Goal: Transaction & Acquisition: Purchase product/service

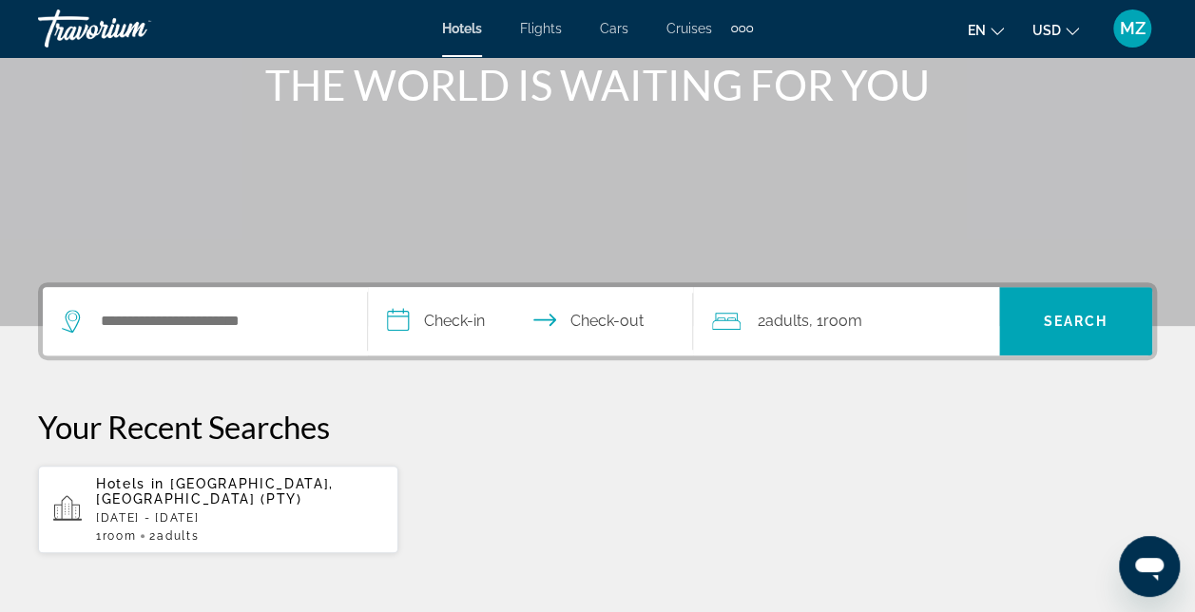
scroll to position [285, 0]
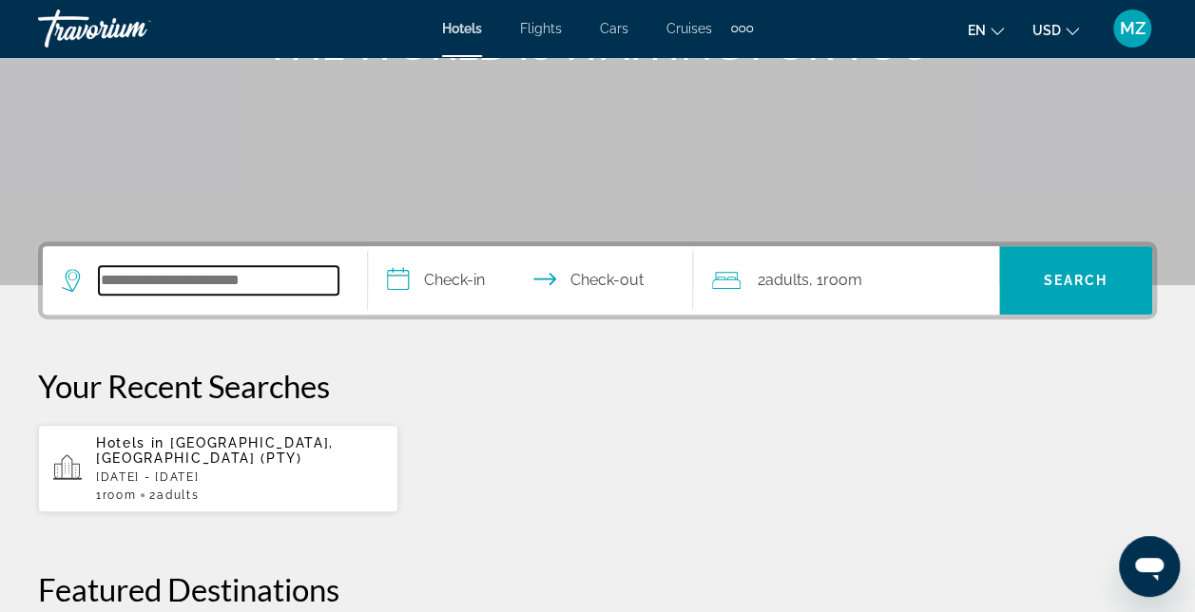
click at [291, 280] on input "Search widget" at bounding box center [219, 280] width 240 height 29
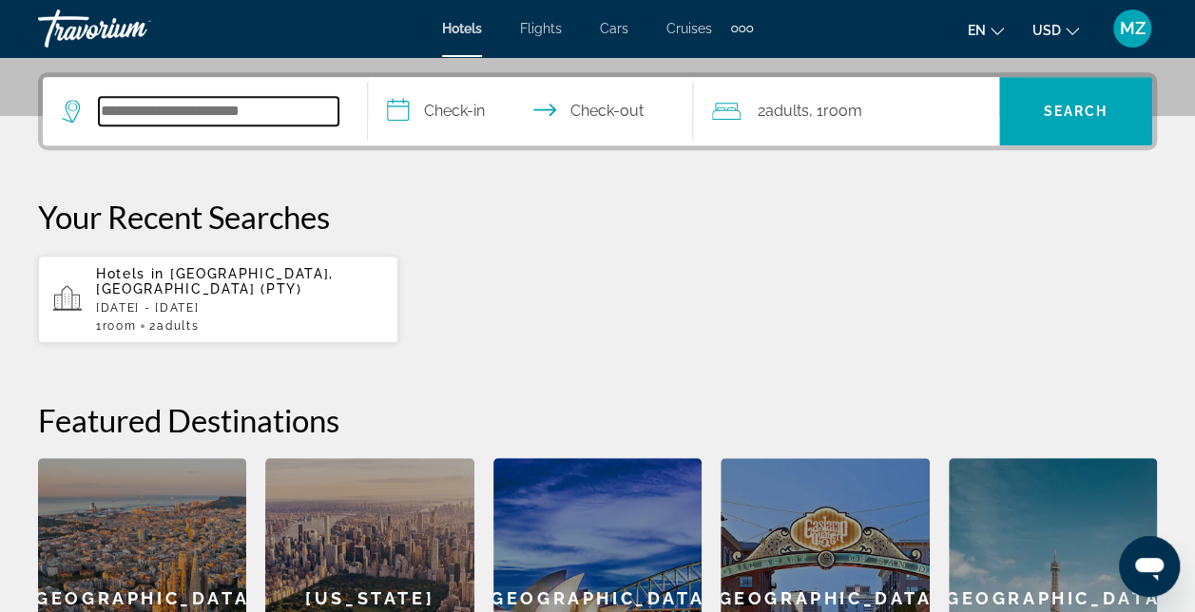
scroll to position [464, 0]
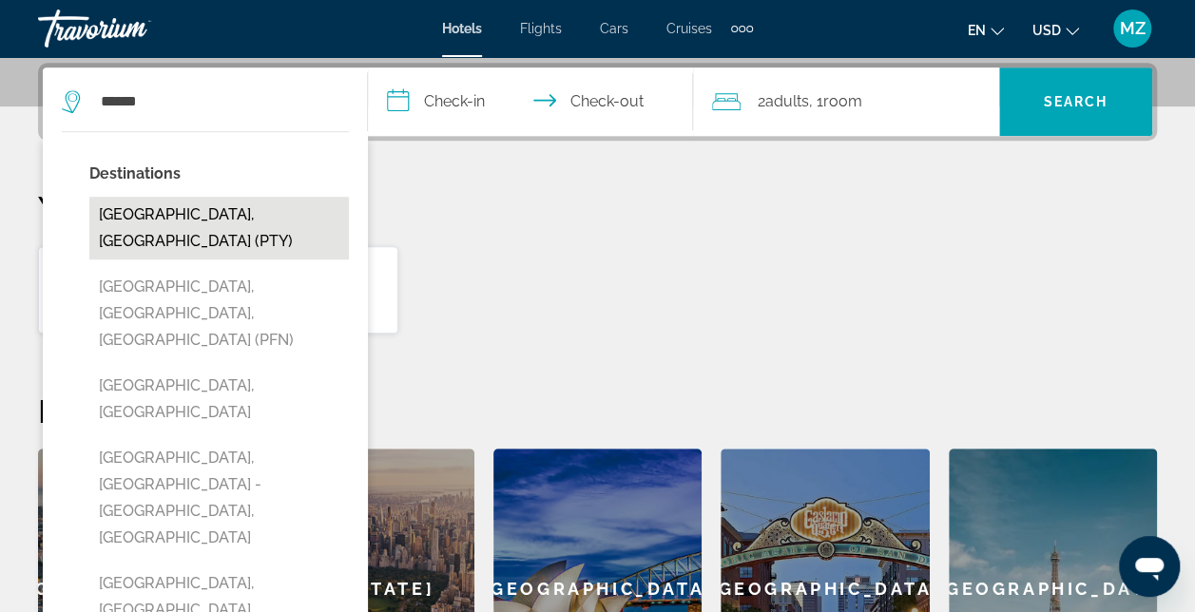
click at [267, 216] on button "[GEOGRAPHIC_DATA], [GEOGRAPHIC_DATA] (PTY)" at bounding box center [219, 228] width 260 height 63
type input "**********"
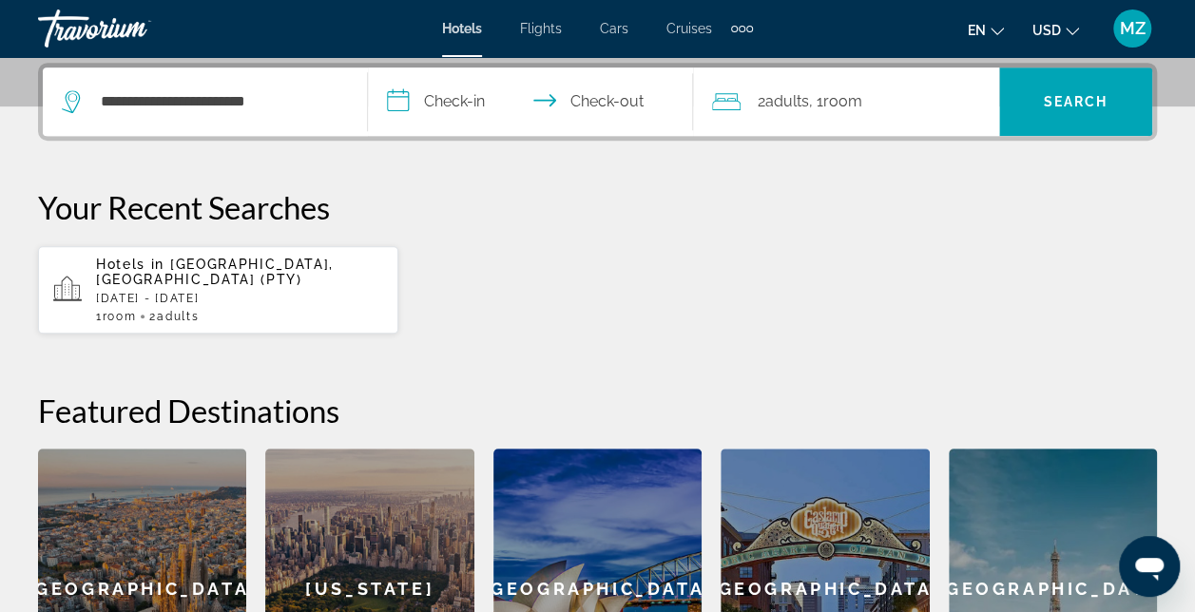
click at [426, 103] on input "**********" at bounding box center [534, 105] width 333 height 74
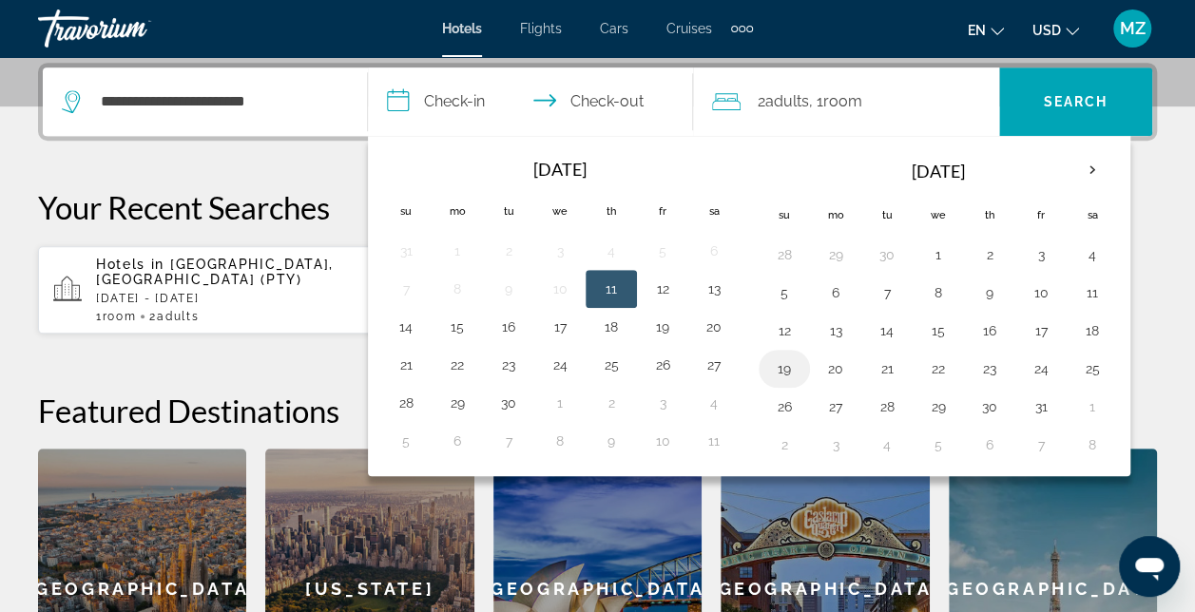
click at [777, 362] on button "19" at bounding box center [784, 369] width 30 height 27
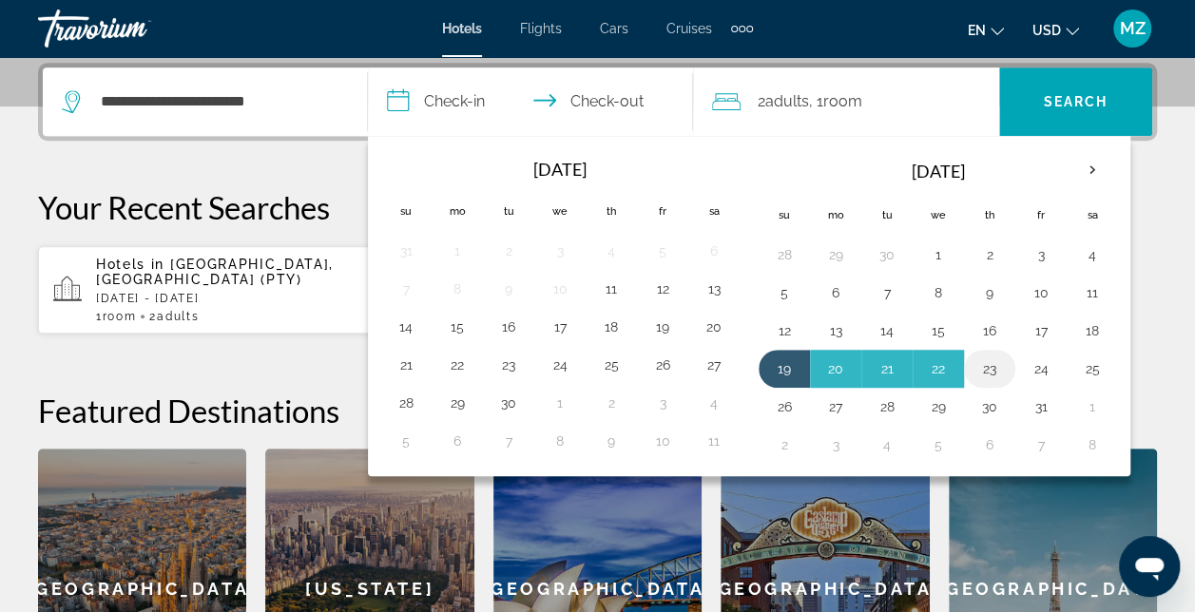
click at [985, 368] on button "23" at bounding box center [990, 369] width 30 height 27
type input "**********"
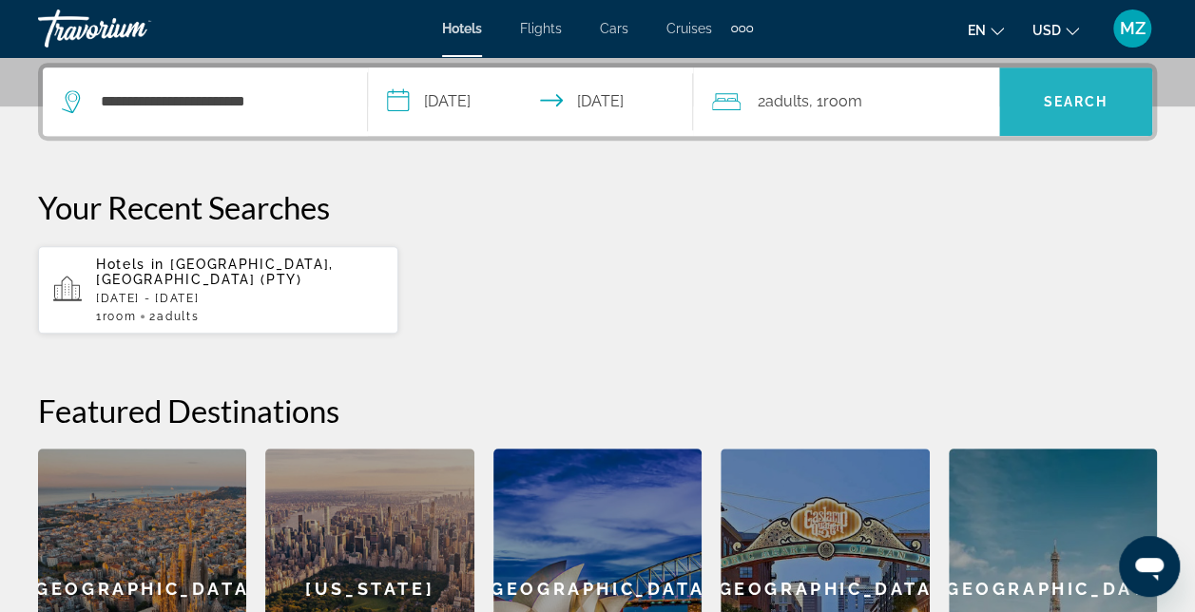
click at [1056, 99] on span "Search" at bounding box center [1076, 101] width 65 height 15
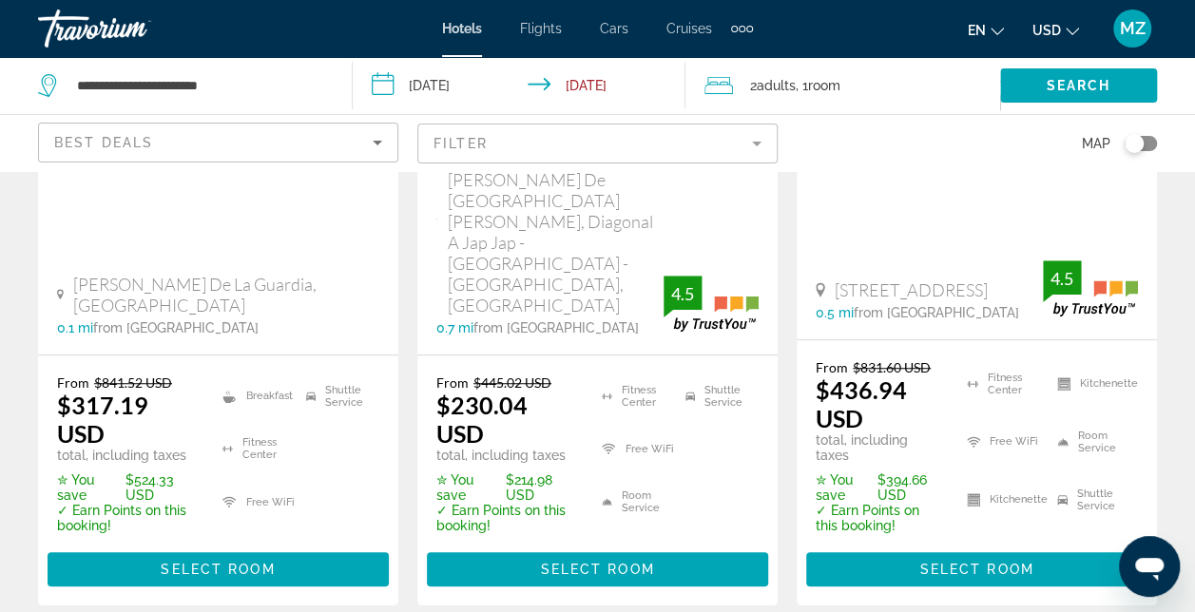
scroll to position [571, 0]
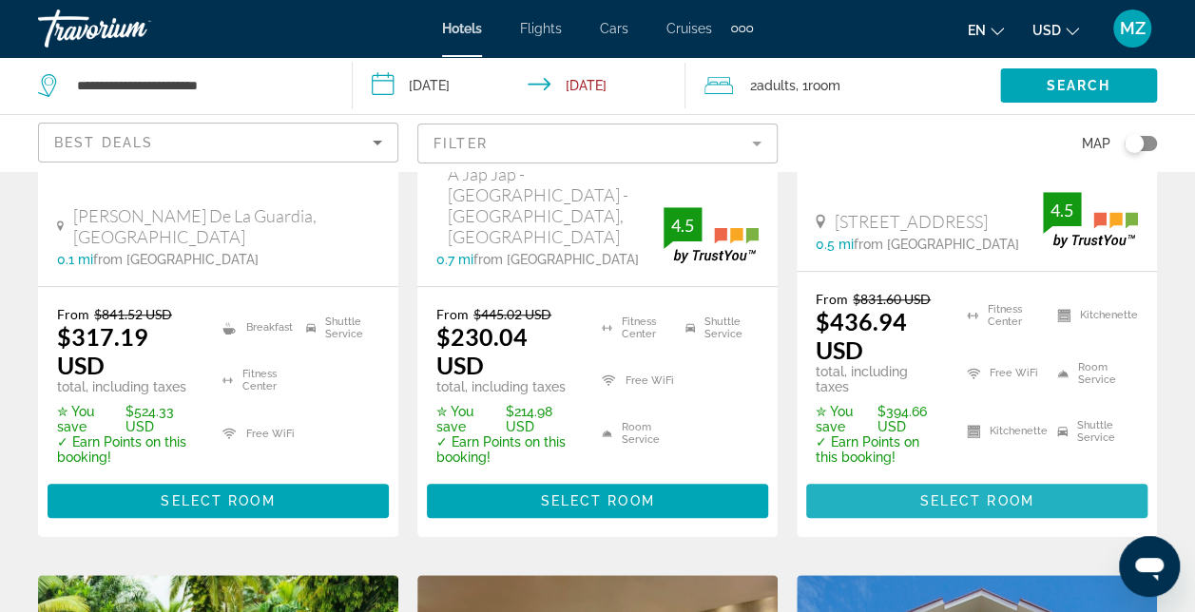
click at [962, 494] on span "Select Room" at bounding box center [977, 501] width 114 height 15
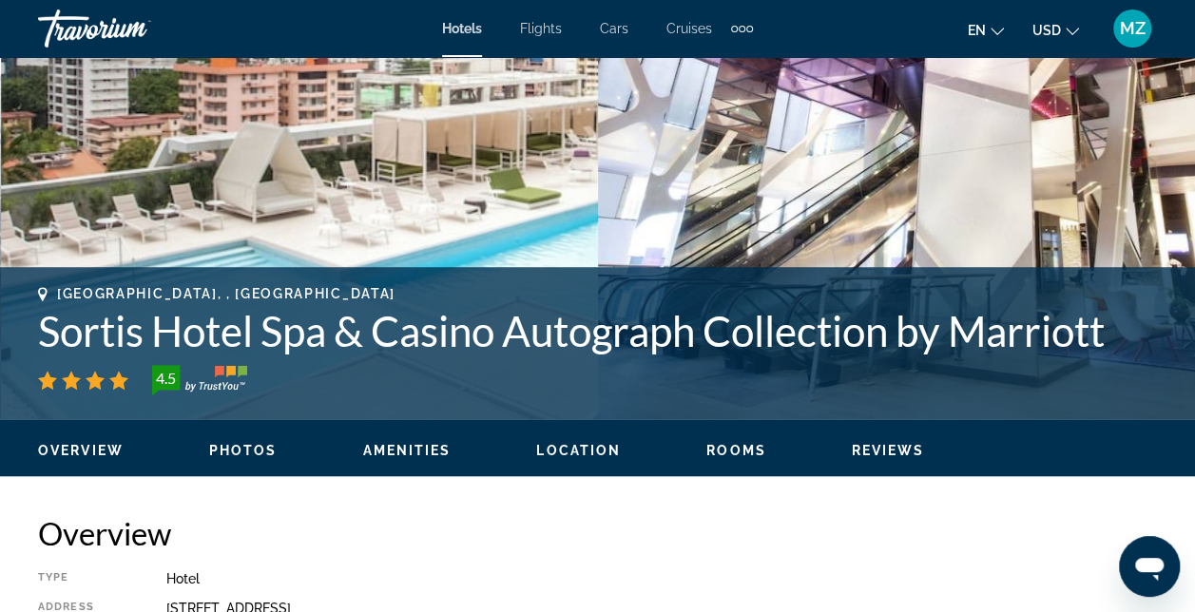
scroll to position [571, 0]
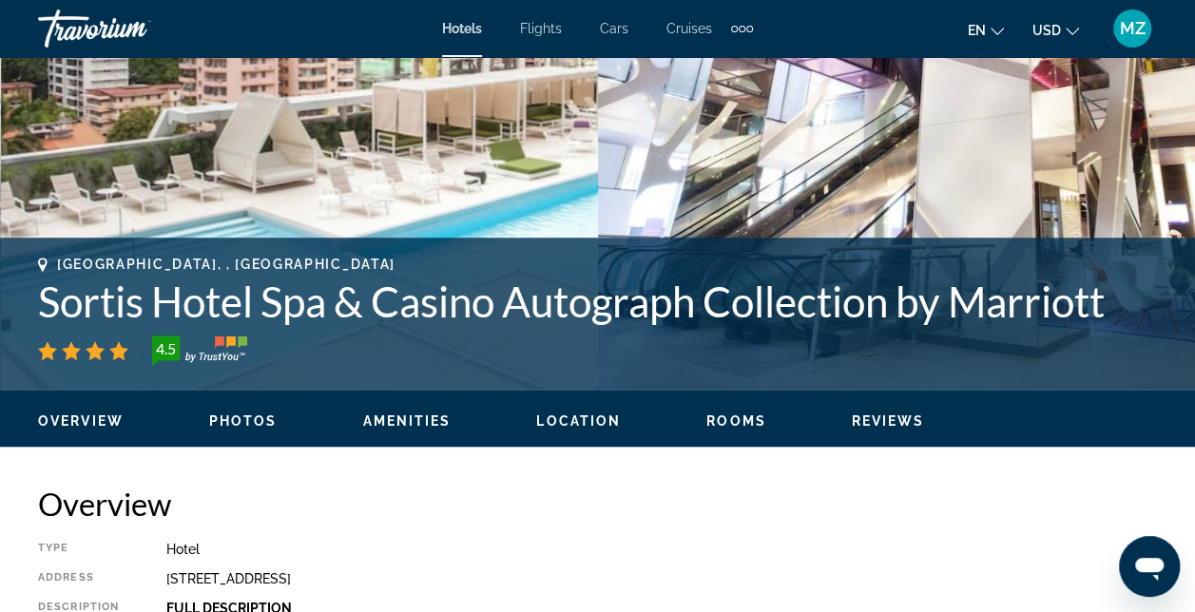
click at [248, 425] on span "Photos" at bounding box center [243, 421] width 68 height 15
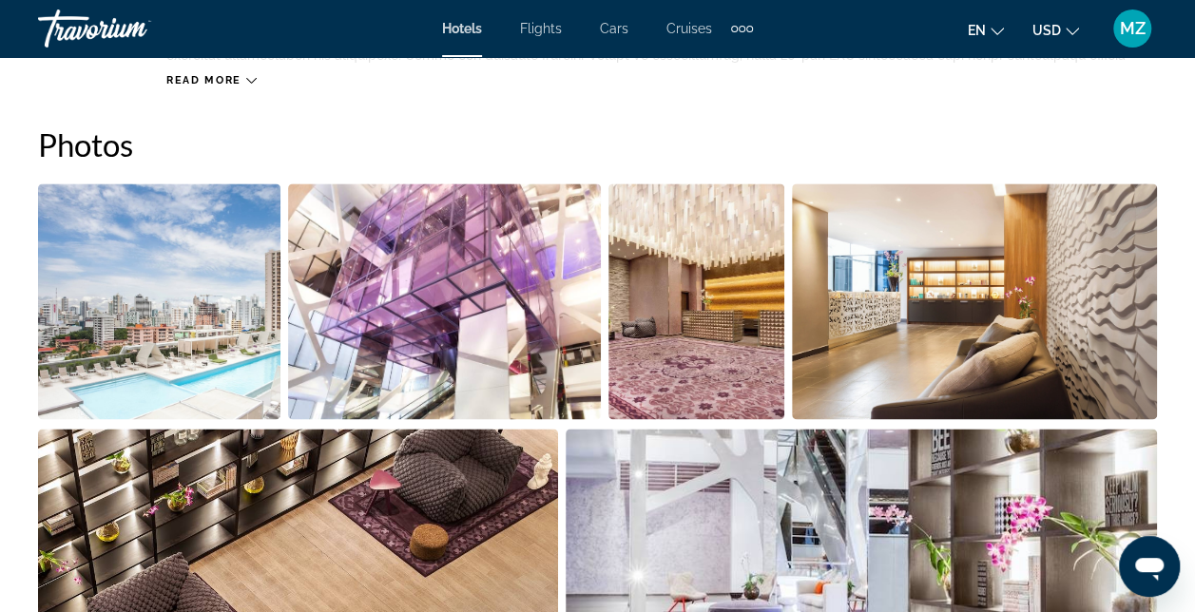
scroll to position [1262, 0]
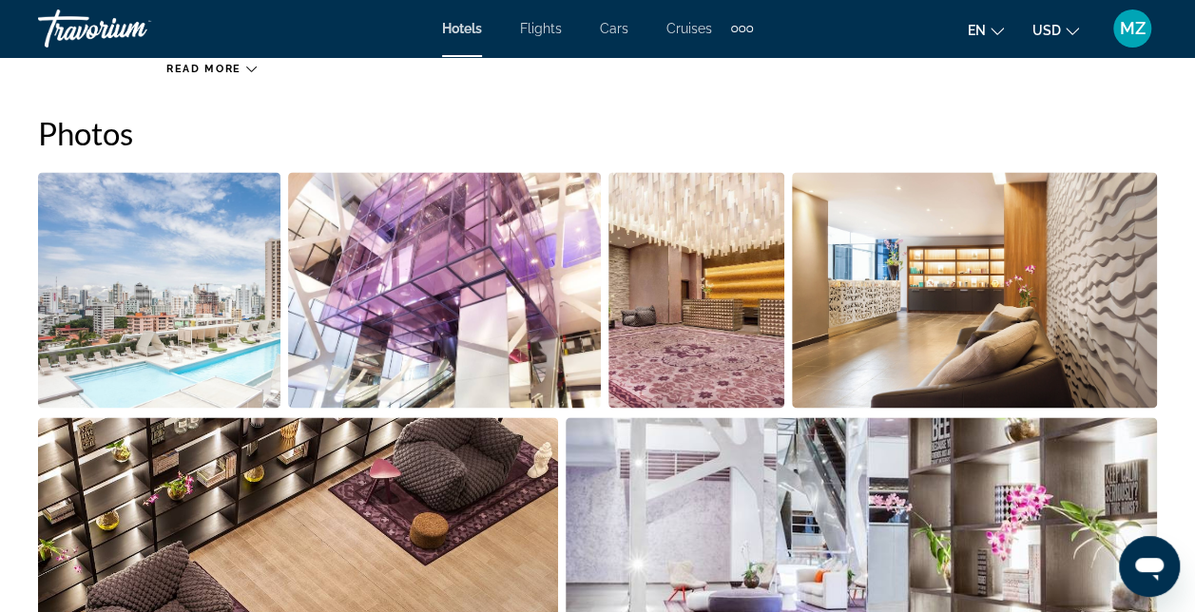
click at [215, 354] on img "Open full-screen image slider" at bounding box center [159, 290] width 242 height 236
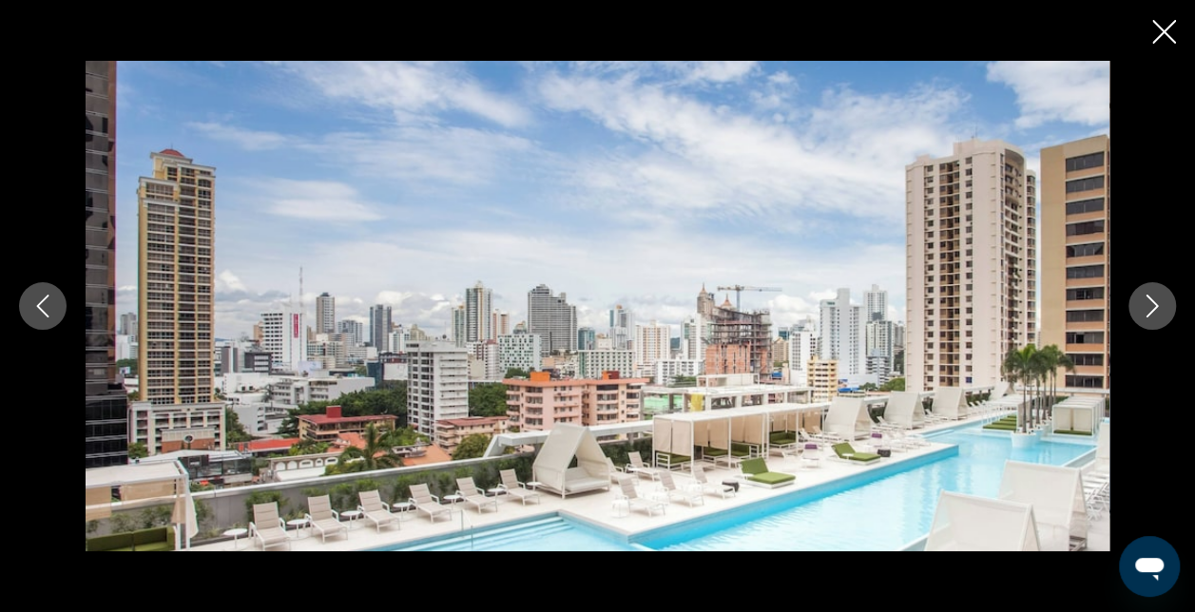
click at [1141, 315] on icon "Next image" at bounding box center [1152, 306] width 23 height 23
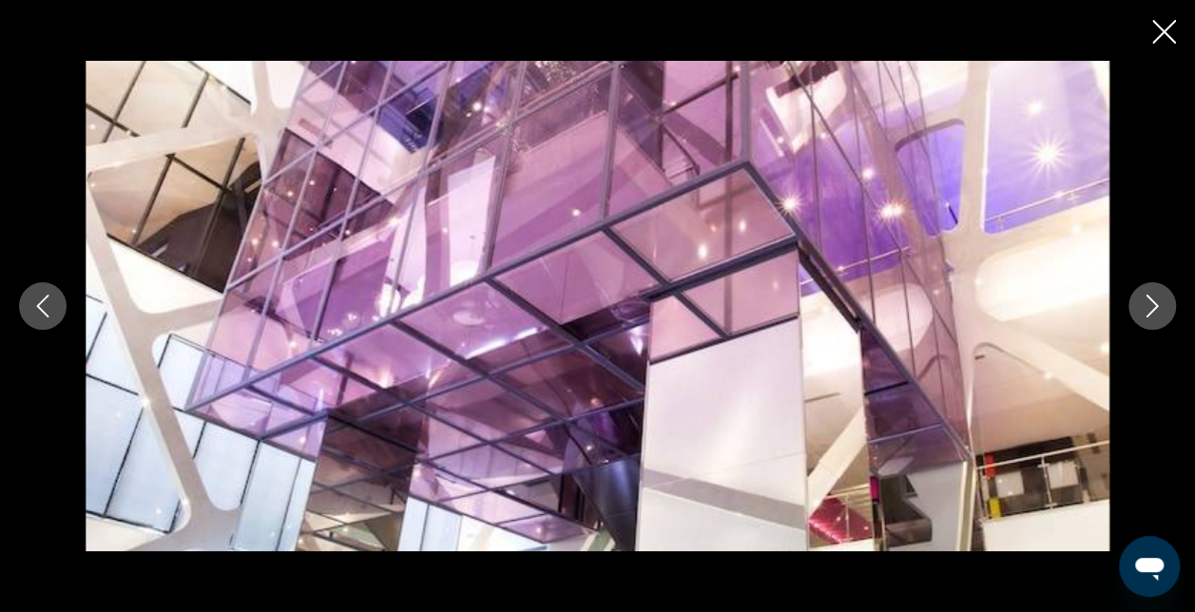
click at [1141, 315] on icon "Next image" at bounding box center [1152, 306] width 23 height 23
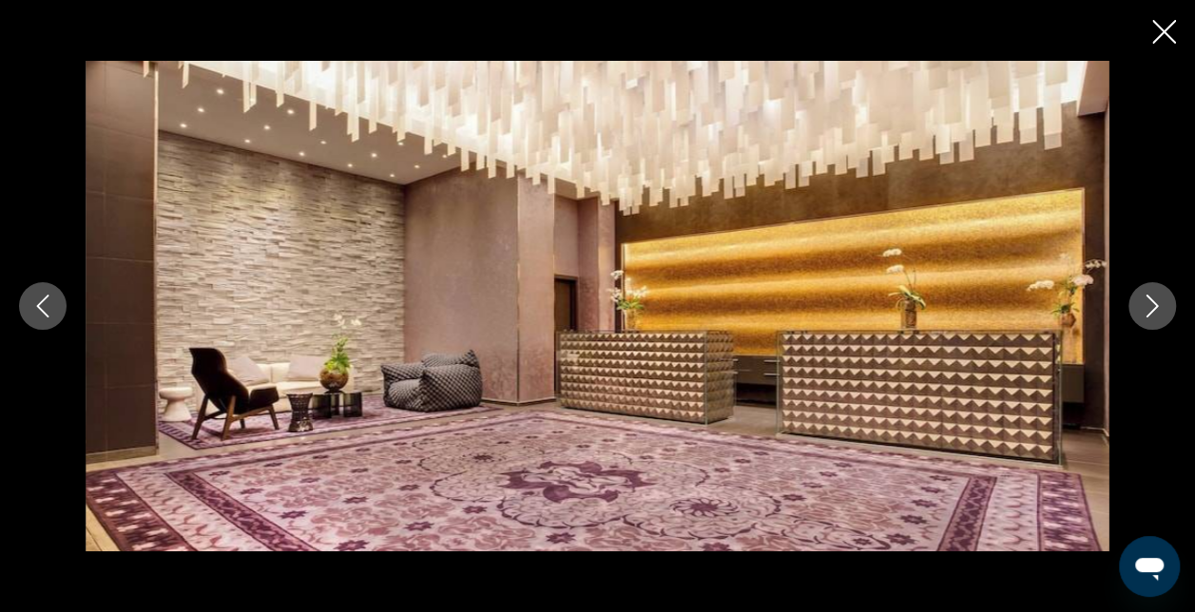
click at [1141, 315] on icon "Next image" at bounding box center [1152, 306] width 23 height 23
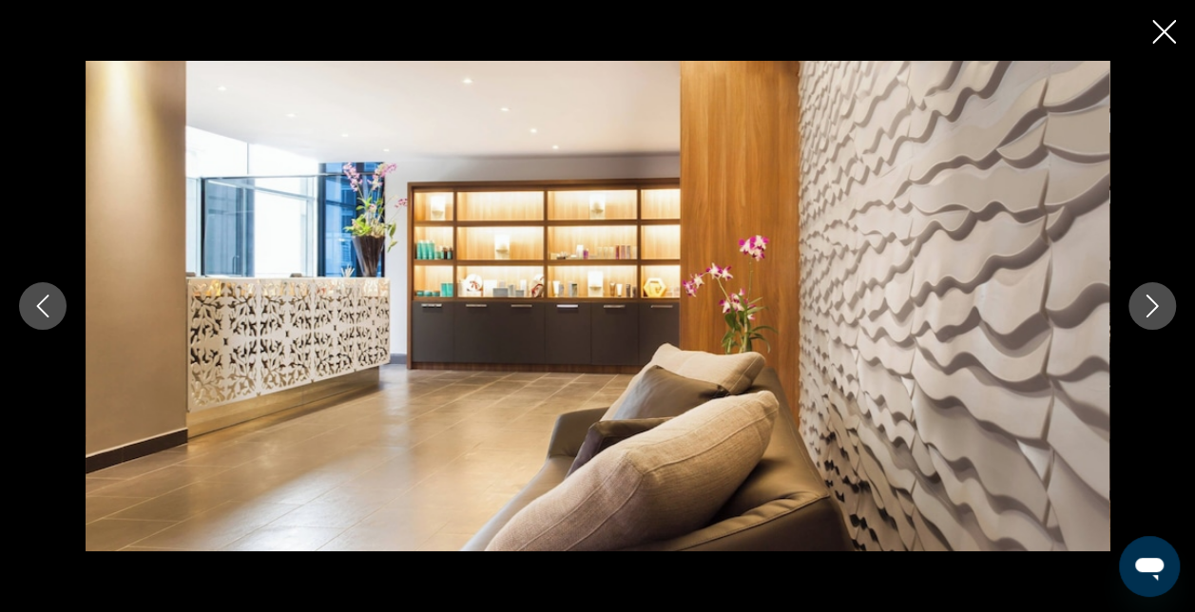
click at [1141, 315] on icon "Next image" at bounding box center [1152, 306] width 23 height 23
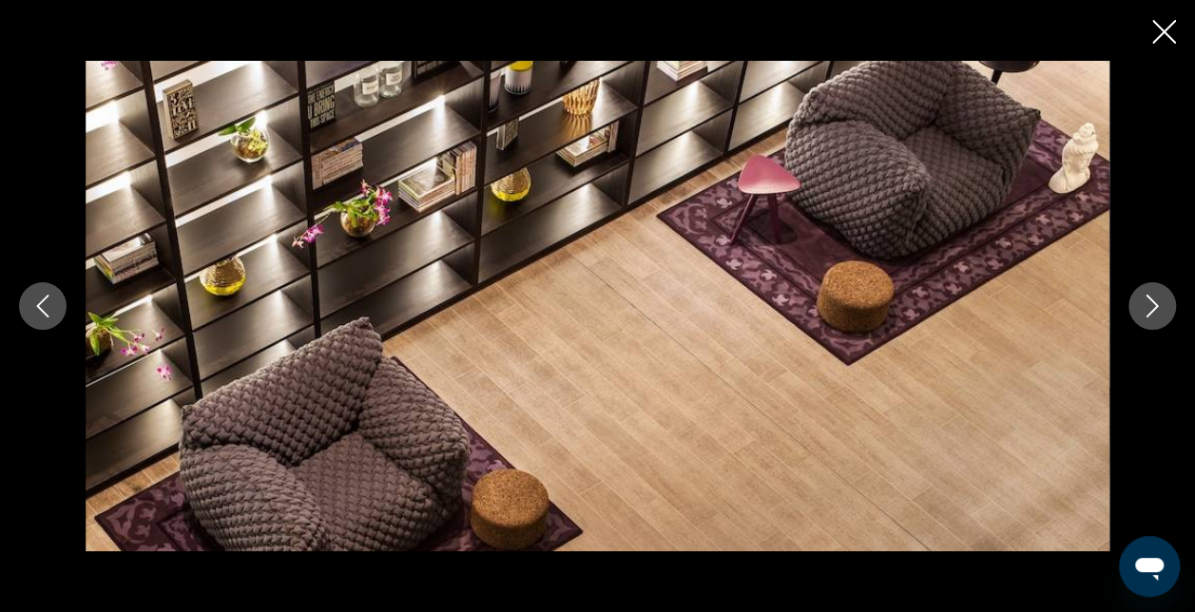
click at [1141, 315] on icon "Next image" at bounding box center [1152, 306] width 23 height 23
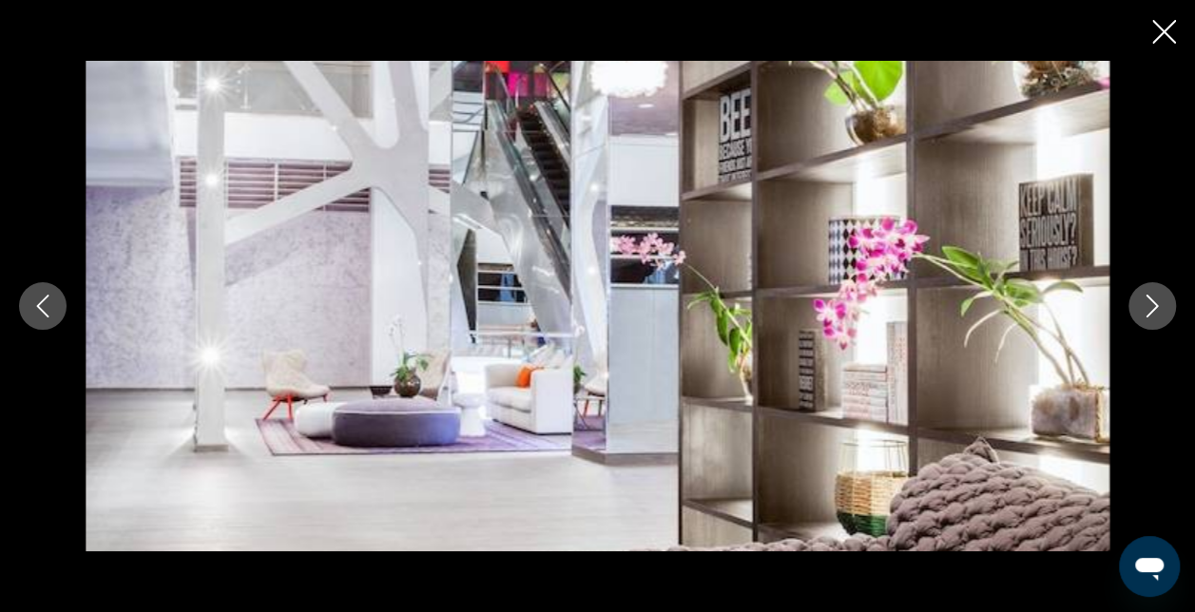
click at [1141, 315] on icon "Next image" at bounding box center [1152, 306] width 23 height 23
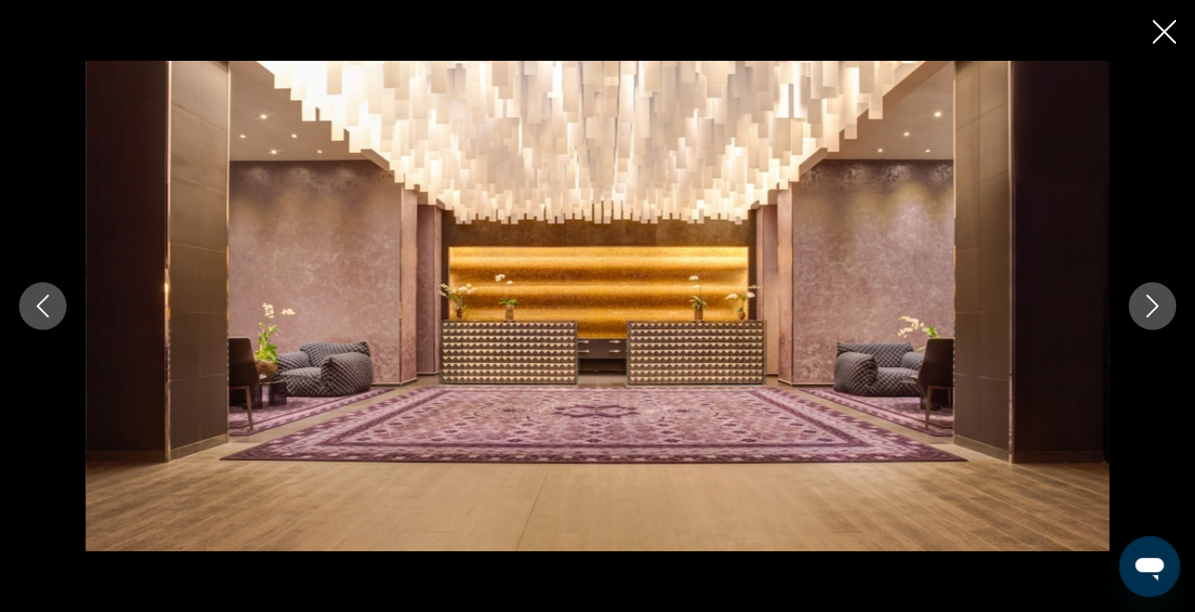
click at [1141, 315] on icon "Next image" at bounding box center [1152, 306] width 23 height 23
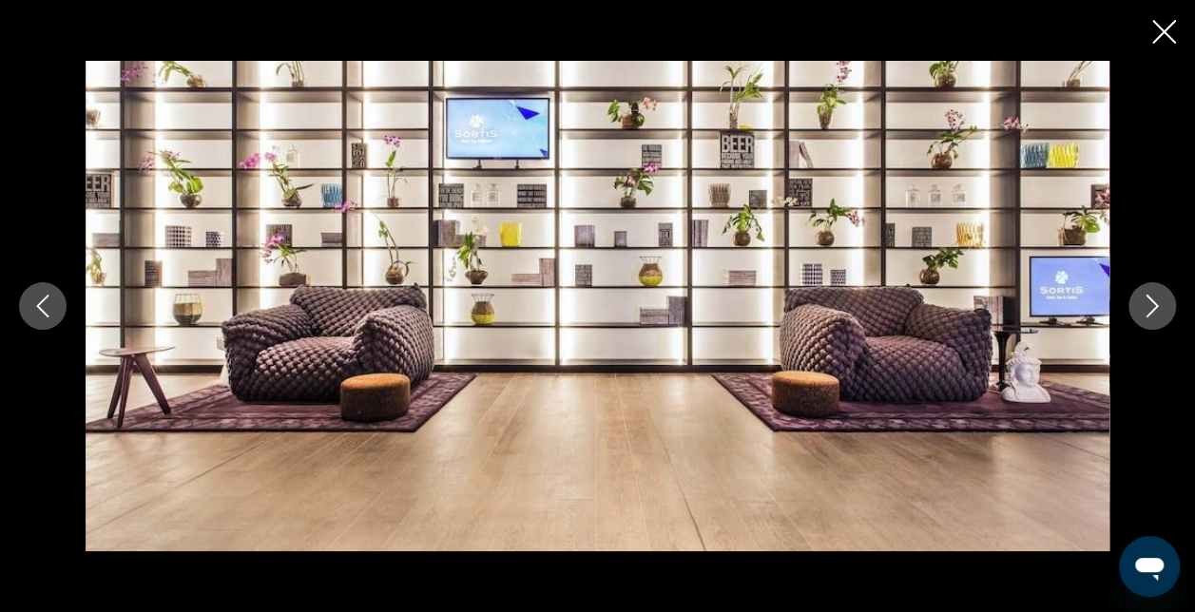
click at [1141, 315] on icon "Next image" at bounding box center [1152, 306] width 23 height 23
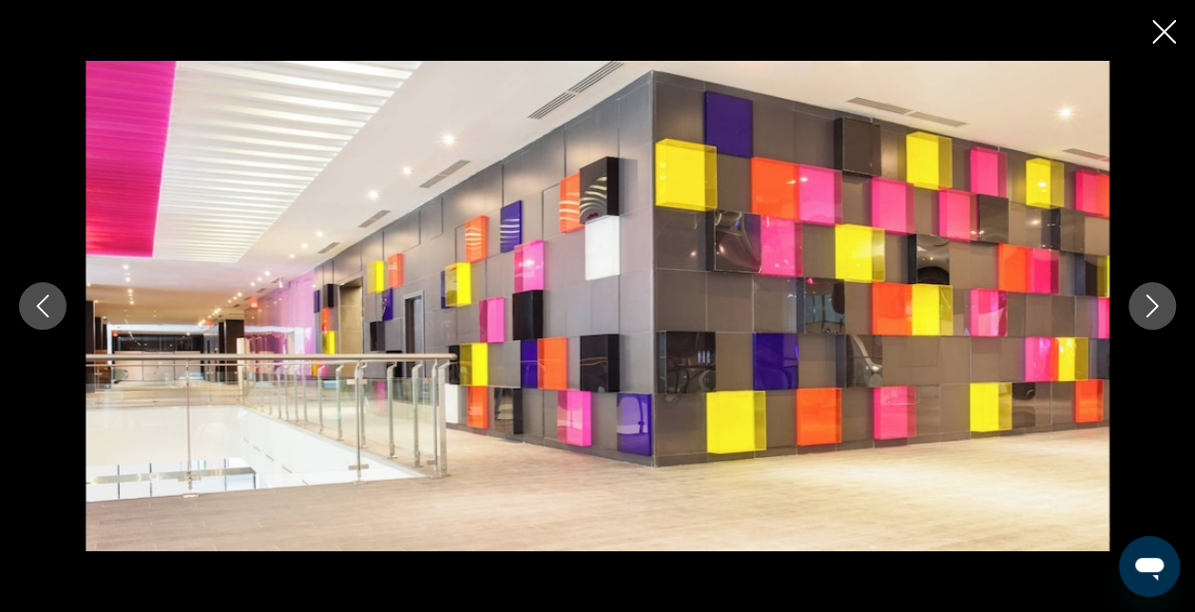
click at [1141, 315] on icon "Next image" at bounding box center [1152, 306] width 23 height 23
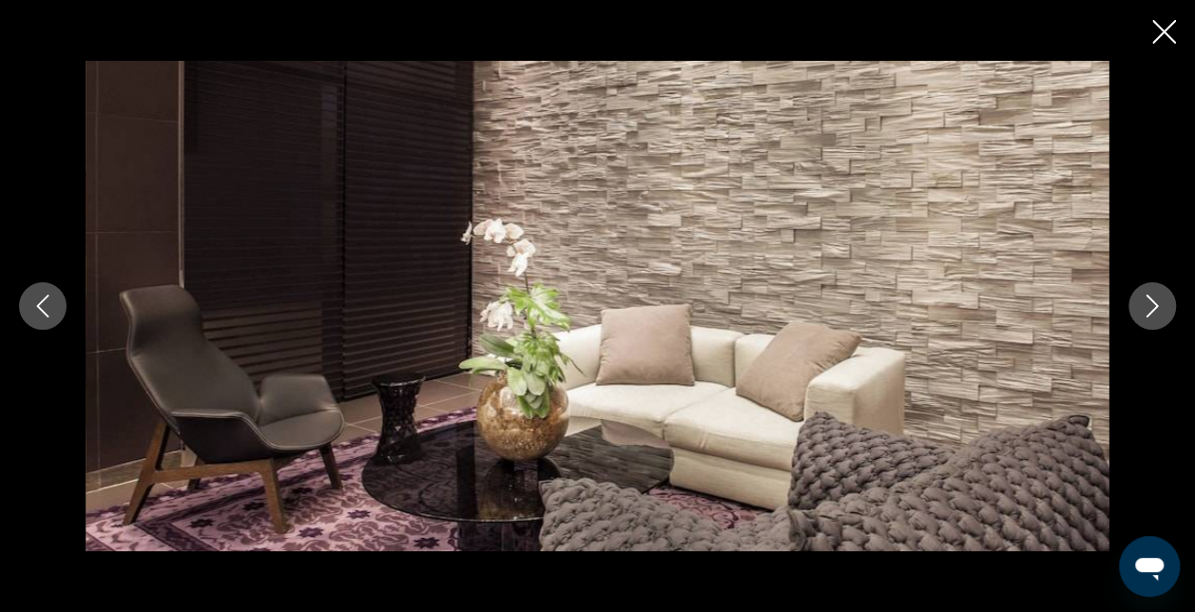
click at [1141, 315] on icon "Next image" at bounding box center [1152, 306] width 23 height 23
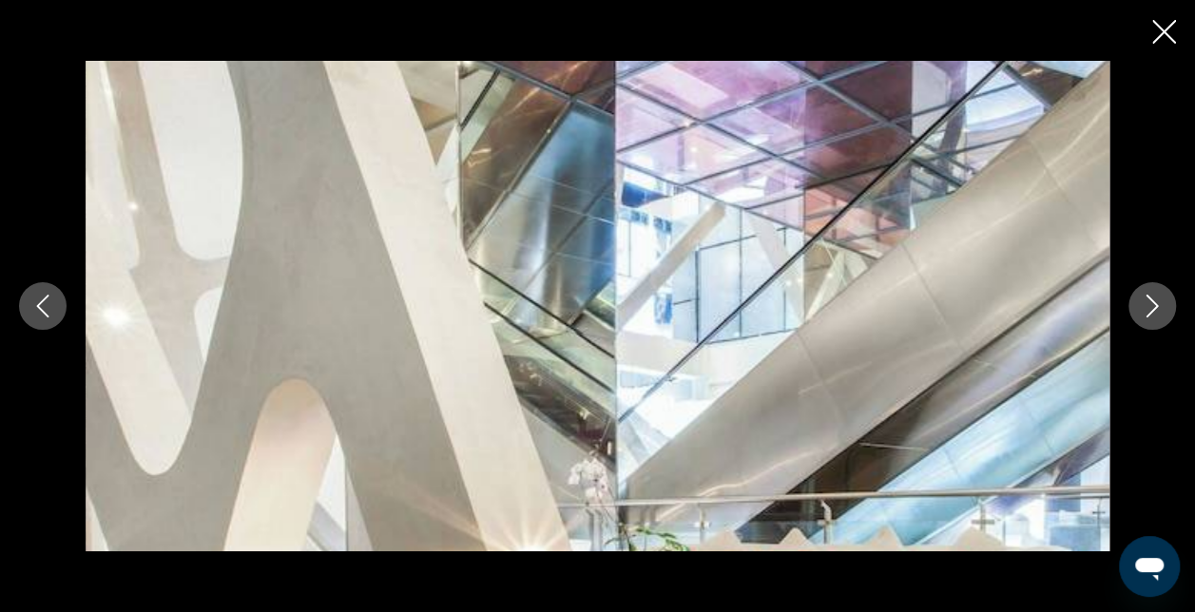
click at [1141, 315] on icon "Next image" at bounding box center [1152, 306] width 23 height 23
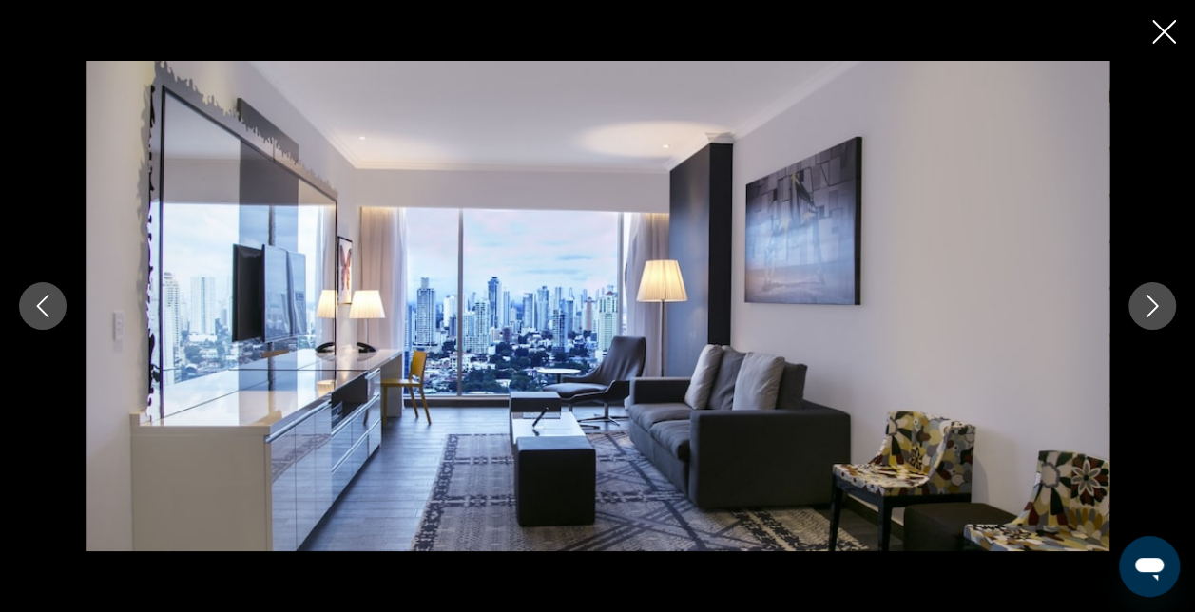
click at [1141, 315] on icon "Next image" at bounding box center [1152, 306] width 23 height 23
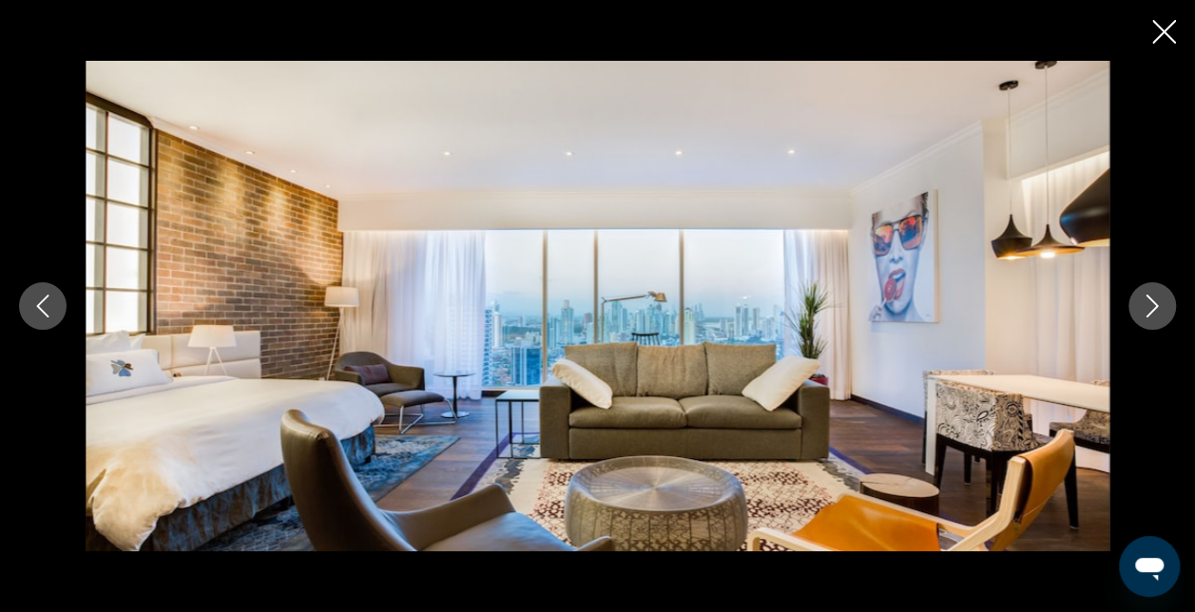
click at [1141, 315] on icon "Next image" at bounding box center [1152, 306] width 23 height 23
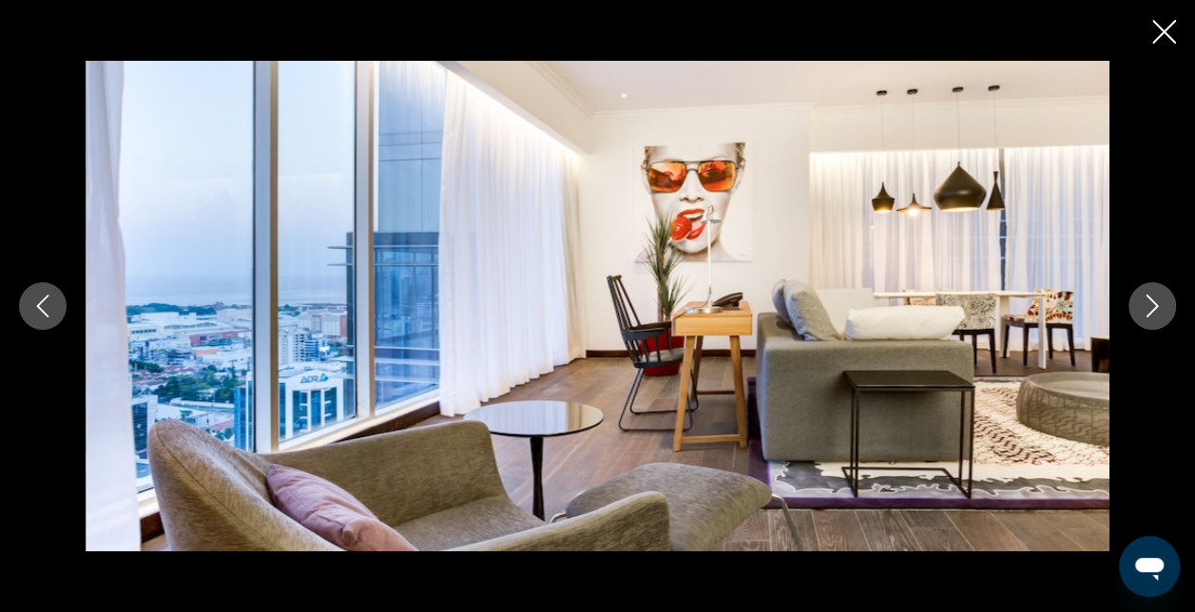
click at [1141, 315] on icon "Next image" at bounding box center [1152, 306] width 23 height 23
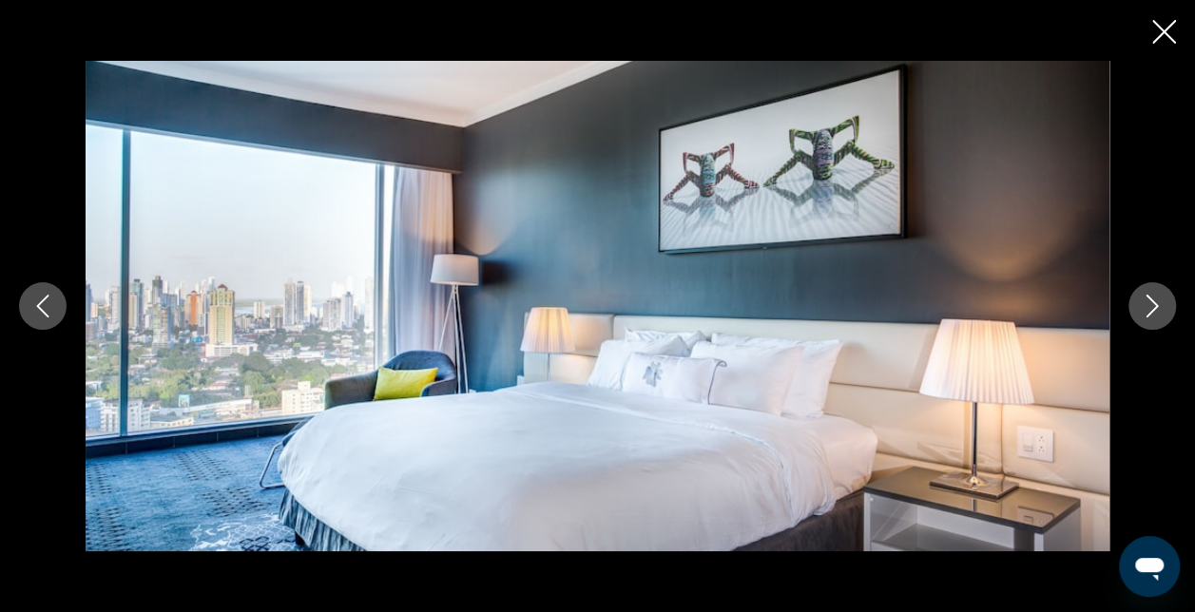
click at [1141, 315] on icon "Next image" at bounding box center [1152, 306] width 23 height 23
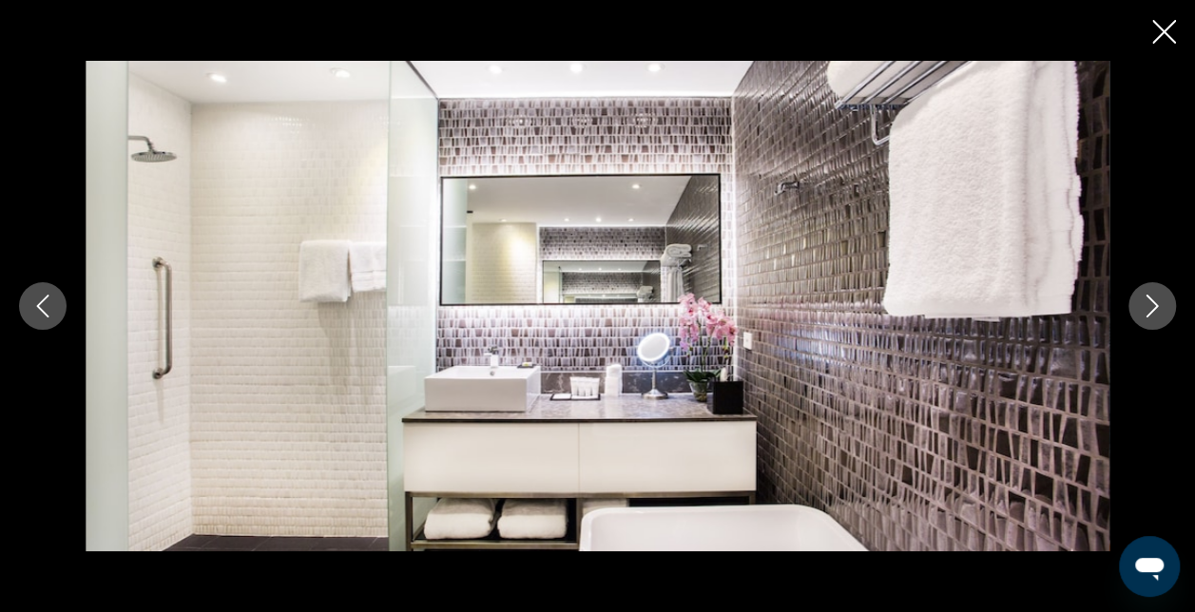
click at [1141, 315] on icon "Next image" at bounding box center [1152, 306] width 23 height 23
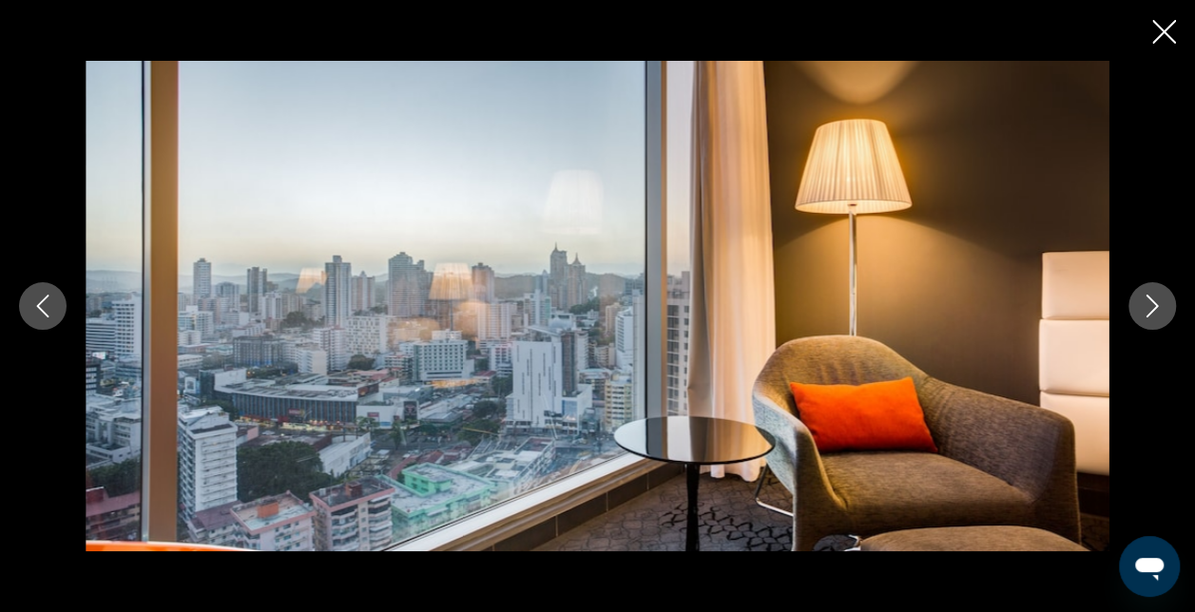
click at [1154, 33] on icon "Close slideshow" at bounding box center [1165, 32] width 24 height 24
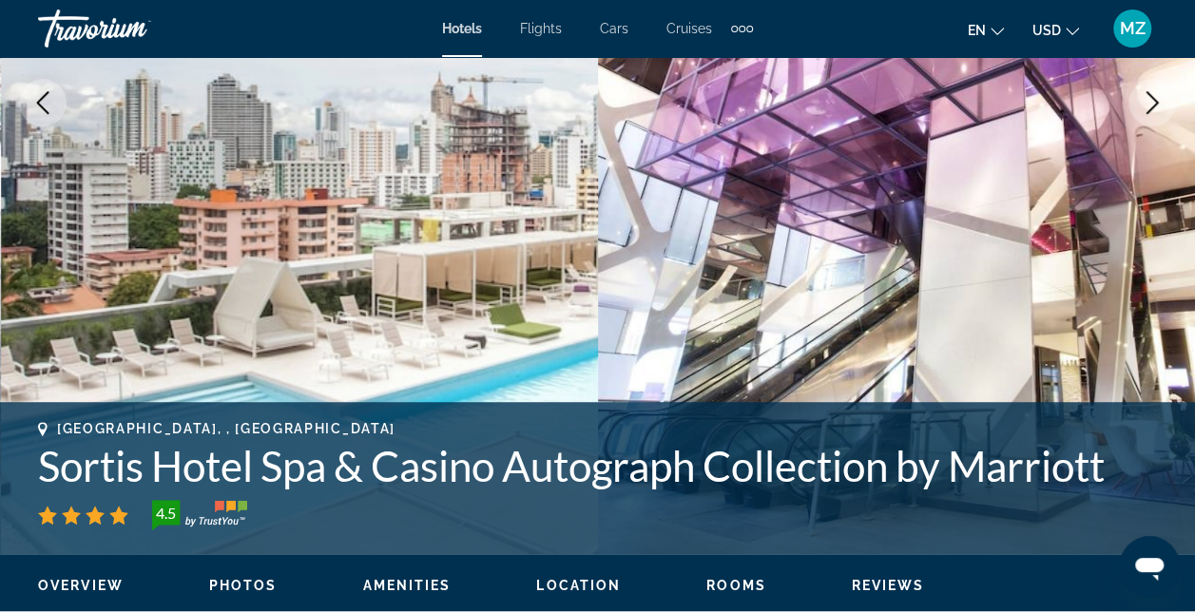
scroll to position [0, 0]
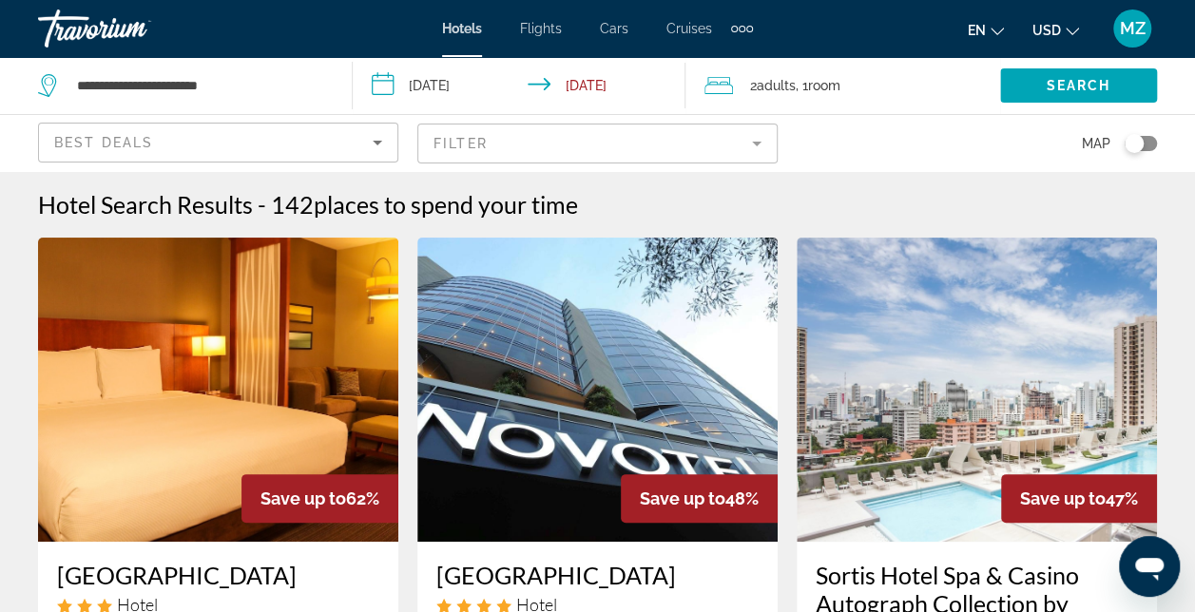
click at [103, 143] on span "Best Deals" at bounding box center [103, 142] width 99 height 15
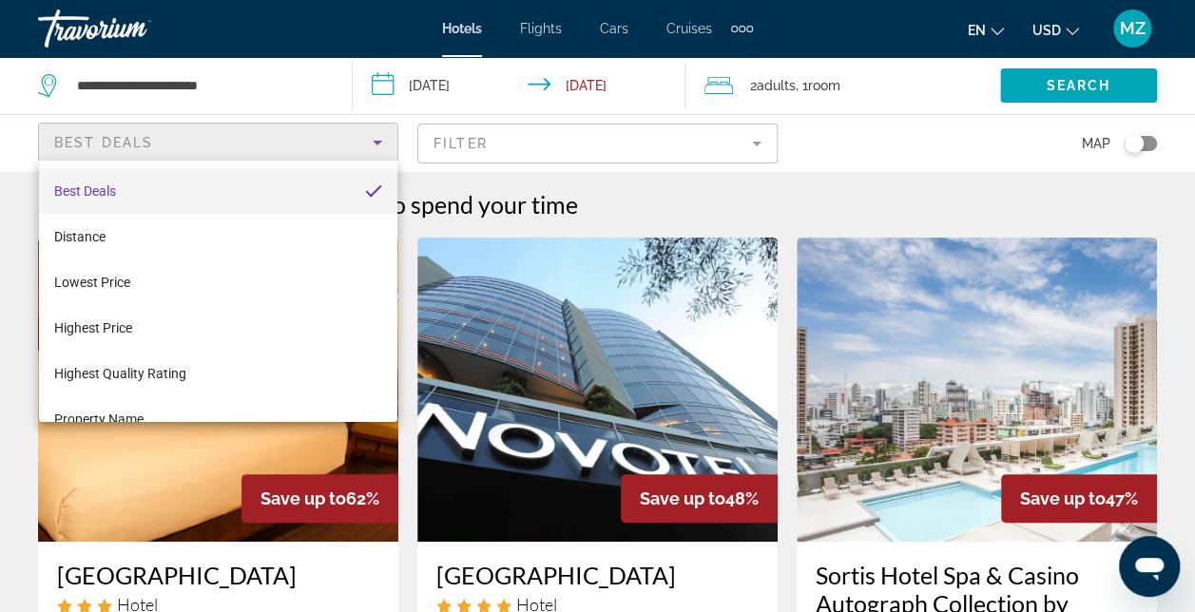
click at [302, 86] on div at bounding box center [597, 306] width 1195 height 612
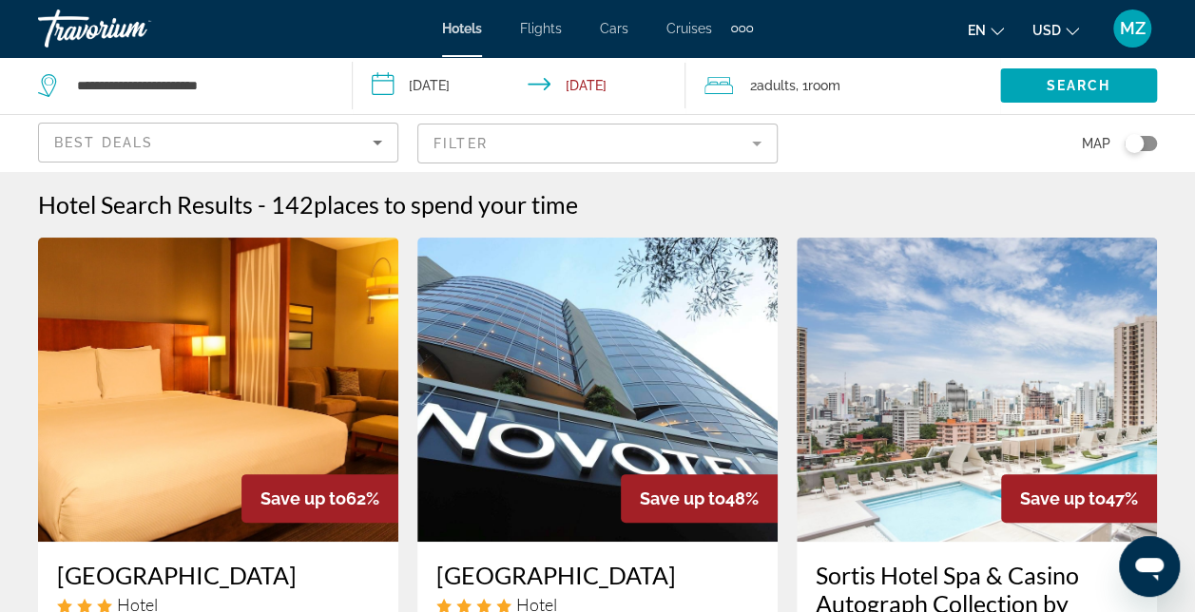
click at [470, 32] on span "Hotels" at bounding box center [462, 28] width 40 height 15
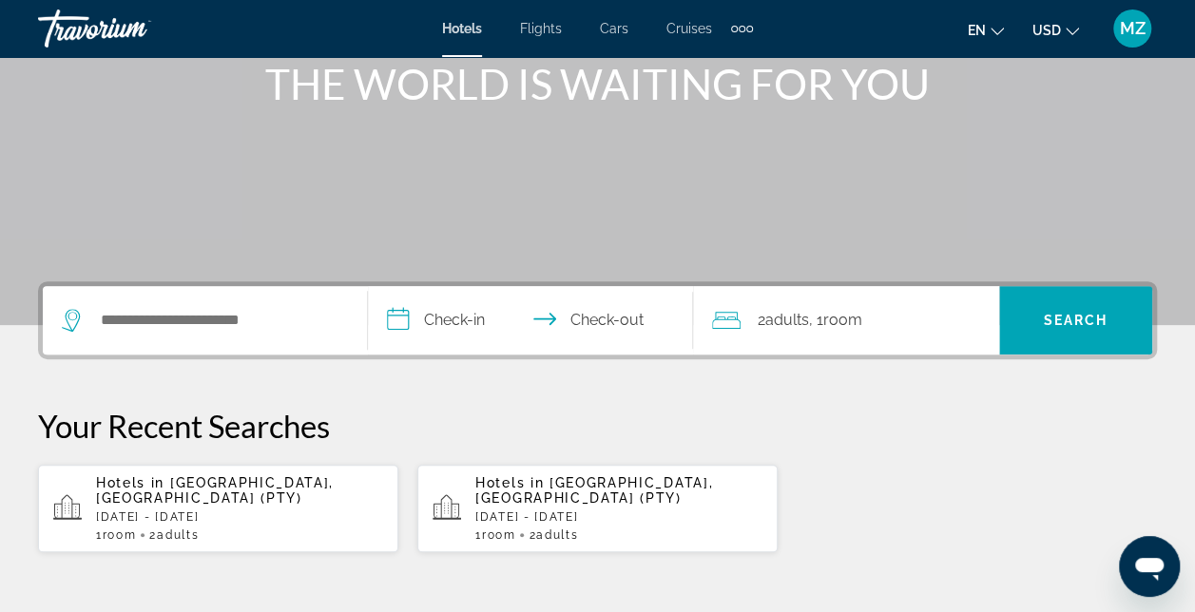
scroll to position [285, 0]
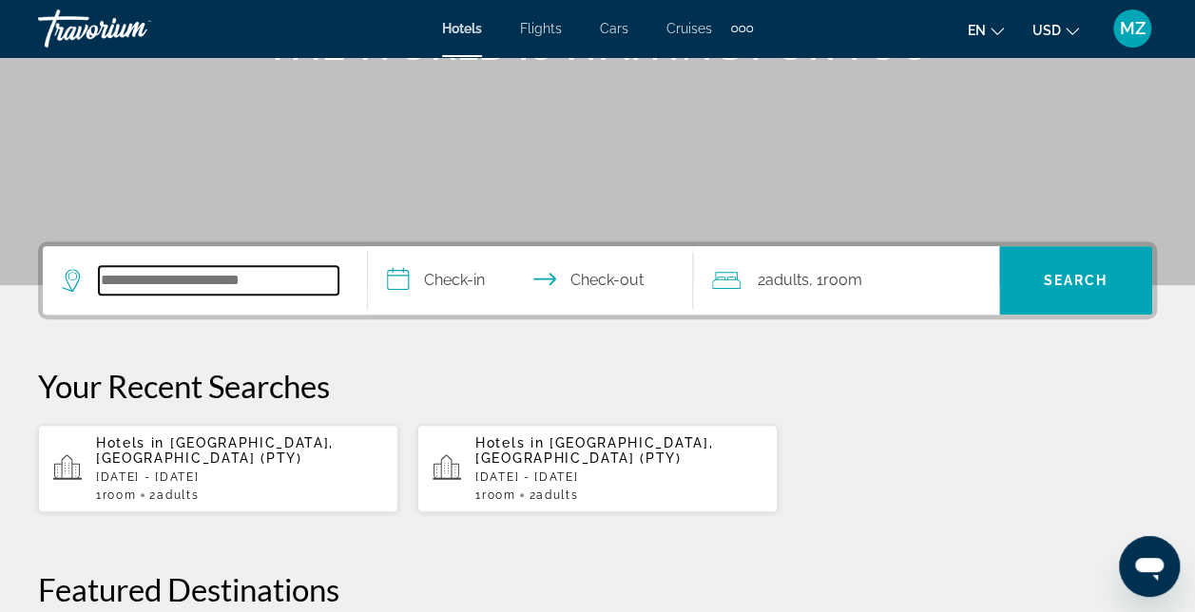
click at [268, 281] on input "Search widget" at bounding box center [219, 280] width 240 height 29
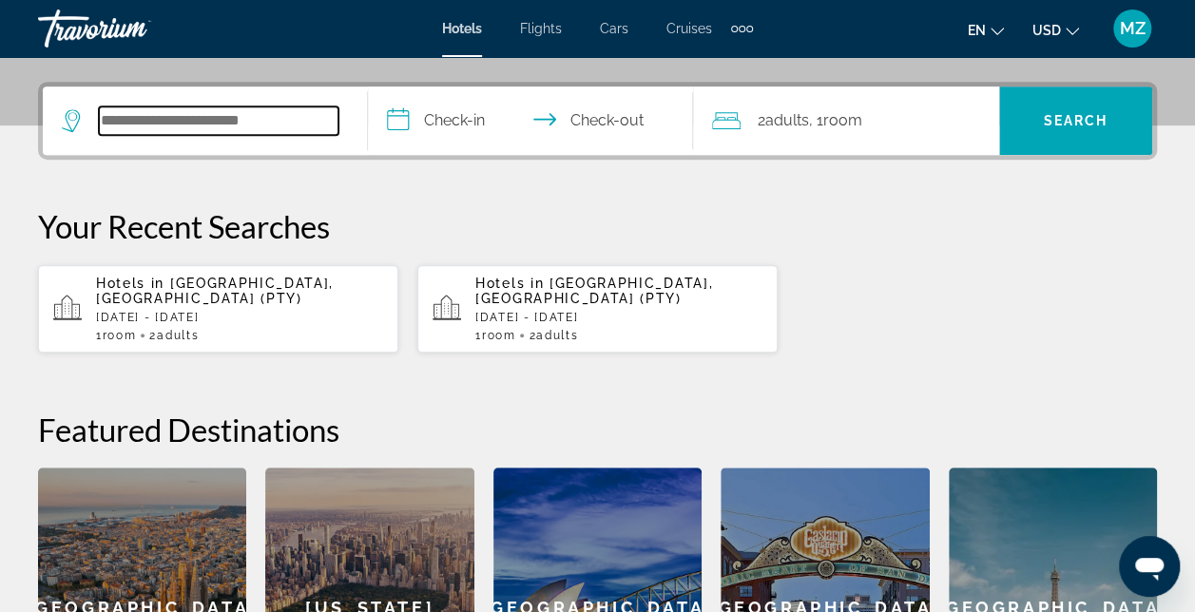
scroll to position [464, 0]
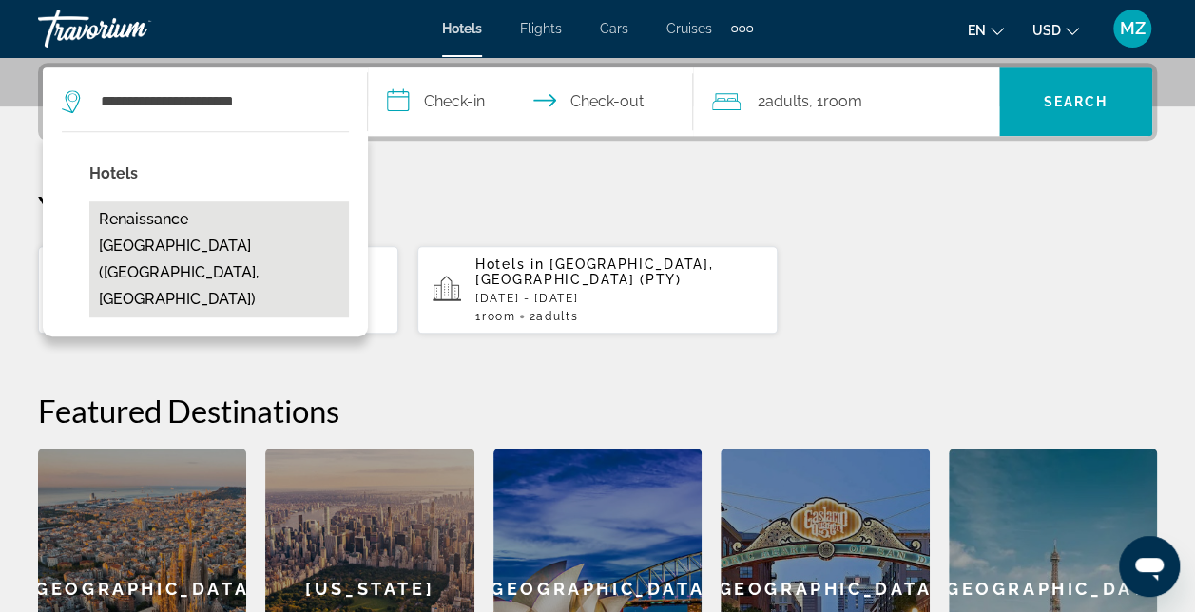
click at [221, 224] on button "Renaissance [GEOGRAPHIC_DATA] ([GEOGRAPHIC_DATA], [GEOGRAPHIC_DATA])" at bounding box center [219, 260] width 260 height 116
type input "**********"
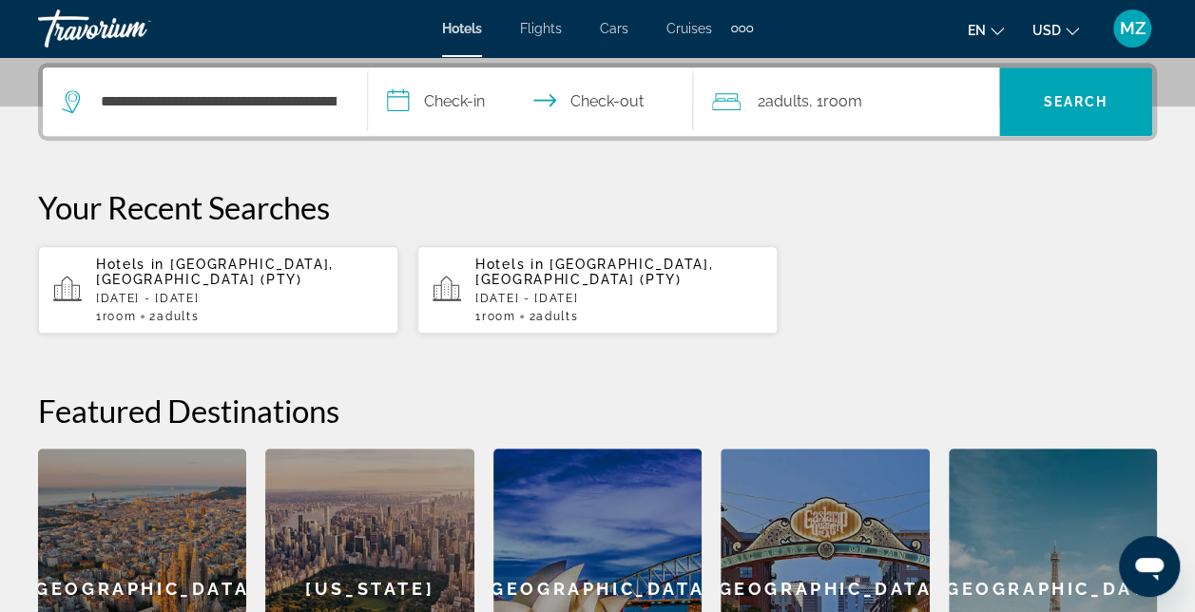
click at [408, 96] on input "**********" at bounding box center [534, 105] width 333 height 74
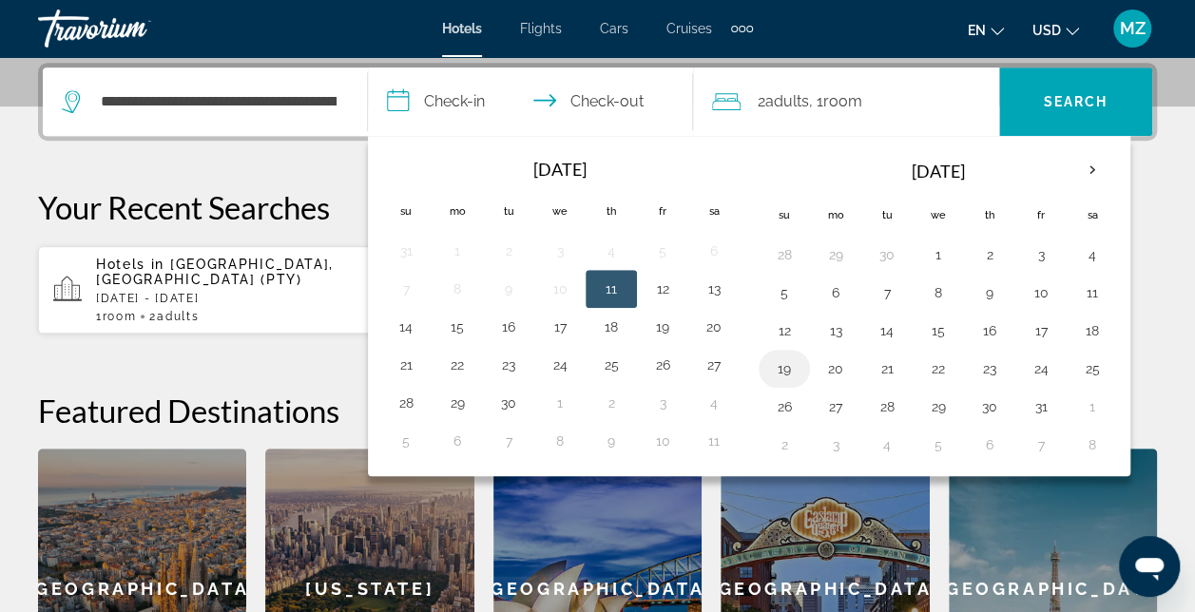
click at [780, 358] on button "19" at bounding box center [784, 369] width 30 height 27
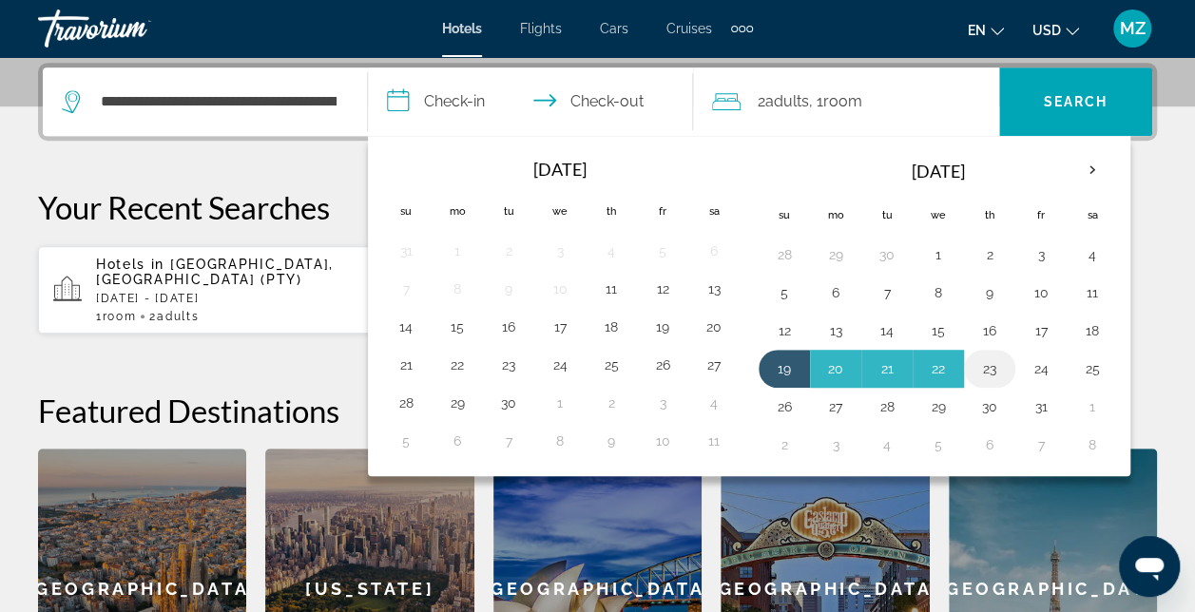
click at [979, 362] on button "23" at bounding box center [990, 369] width 30 height 27
type input "**********"
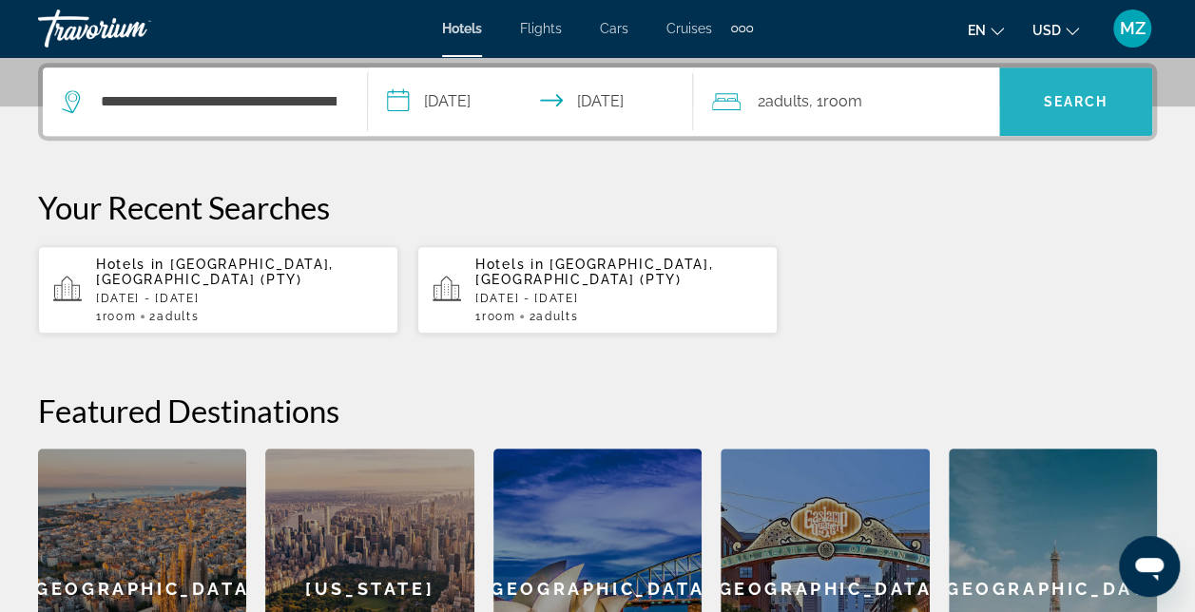
click at [1099, 105] on span "Search" at bounding box center [1076, 101] width 65 height 15
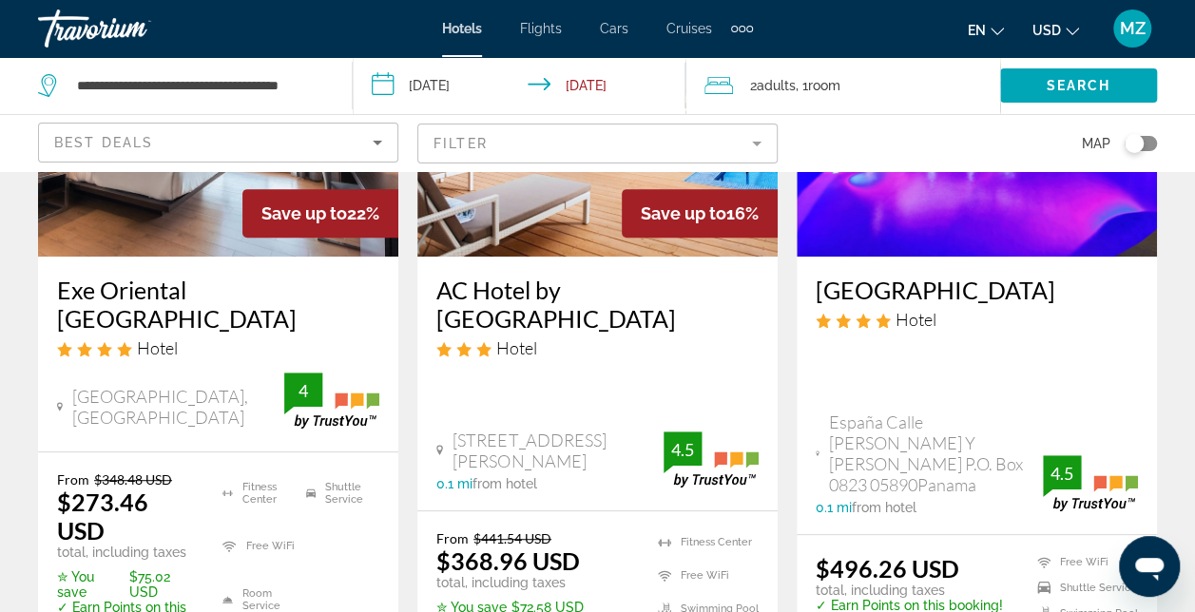
scroll to position [95, 0]
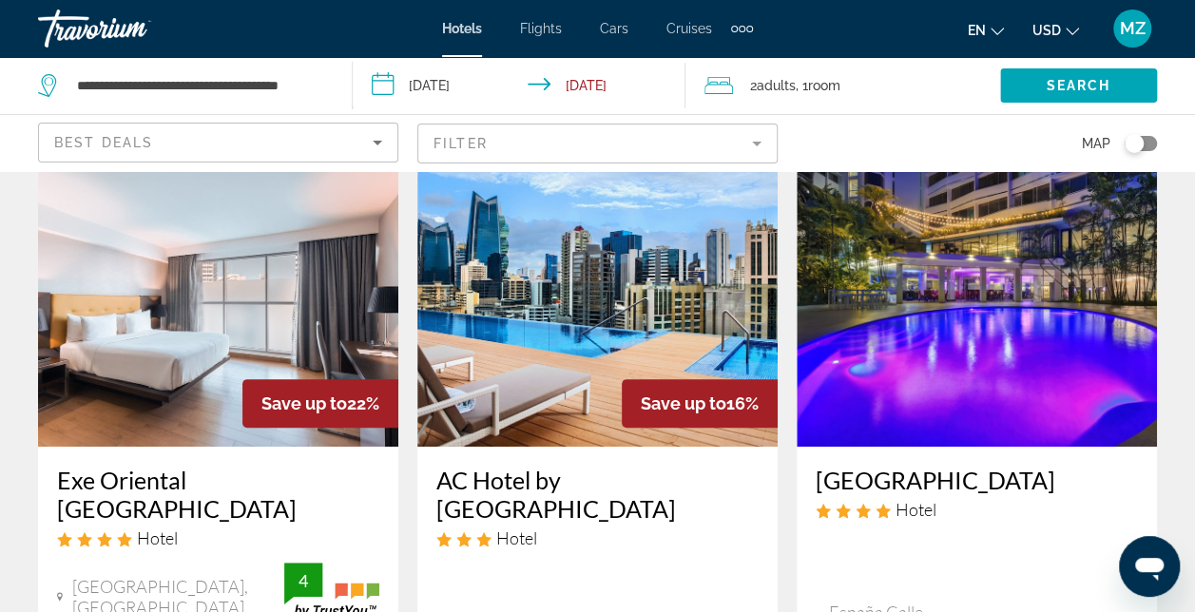
click at [1057, 281] on img "Main content" at bounding box center [977, 295] width 360 height 304
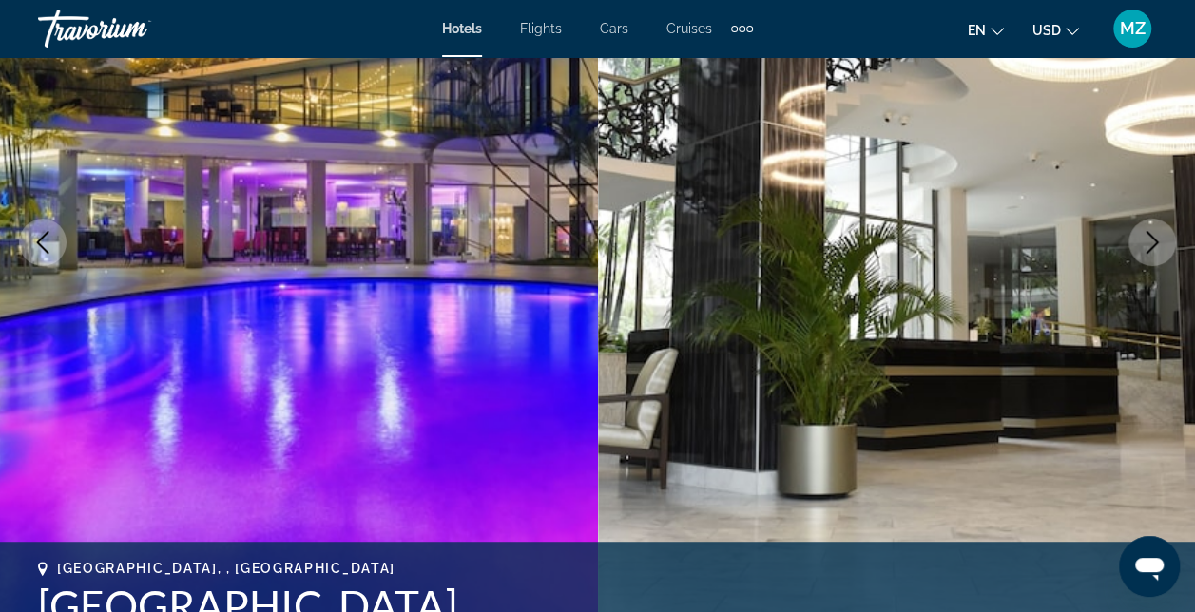
scroll to position [475, 0]
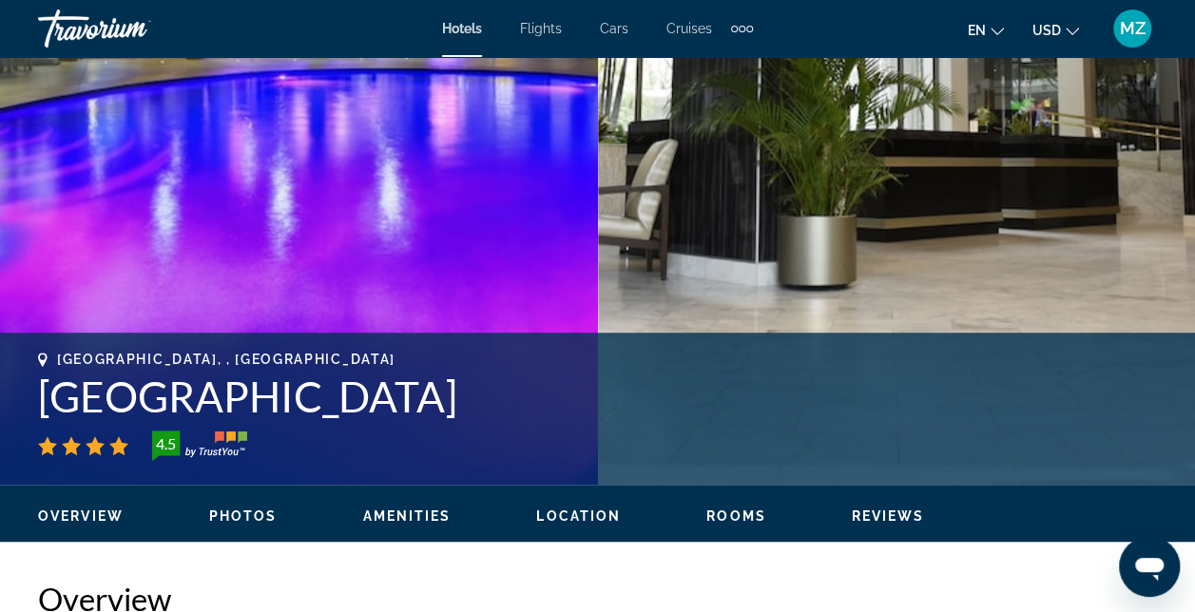
click at [238, 515] on span "Photos" at bounding box center [243, 516] width 68 height 15
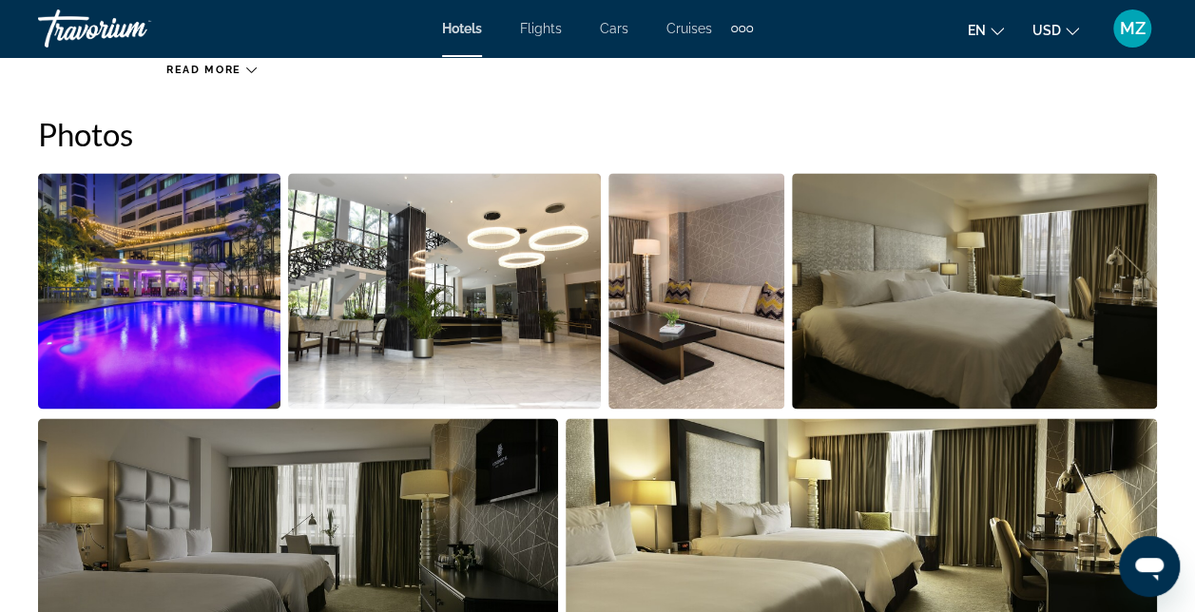
scroll to position [1262, 0]
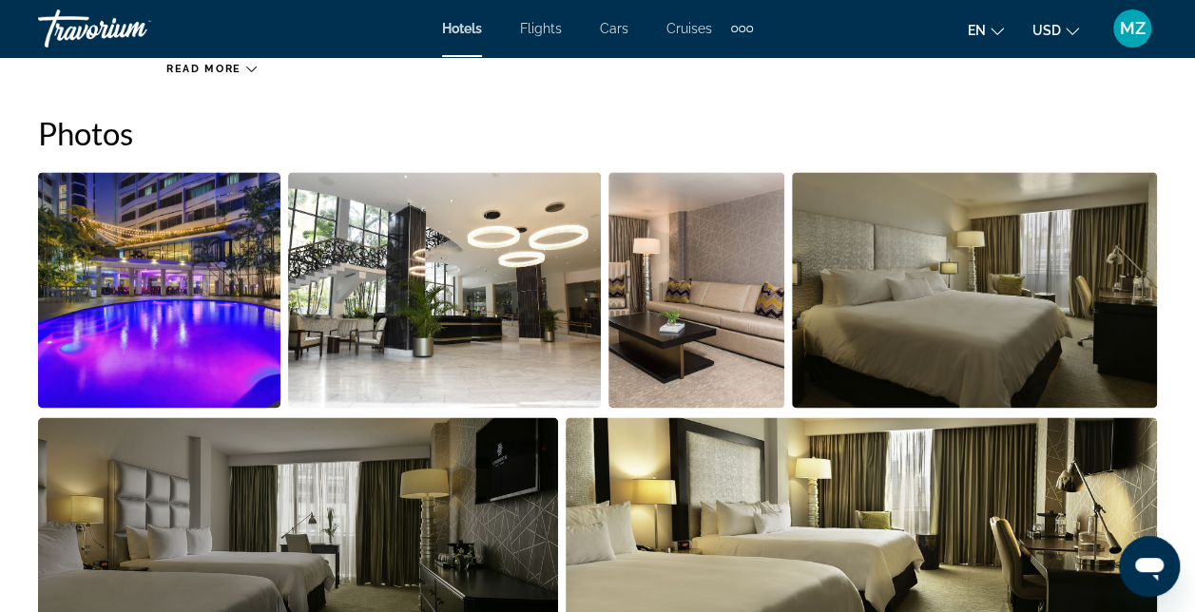
click at [223, 274] on img "Open full-screen image slider" at bounding box center [159, 290] width 242 height 236
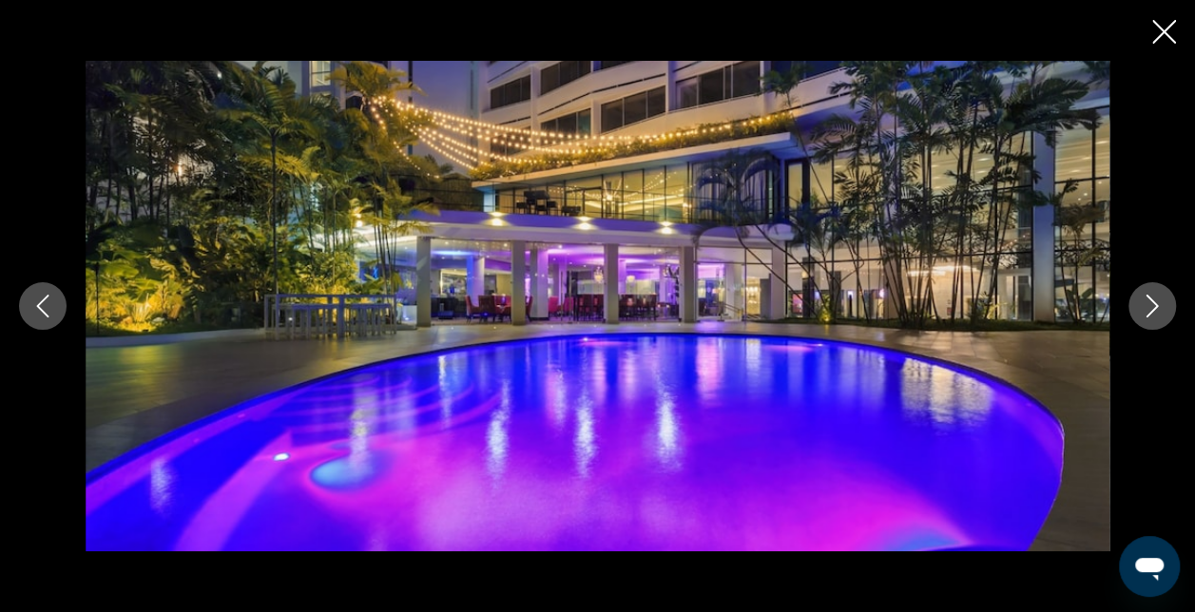
click at [1158, 306] on icon "Next image" at bounding box center [1152, 306] width 23 height 23
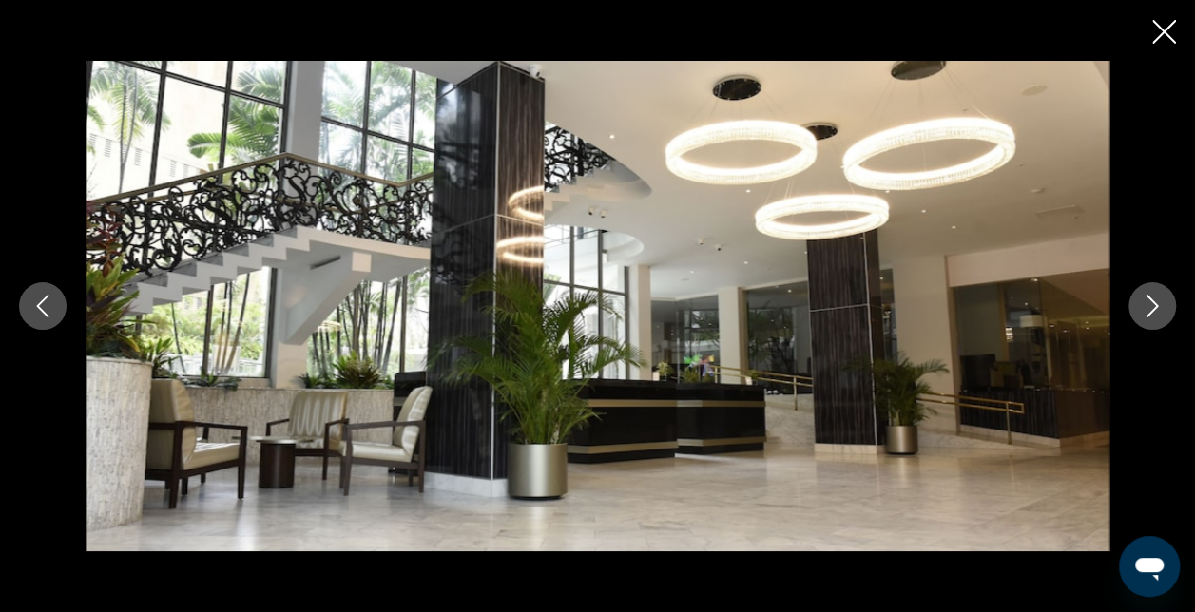
click at [1158, 306] on icon "Next image" at bounding box center [1152, 306] width 23 height 23
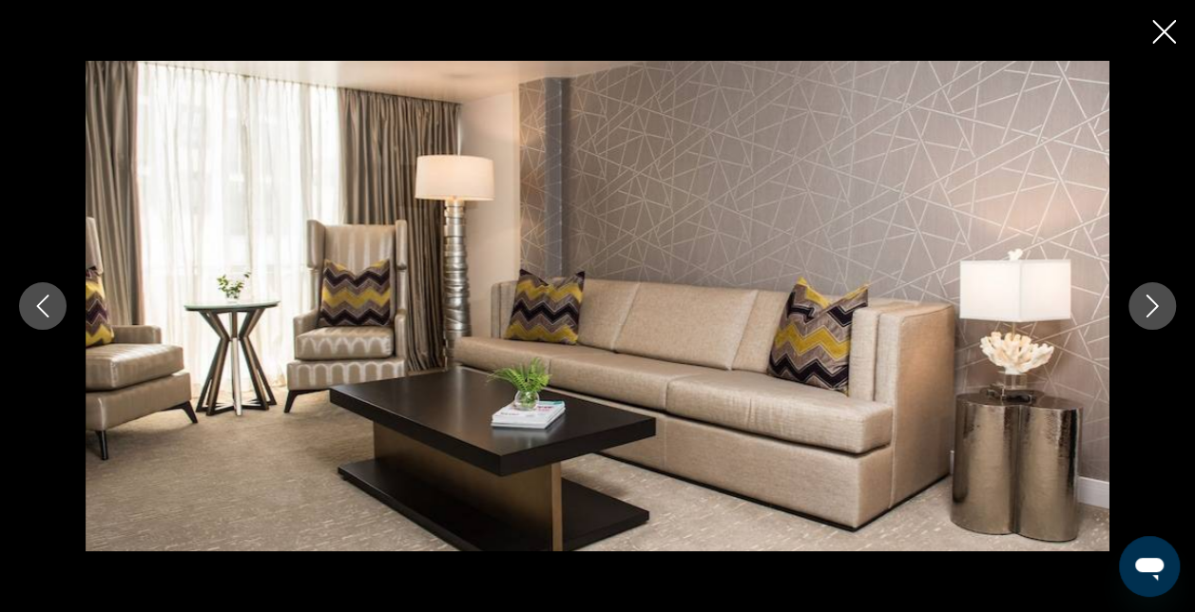
click at [1158, 306] on icon "Next image" at bounding box center [1152, 306] width 23 height 23
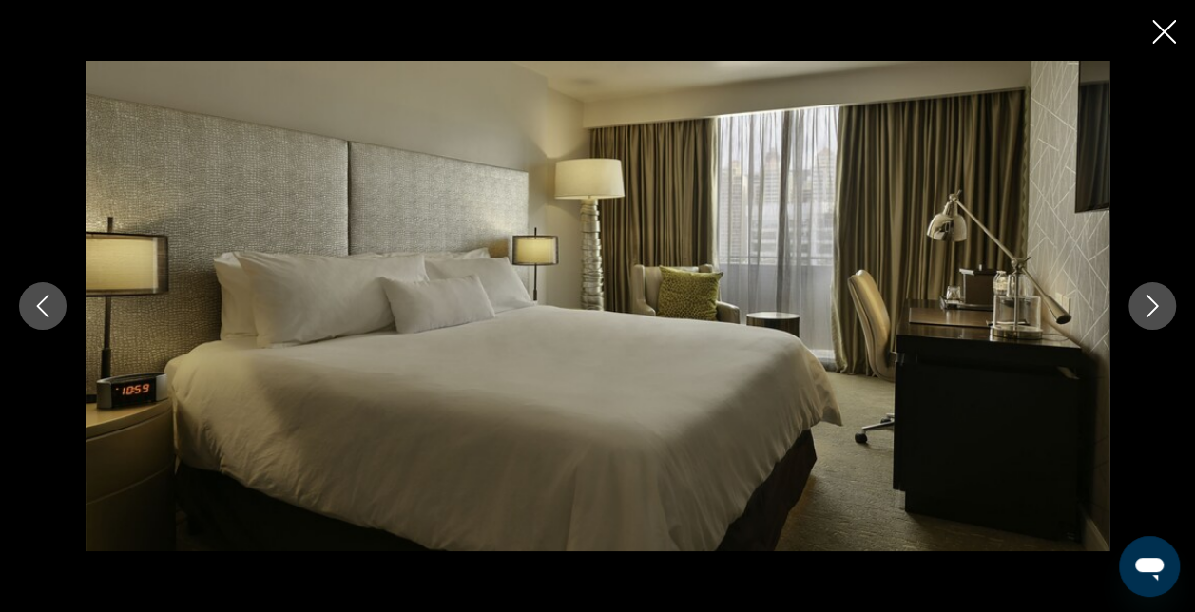
click at [1158, 306] on icon "Next image" at bounding box center [1152, 306] width 23 height 23
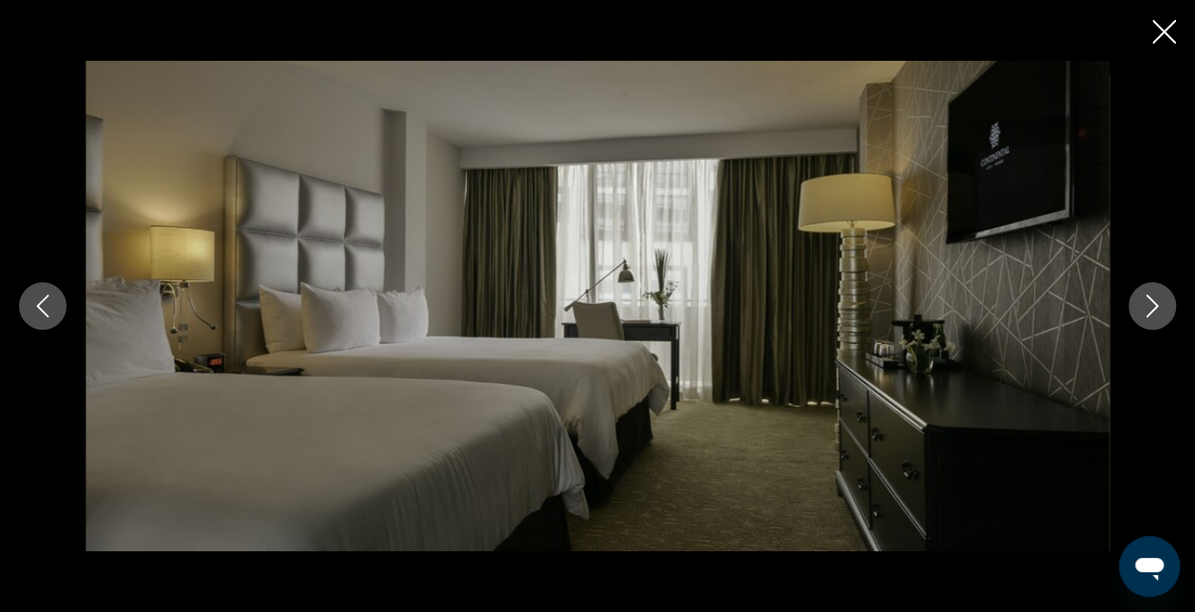
click at [1158, 306] on icon "Next image" at bounding box center [1152, 306] width 23 height 23
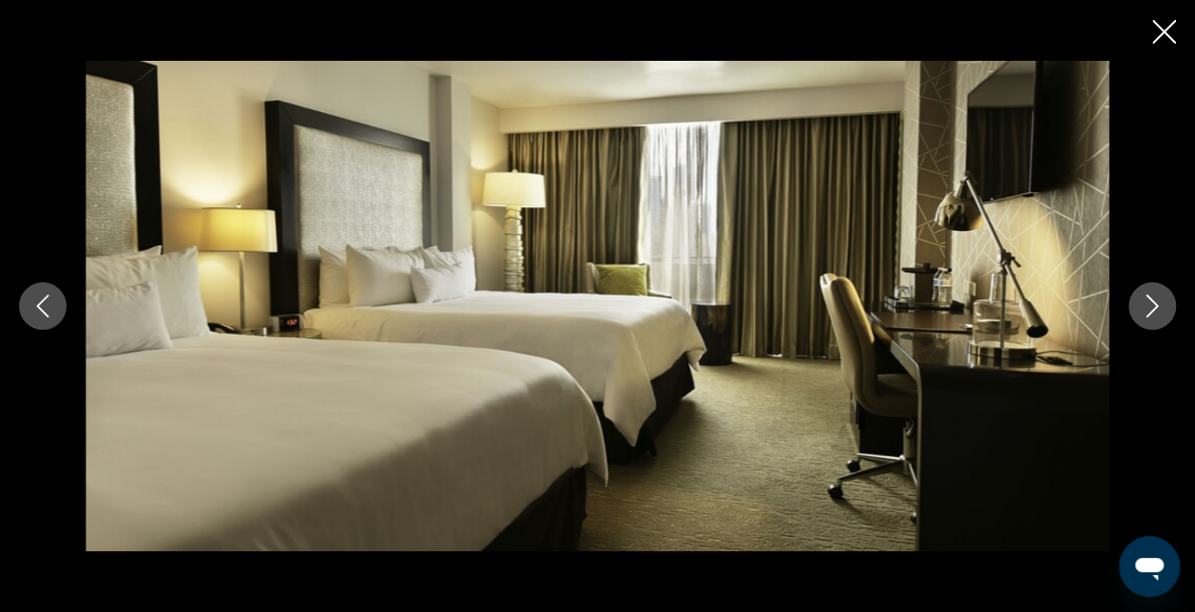
click at [1158, 306] on icon "Next image" at bounding box center [1152, 306] width 23 height 23
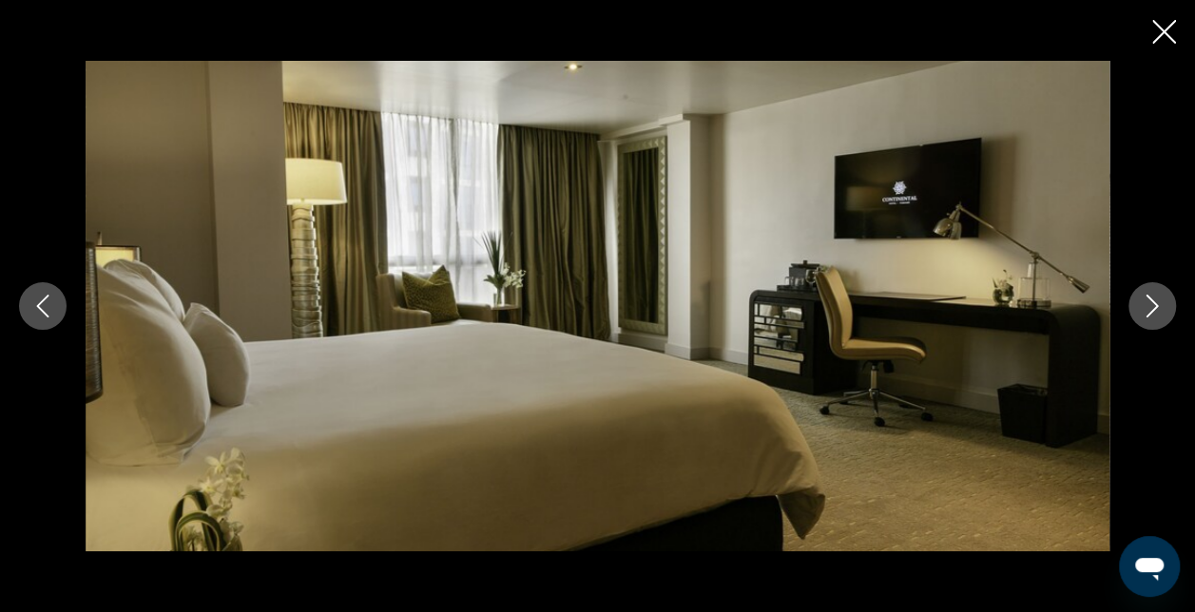
click at [1158, 306] on icon "Next image" at bounding box center [1152, 306] width 23 height 23
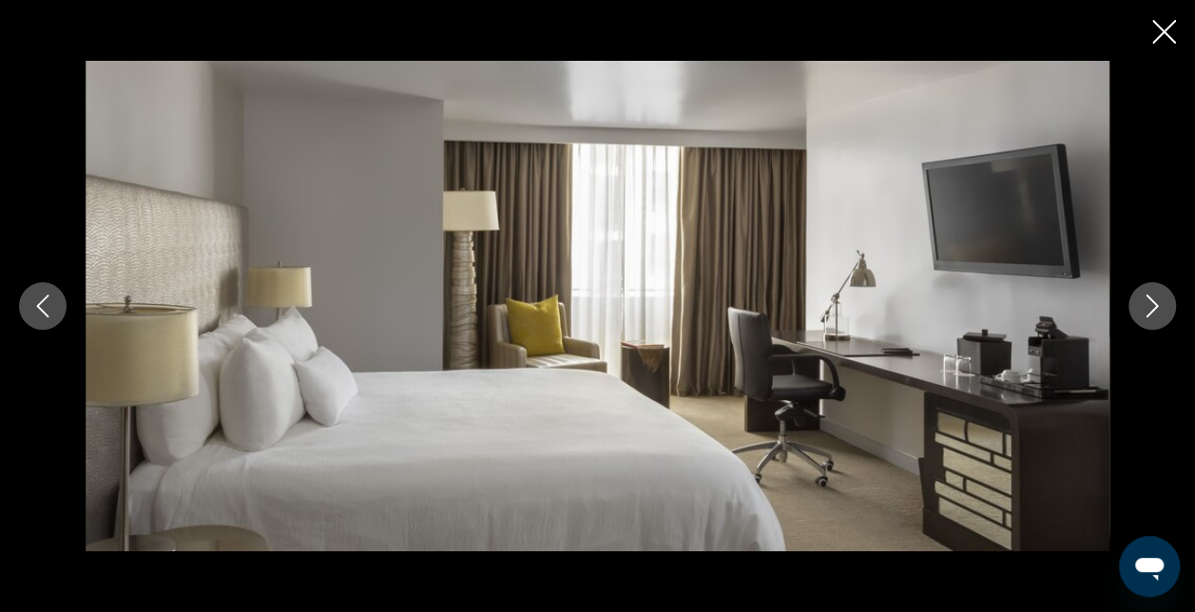
click at [1158, 306] on icon "Next image" at bounding box center [1152, 306] width 23 height 23
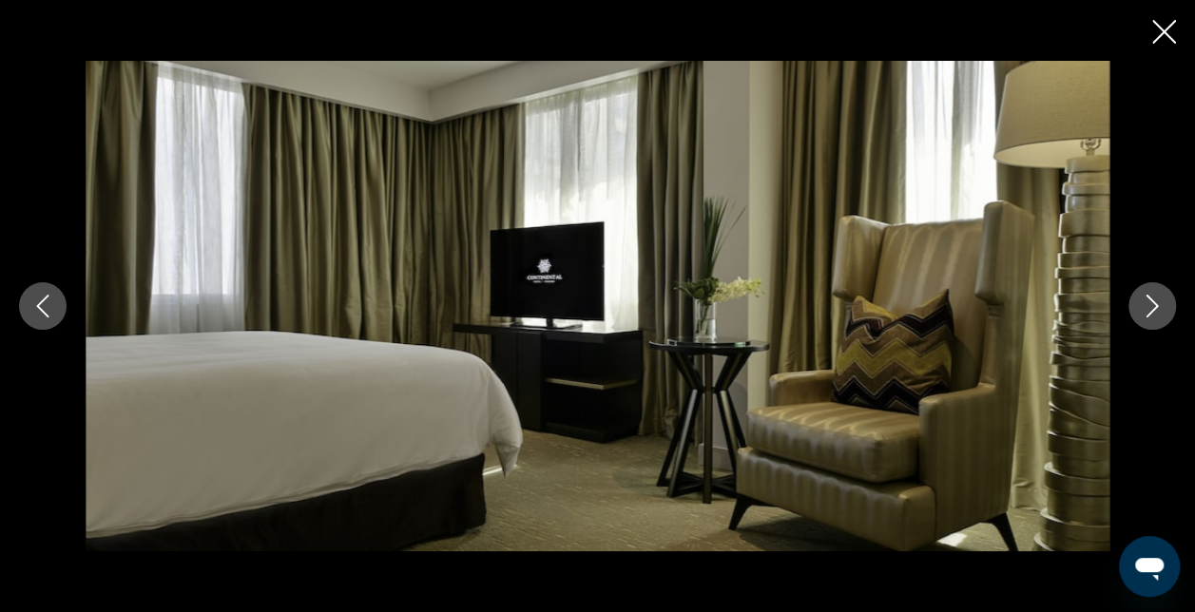
click at [1158, 306] on icon "Next image" at bounding box center [1152, 306] width 23 height 23
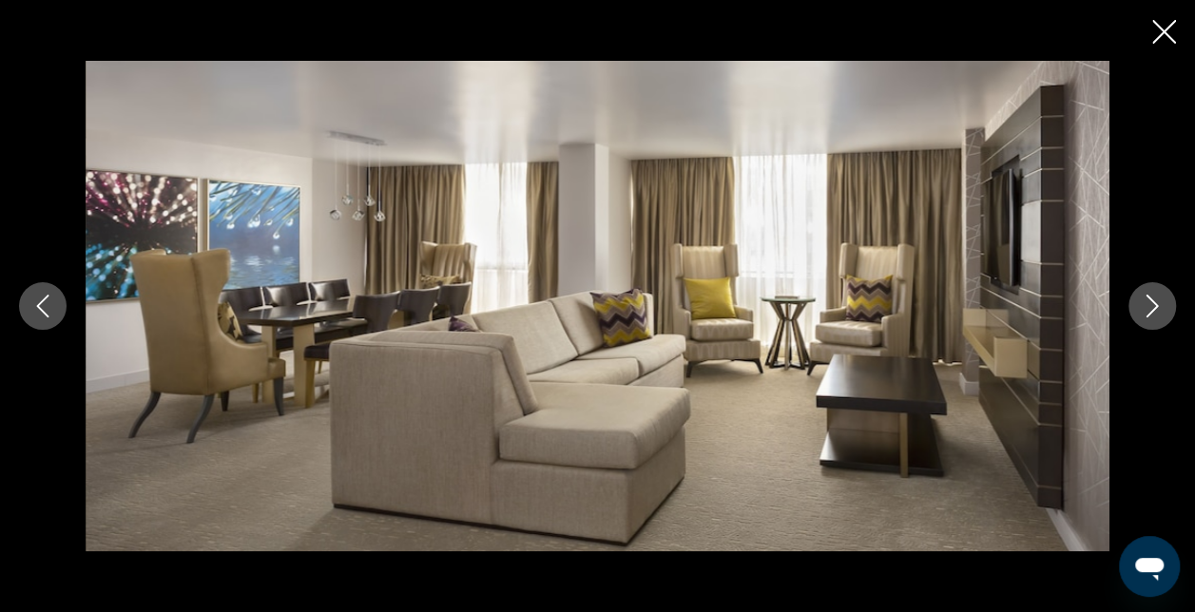
click at [1158, 306] on icon "Next image" at bounding box center [1152, 306] width 23 height 23
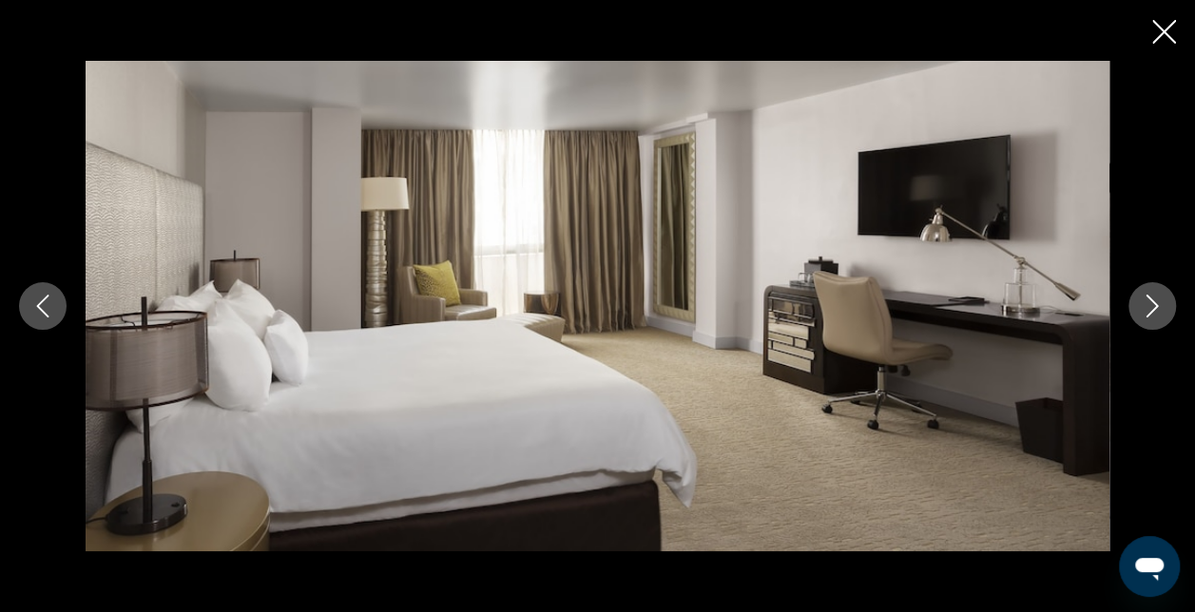
click at [1158, 306] on icon "Next image" at bounding box center [1152, 306] width 23 height 23
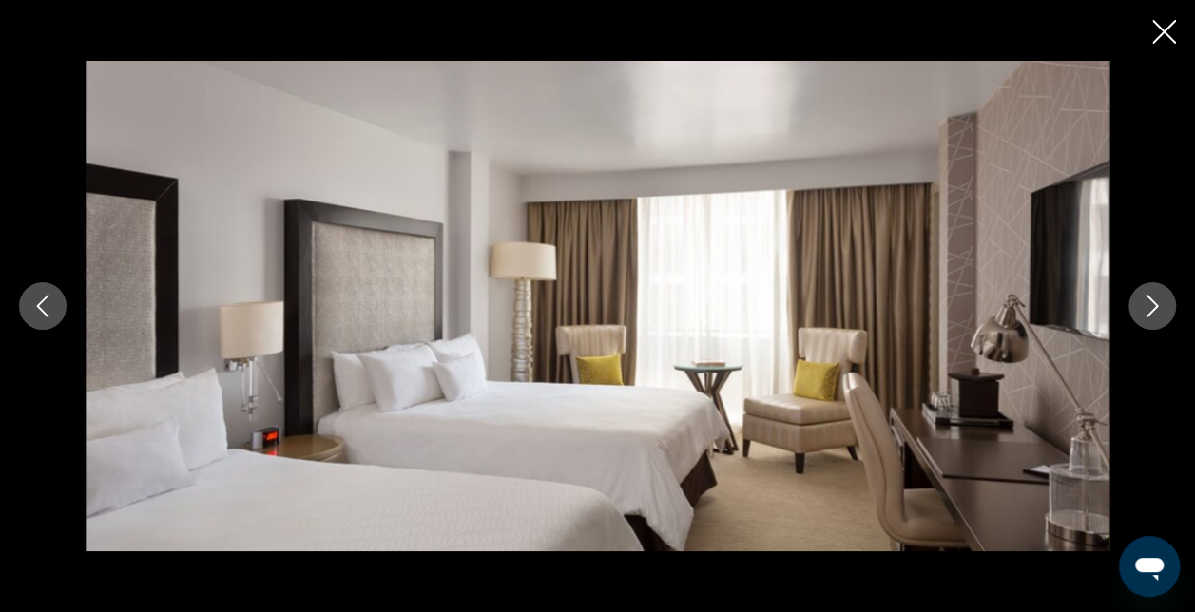
click at [1158, 306] on icon "Next image" at bounding box center [1152, 306] width 23 height 23
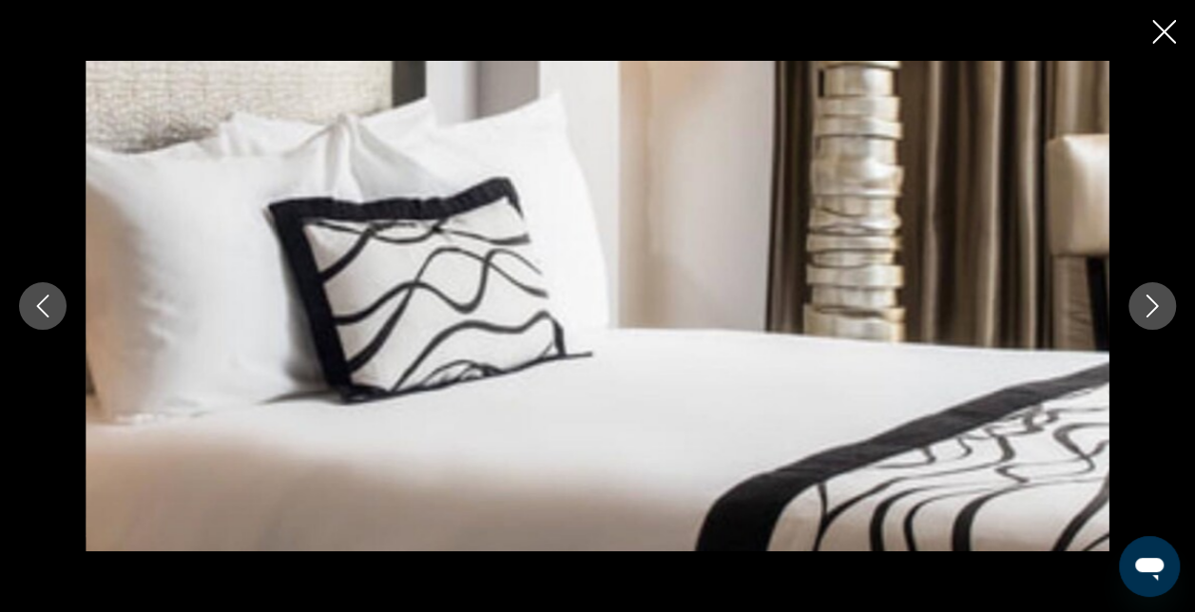
click at [1153, 38] on icon "Close slideshow" at bounding box center [1165, 32] width 24 height 24
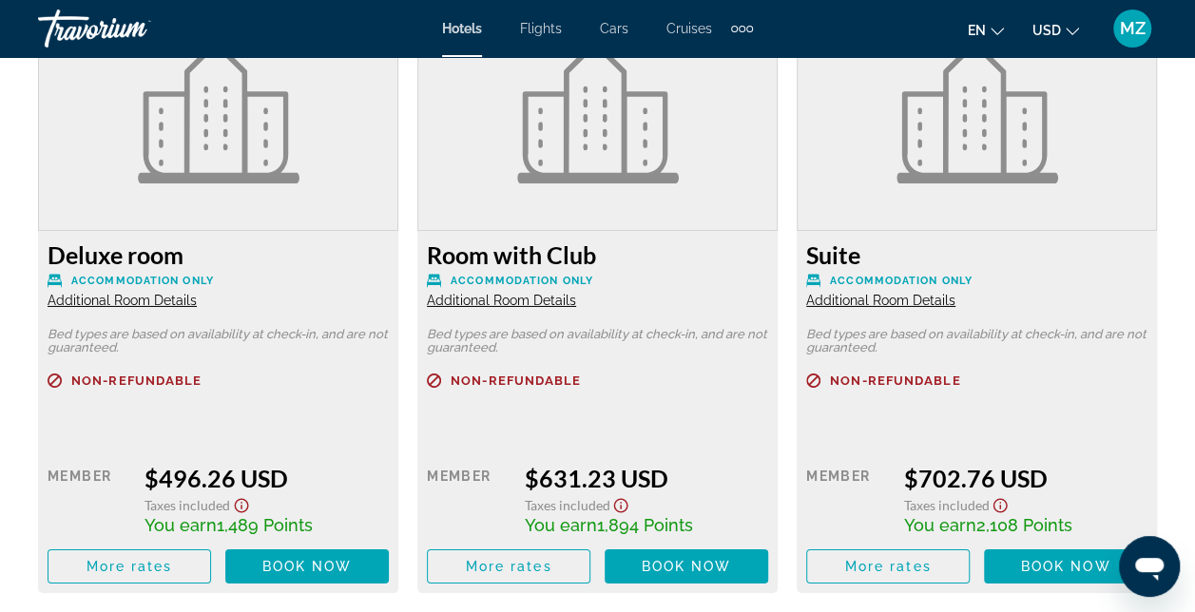
scroll to position [3069, 0]
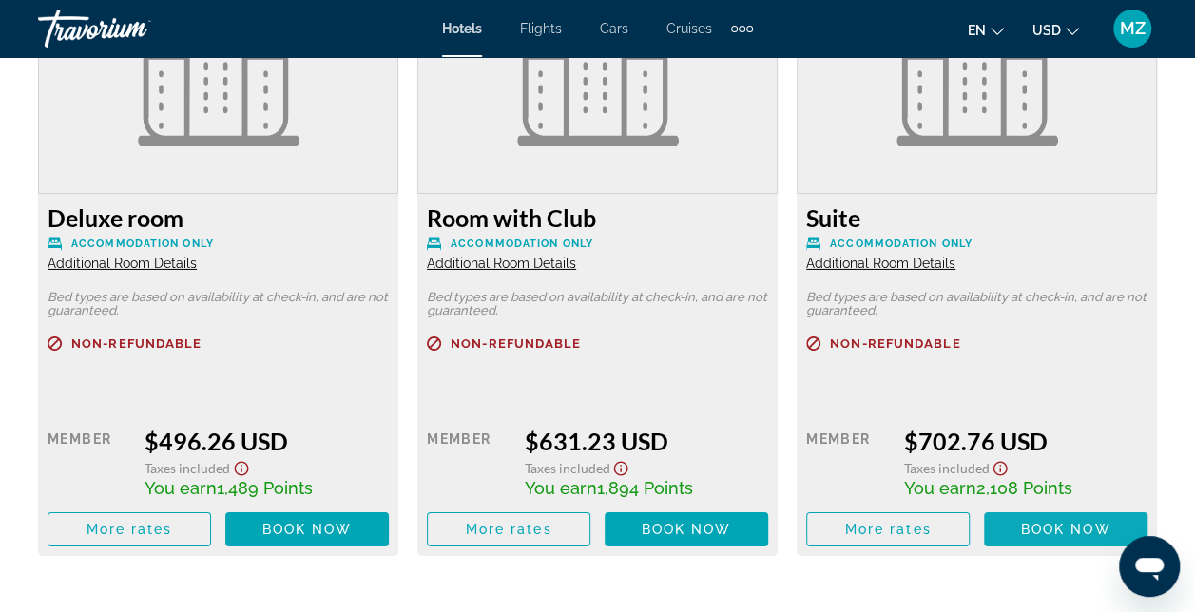
click at [1070, 537] on span "Main content" at bounding box center [1066, 530] width 164 height 46
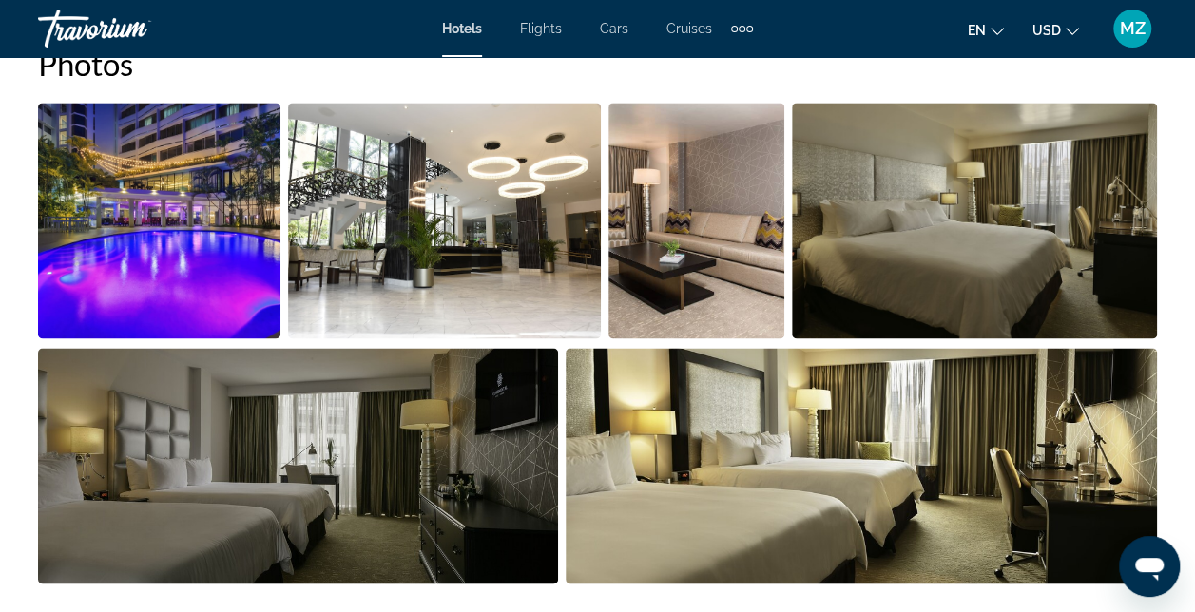
scroll to position [1426, 0]
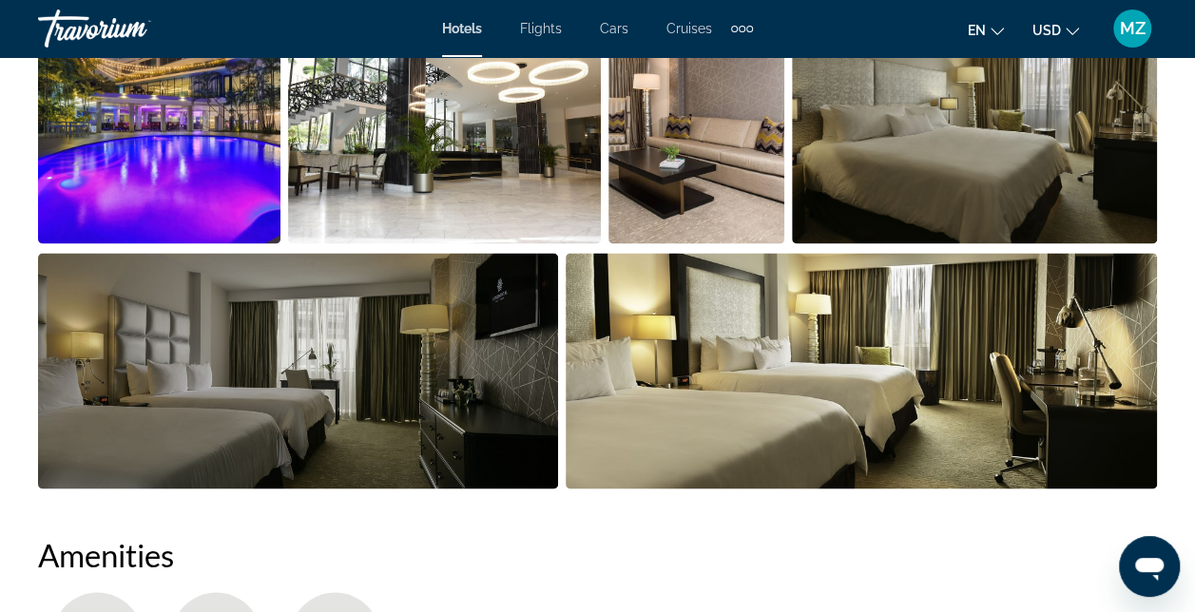
click at [1034, 206] on img "Open full-screen image slider" at bounding box center [975, 126] width 366 height 236
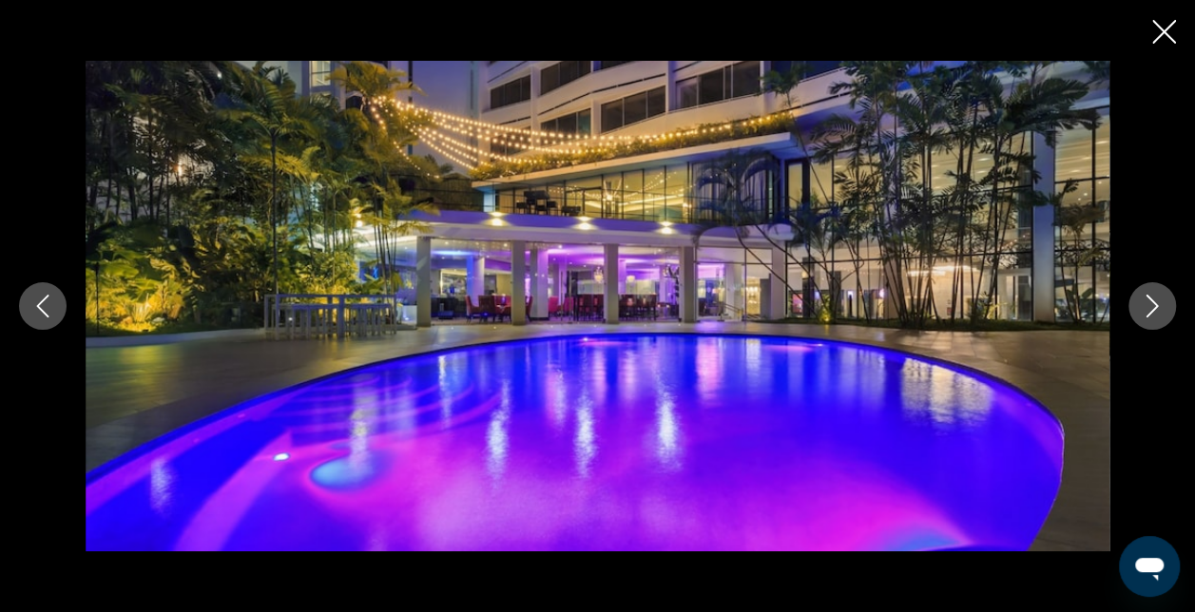
click at [1157, 307] on icon "Next image" at bounding box center [1152, 306] width 23 height 23
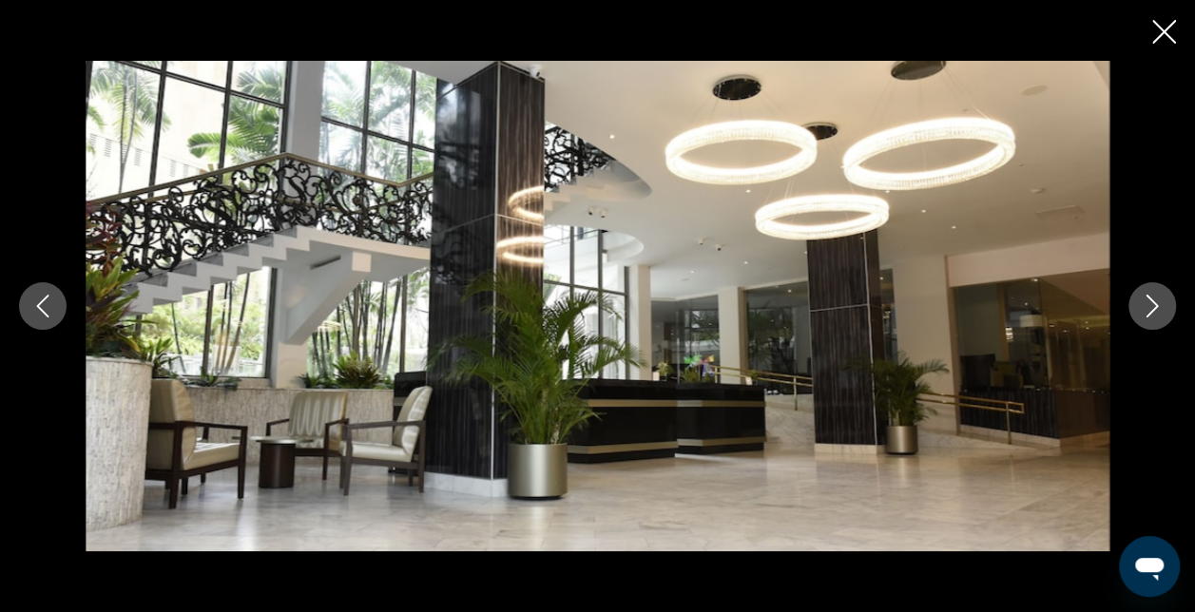
click at [1157, 307] on icon "Next image" at bounding box center [1152, 306] width 23 height 23
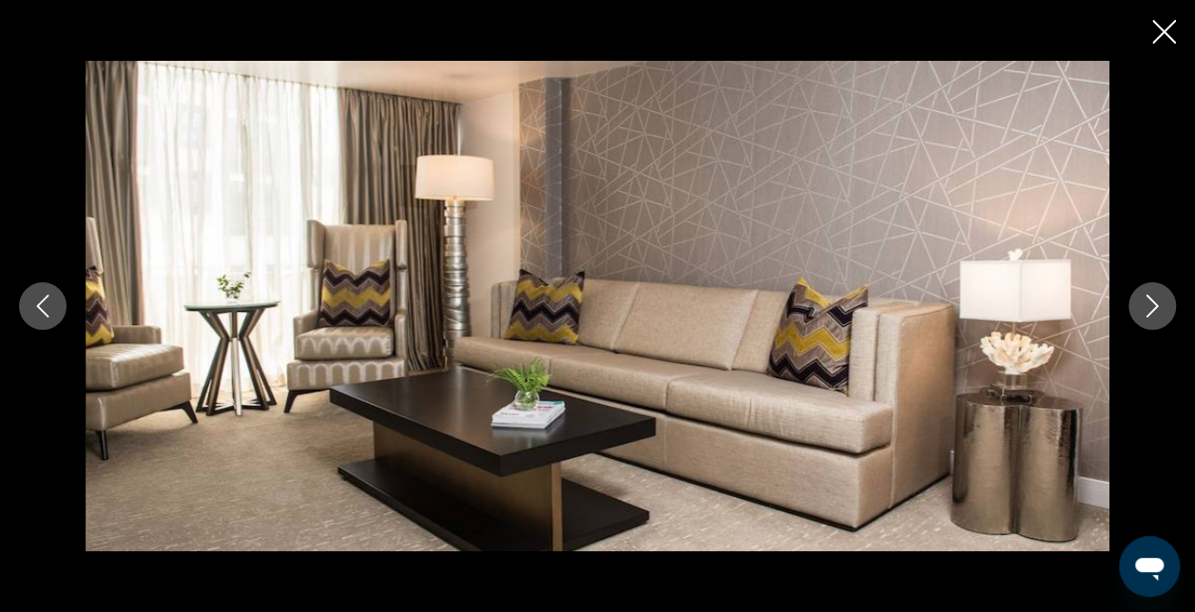
click at [1157, 307] on icon "Next image" at bounding box center [1152, 306] width 23 height 23
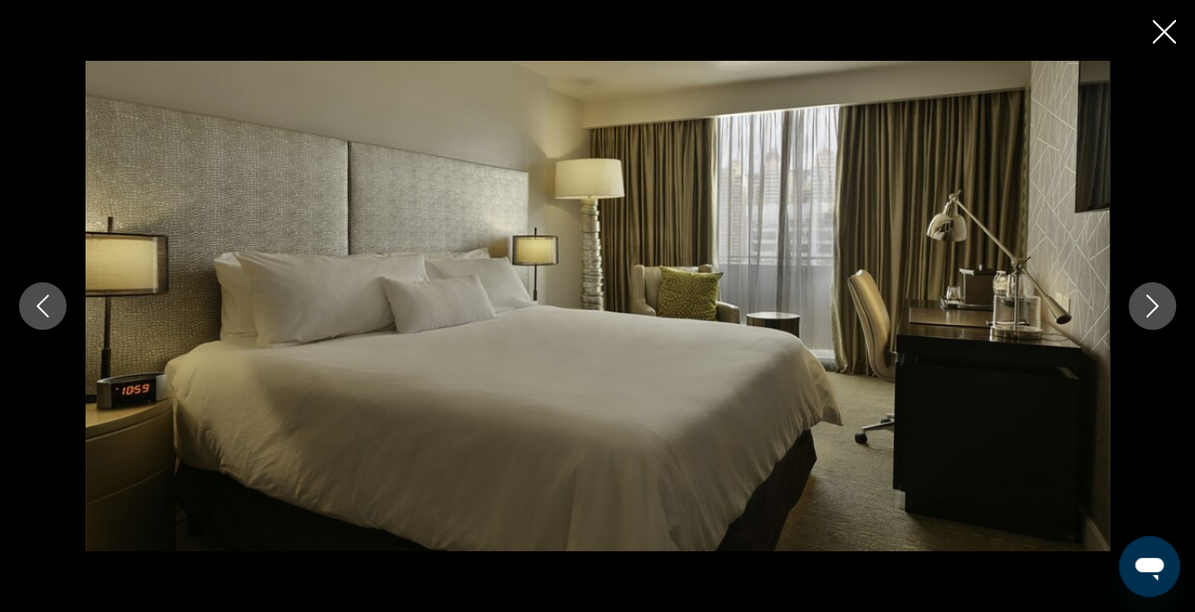
click at [1157, 307] on icon "Next image" at bounding box center [1152, 306] width 23 height 23
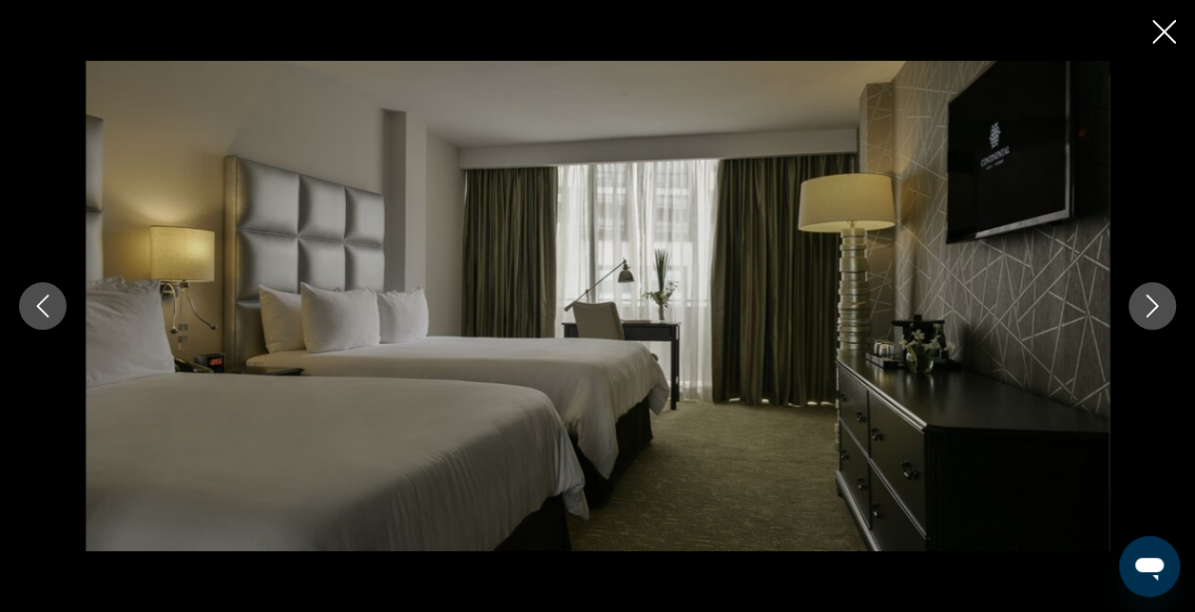
click at [1157, 307] on icon "Next image" at bounding box center [1152, 306] width 23 height 23
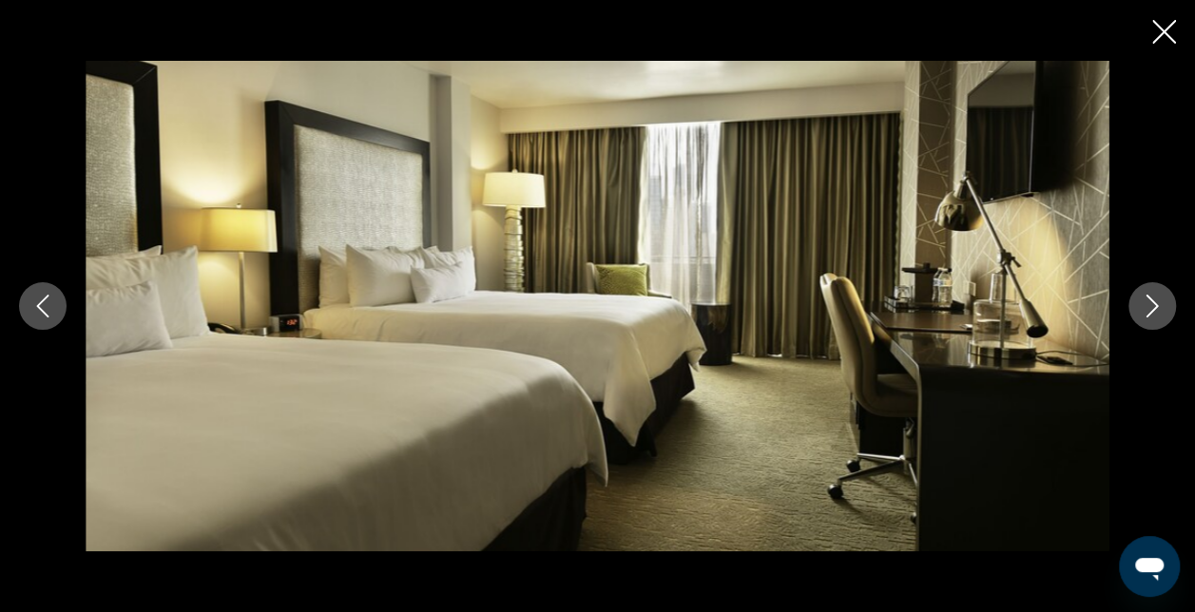
click at [1154, 308] on icon "Next image" at bounding box center [1153, 306] width 12 height 23
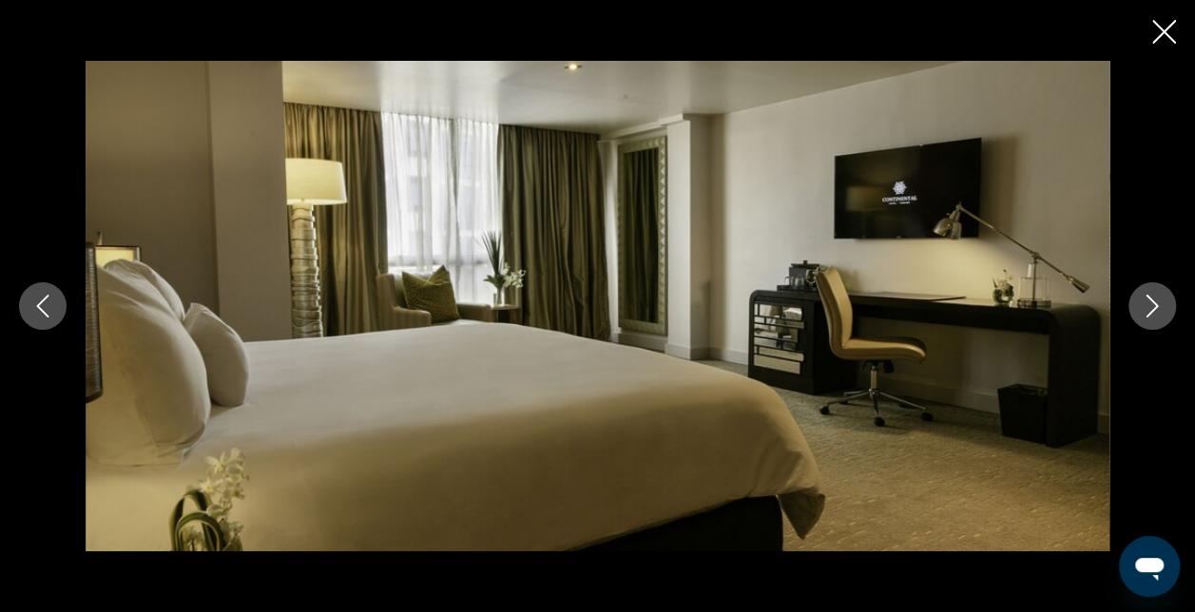
click at [1153, 308] on icon "Next image" at bounding box center [1152, 306] width 23 height 23
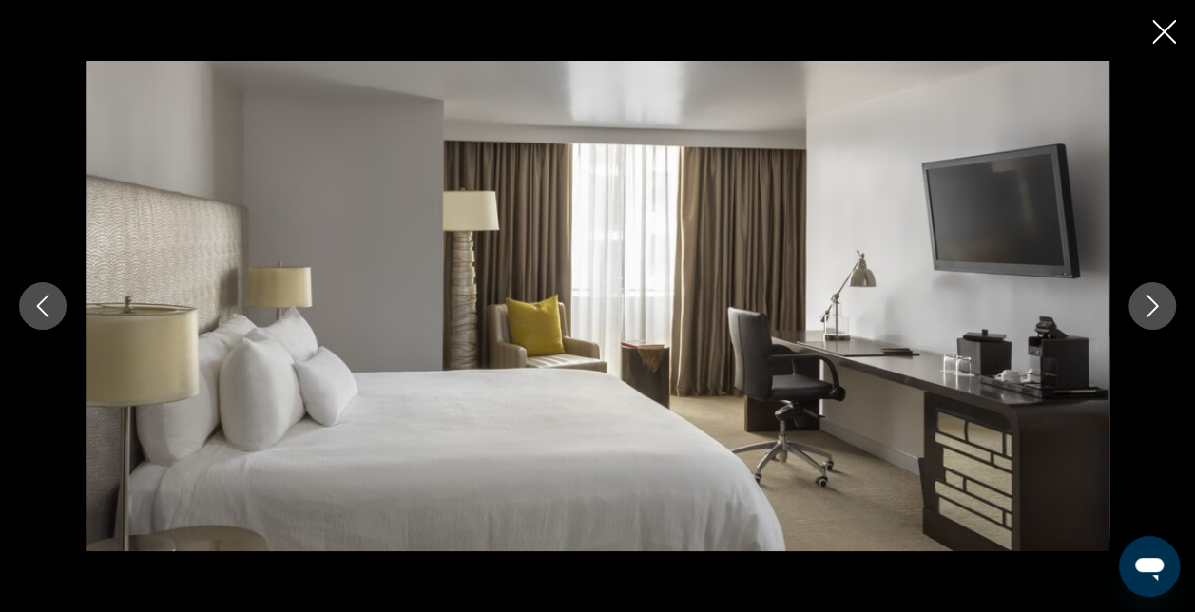
click at [1153, 308] on icon "Next image" at bounding box center [1152, 306] width 23 height 23
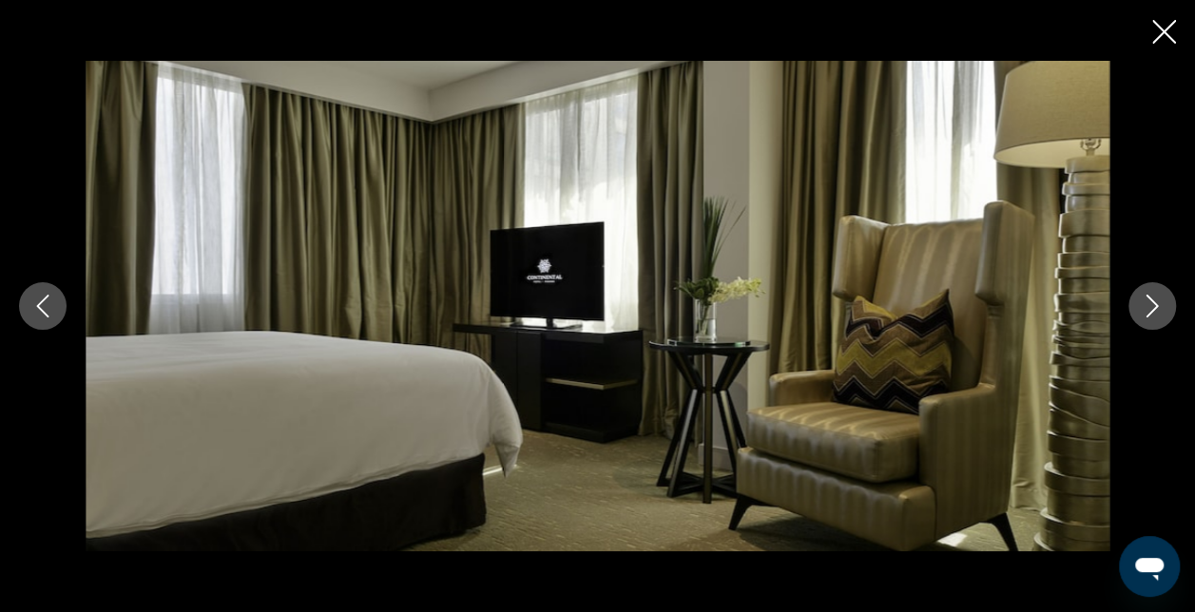
click at [1151, 308] on icon "Next image" at bounding box center [1152, 306] width 23 height 23
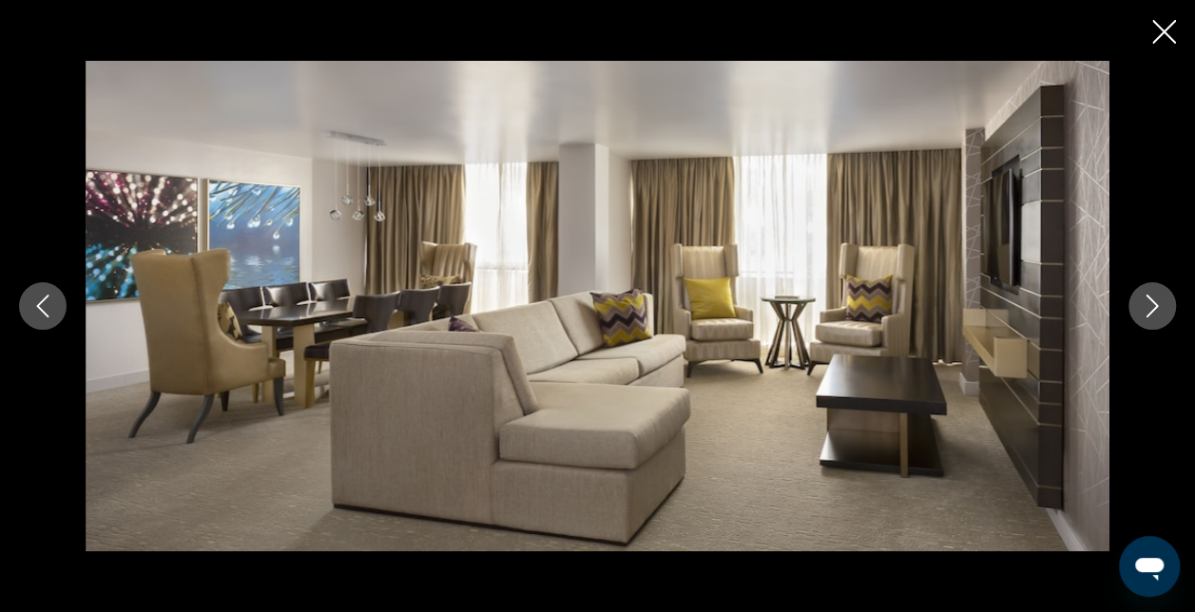
drag, startPoint x: 1139, startPoint y: 329, endPoint x: 787, endPoint y: 339, distance: 352.0
click at [787, 339] on img "Main content" at bounding box center [598, 306] width 1024 height 490
click at [1152, 303] on icon "Next image" at bounding box center [1152, 306] width 23 height 23
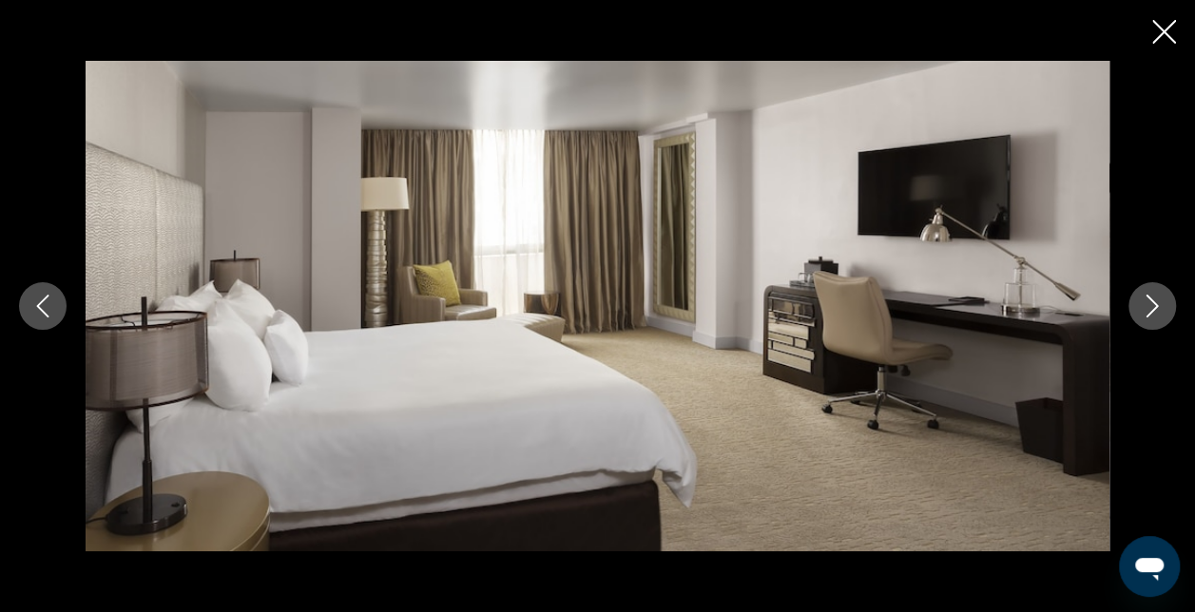
click at [1152, 303] on icon "Next image" at bounding box center [1152, 306] width 23 height 23
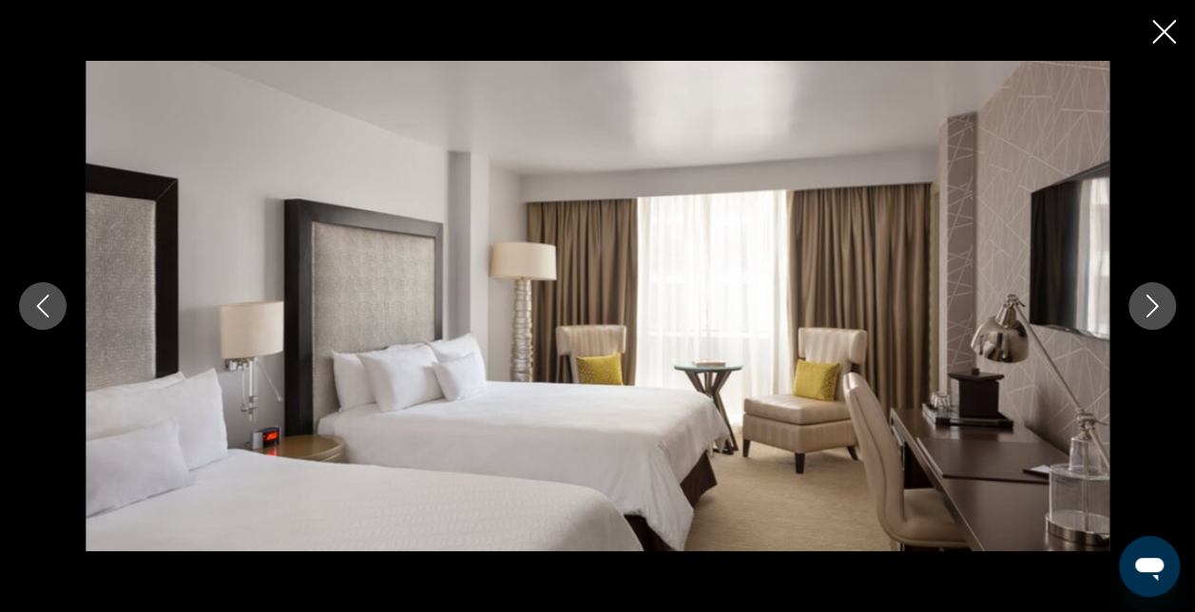
click at [1150, 305] on icon "Next image" at bounding box center [1152, 306] width 23 height 23
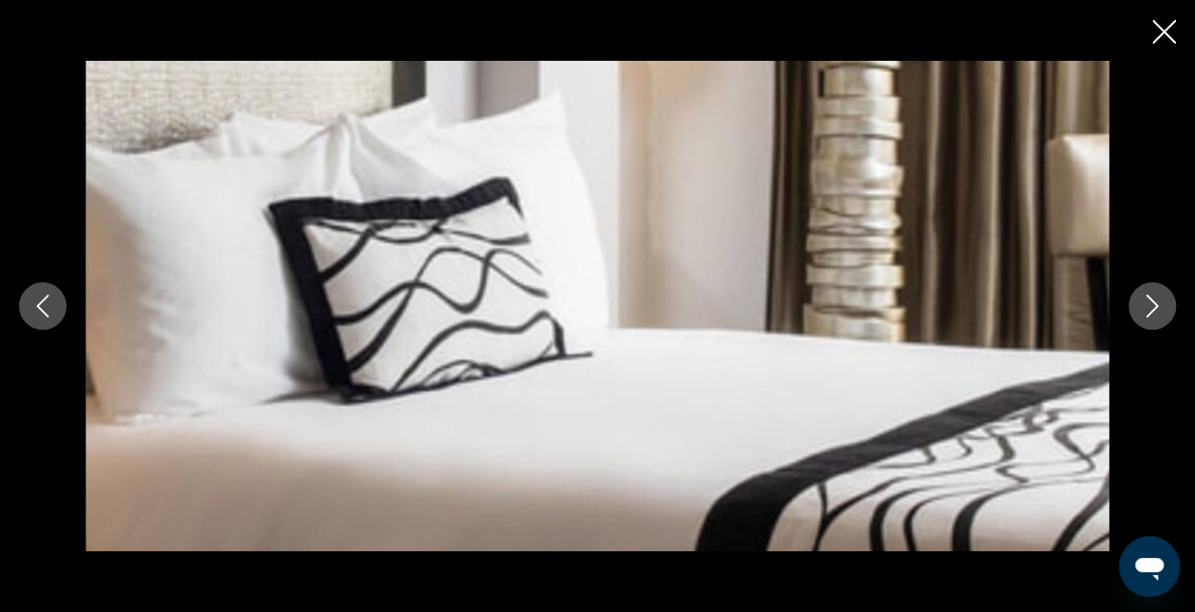
click at [1149, 306] on icon "Next image" at bounding box center [1152, 306] width 23 height 23
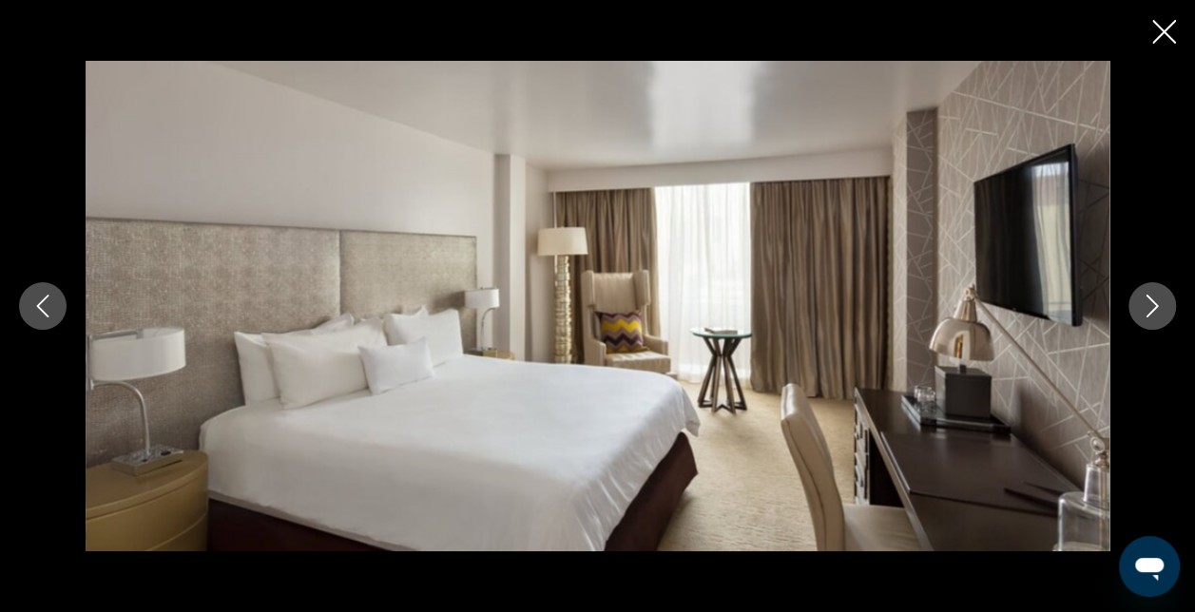
click at [1148, 306] on icon "Next image" at bounding box center [1152, 306] width 23 height 23
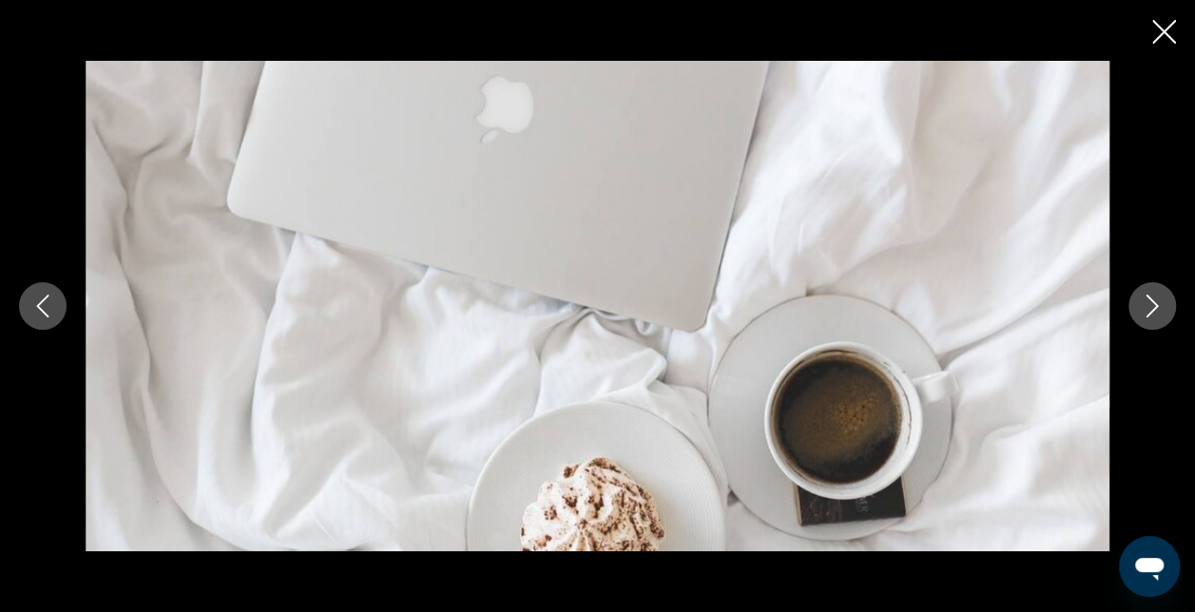
click at [1148, 306] on icon "Next image" at bounding box center [1152, 306] width 23 height 23
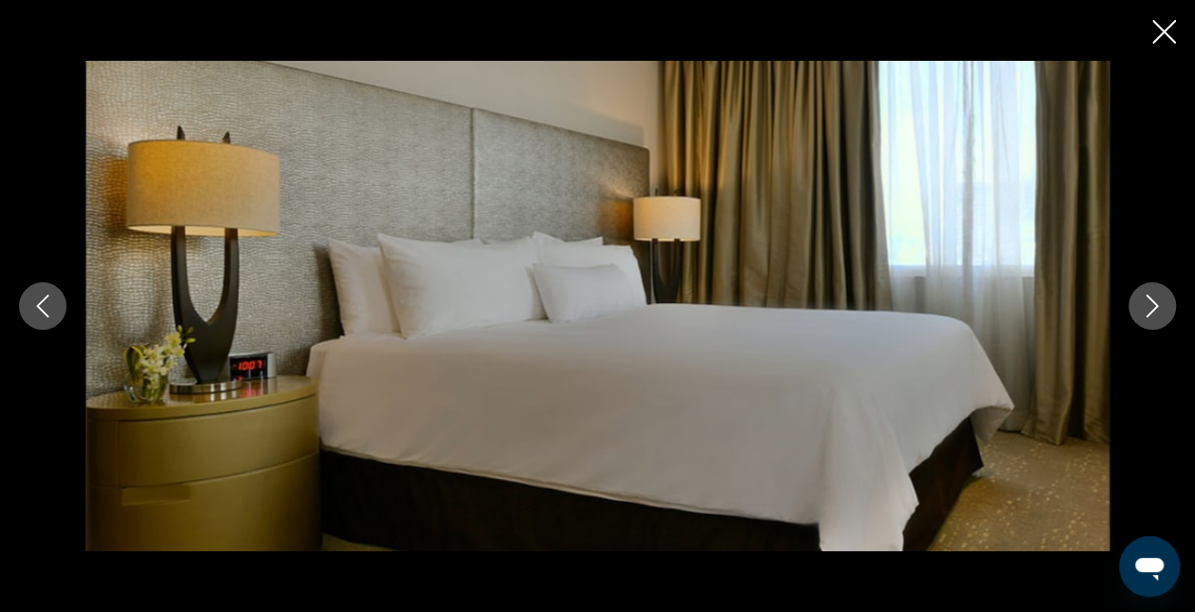
click at [1148, 306] on icon "Next image" at bounding box center [1152, 306] width 23 height 23
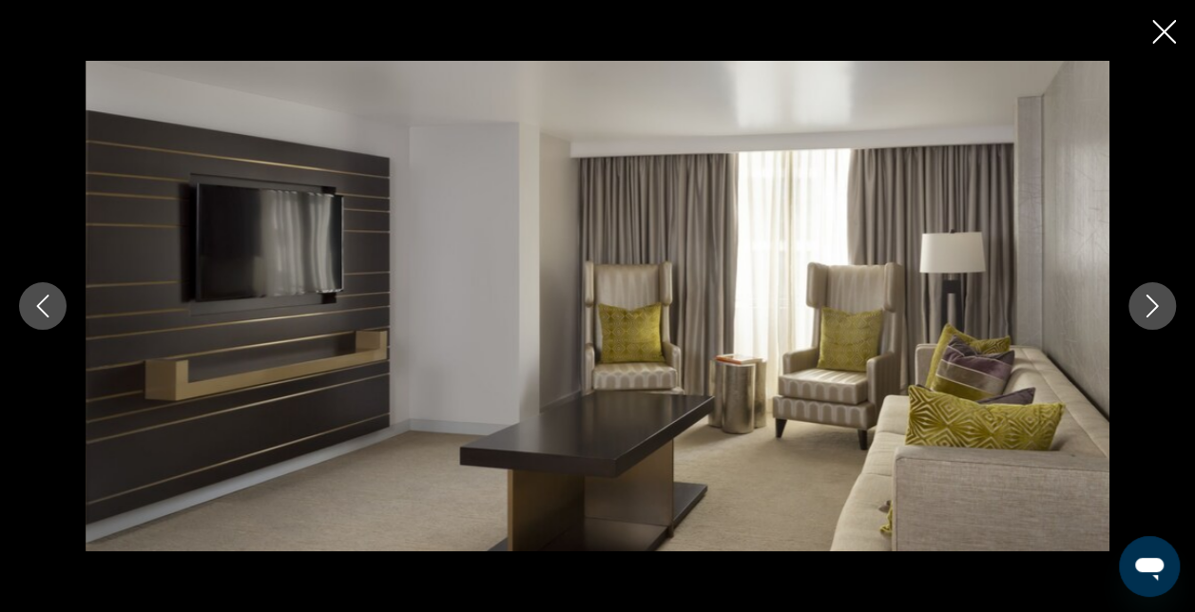
click at [1146, 310] on icon "Next image" at bounding box center [1152, 306] width 23 height 23
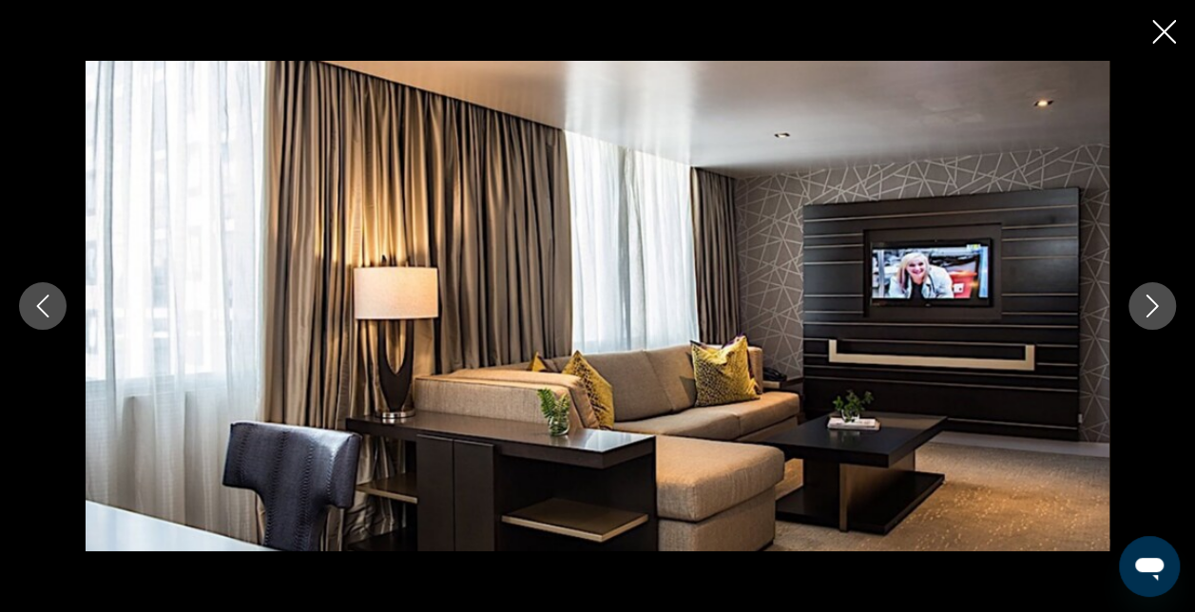
click at [1146, 310] on icon "Next image" at bounding box center [1152, 306] width 23 height 23
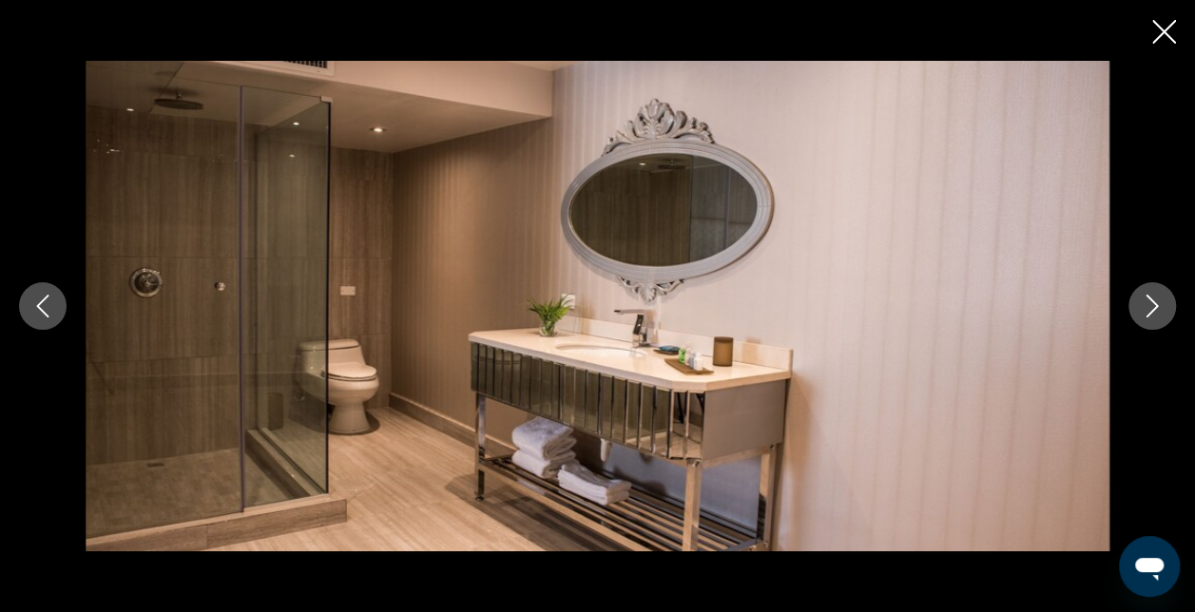
click at [1146, 310] on icon "Next image" at bounding box center [1152, 306] width 23 height 23
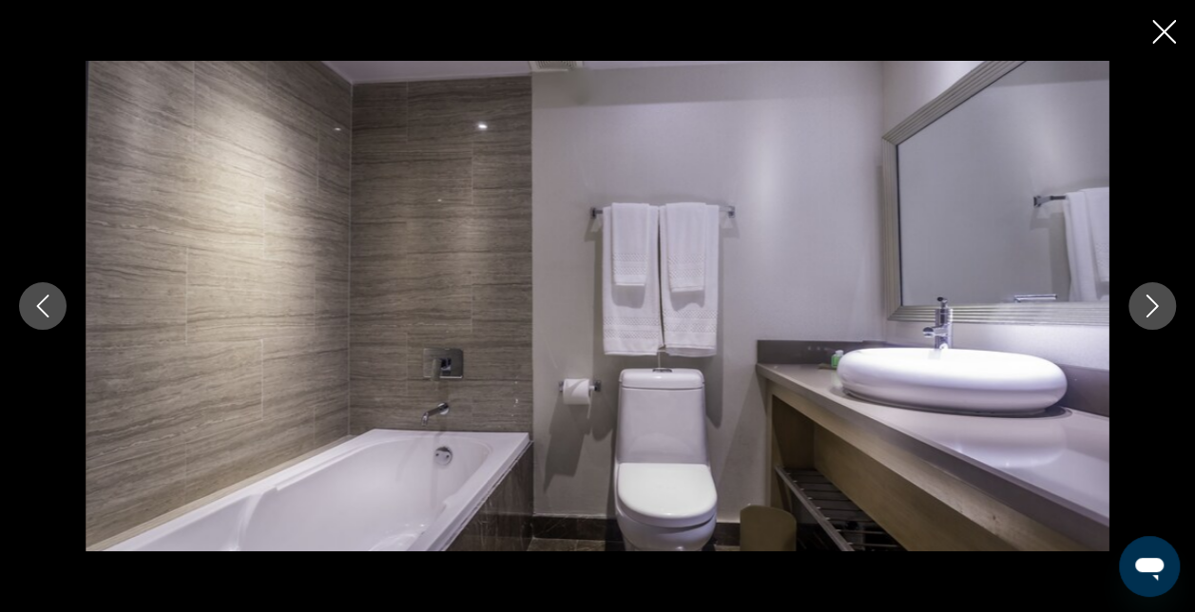
click at [1146, 310] on icon "Next image" at bounding box center [1152, 306] width 23 height 23
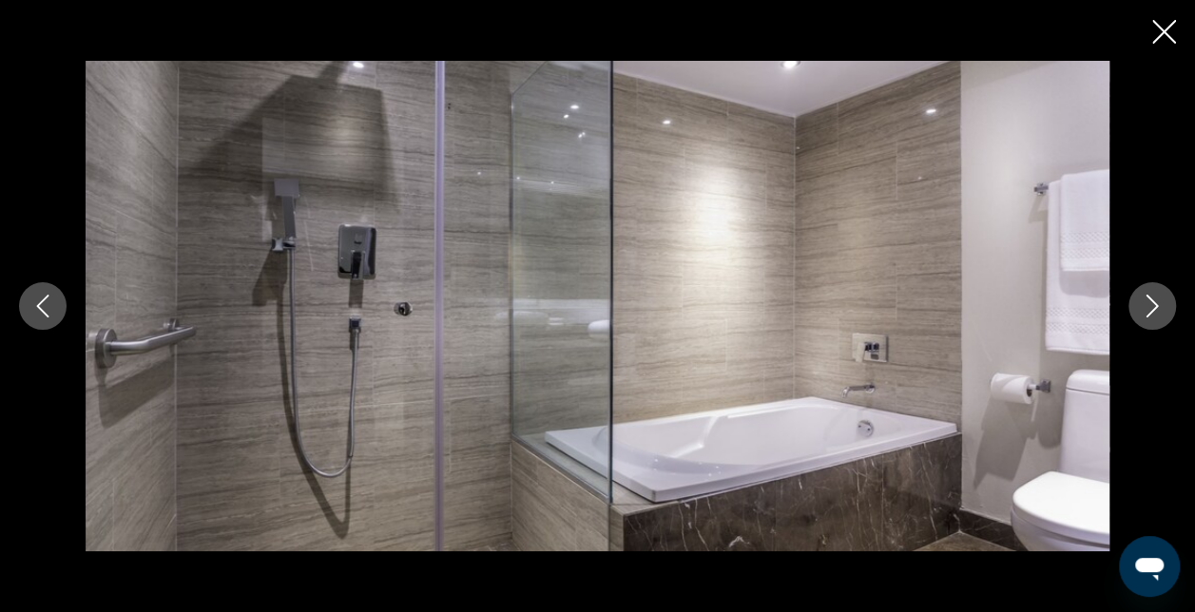
click at [1146, 310] on icon "Next image" at bounding box center [1152, 306] width 23 height 23
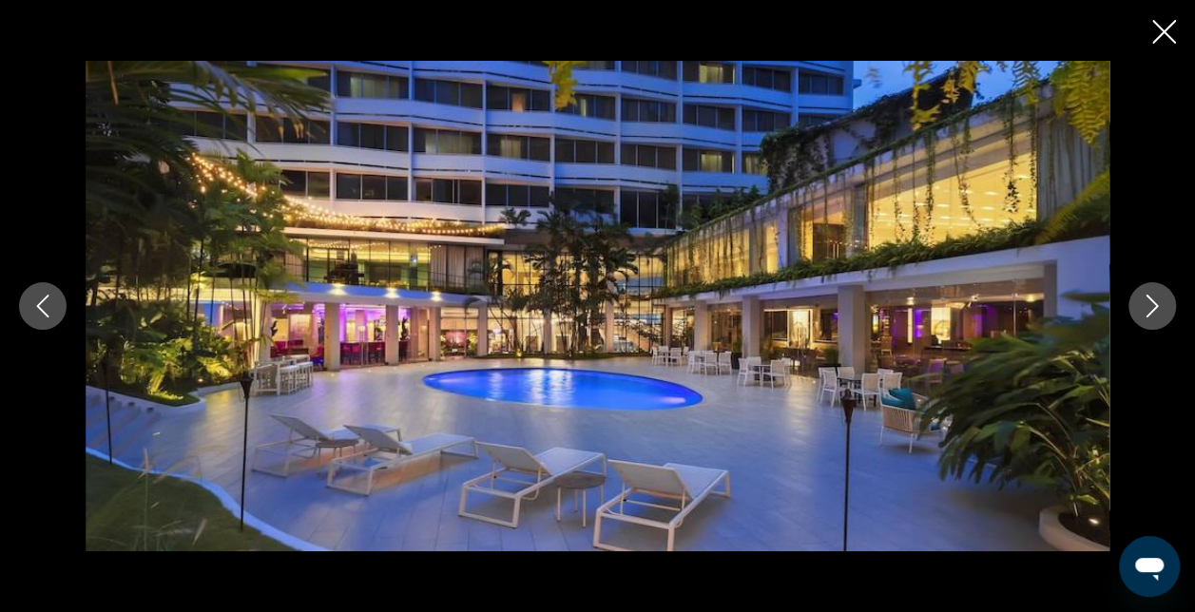
click at [1146, 310] on icon "Next image" at bounding box center [1152, 306] width 23 height 23
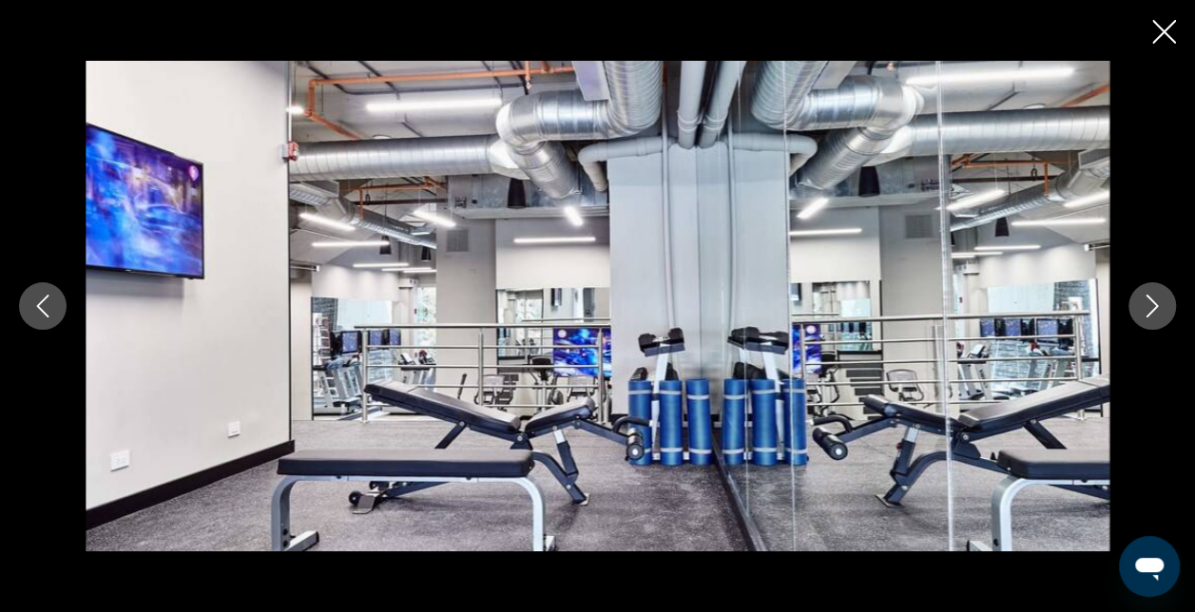
click at [1146, 310] on icon "Next image" at bounding box center [1152, 306] width 23 height 23
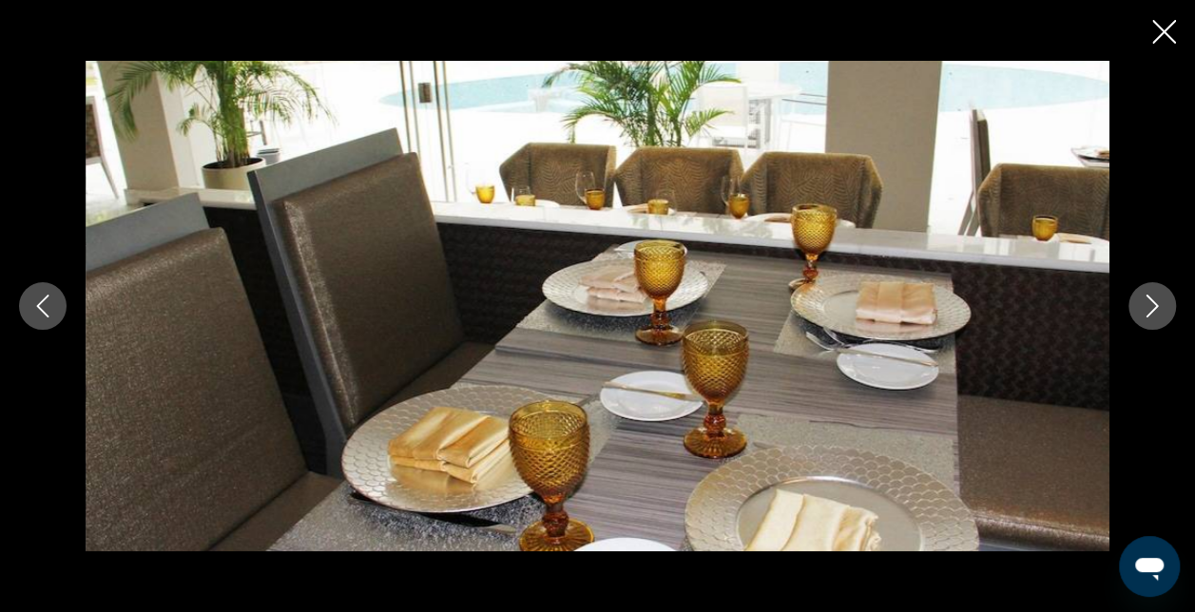
click at [1146, 310] on icon "Next image" at bounding box center [1152, 306] width 23 height 23
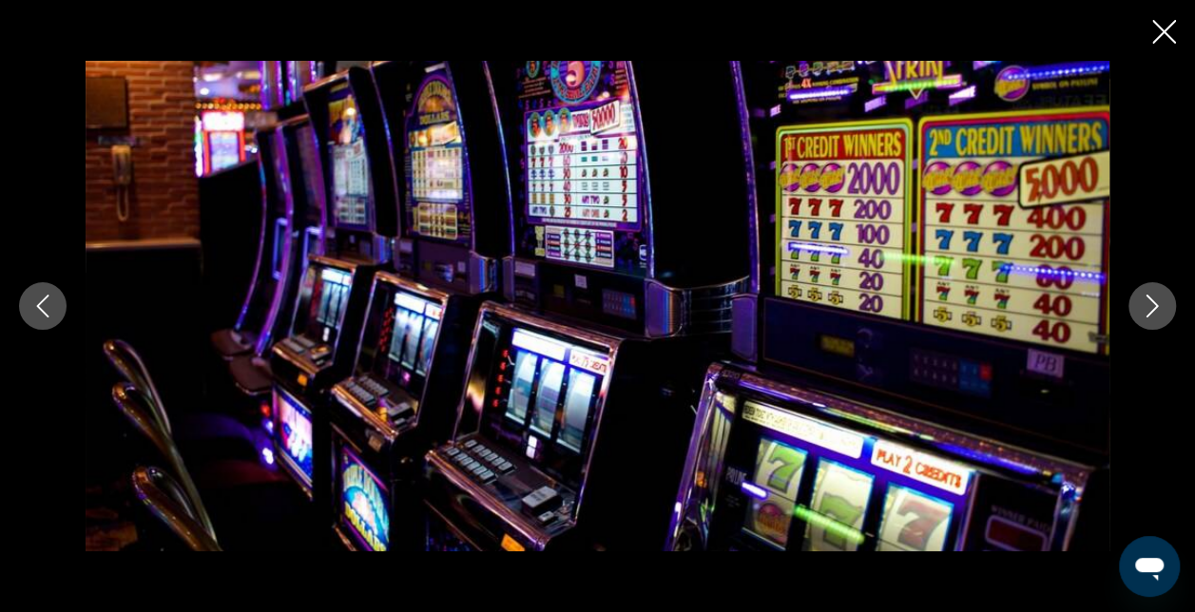
click at [1146, 310] on icon "Next image" at bounding box center [1152, 306] width 23 height 23
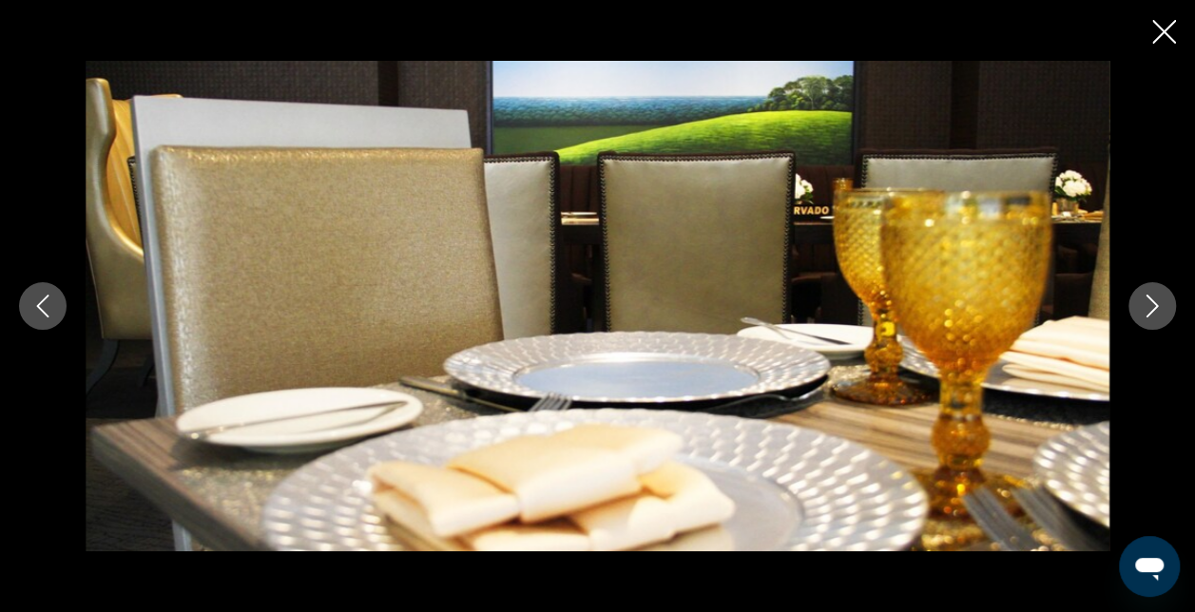
click at [1146, 310] on icon "Next image" at bounding box center [1152, 306] width 23 height 23
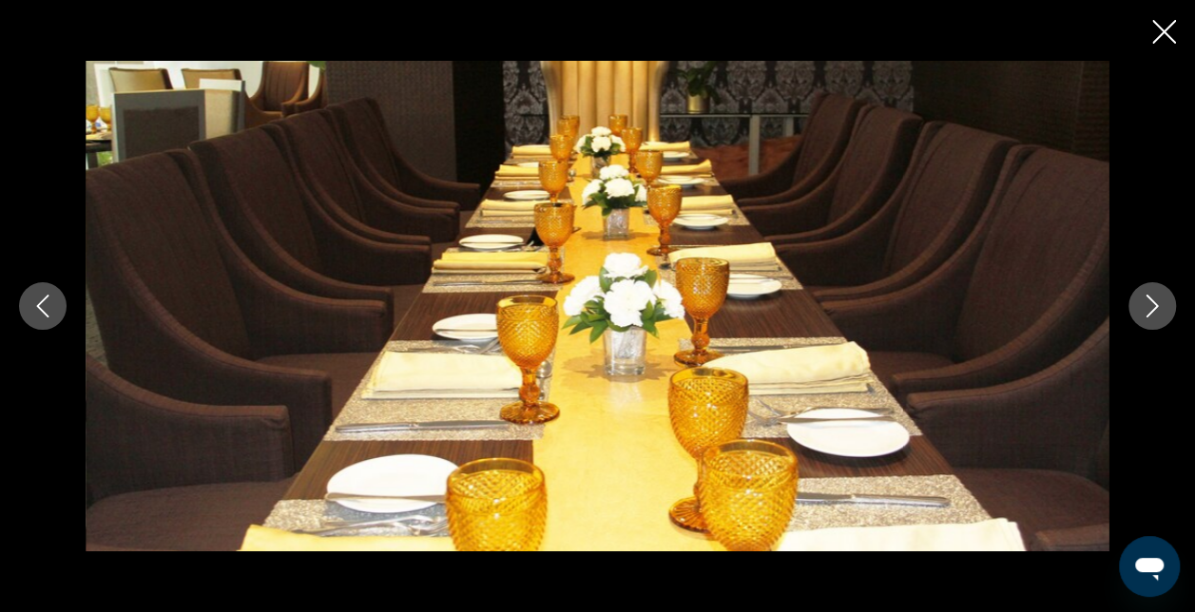
click at [1146, 310] on icon "Next image" at bounding box center [1152, 306] width 23 height 23
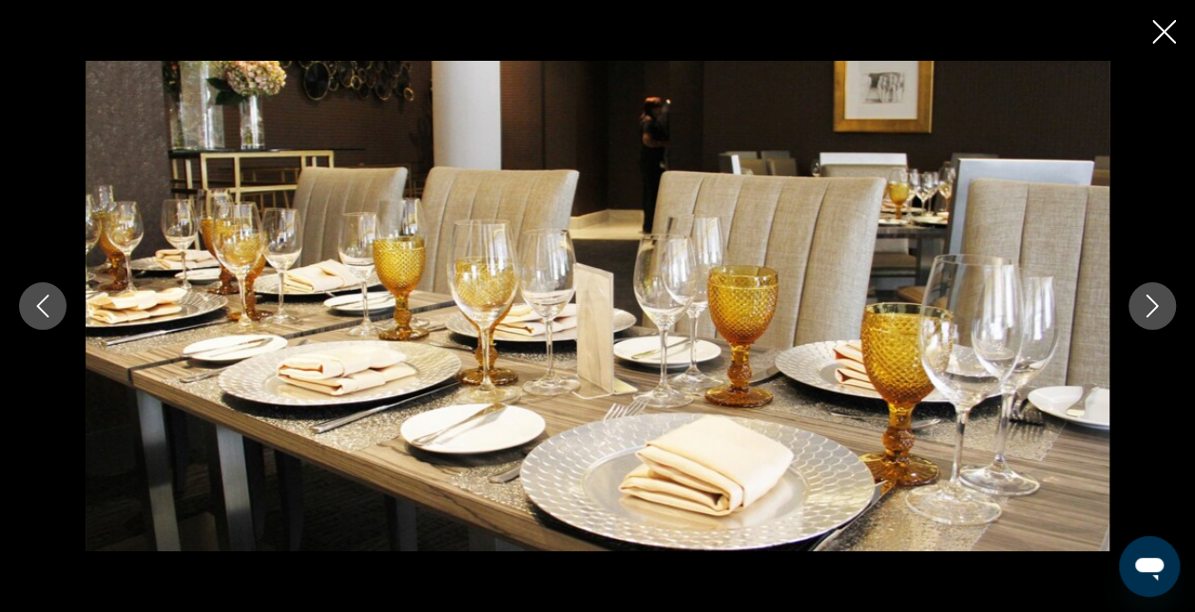
click at [1146, 310] on icon "Next image" at bounding box center [1152, 306] width 23 height 23
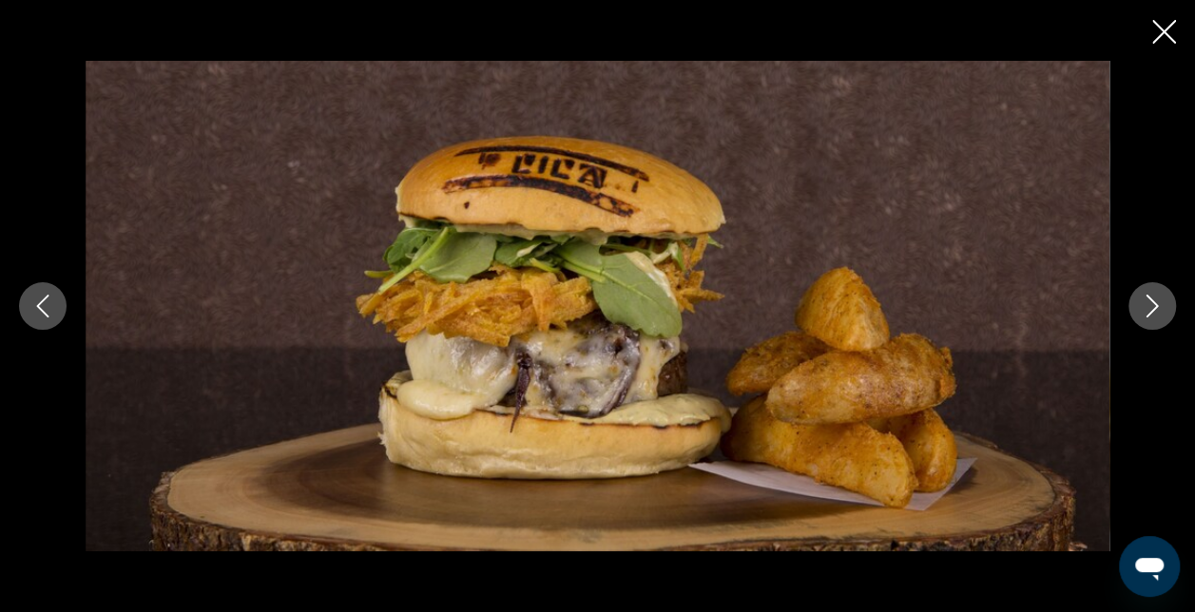
click at [1146, 310] on icon "Next image" at bounding box center [1152, 306] width 23 height 23
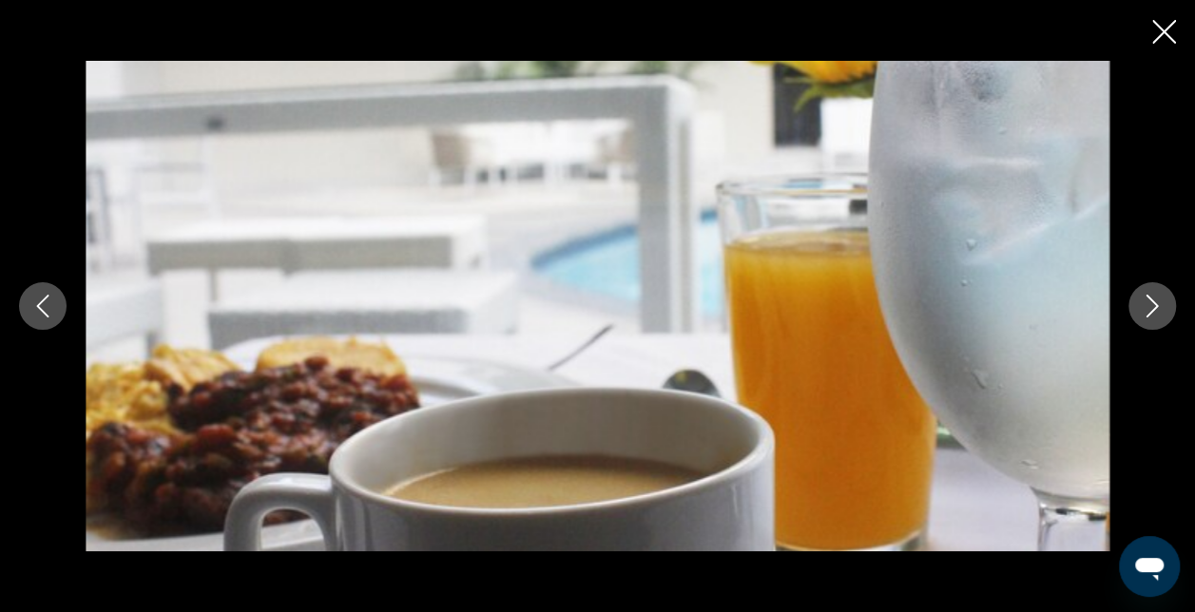
click at [1146, 310] on icon "Next image" at bounding box center [1152, 306] width 23 height 23
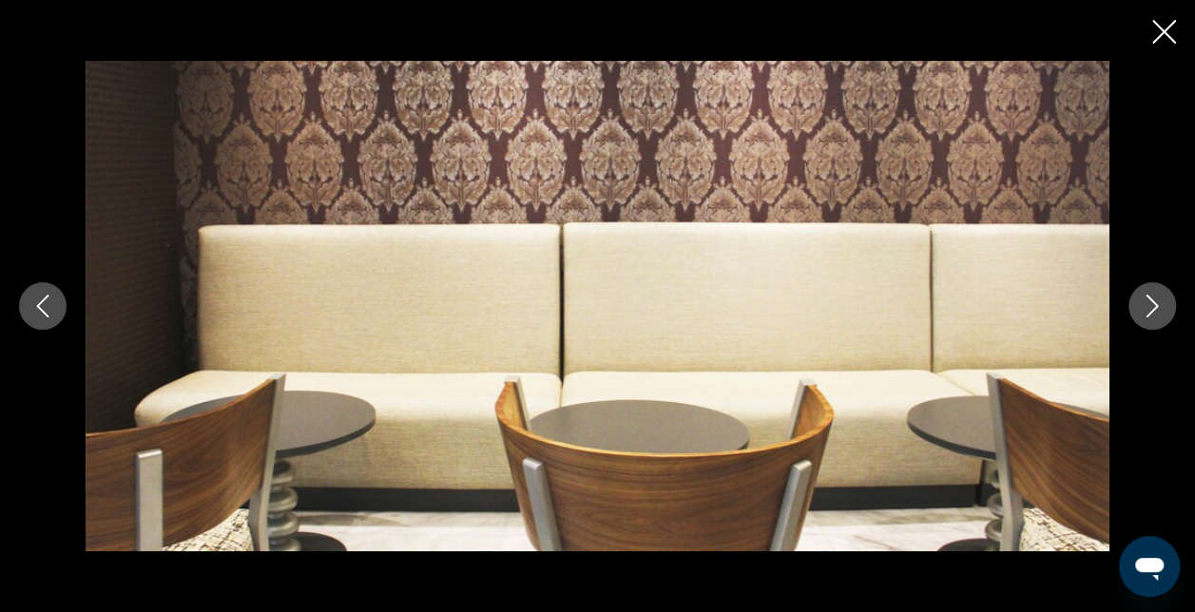
click at [1146, 310] on icon "Next image" at bounding box center [1152, 306] width 23 height 23
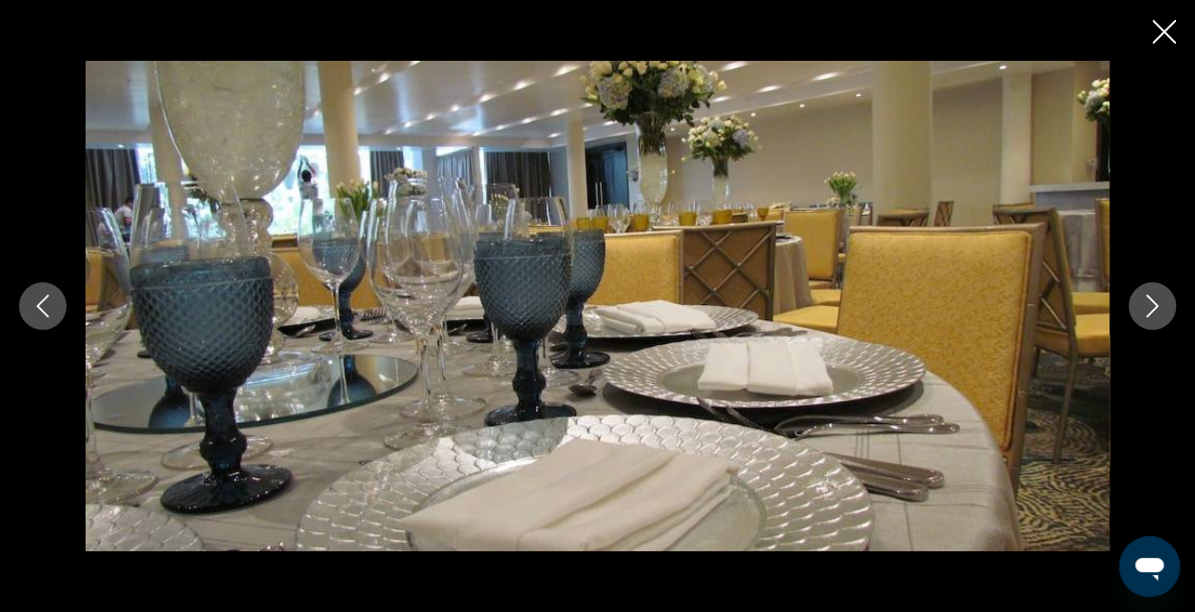
click at [1146, 310] on icon "Next image" at bounding box center [1152, 306] width 23 height 23
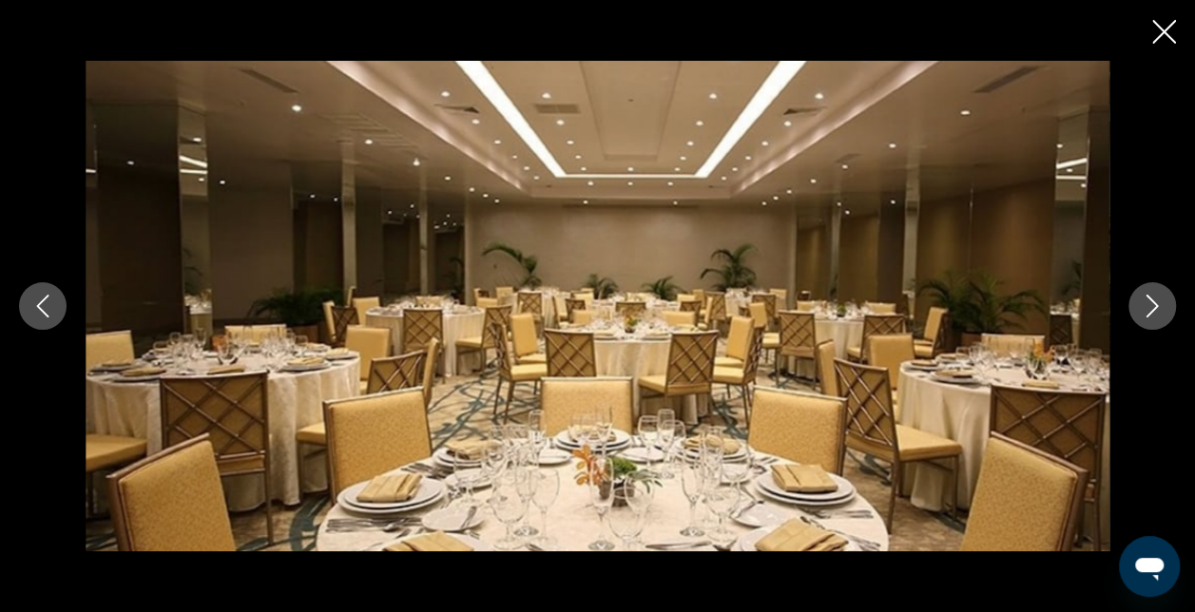
click at [1146, 310] on icon "Next image" at bounding box center [1152, 306] width 23 height 23
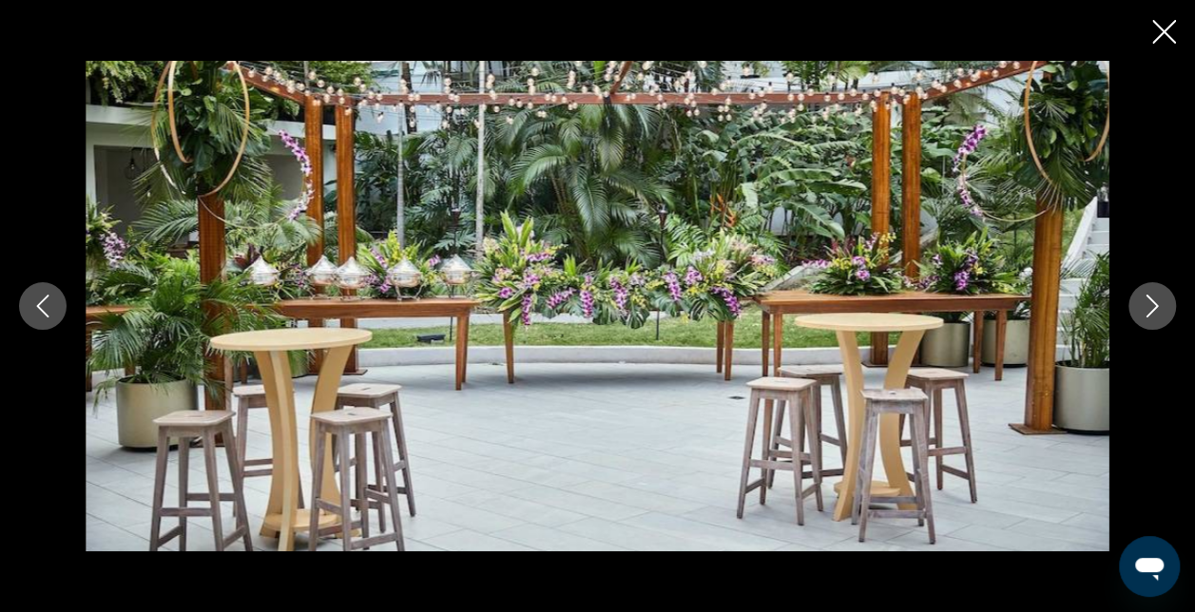
click at [1146, 310] on icon "Next image" at bounding box center [1152, 306] width 23 height 23
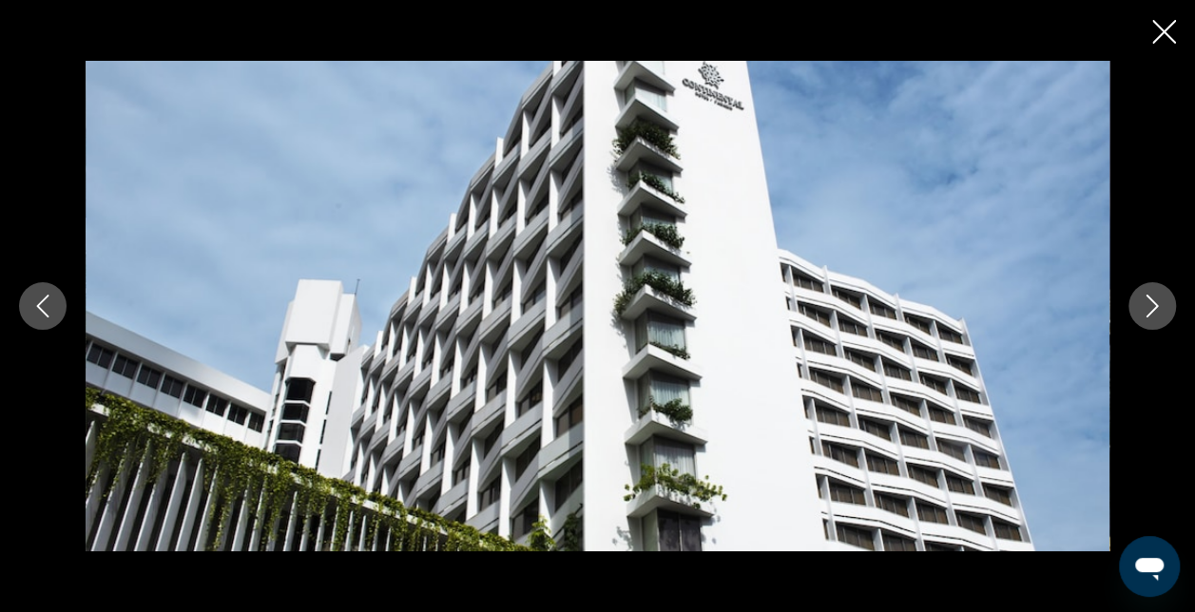
click at [1146, 310] on icon "Next image" at bounding box center [1152, 306] width 23 height 23
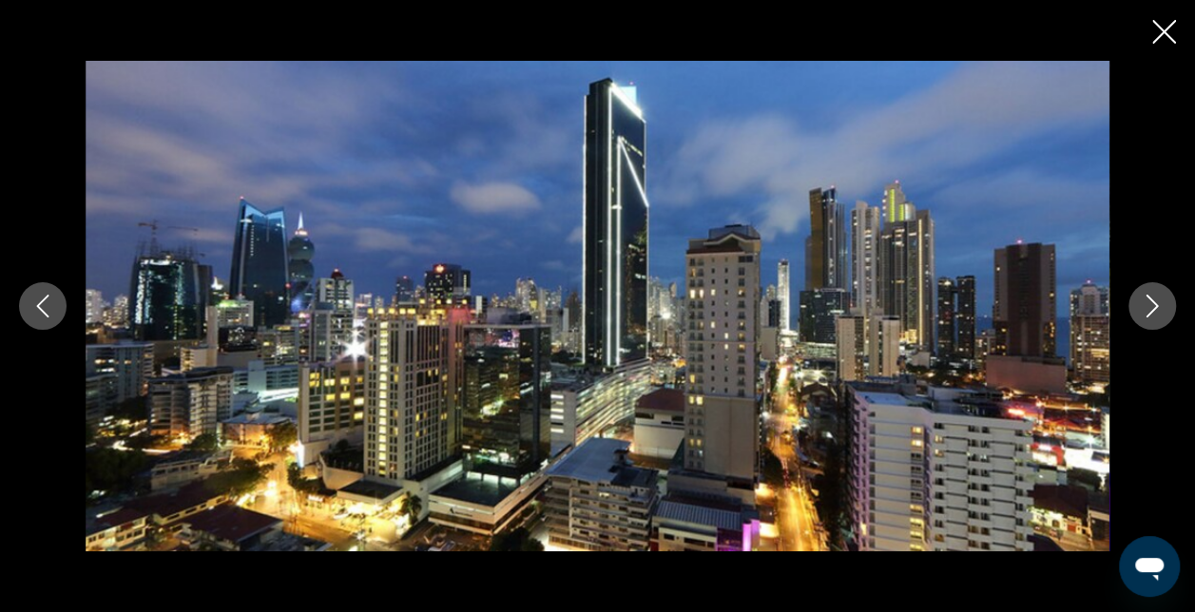
click at [1146, 310] on icon "Next image" at bounding box center [1152, 306] width 23 height 23
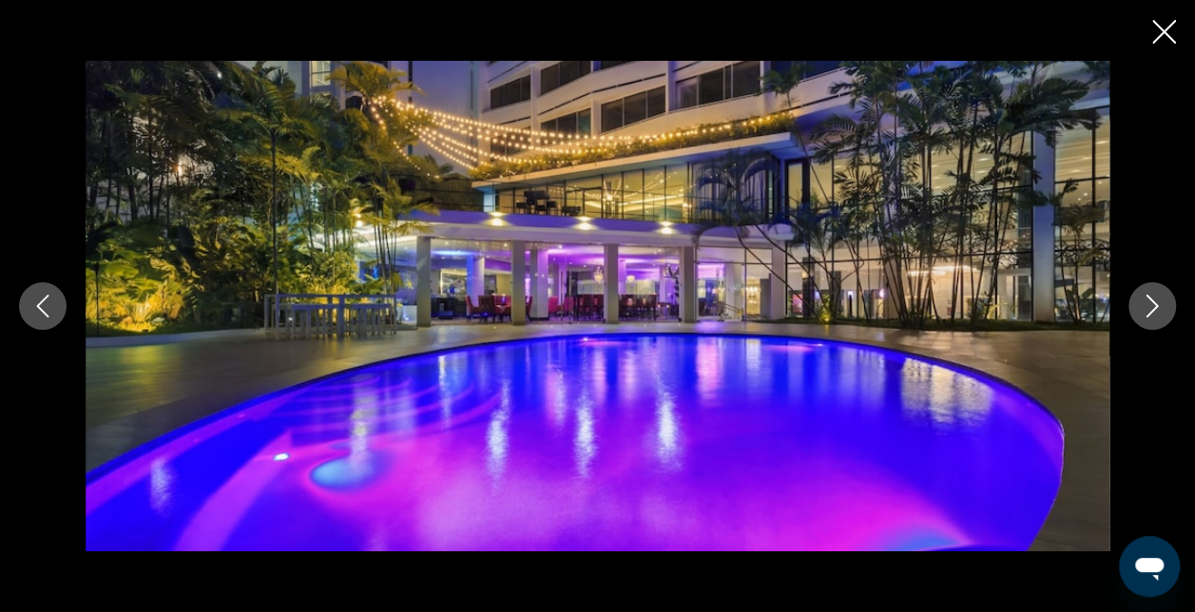
click at [1146, 310] on icon "Next image" at bounding box center [1152, 306] width 23 height 23
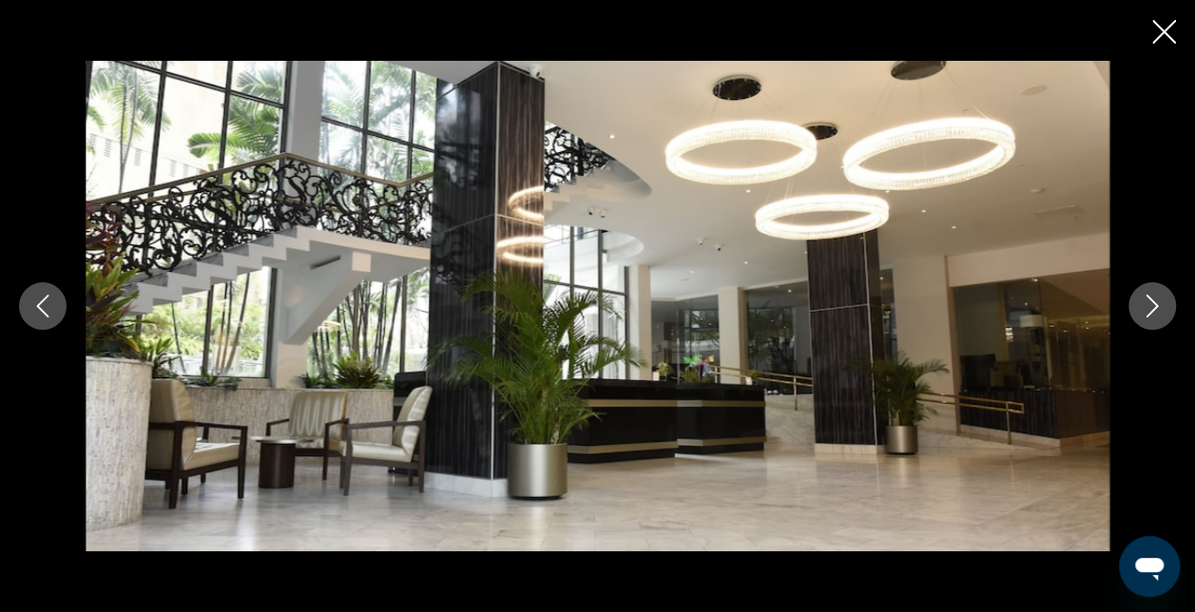
click at [1146, 310] on icon "Next image" at bounding box center [1152, 306] width 23 height 23
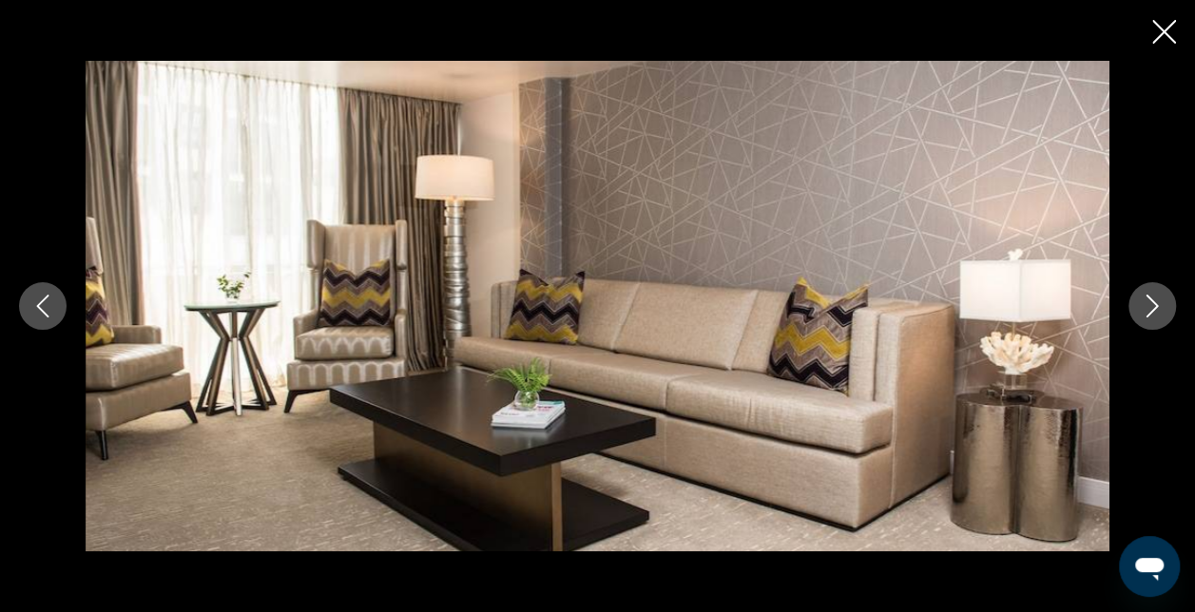
click at [1146, 310] on icon "Next image" at bounding box center [1152, 306] width 23 height 23
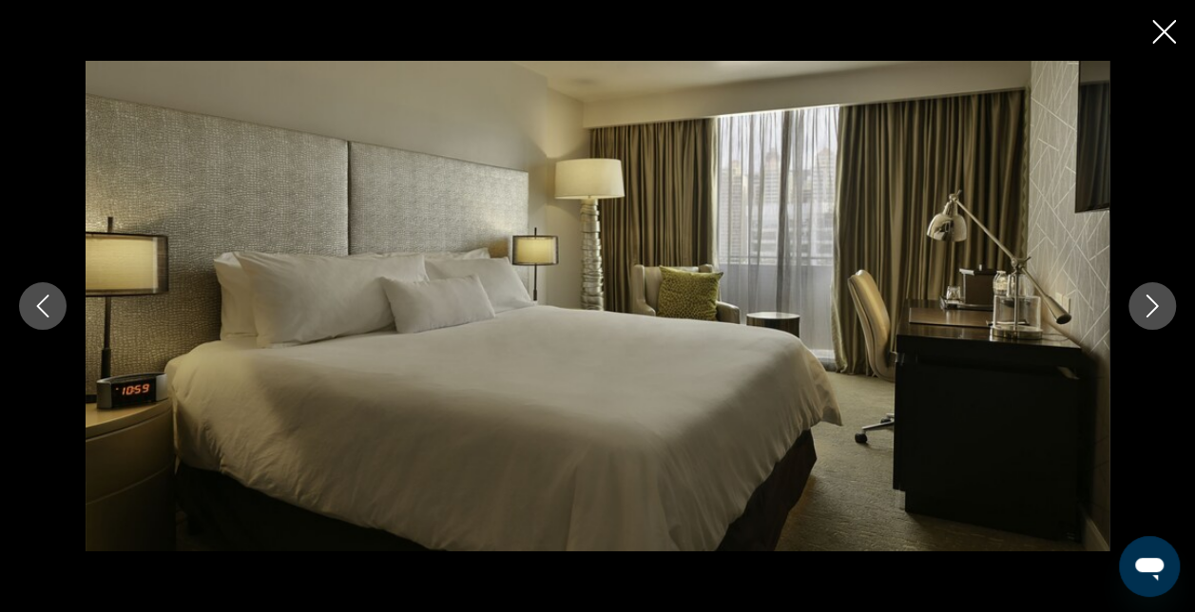
click at [1165, 39] on icon "Close slideshow" at bounding box center [1165, 32] width 24 height 24
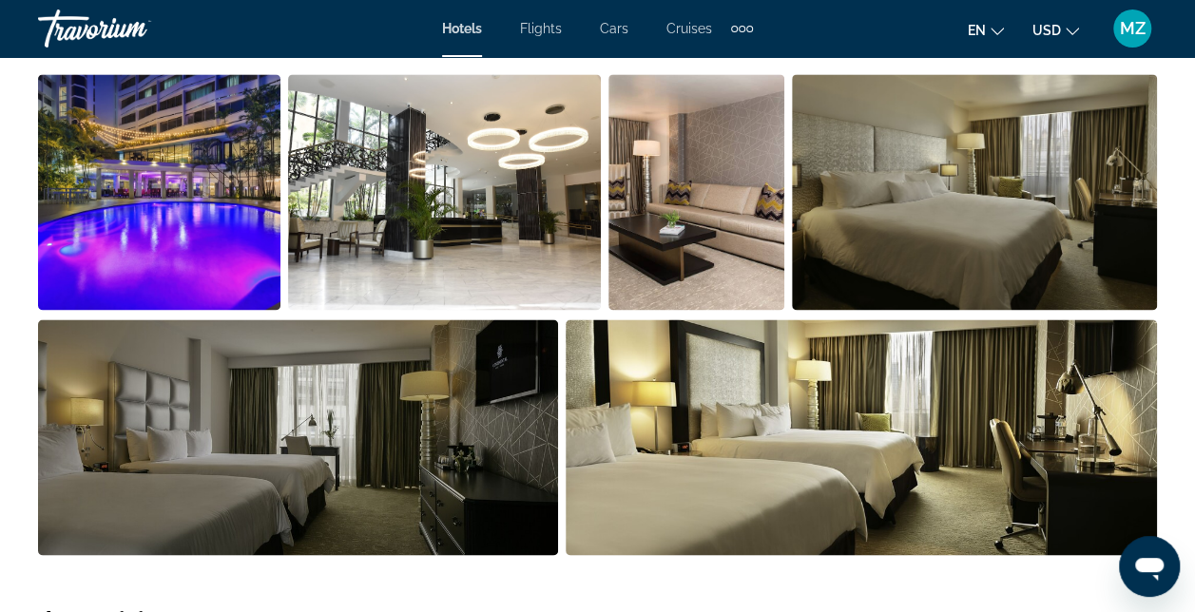
scroll to position [1236, 0]
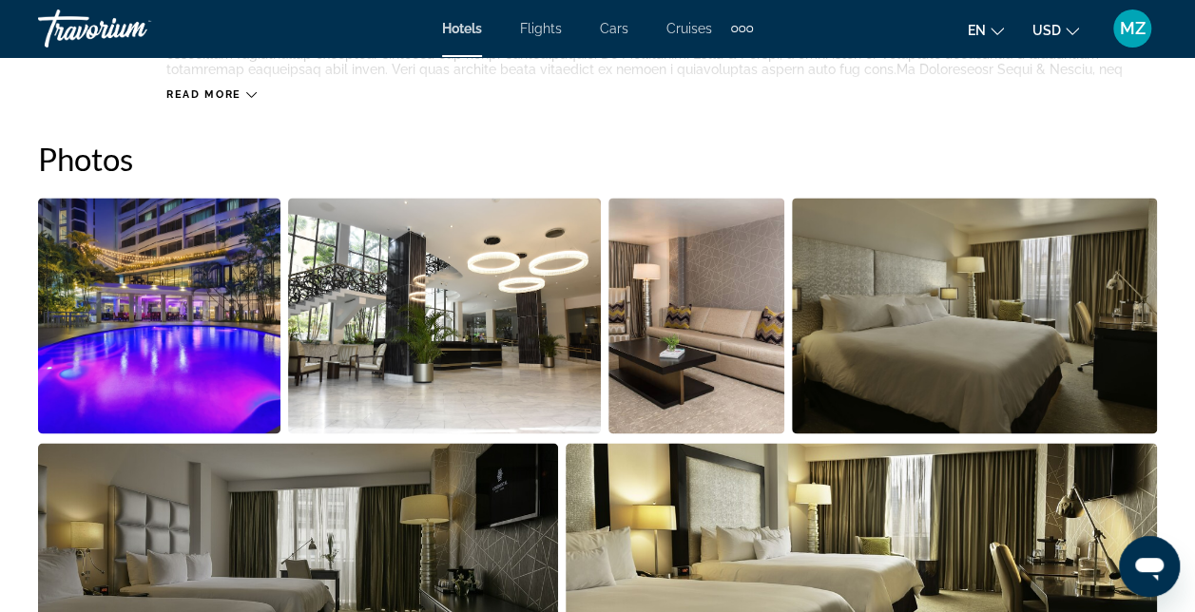
click at [262, 410] on img "Open full-screen image slider" at bounding box center [159, 316] width 242 height 236
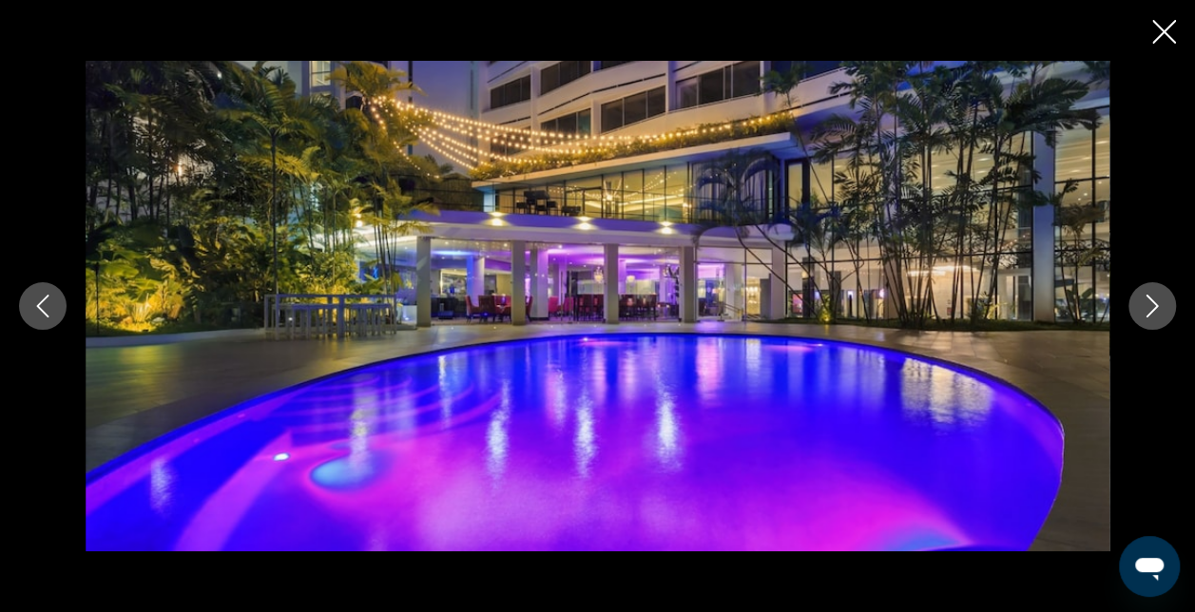
click at [46, 295] on icon "Previous image" at bounding box center [42, 306] width 23 height 23
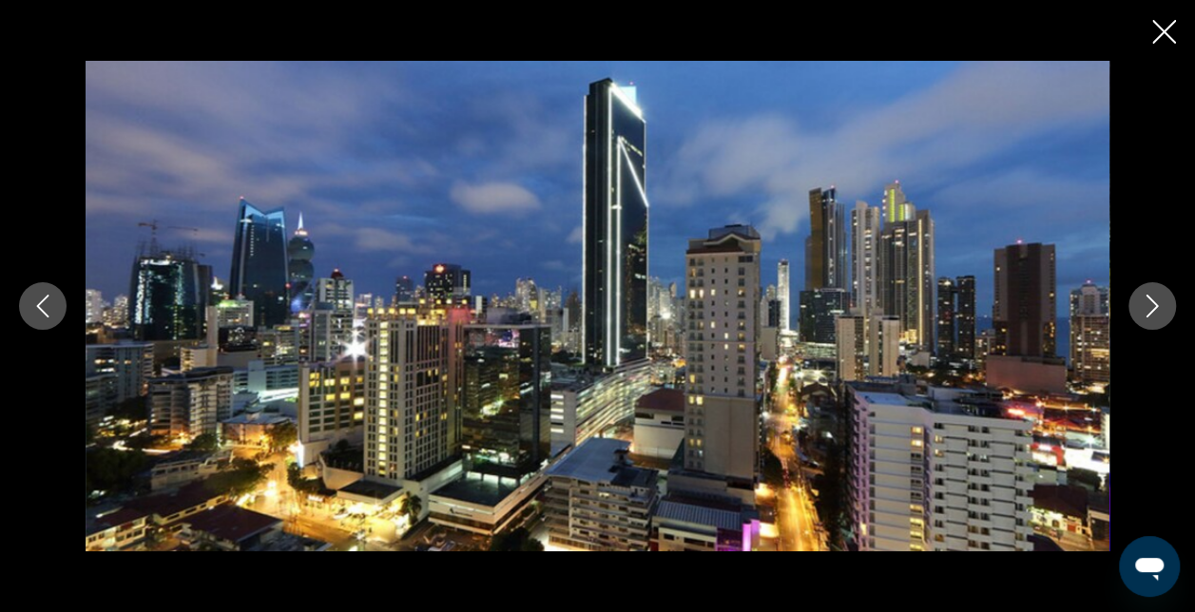
click at [1155, 31] on icon "Close slideshow" at bounding box center [1165, 32] width 24 height 24
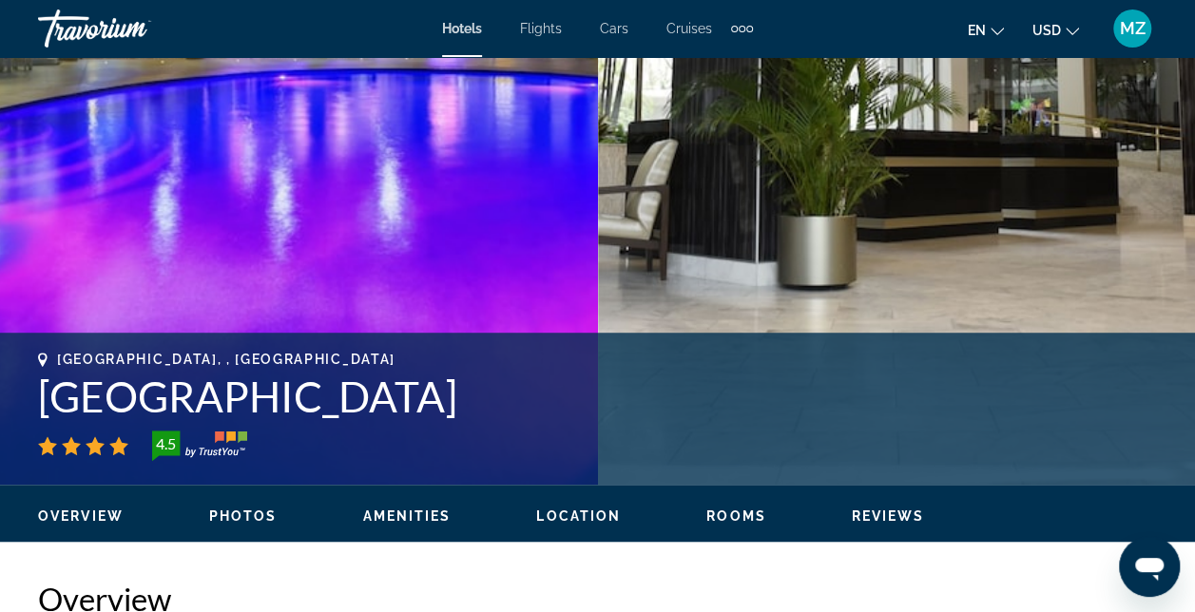
scroll to position [0, 0]
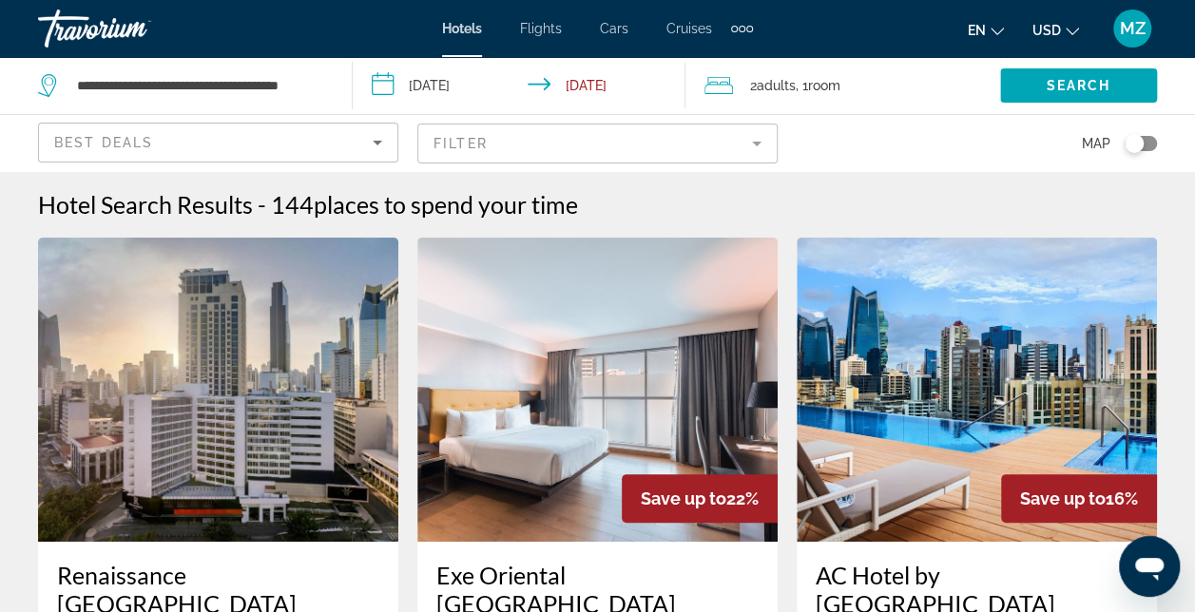
scroll to position [95, 0]
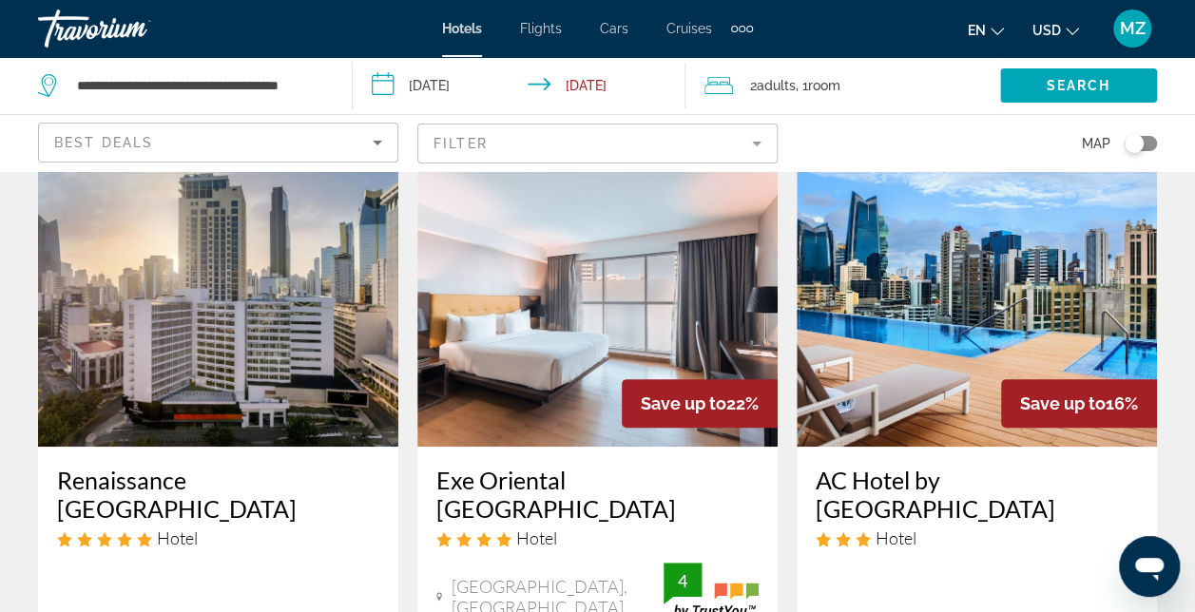
click at [243, 397] on img "Main content" at bounding box center [218, 295] width 360 height 304
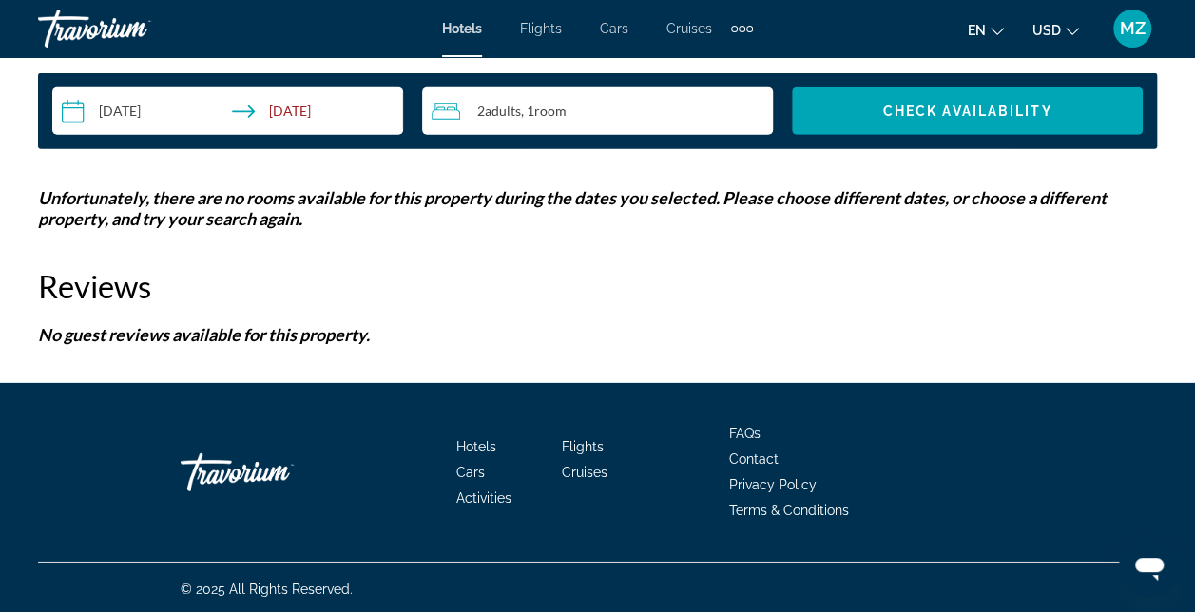
scroll to position [2784, 0]
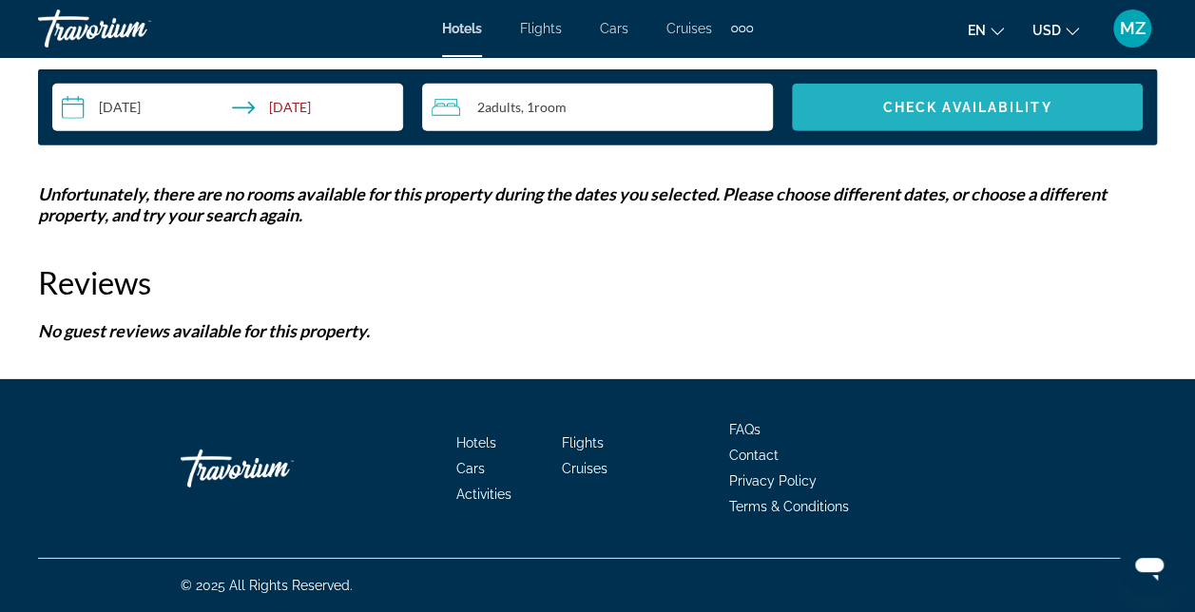
click at [977, 112] on span "Check Availability" at bounding box center [967, 107] width 169 height 15
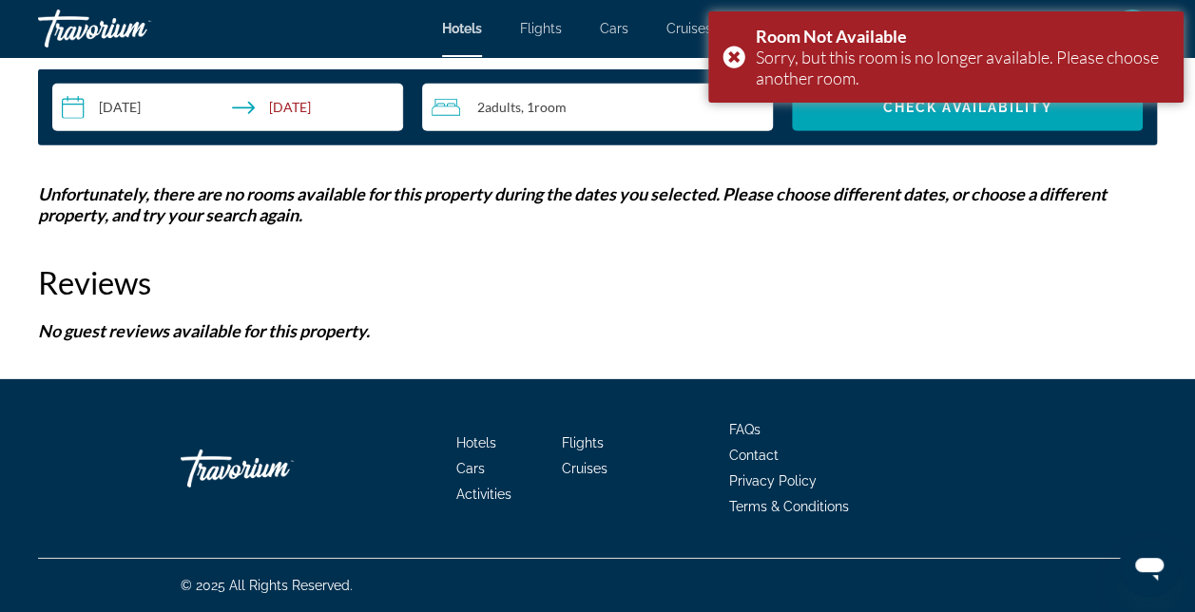
click at [856, 186] on p "Unfortunately, there are no rooms available for this property during the dates …" at bounding box center [597, 205] width 1119 height 42
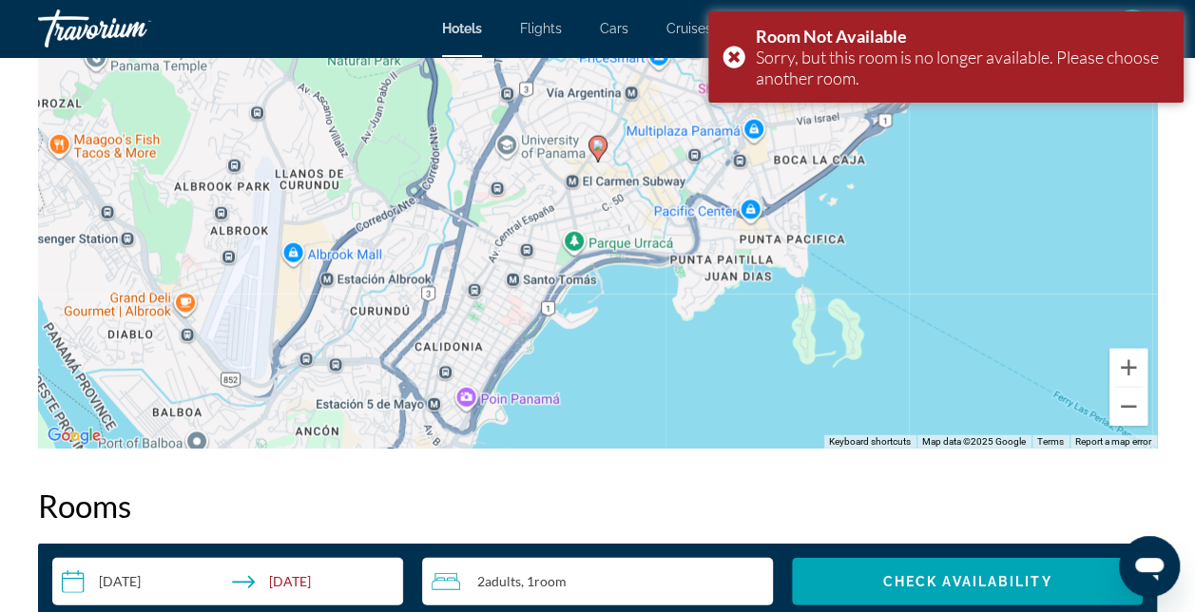
scroll to position [2309, 0]
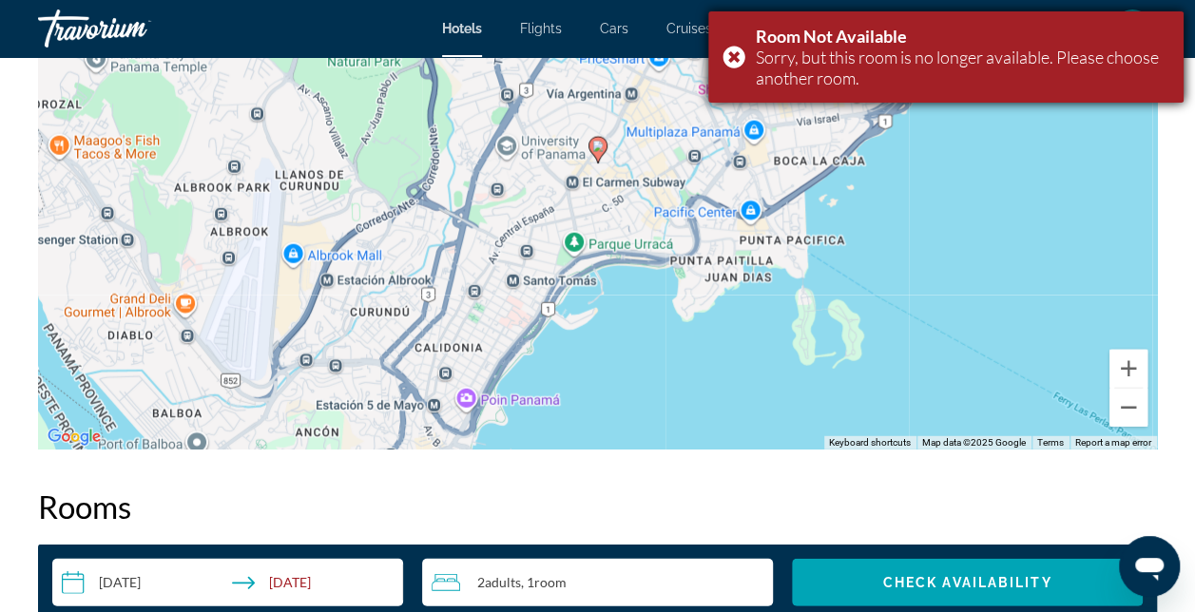
click at [731, 56] on div "Room Not Available Sorry, but this room is no longer available. Please choose a…" at bounding box center [945, 56] width 475 height 91
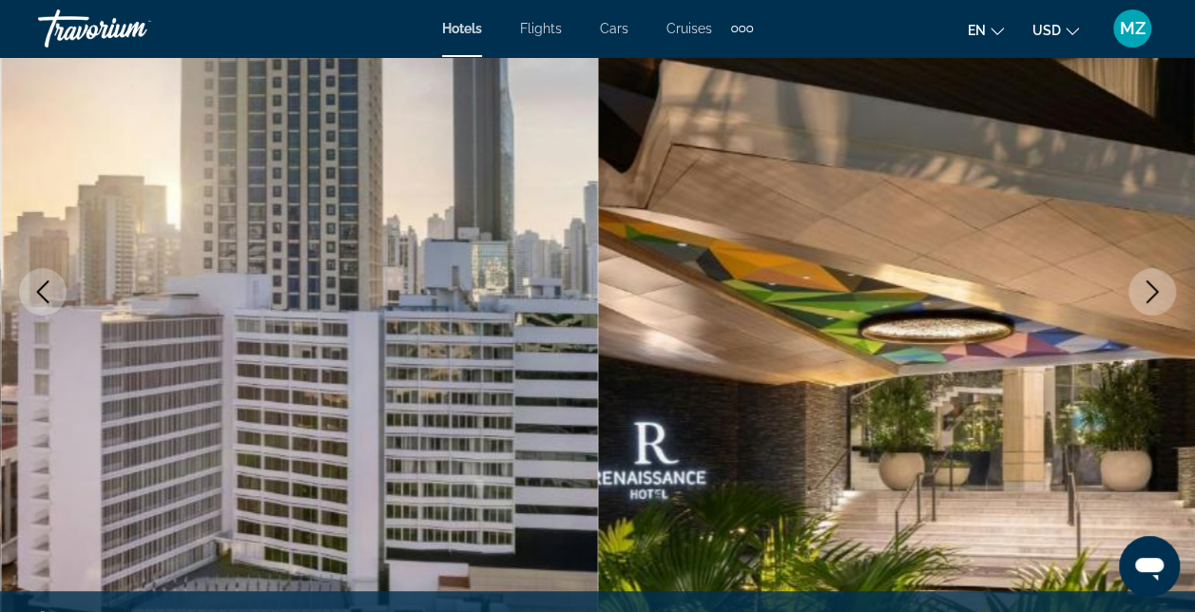
scroll to position [0, 0]
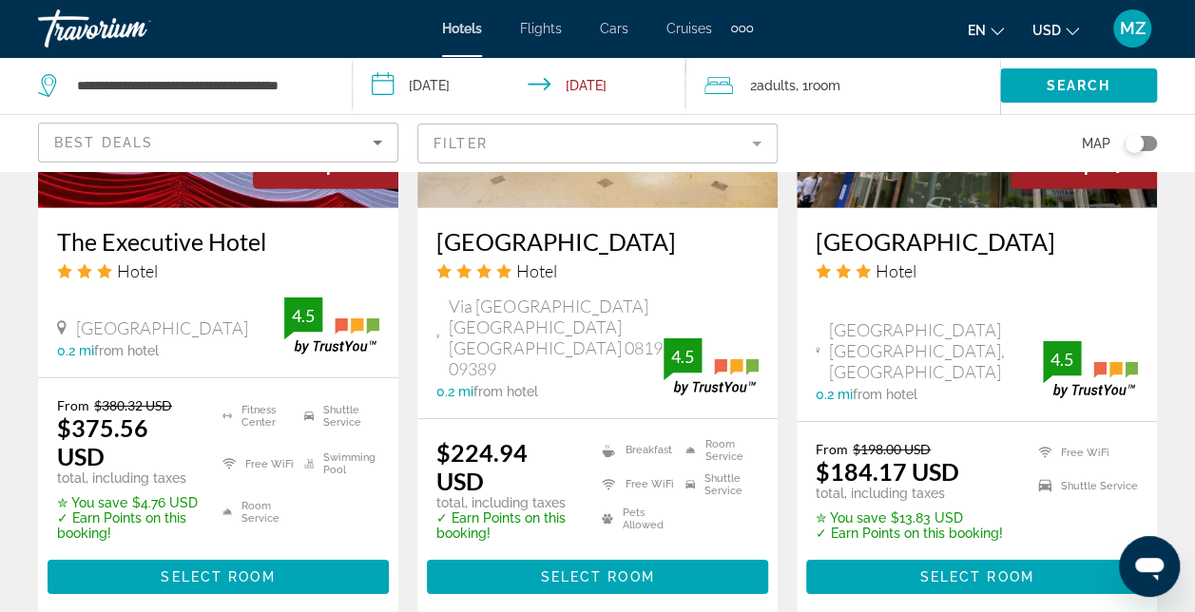
scroll to position [2853, 0]
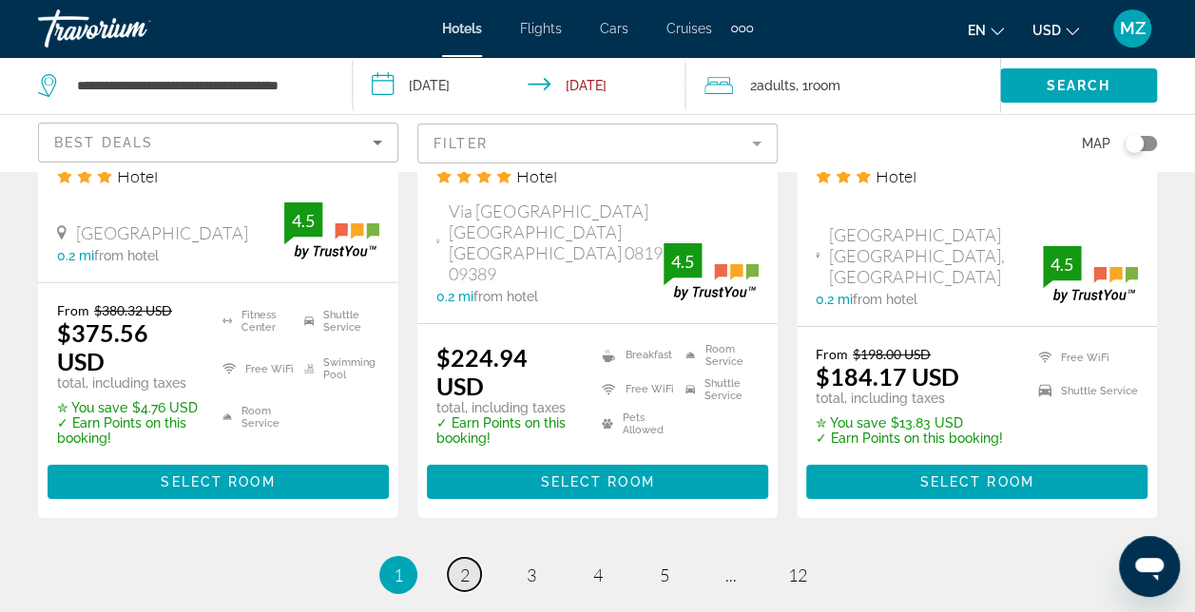
click at [457, 558] on link "page 2" at bounding box center [464, 574] width 33 height 33
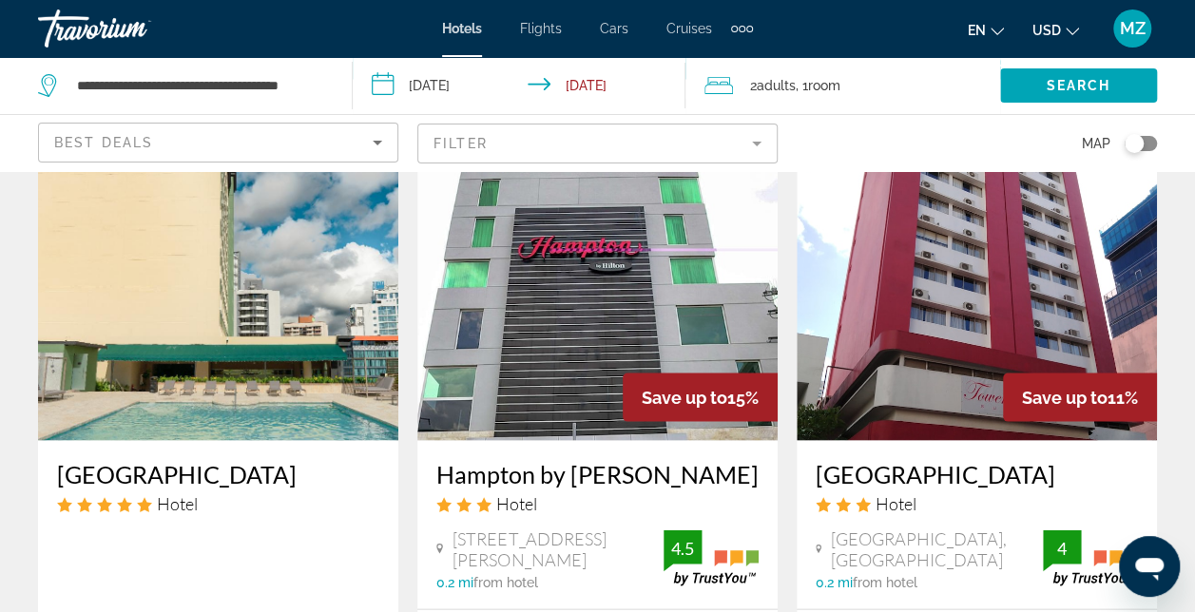
scroll to position [1712, 0]
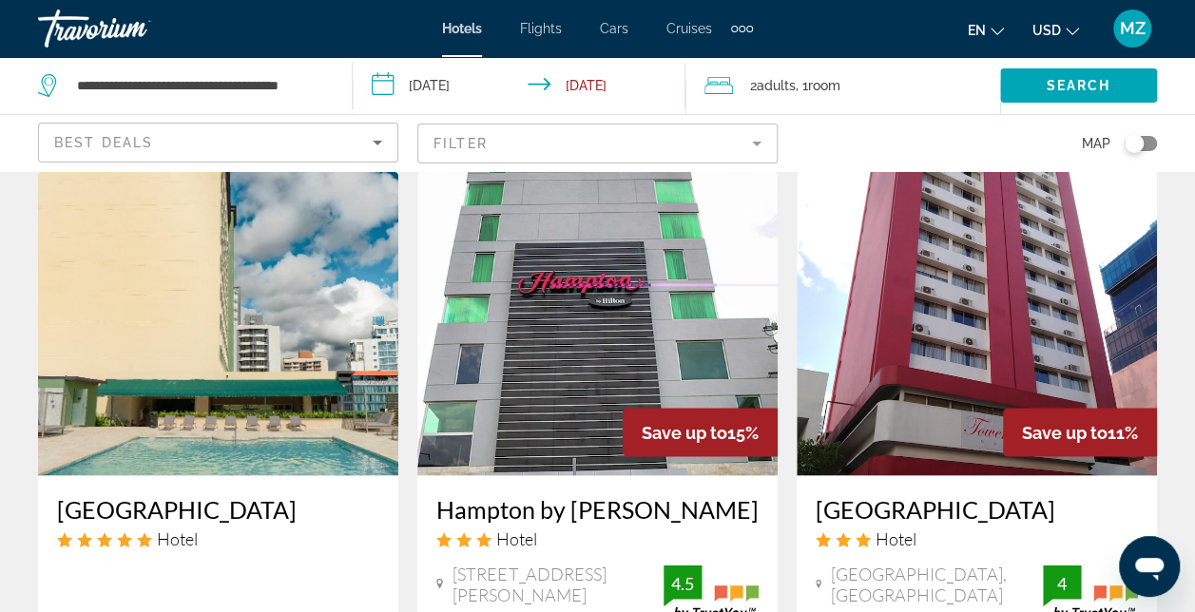
click at [246, 351] on img "Main content" at bounding box center [218, 323] width 360 height 304
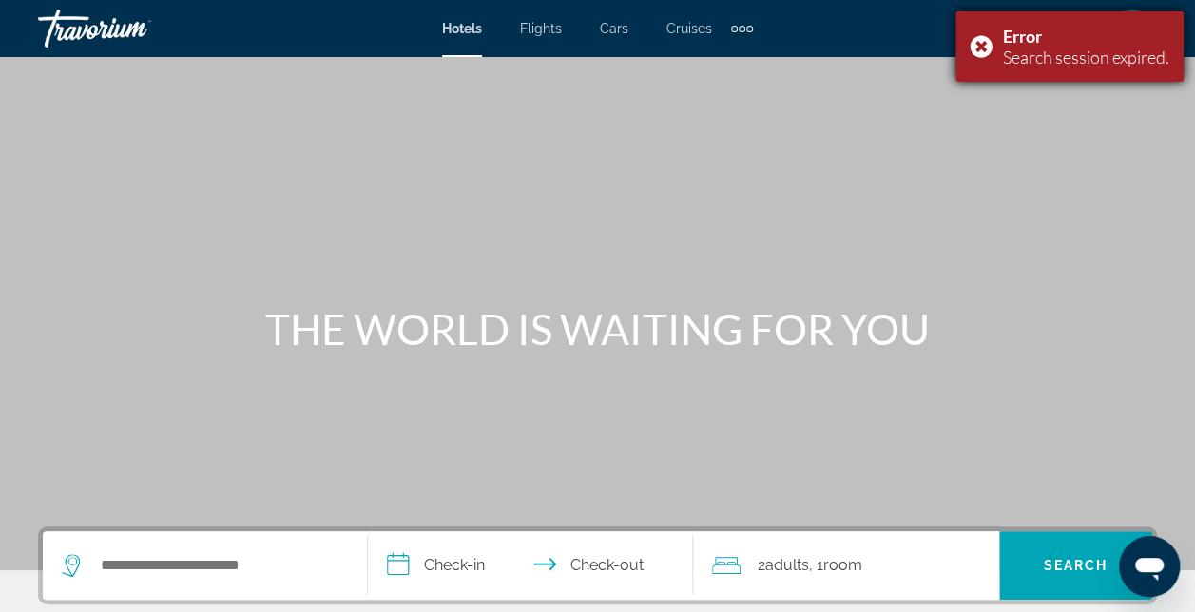
click at [979, 50] on div "Error Search session expired." at bounding box center [1070, 46] width 228 height 70
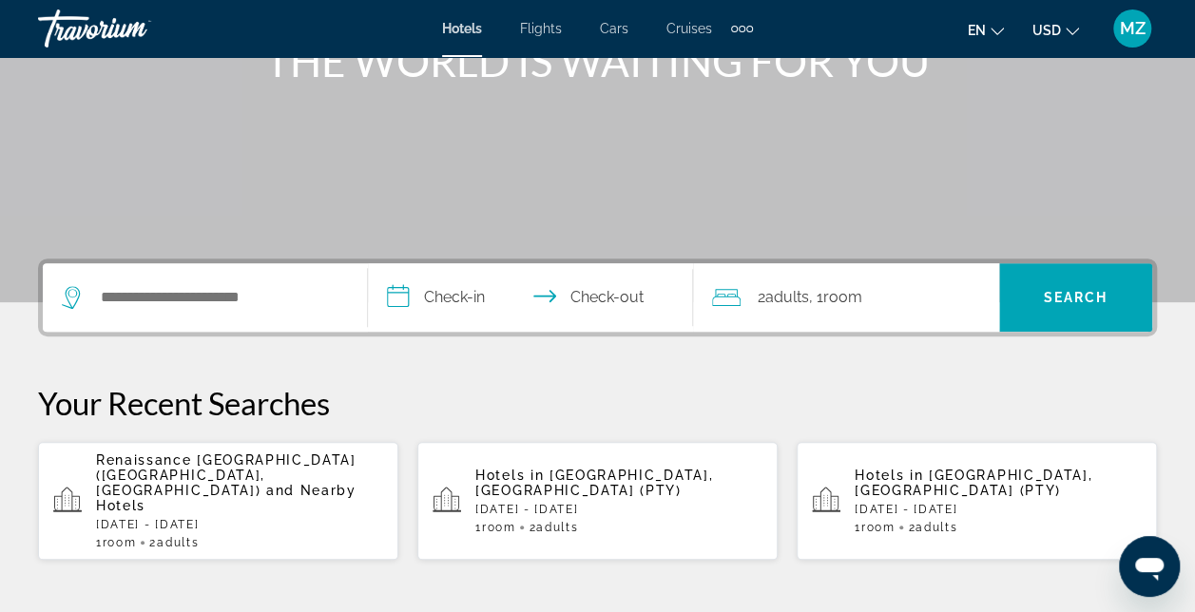
scroll to position [190, 0]
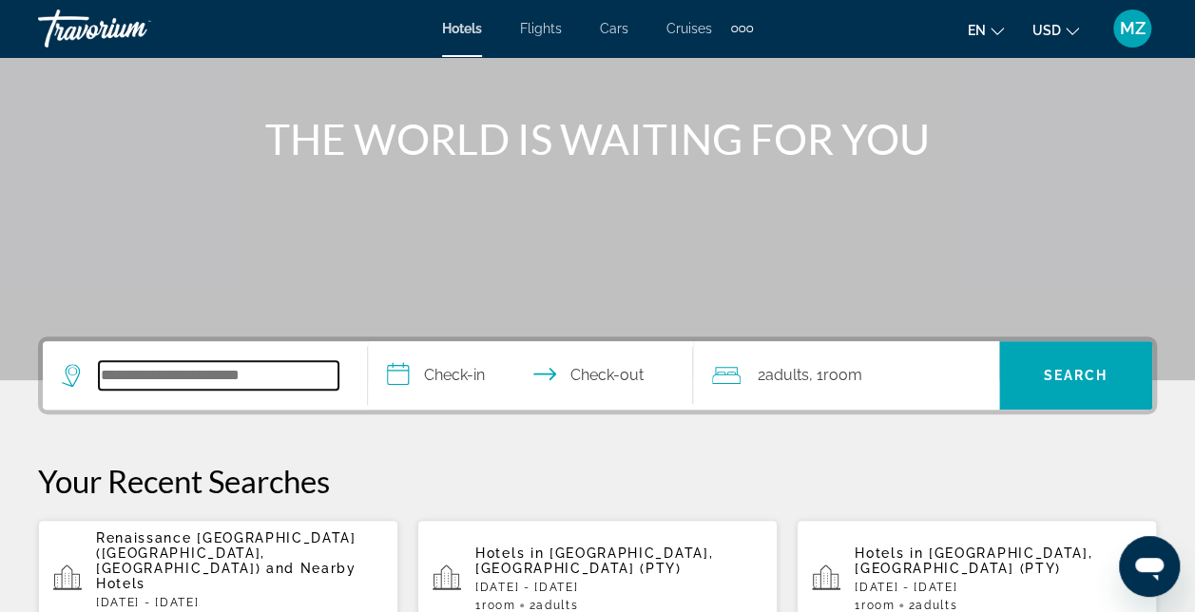
click at [183, 375] on input "Search widget" at bounding box center [219, 375] width 240 height 29
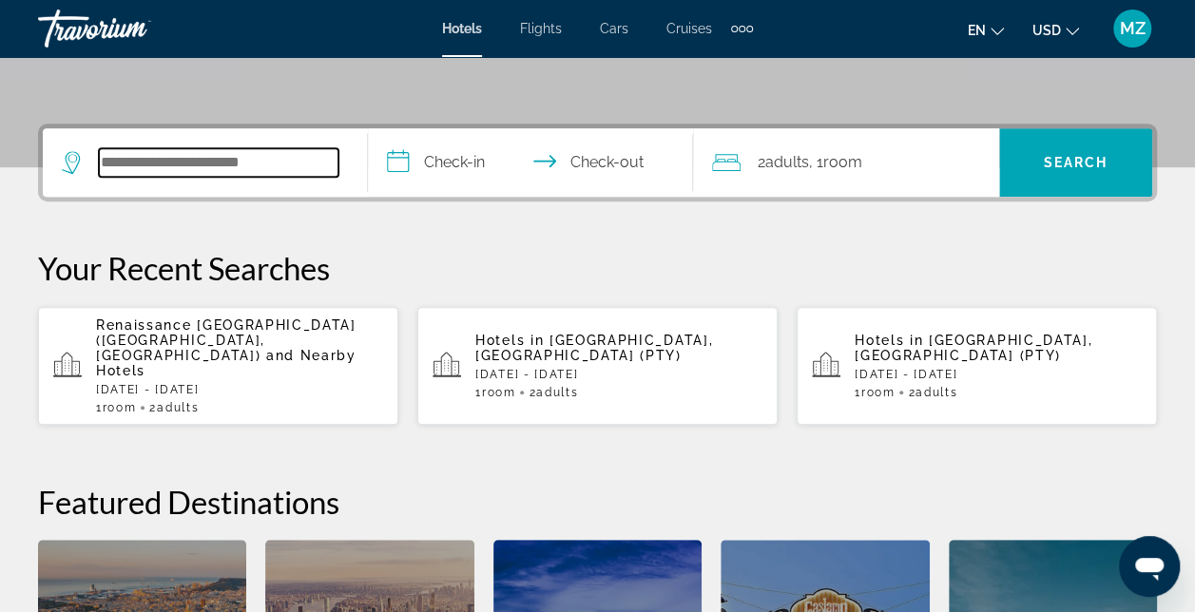
scroll to position [464, 0]
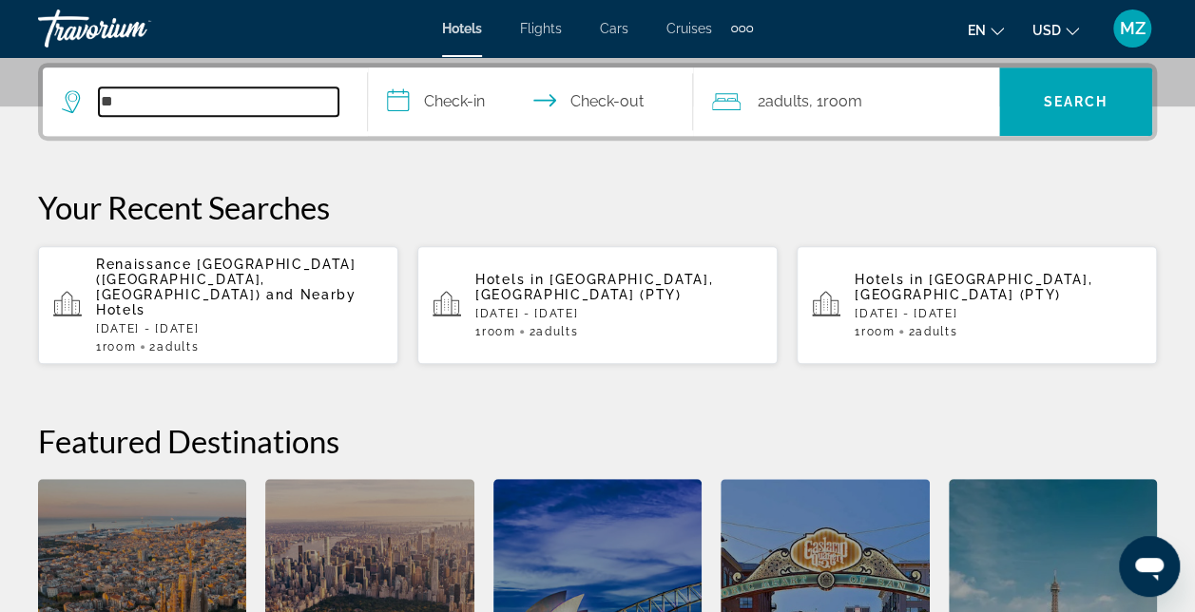
type input "*"
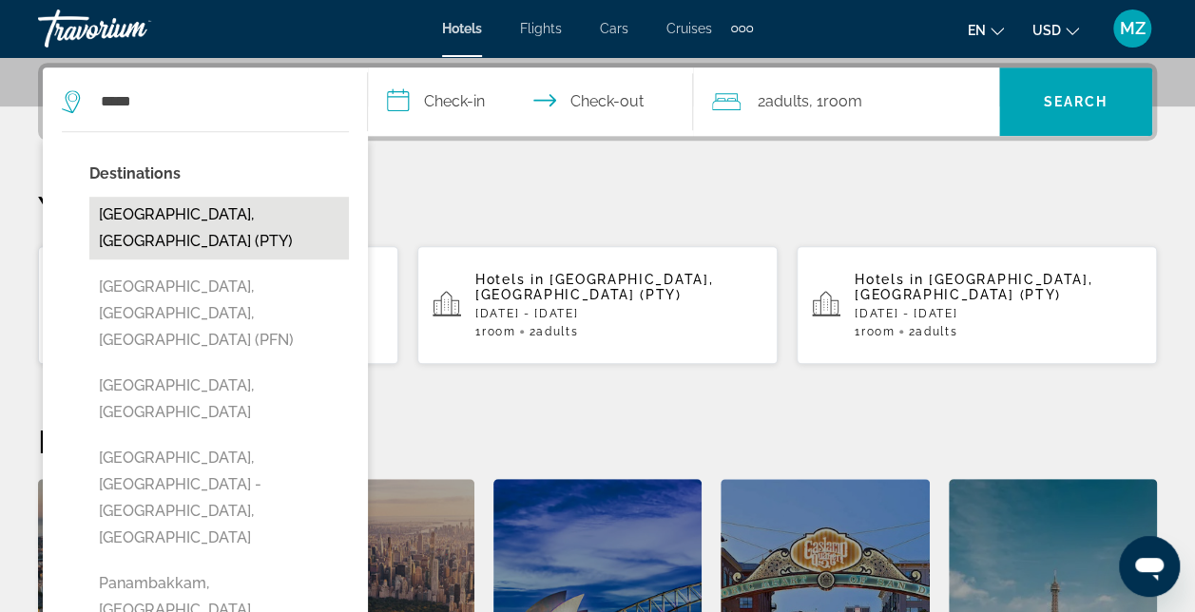
click at [245, 209] on button "[GEOGRAPHIC_DATA], [GEOGRAPHIC_DATA] (PTY)" at bounding box center [219, 228] width 260 height 63
type input "**********"
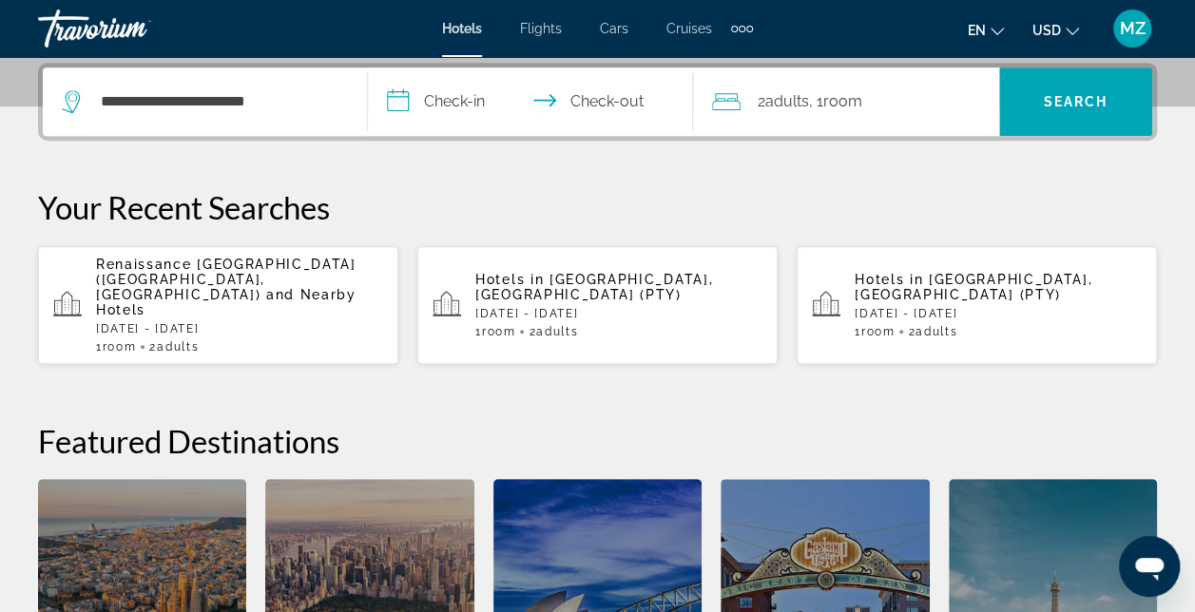
click at [439, 108] on input "**********" at bounding box center [534, 105] width 333 height 74
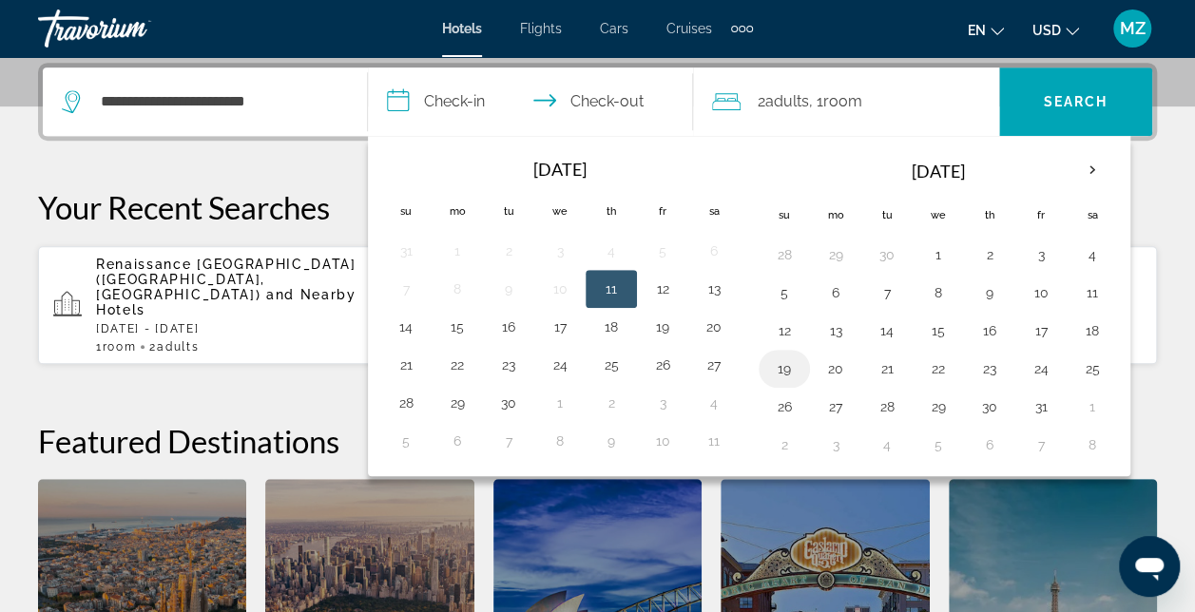
click at [782, 367] on button "19" at bounding box center [784, 369] width 30 height 27
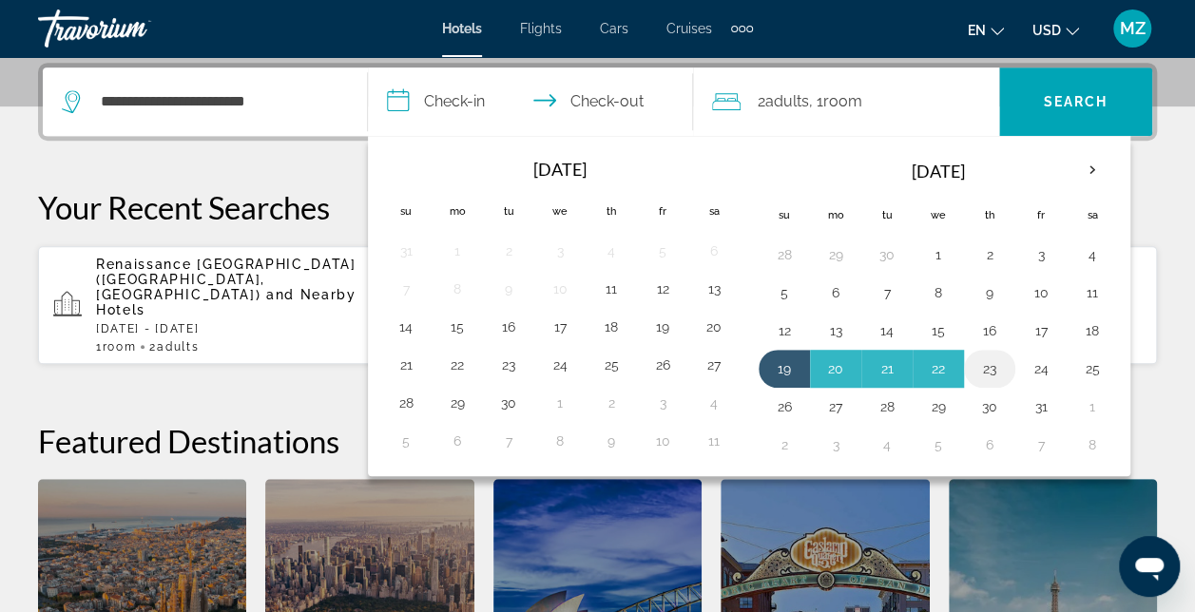
click at [988, 362] on button "23" at bounding box center [990, 369] width 30 height 27
type input "**********"
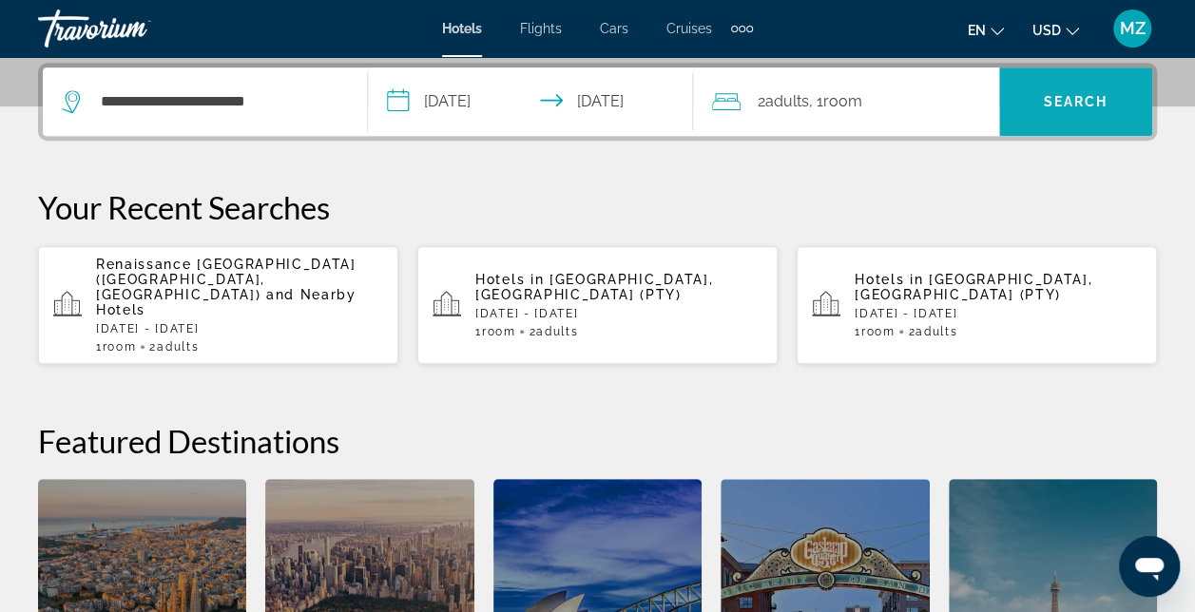
click at [1086, 96] on span "Search" at bounding box center [1076, 101] width 65 height 15
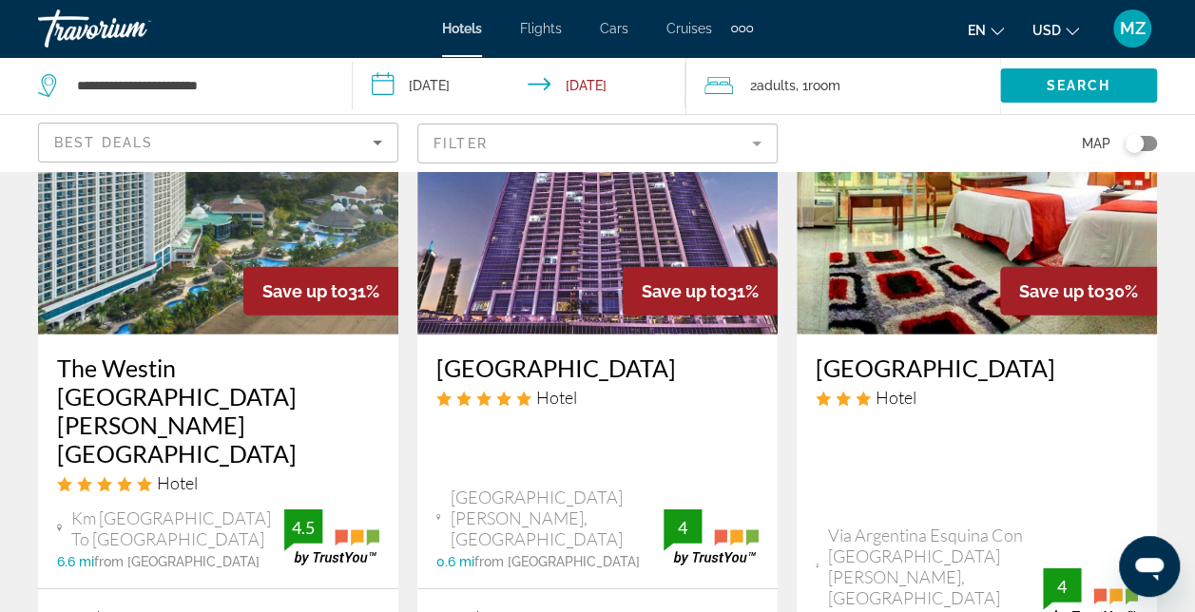
scroll to position [2758, 0]
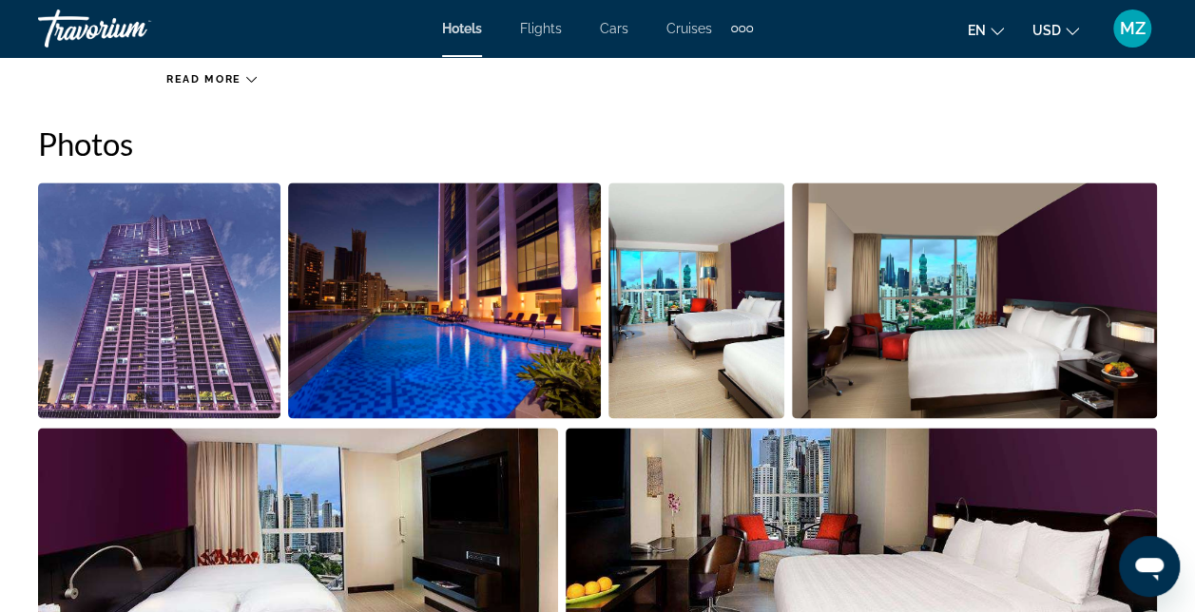
scroll to position [1236, 0]
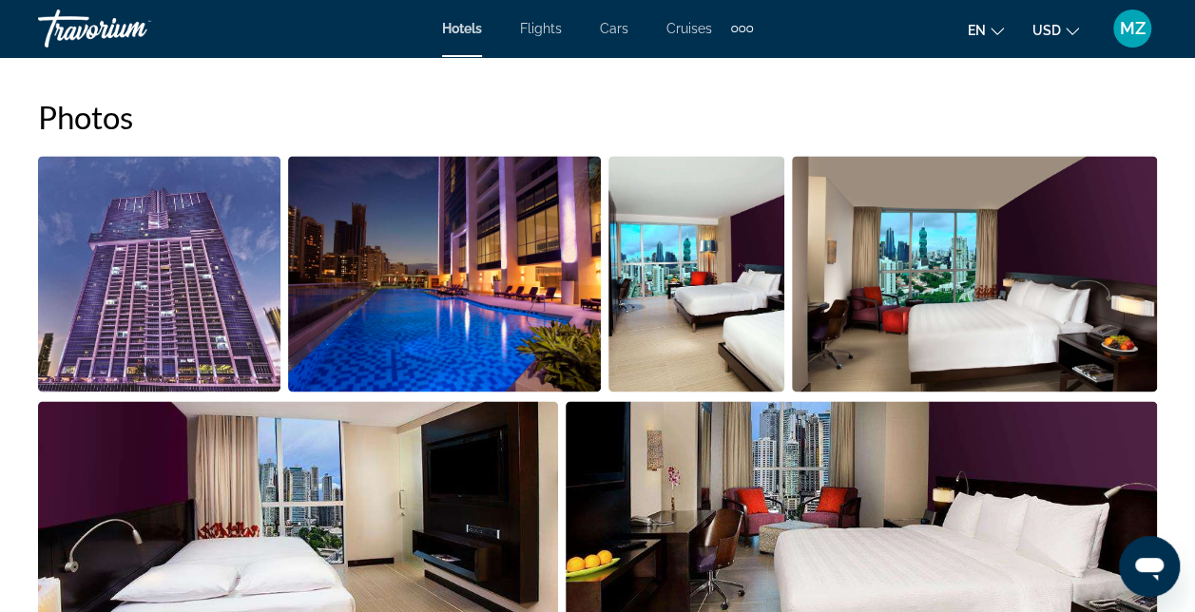
click at [101, 328] on img "Open full-screen image slider" at bounding box center [159, 274] width 242 height 236
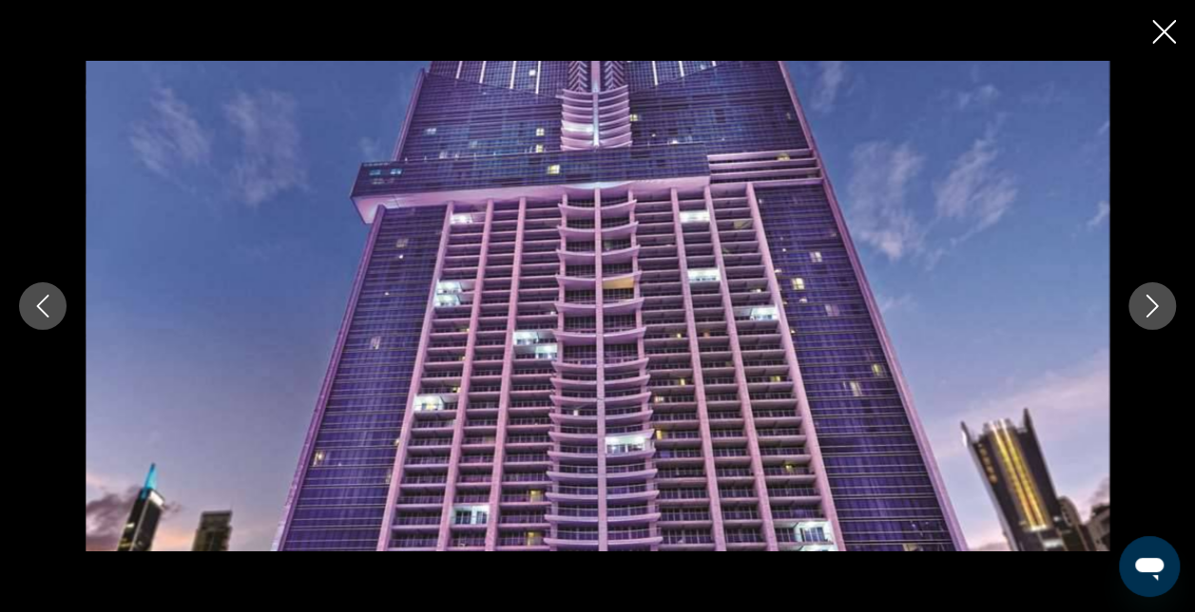
click at [1151, 302] on icon "Next image" at bounding box center [1152, 306] width 23 height 23
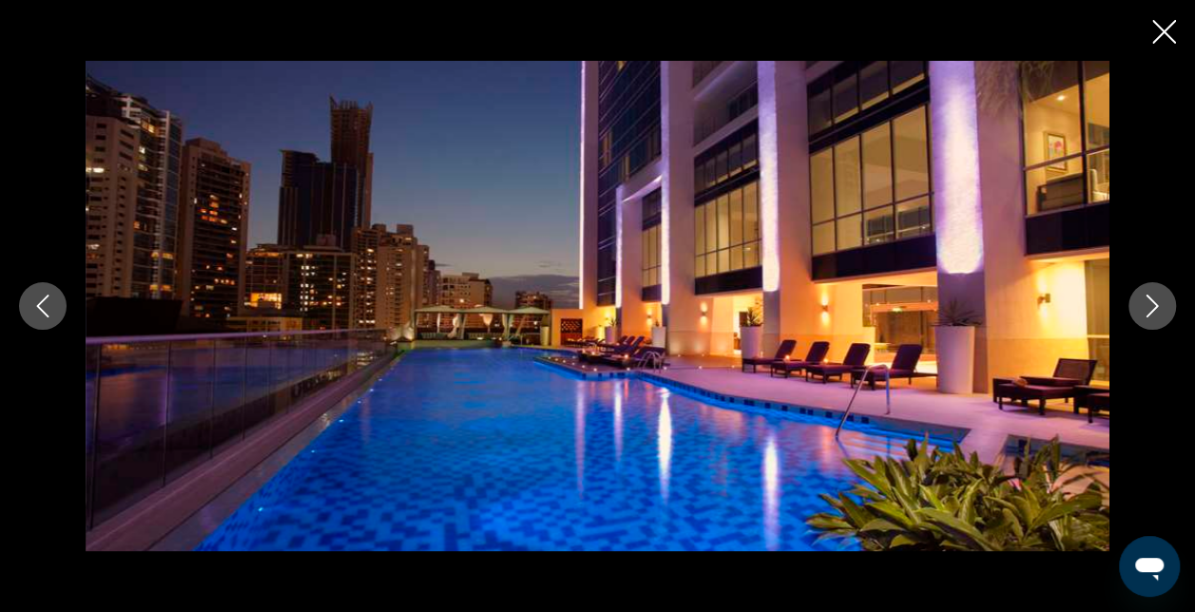
click at [1151, 302] on icon "Next image" at bounding box center [1152, 306] width 23 height 23
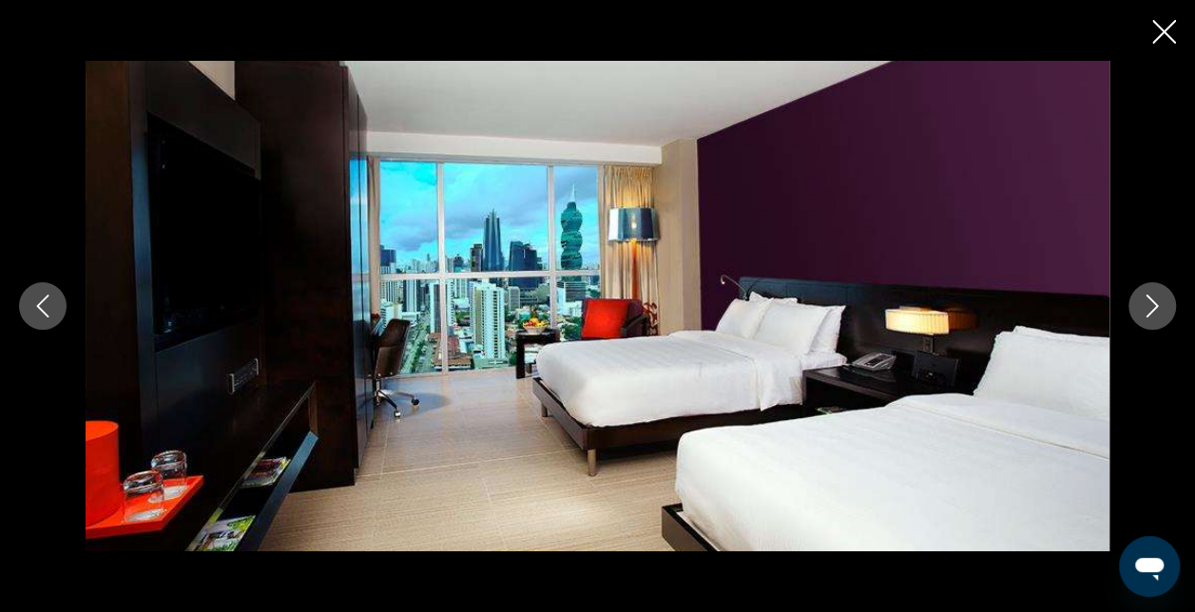
click at [1151, 302] on icon "Next image" at bounding box center [1152, 306] width 23 height 23
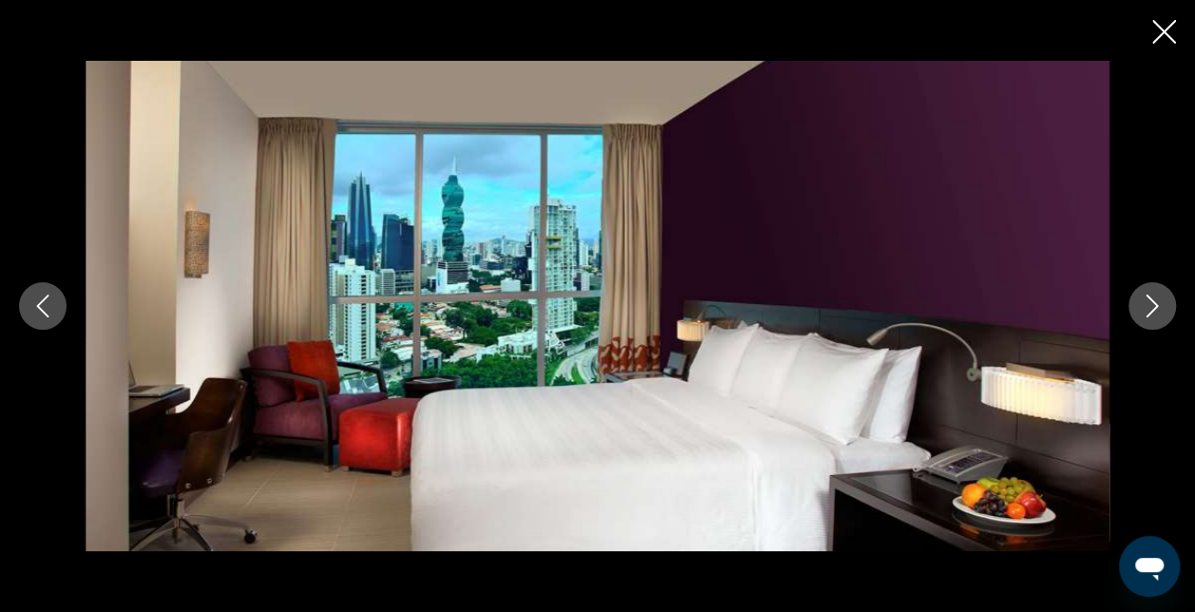
click at [1151, 302] on icon "Next image" at bounding box center [1152, 306] width 23 height 23
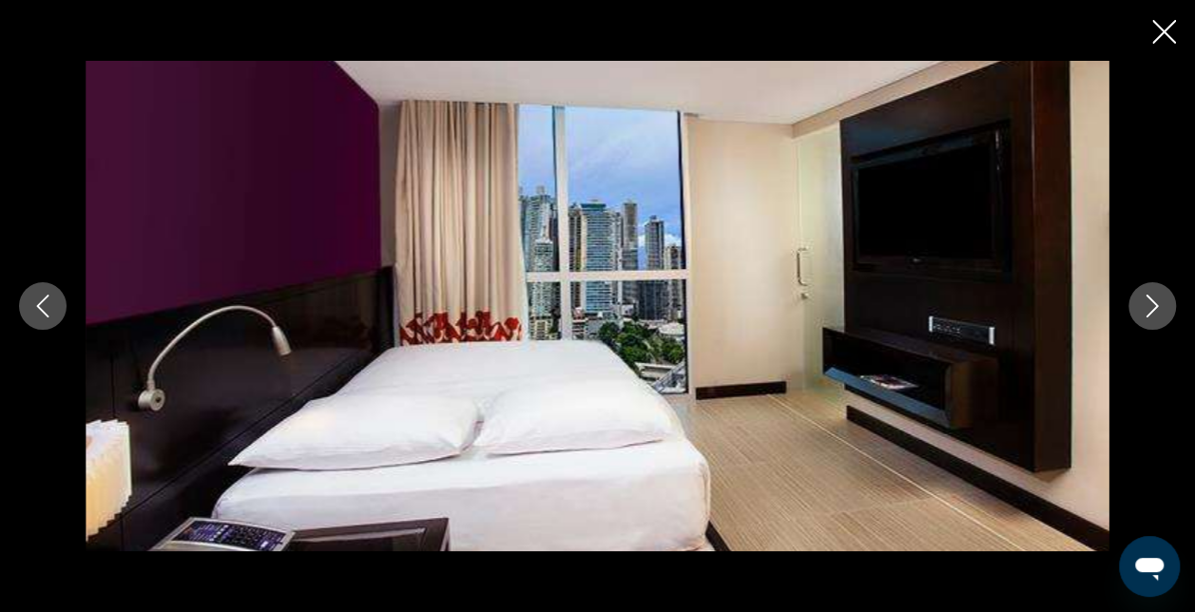
click at [1151, 302] on icon "Next image" at bounding box center [1152, 306] width 23 height 23
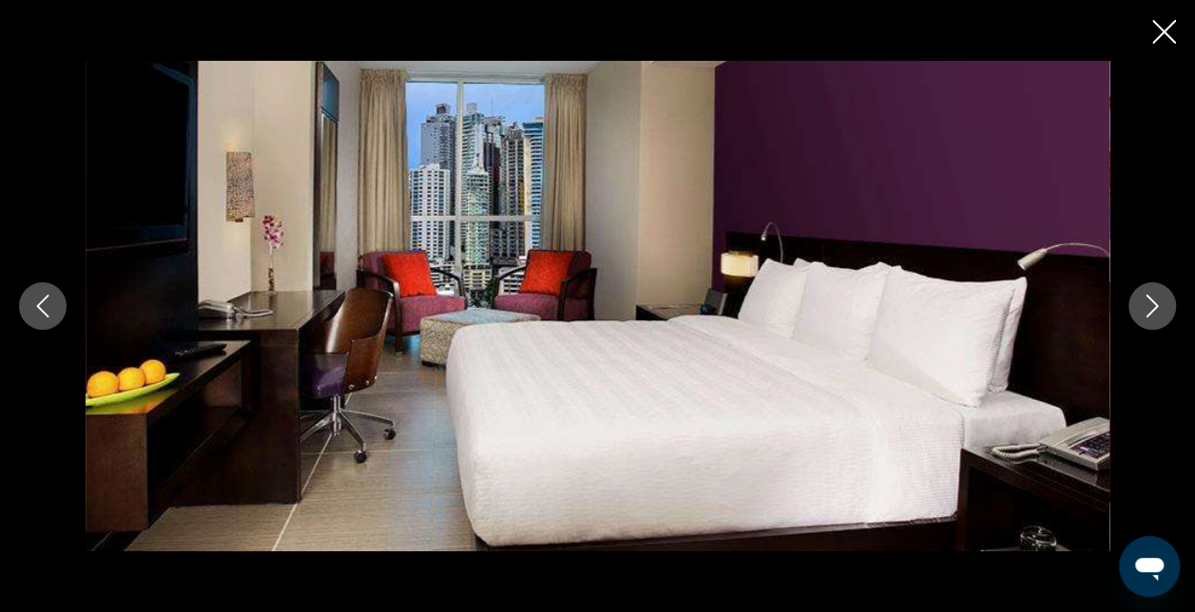
click at [1151, 302] on icon "Next image" at bounding box center [1152, 306] width 23 height 23
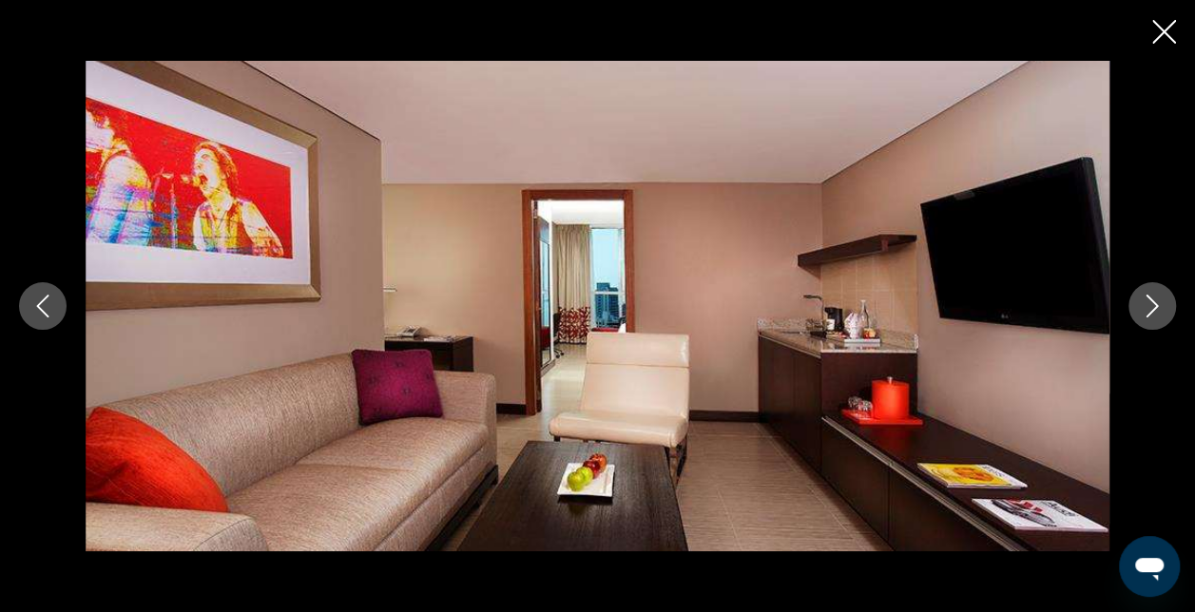
click at [1151, 302] on icon "Next image" at bounding box center [1152, 306] width 23 height 23
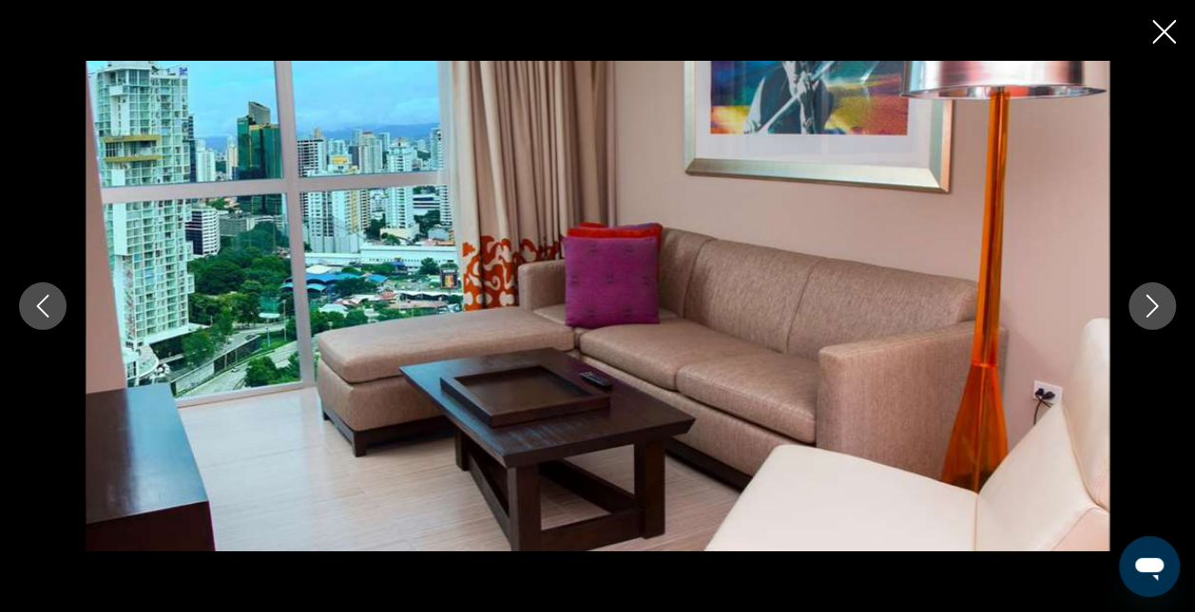
click at [1151, 302] on icon "Next image" at bounding box center [1152, 306] width 23 height 23
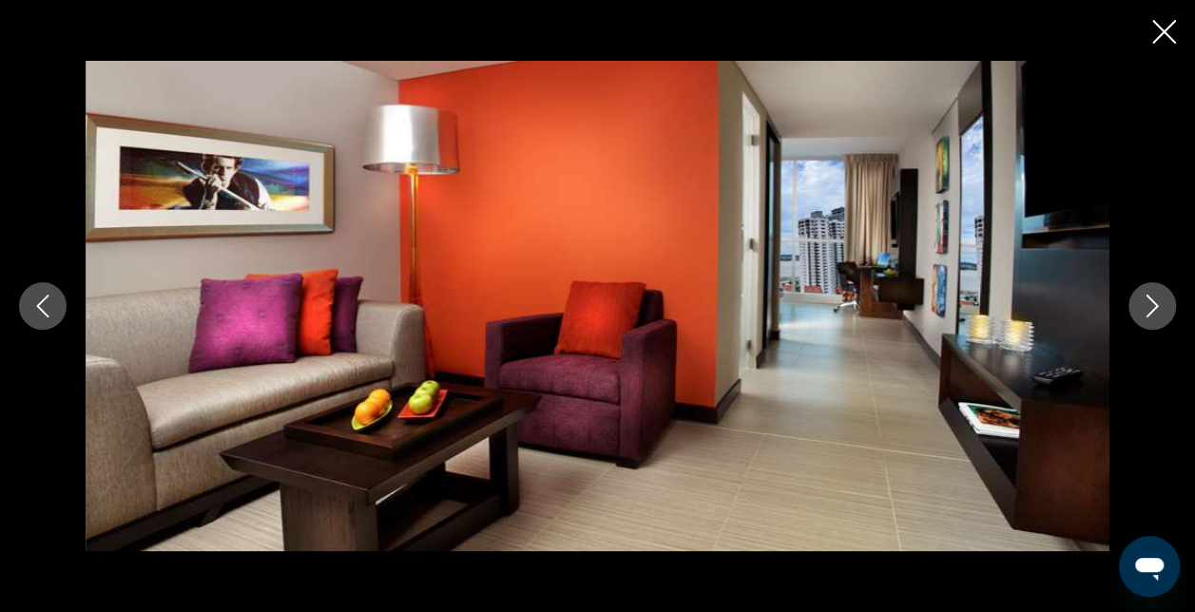
click at [1151, 302] on icon "Next image" at bounding box center [1152, 306] width 23 height 23
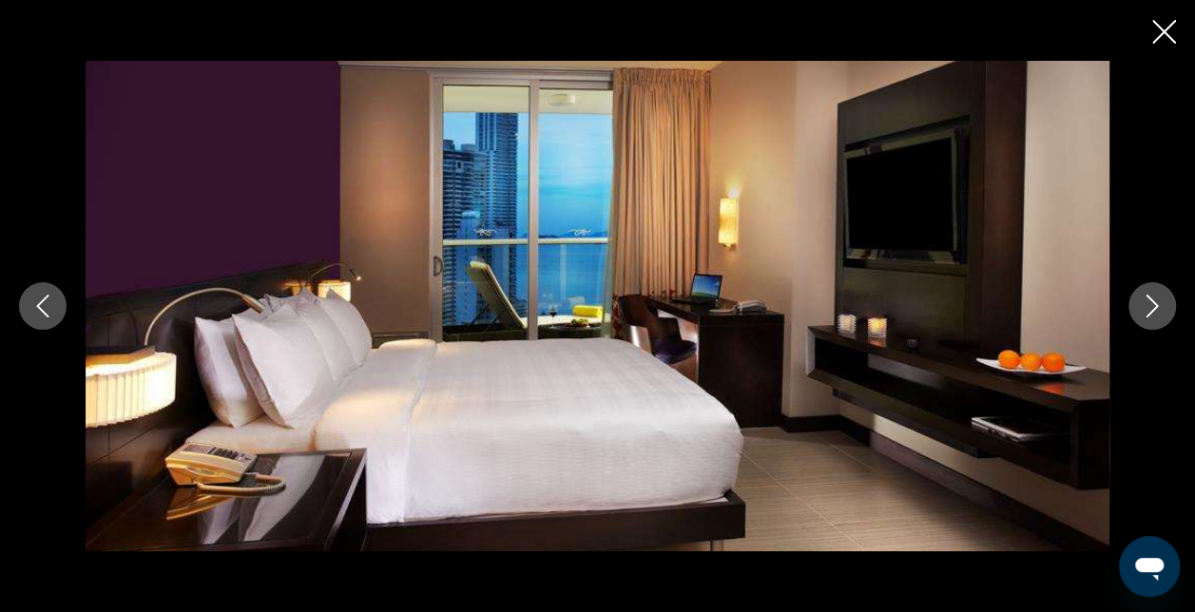
click at [1151, 302] on icon "Next image" at bounding box center [1152, 306] width 23 height 23
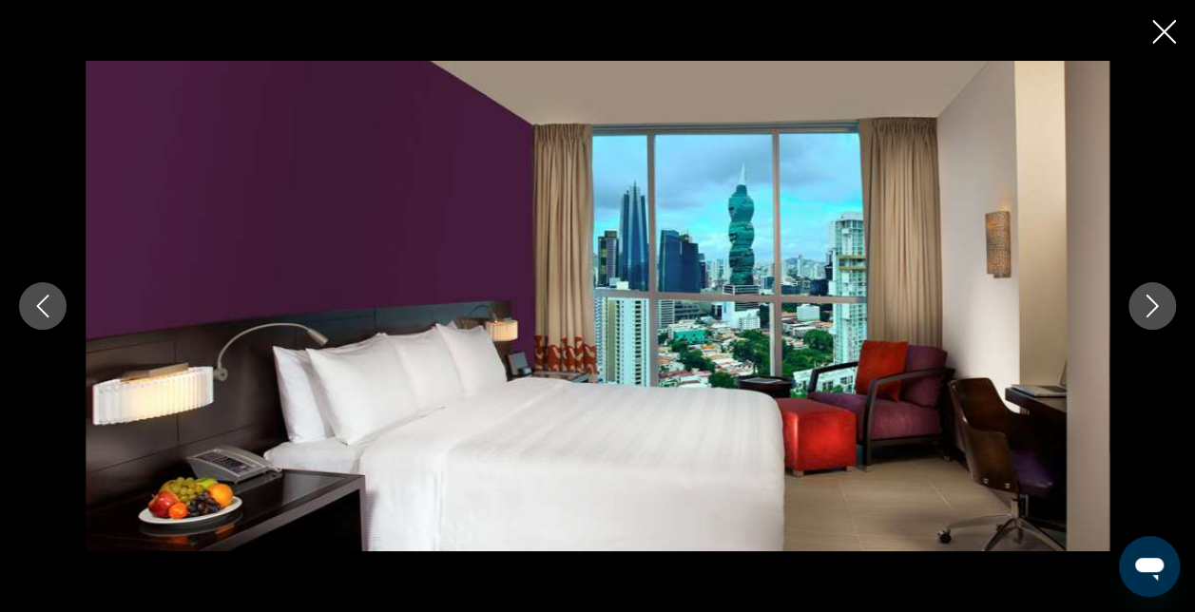
click at [1151, 302] on icon "Next image" at bounding box center [1152, 306] width 23 height 23
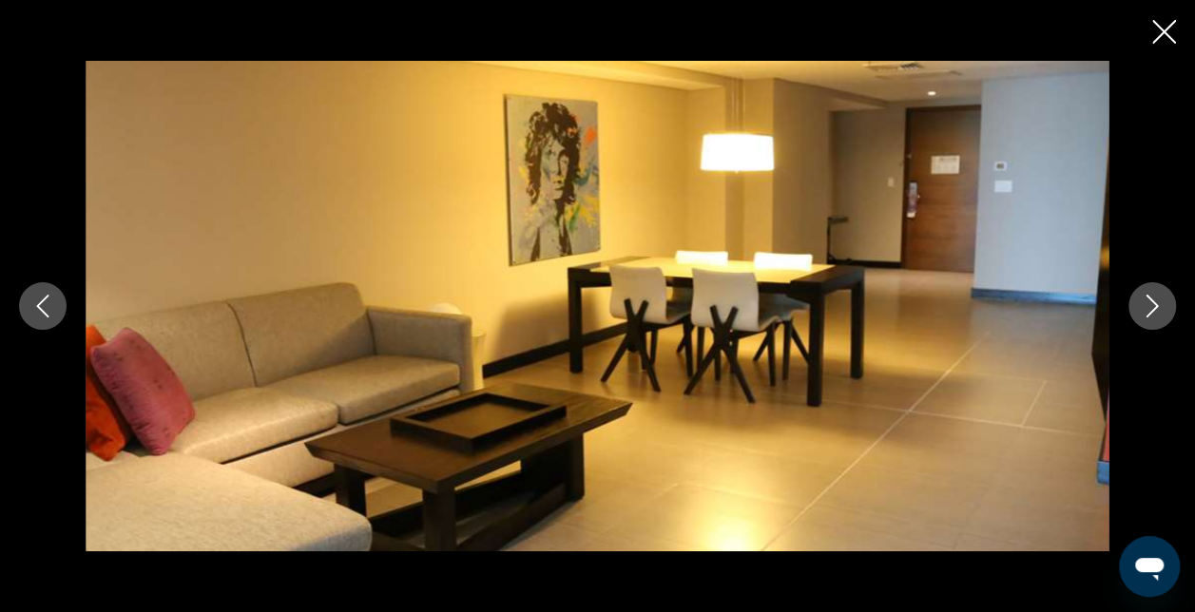
click at [1151, 302] on icon "Next image" at bounding box center [1152, 306] width 23 height 23
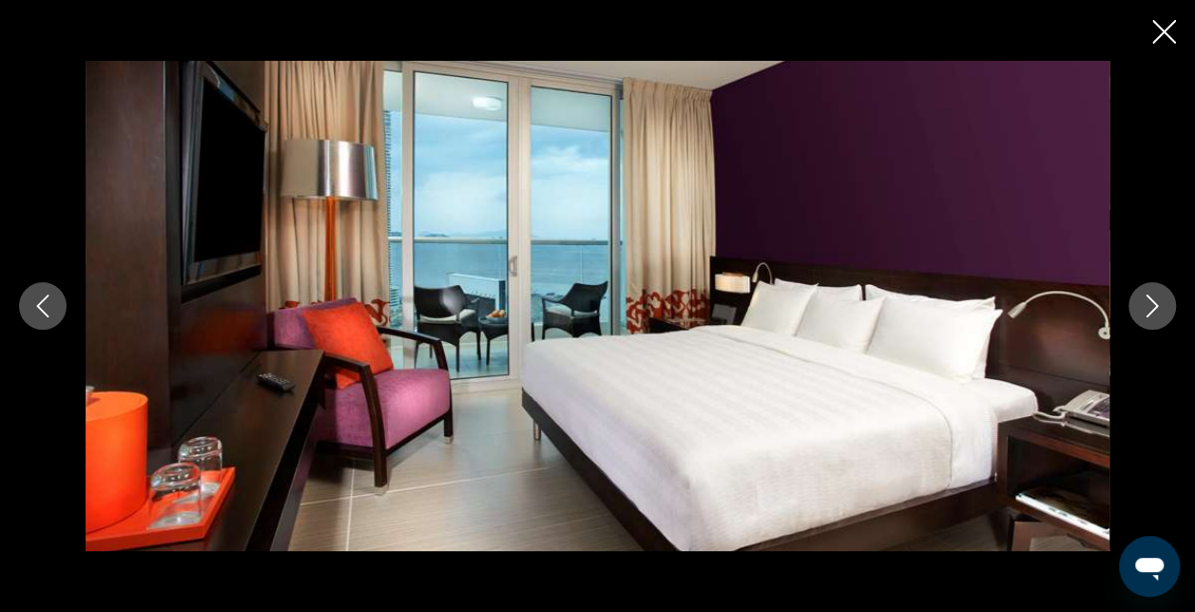
scroll to position [761, 0]
click at [1155, 33] on icon "Close slideshow" at bounding box center [1165, 32] width 24 height 24
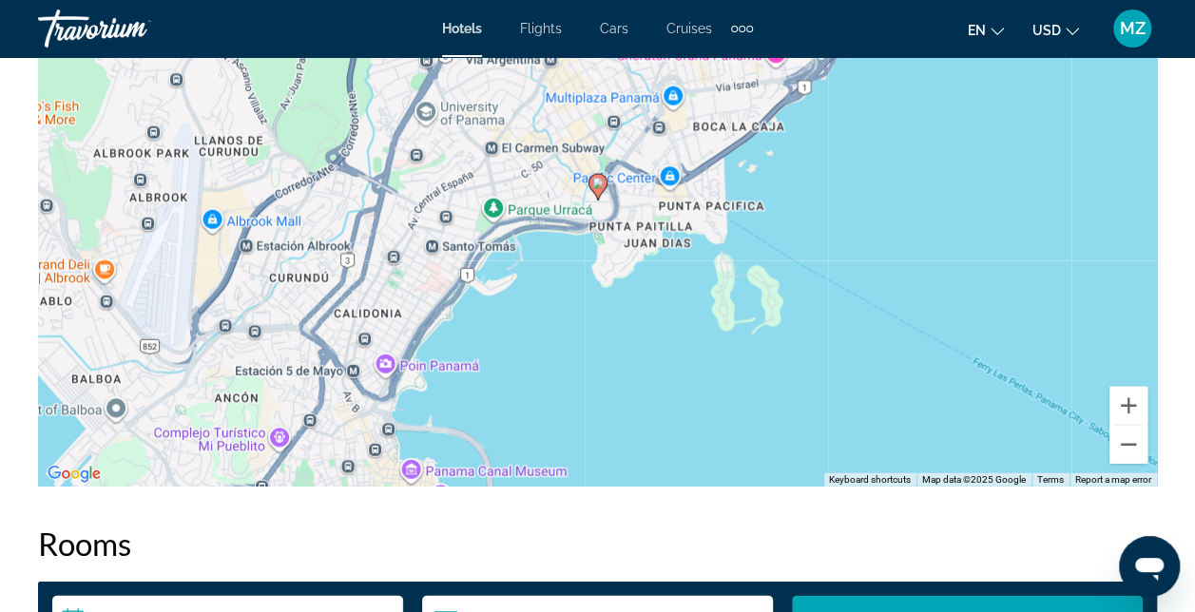
scroll to position [2472, 0]
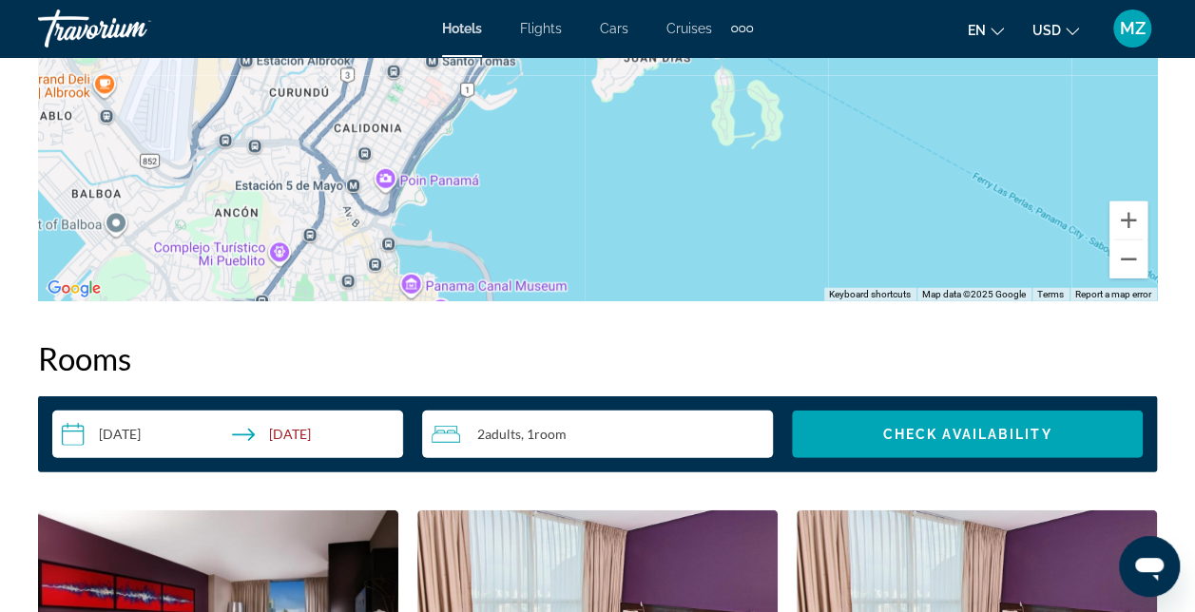
click at [491, 432] on span "Adults" at bounding box center [503, 434] width 36 height 16
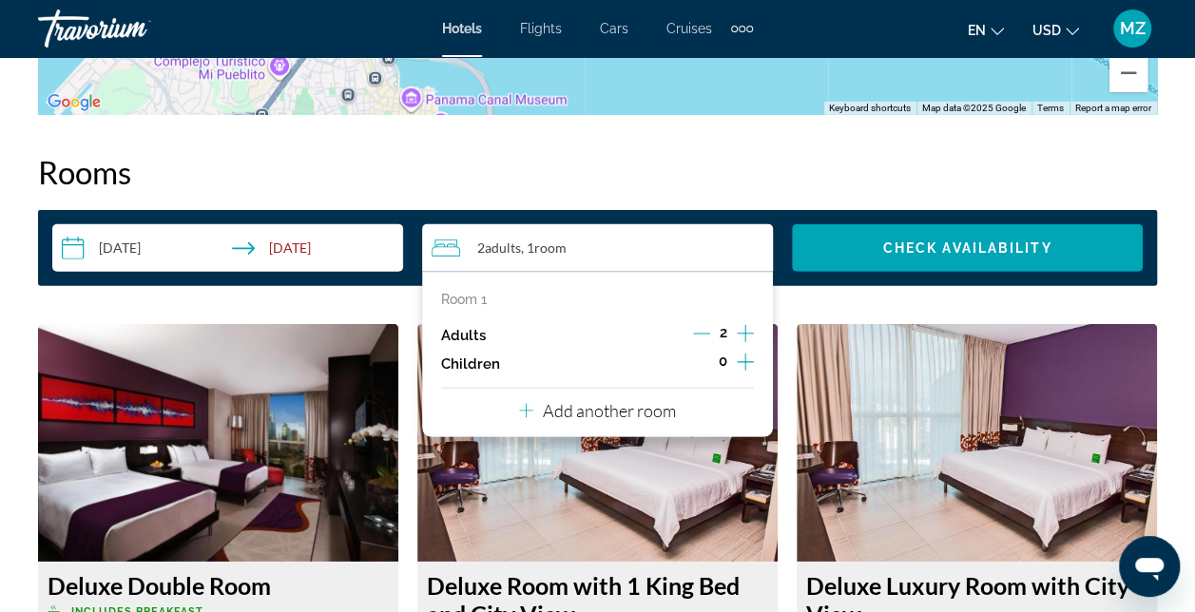
scroll to position [2663, 0]
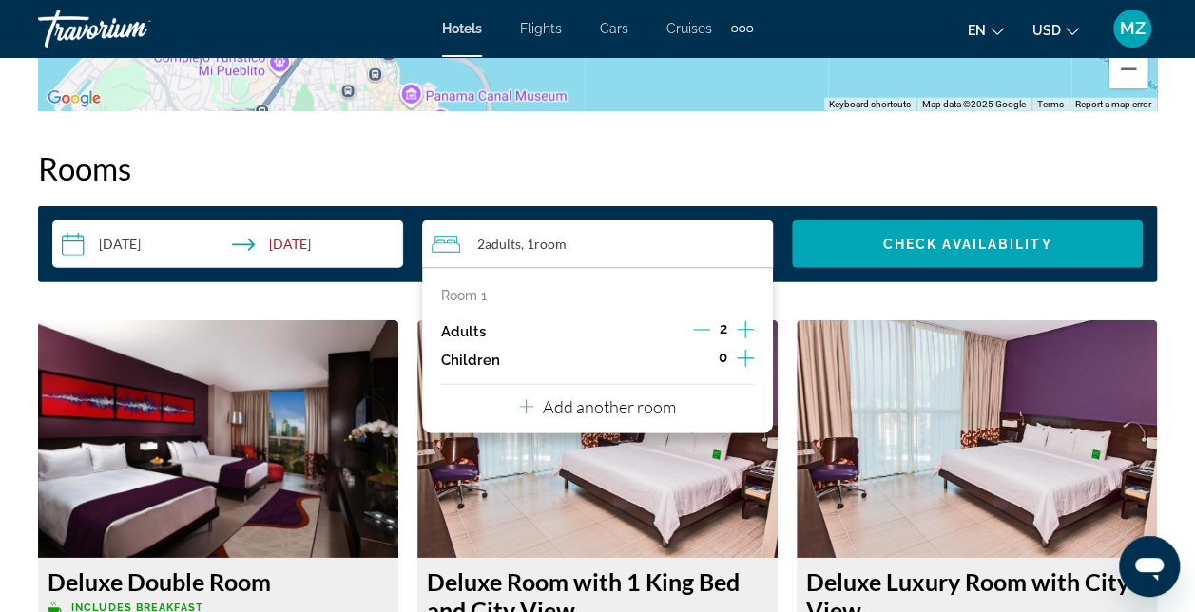
click at [474, 294] on p "Room 1" at bounding box center [464, 295] width 46 height 15
click at [747, 336] on icon "Increment adults" at bounding box center [745, 330] width 17 height 23
click at [636, 419] on button "Add another room" at bounding box center [597, 404] width 157 height 39
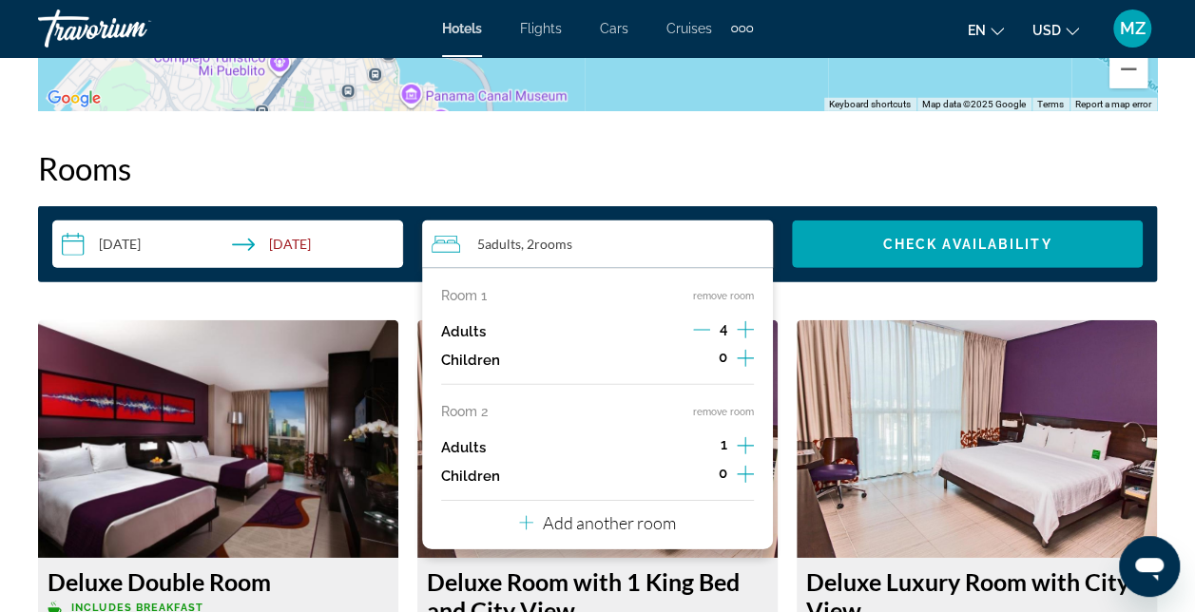
click at [700, 333] on icon "Decrement adults" at bounding box center [701, 329] width 17 height 17
click at [698, 333] on icon "Decrement adults" at bounding box center [701, 329] width 17 height 17
click at [737, 335] on icon "Increment adults" at bounding box center [745, 330] width 17 height 23
click at [738, 437] on icon "Increment adults" at bounding box center [745, 446] width 17 height 23
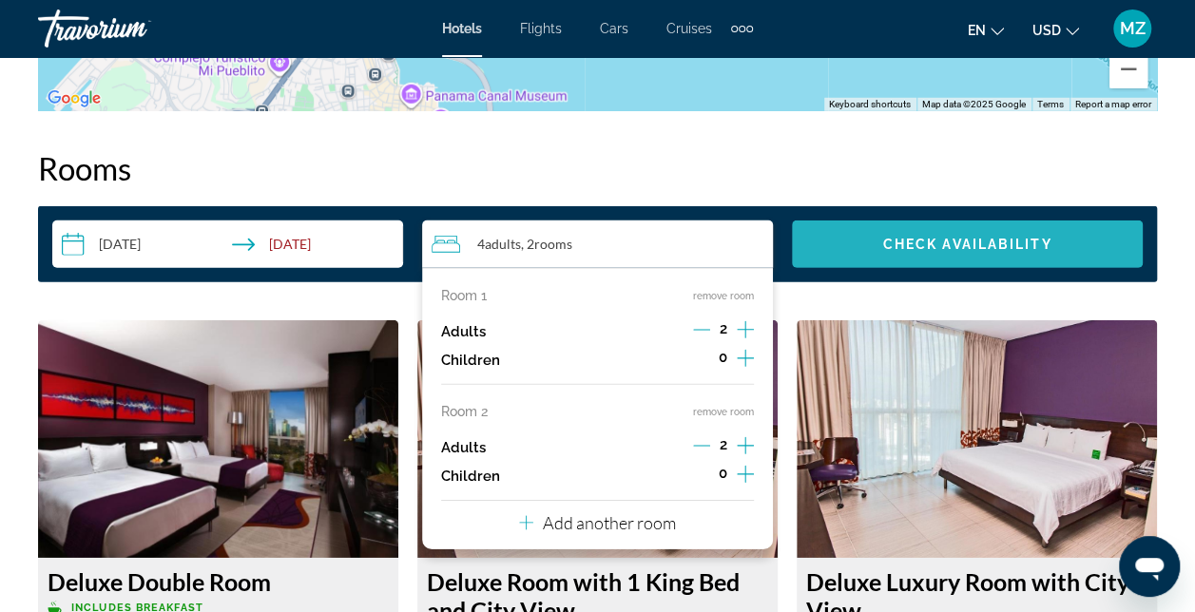
click at [1032, 236] on span "Search widget" at bounding box center [967, 245] width 351 height 46
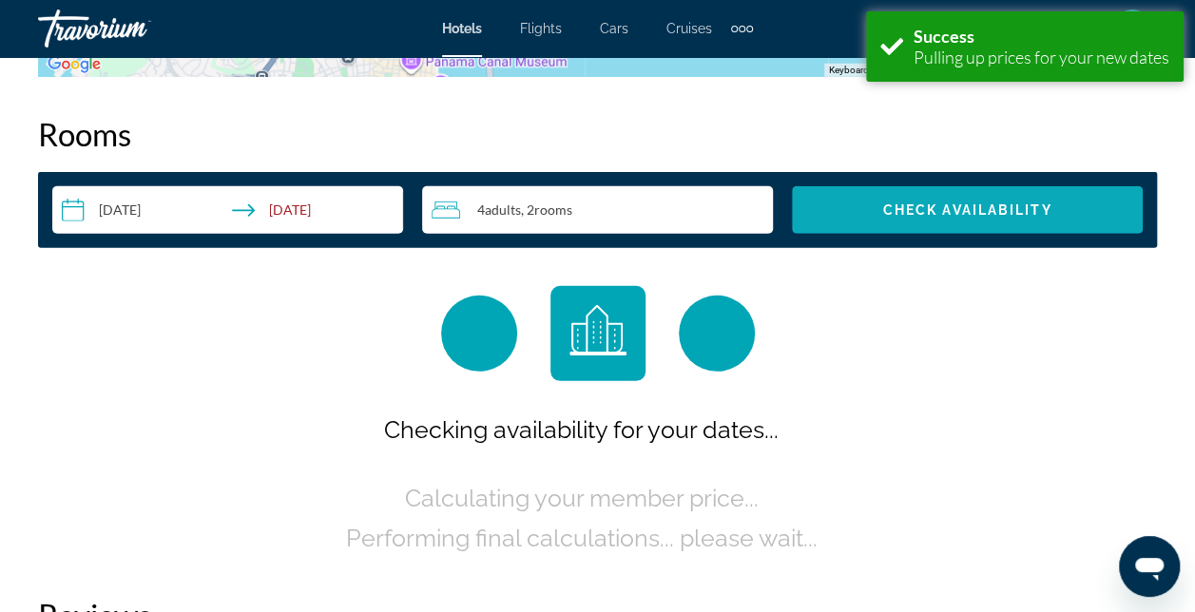
scroll to position [2698, 0]
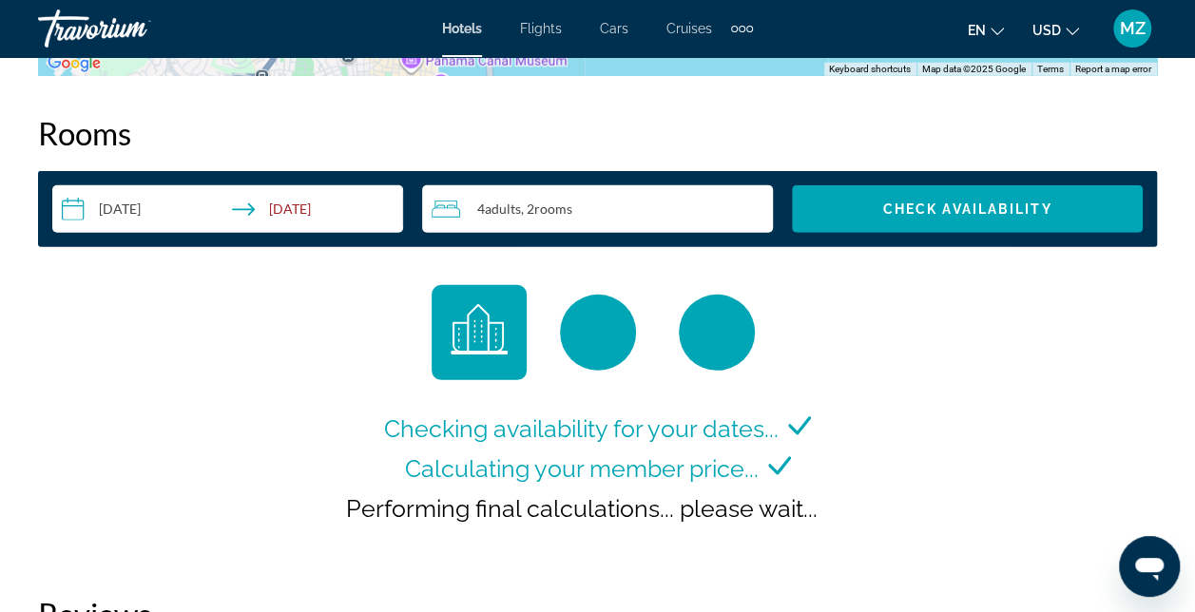
click at [1006, 391] on div "Checking availability for your dates... Calculating your member price... Perfor…" at bounding box center [597, 421] width 1119 height 272
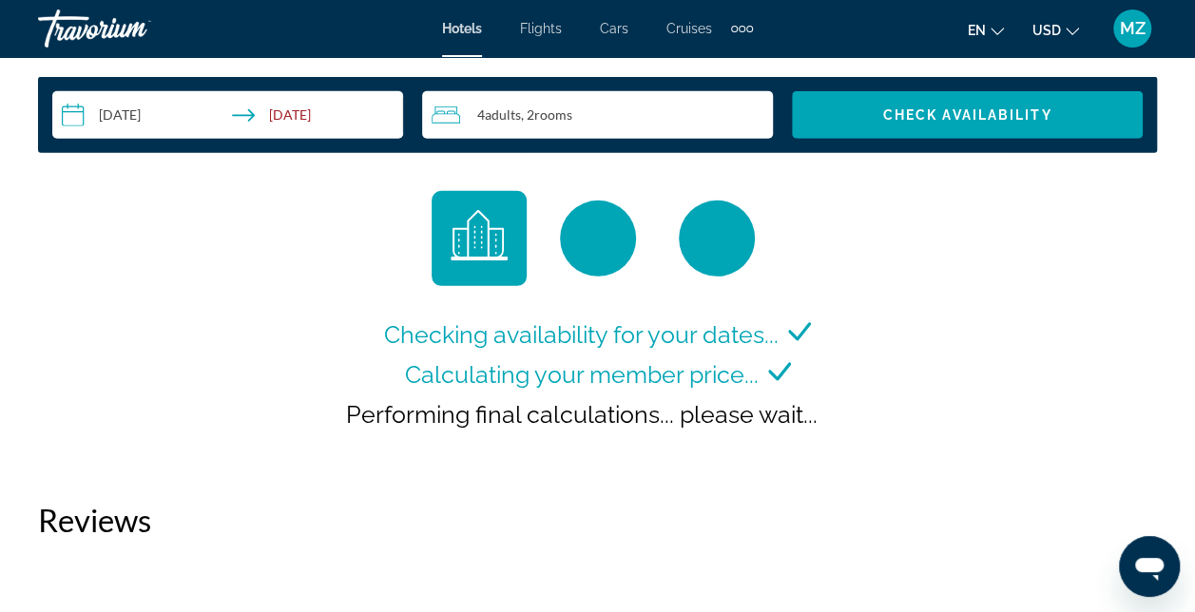
scroll to position [2793, 0]
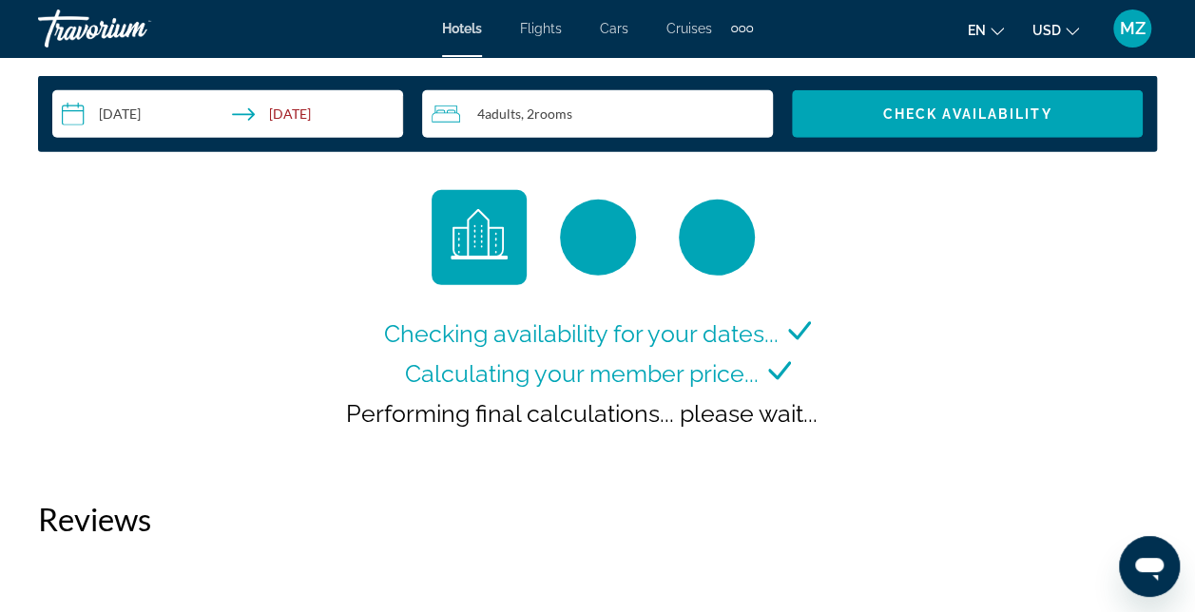
click at [869, 380] on div "Checking availability for your dates... Calculating your member price... Perfor…" at bounding box center [597, 326] width 1119 height 272
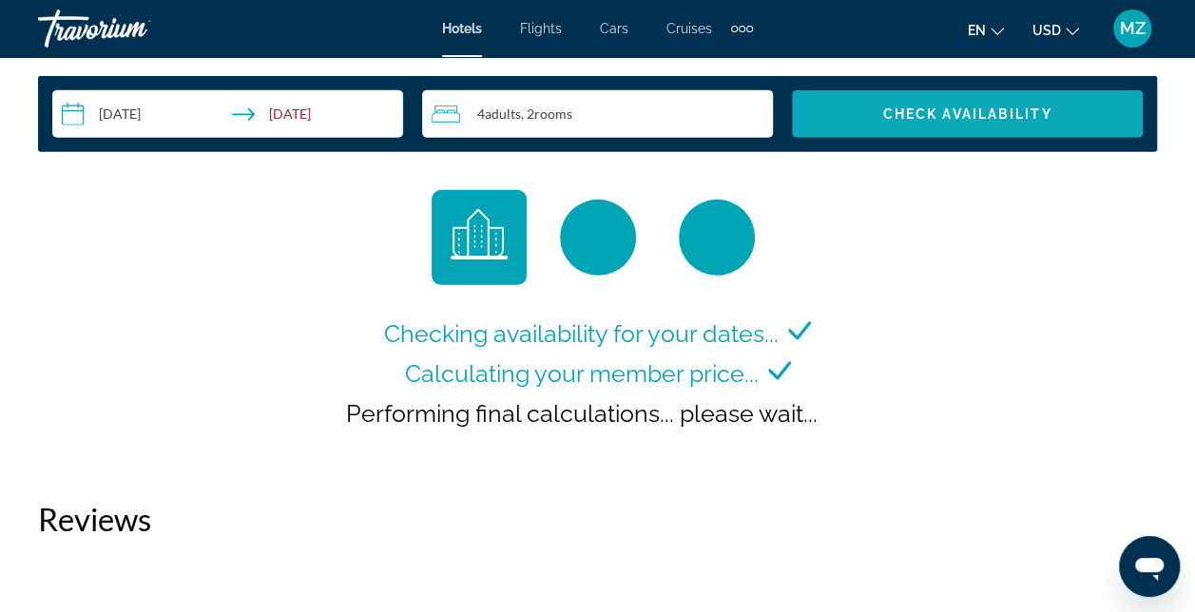
click at [938, 120] on span "Check Availability" at bounding box center [967, 114] width 169 height 15
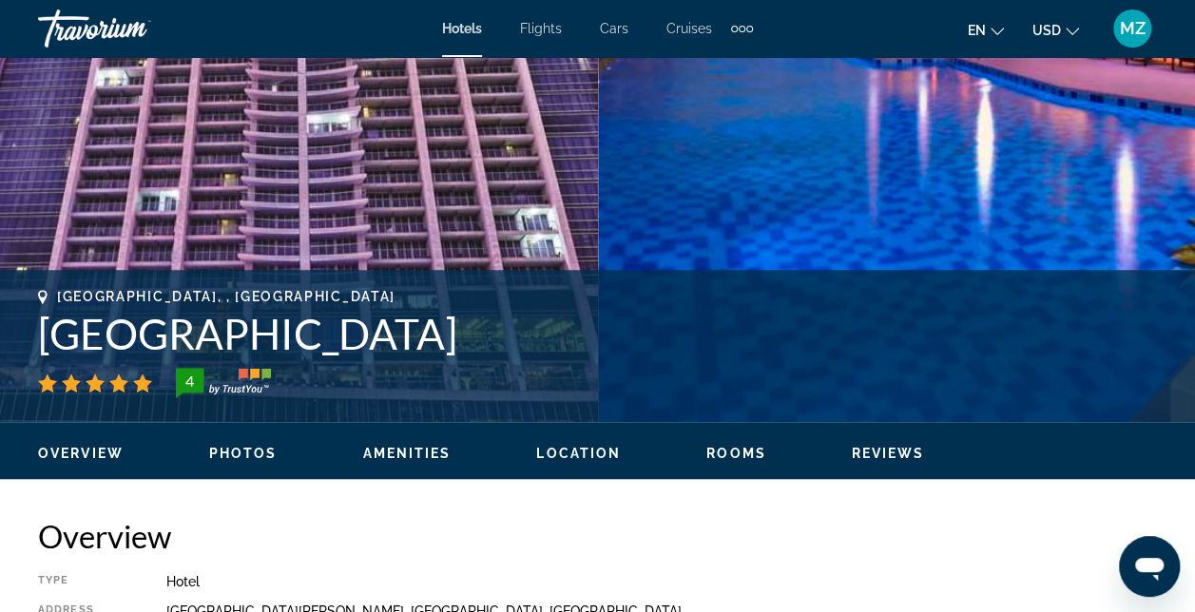
scroll to position [511, 0]
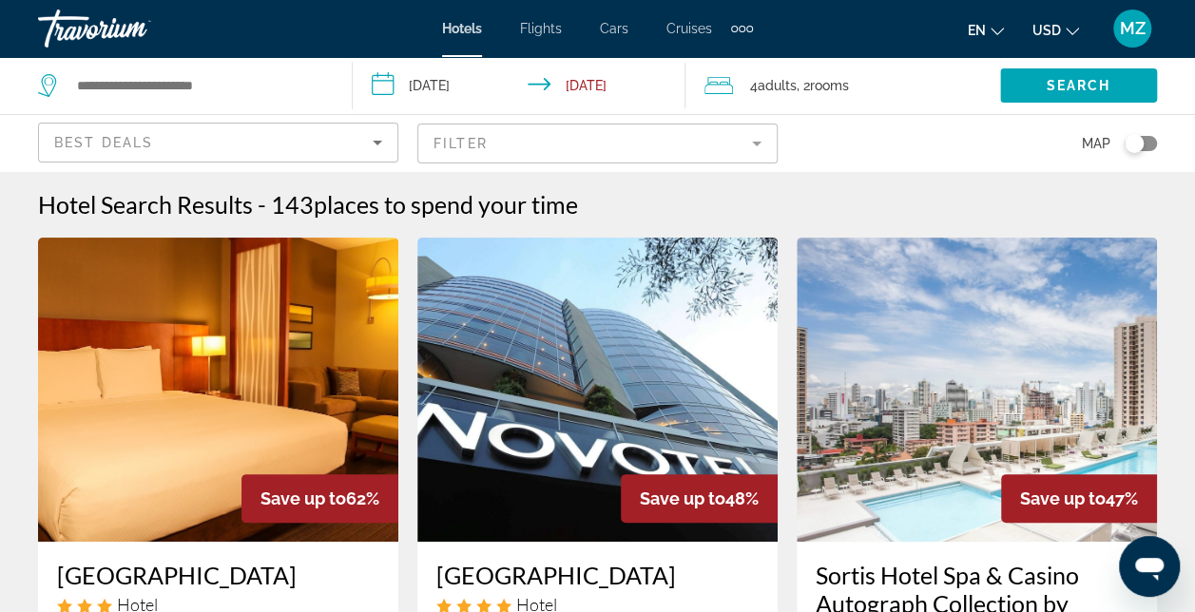
click at [460, 29] on span "Hotels" at bounding box center [462, 28] width 40 height 15
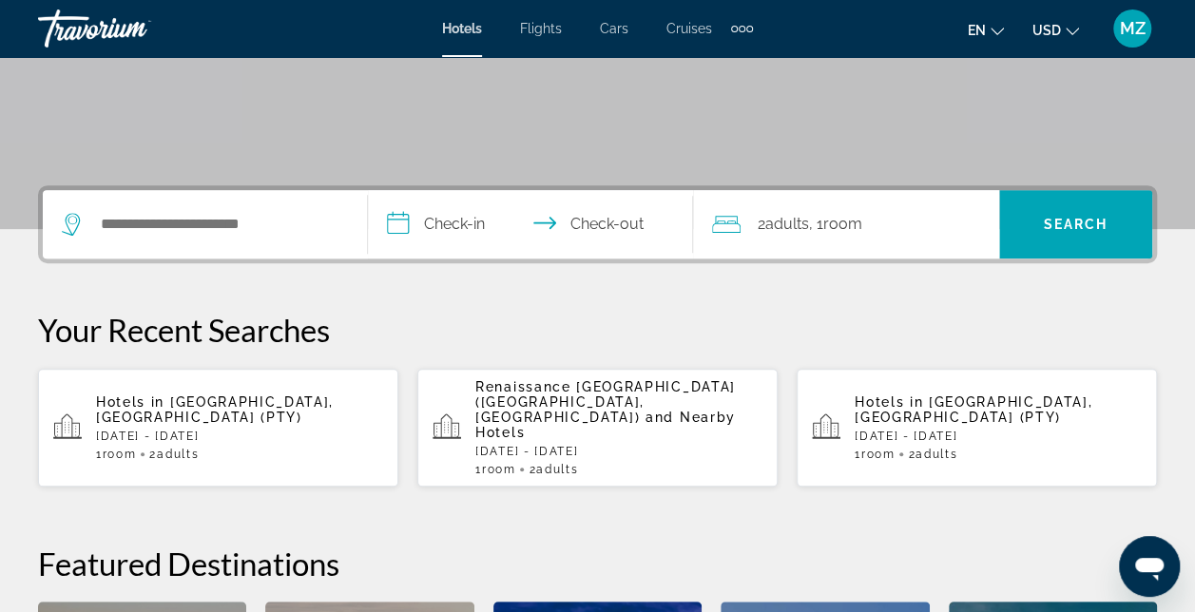
scroll to position [380, 0]
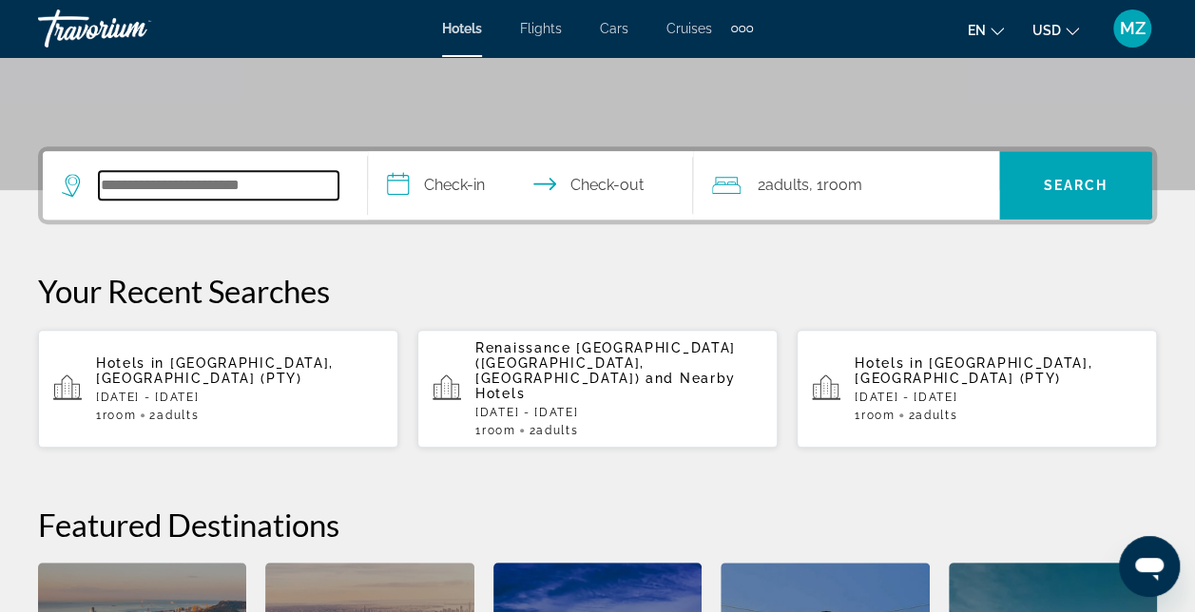
click at [238, 184] on input "Search widget" at bounding box center [219, 185] width 240 height 29
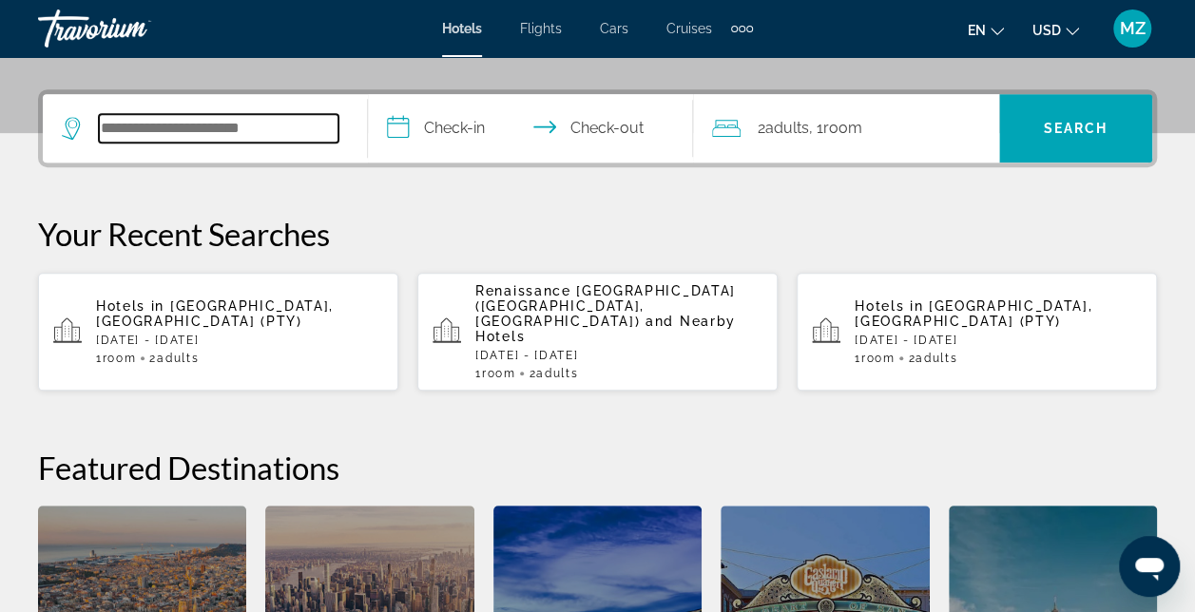
scroll to position [464, 0]
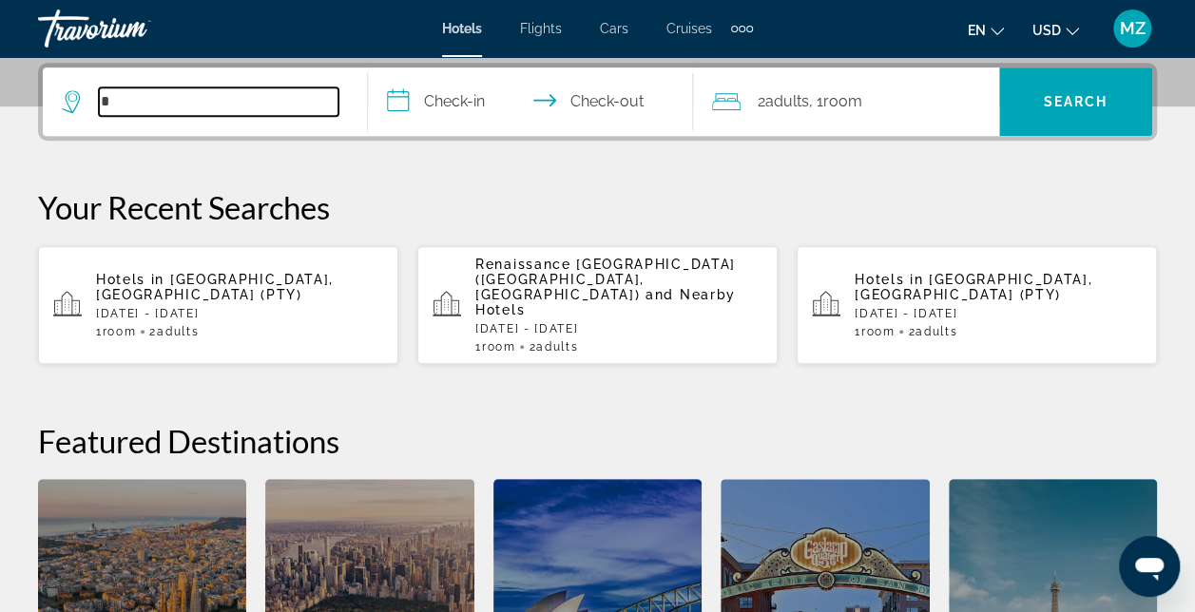
type input "**"
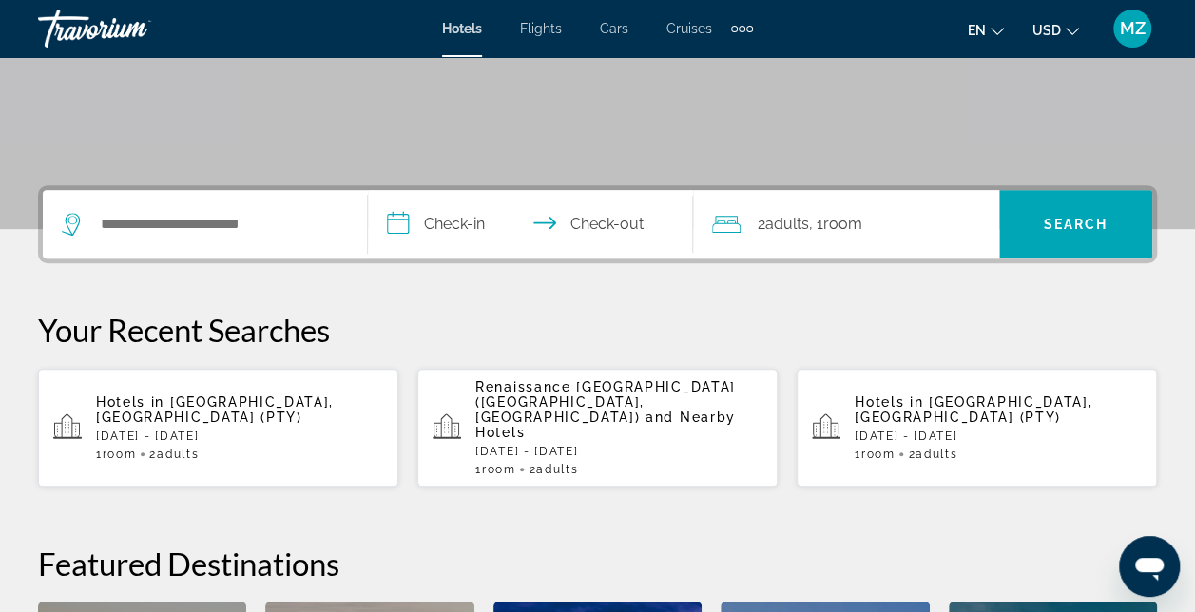
scroll to position [380, 0]
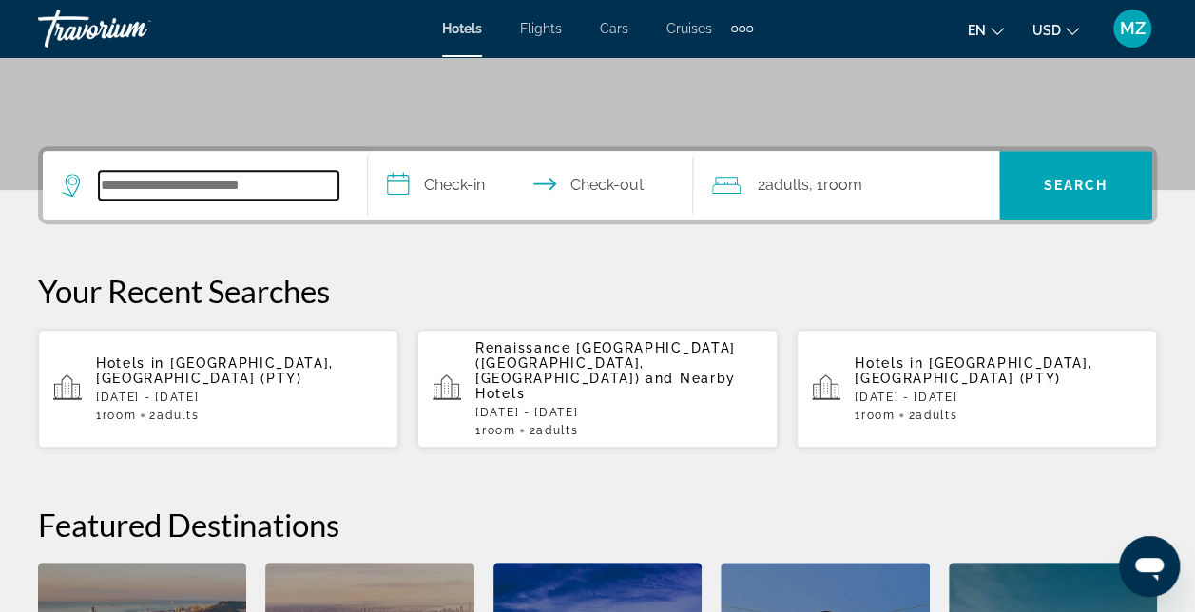
click at [196, 192] on input "Search widget" at bounding box center [219, 185] width 240 height 29
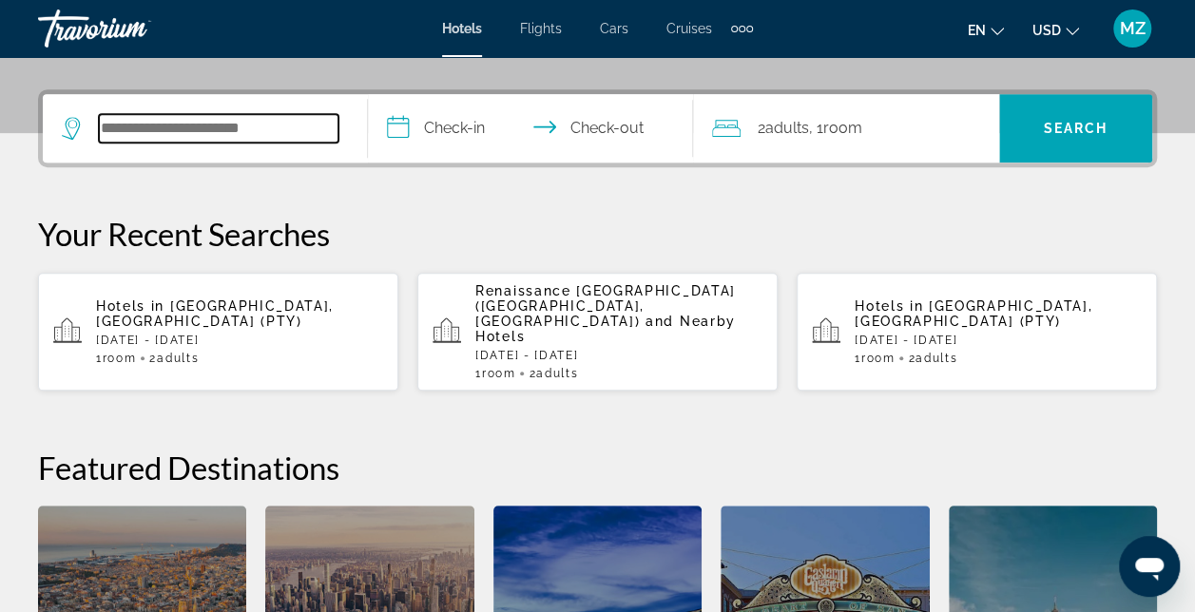
scroll to position [464, 0]
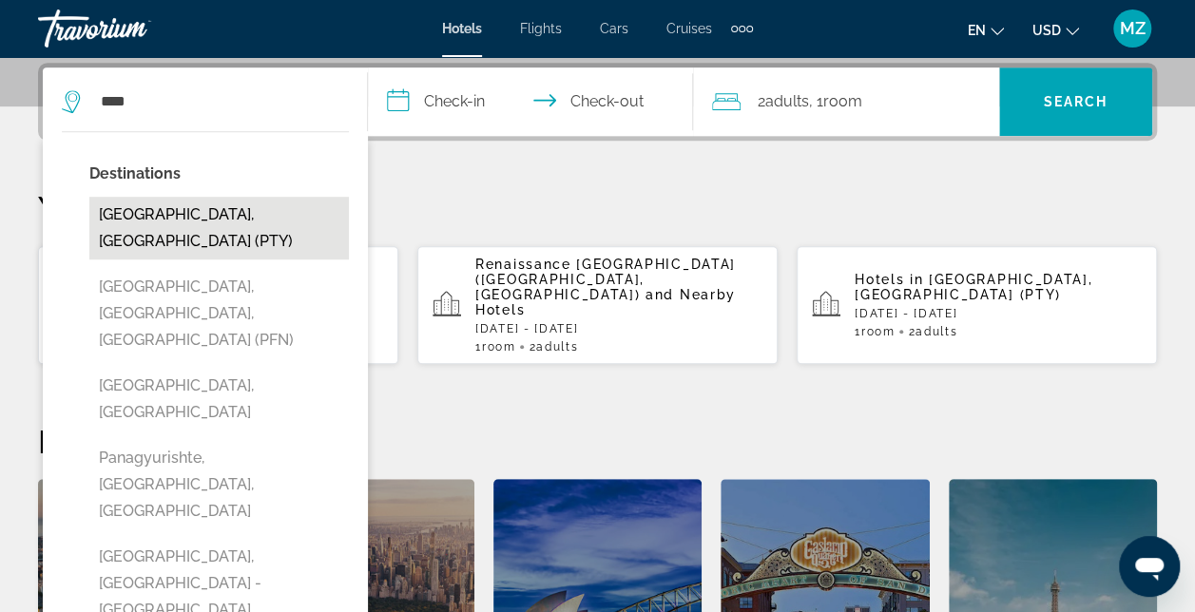
click at [237, 211] on button "[GEOGRAPHIC_DATA], [GEOGRAPHIC_DATA] (PTY)" at bounding box center [219, 228] width 260 height 63
type input "**********"
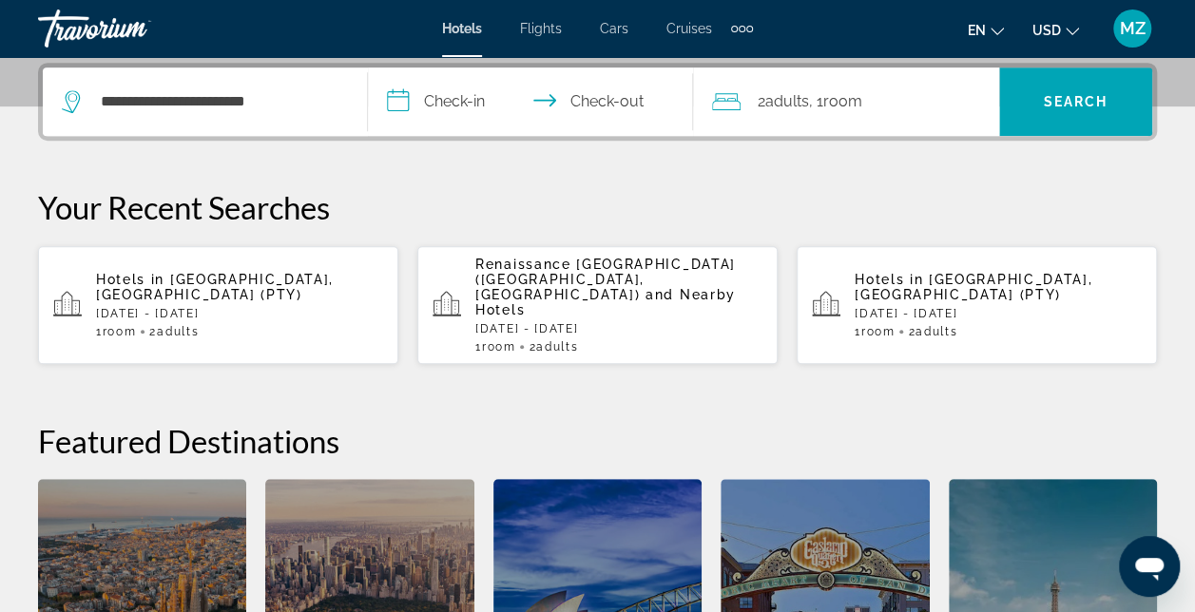
click at [457, 103] on input "**********" at bounding box center [534, 105] width 333 height 74
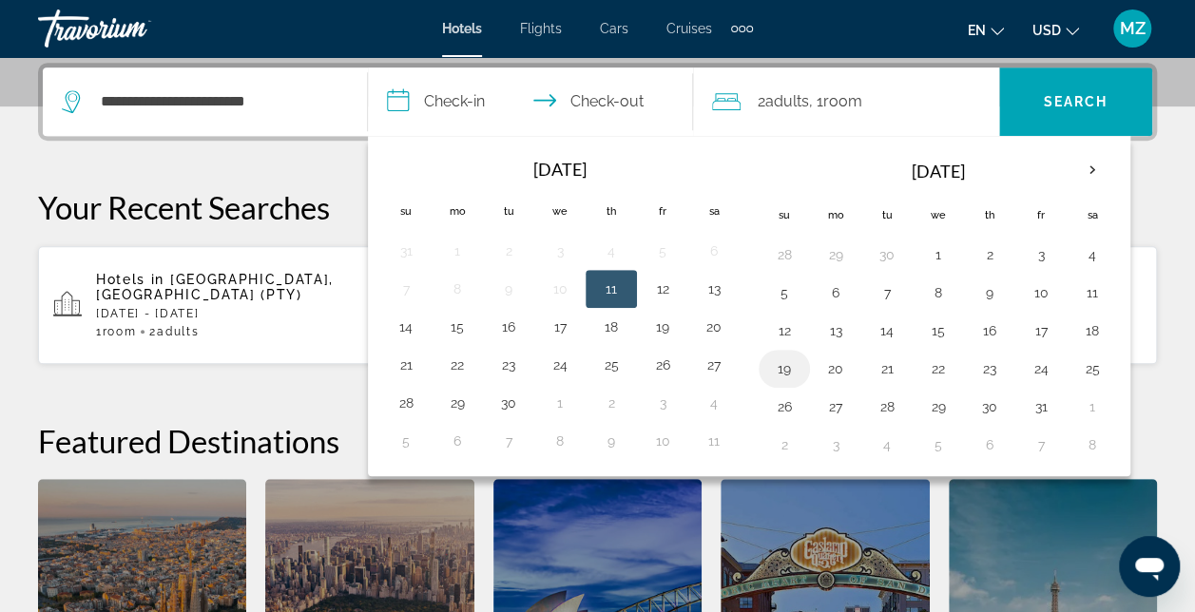
click at [774, 369] on button "19" at bounding box center [784, 369] width 30 height 27
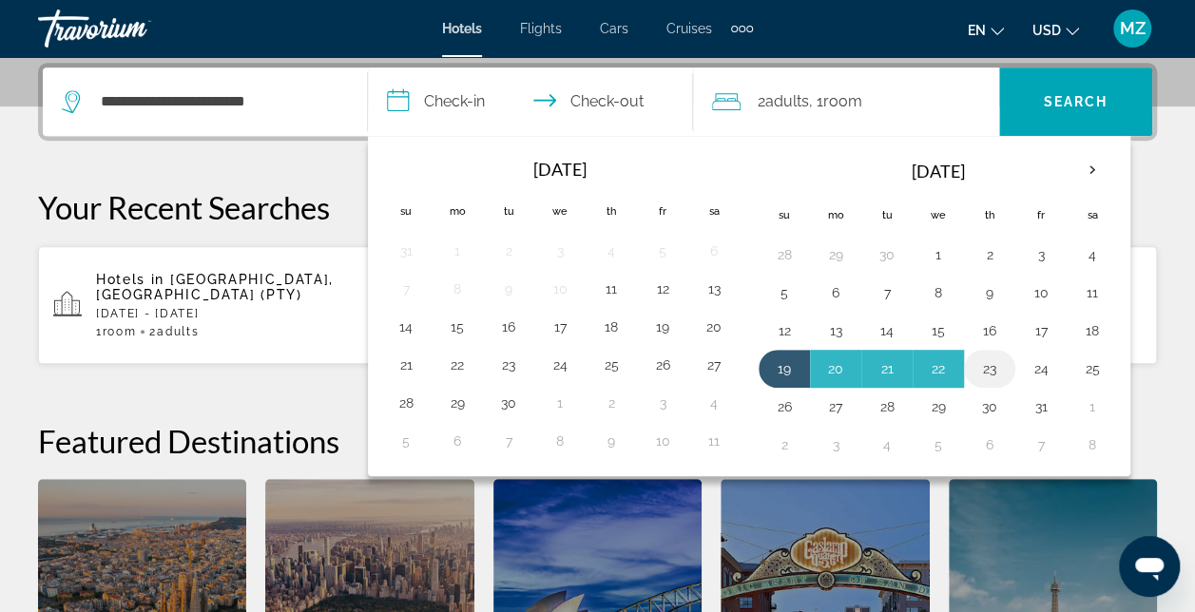
click at [985, 362] on button "23" at bounding box center [990, 369] width 30 height 27
type input "**********"
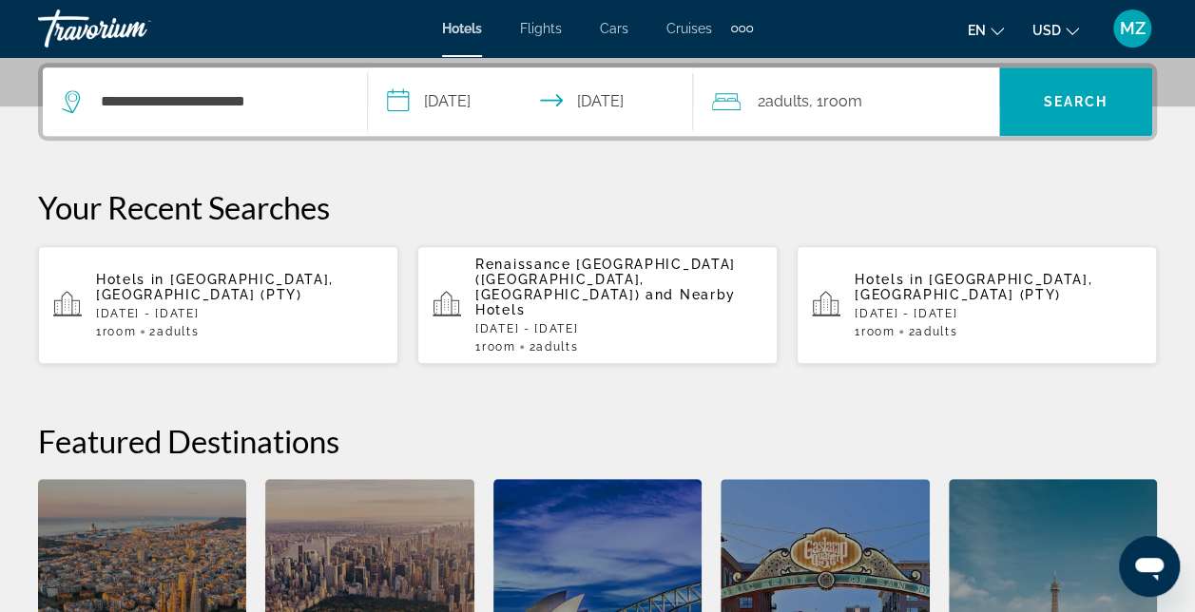
click at [926, 110] on div "2 Adult Adults , 1 Room rooms" at bounding box center [855, 101] width 287 height 27
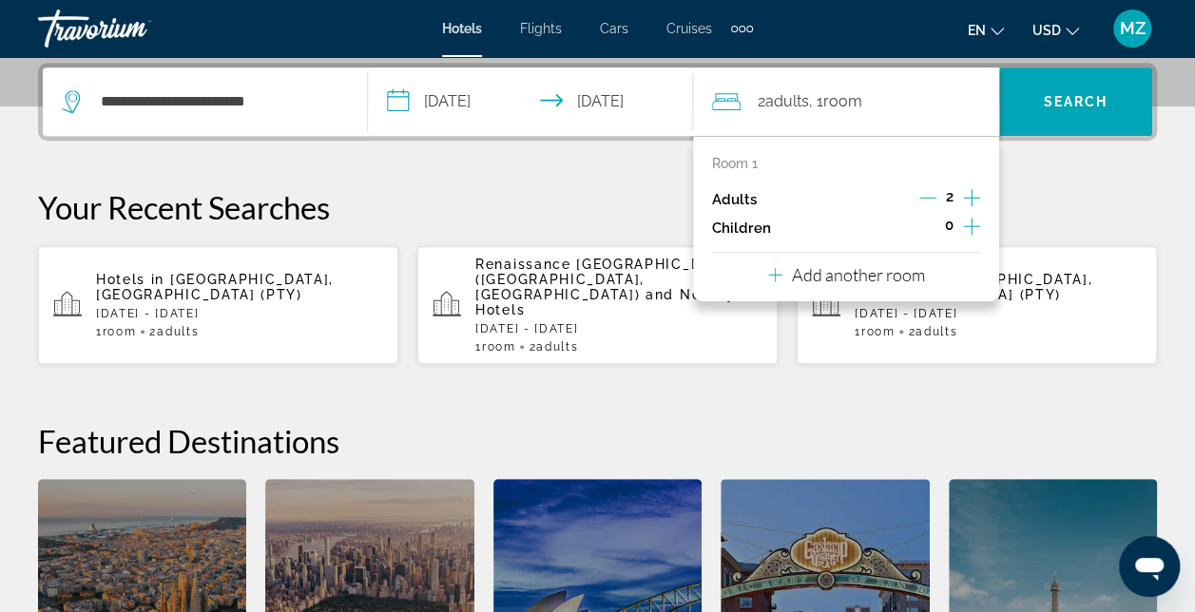
click at [872, 278] on p "Add another room" at bounding box center [858, 274] width 133 height 21
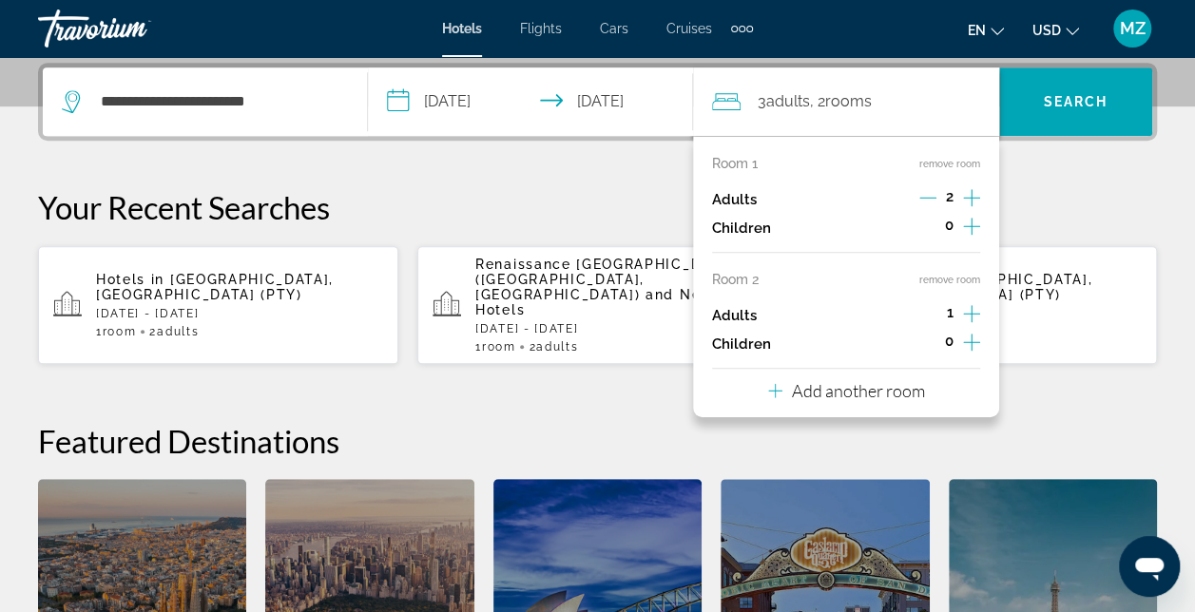
click at [970, 312] on icon "Increment adults" at bounding box center [971, 313] width 17 height 17
click at [1102, 197] on p "Your Recent Searches" at bounding box center [597, 207] width 1119 height 38
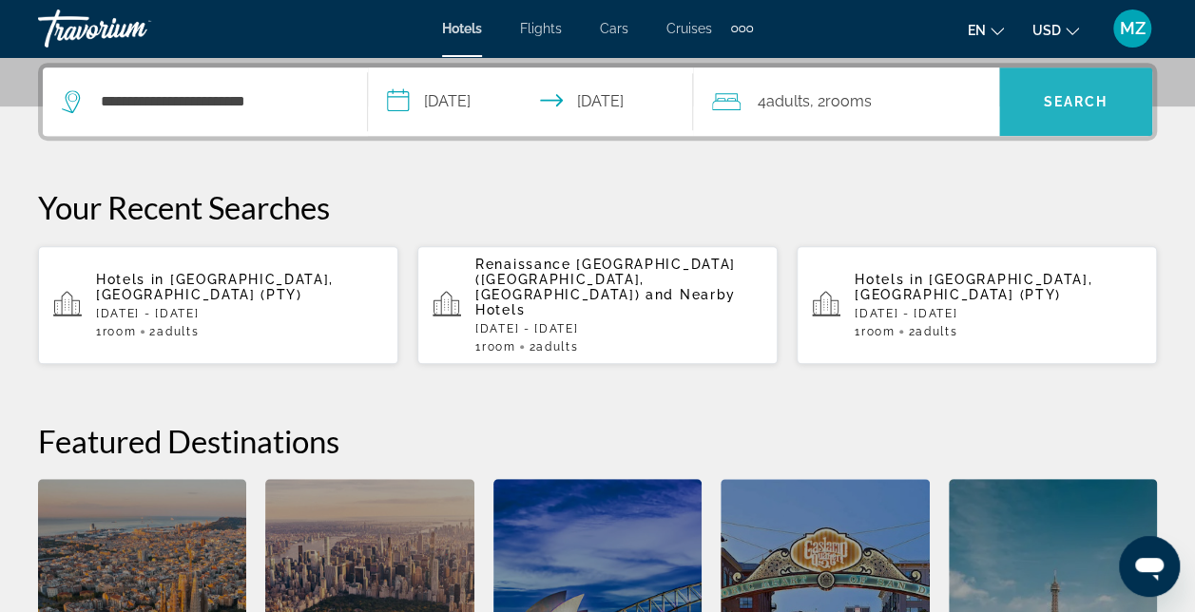
click at [1073, 97] on span "Search" at bounding box center [1076, 101] width 65 height 15
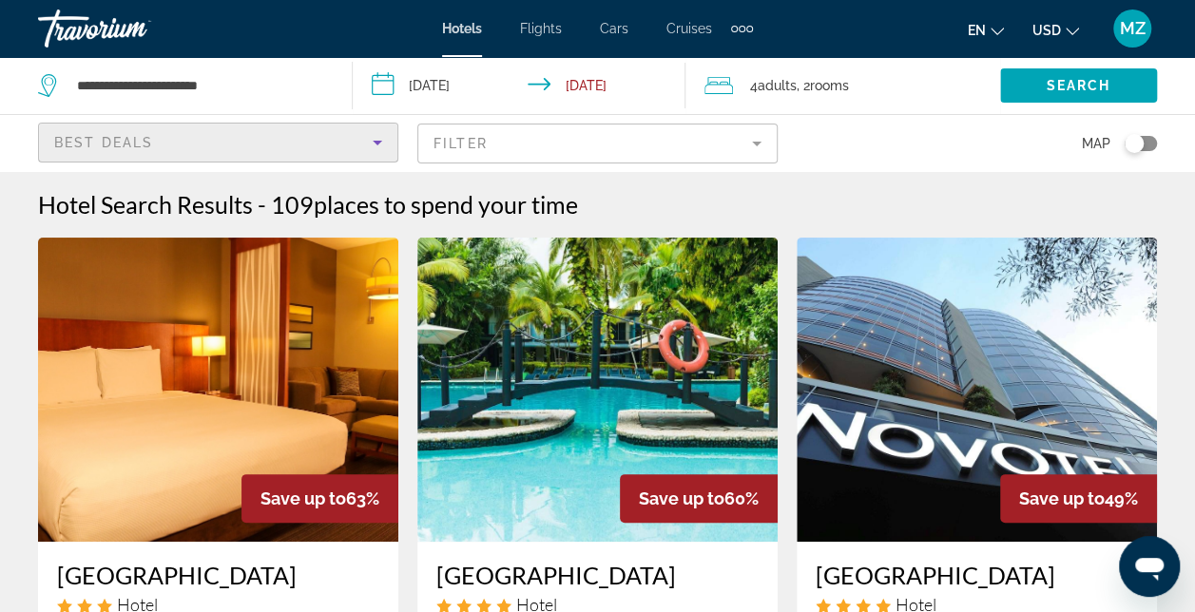
click at [377, 142] on icon "Sort by" at bounding box center [378, 143] width 10 height 5
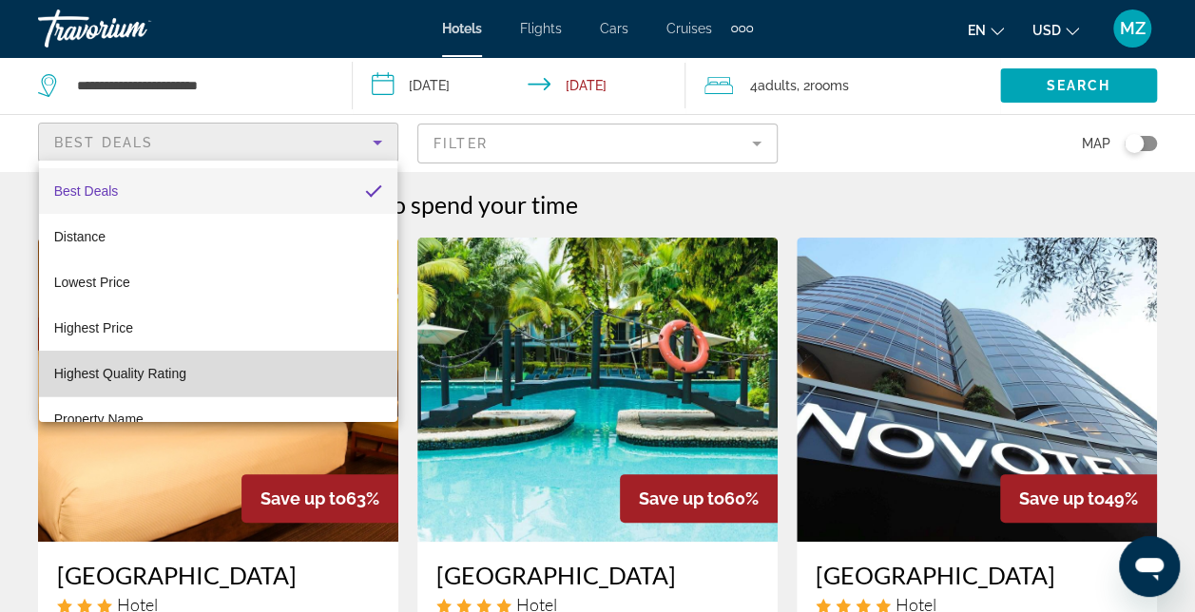
click at [359, 381] on mat-option "Highest Quality Rating" at bounding box center [218, 374] width 359 height 46
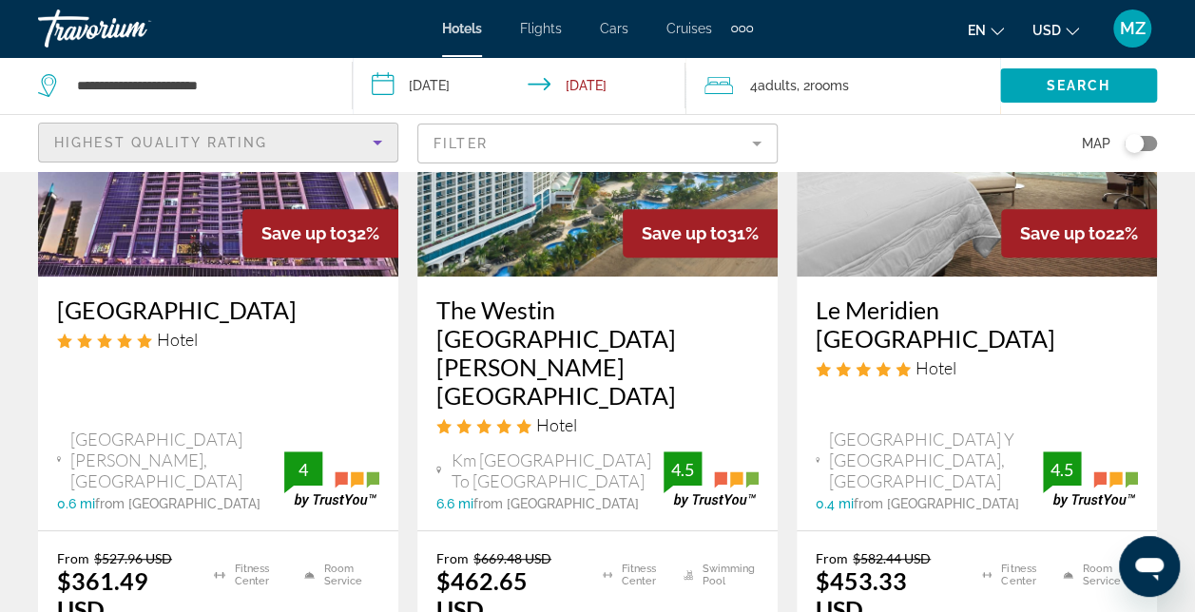
scroll to position [285, 0]
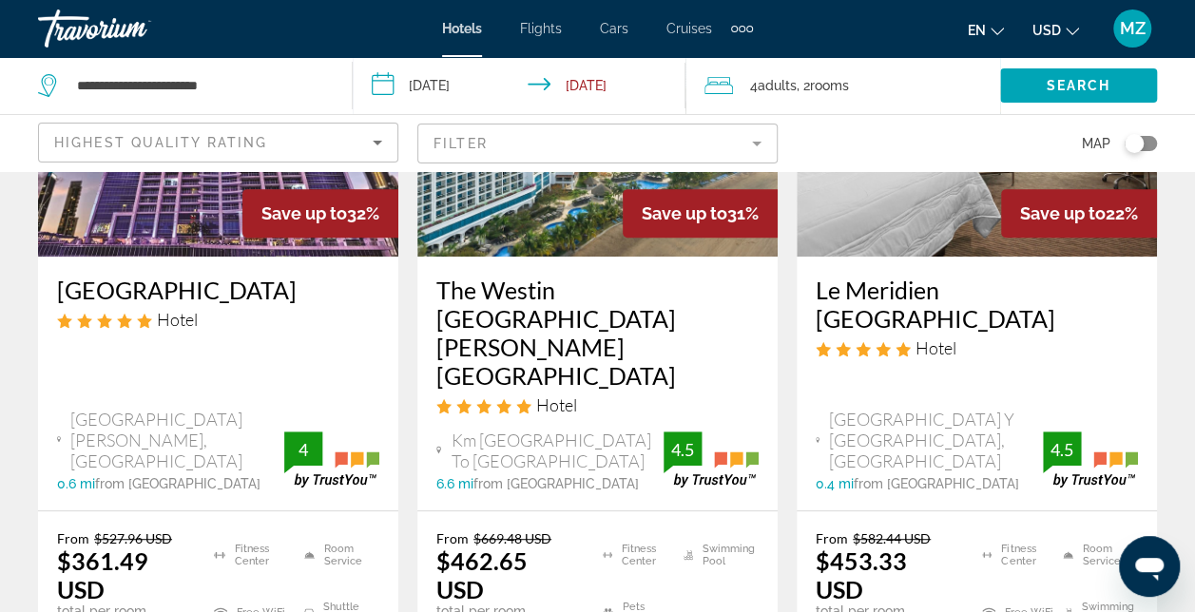
click at [179, 220] on img "Main content" at bounding box center [218, 104] width 360 height 304
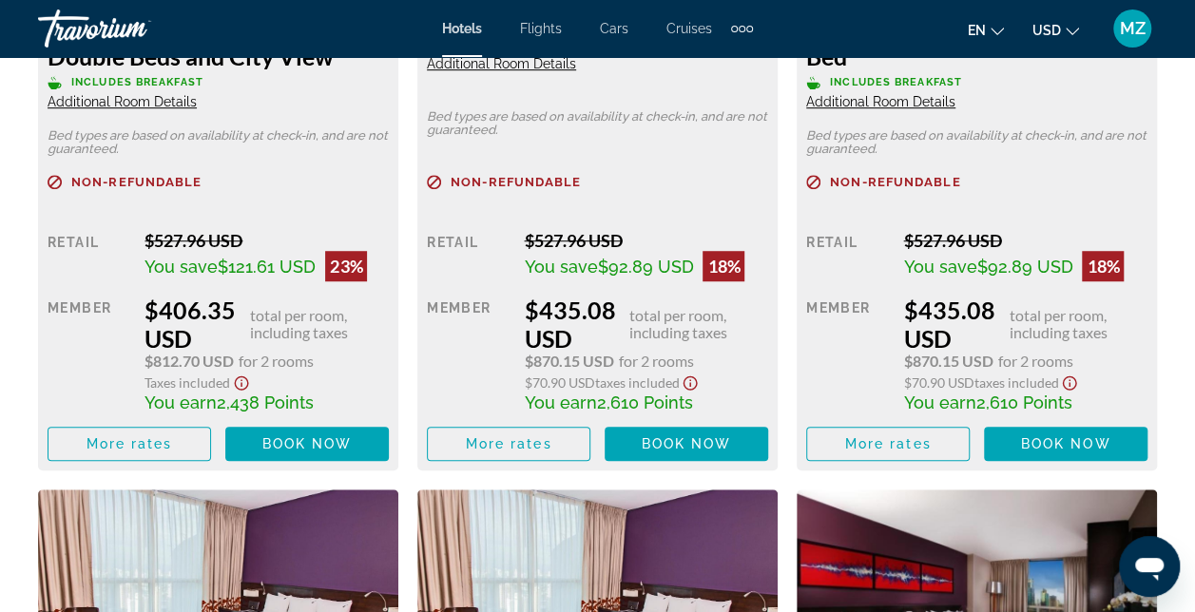
scroll to position [4184, 0]
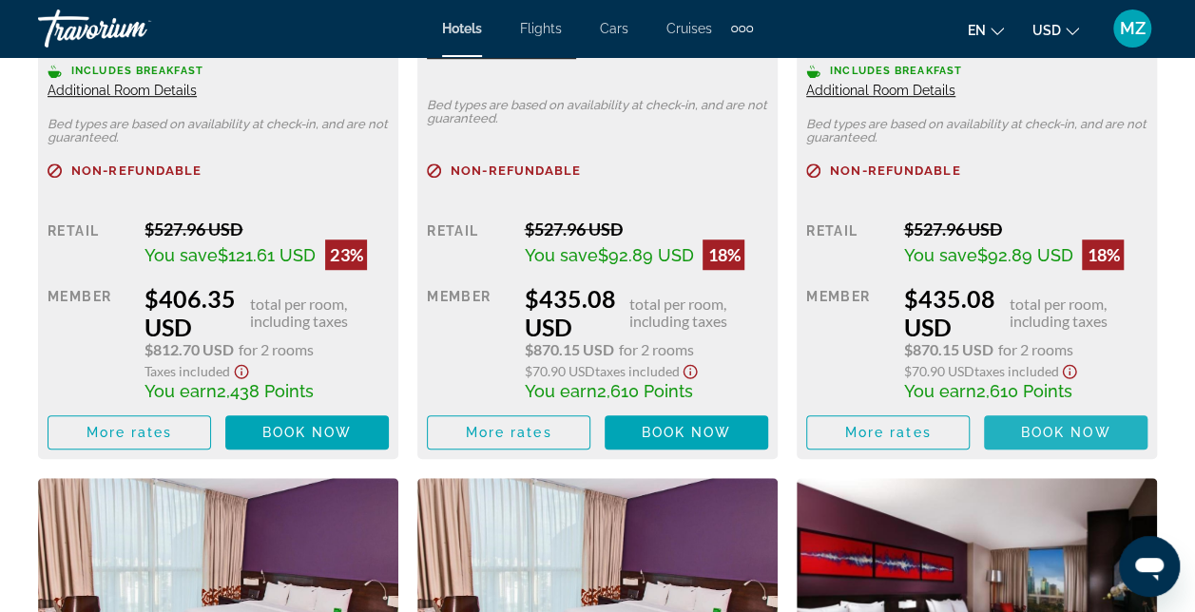
click at [1079, 434] on span "Book now" at bounding box center [1066, 432] width 90 height 15
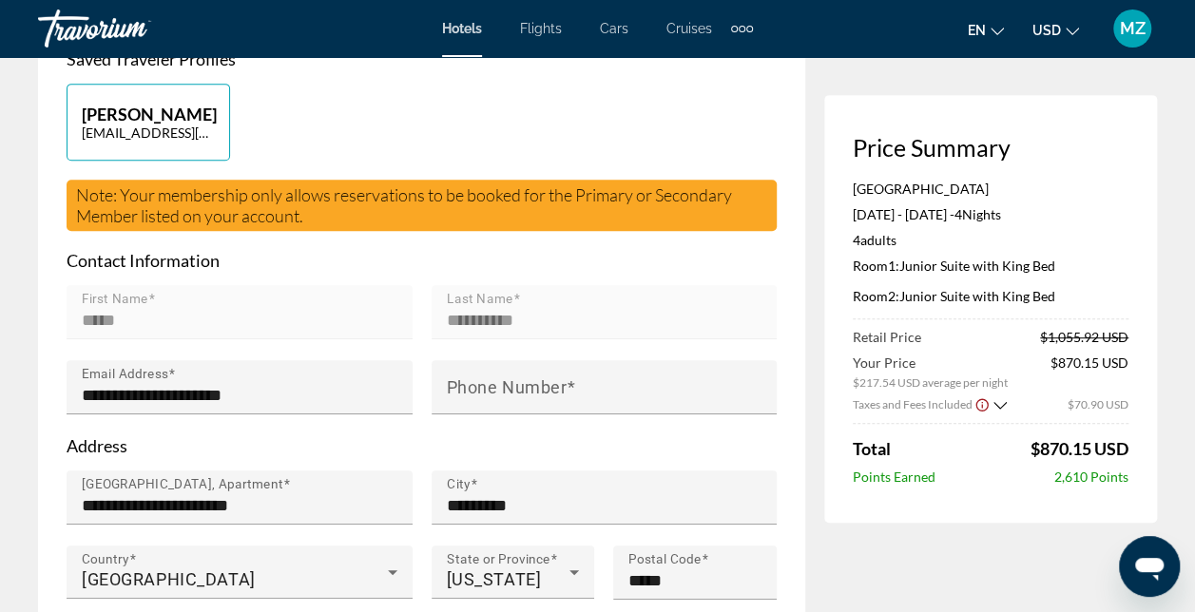
scroll to position [571, 0]
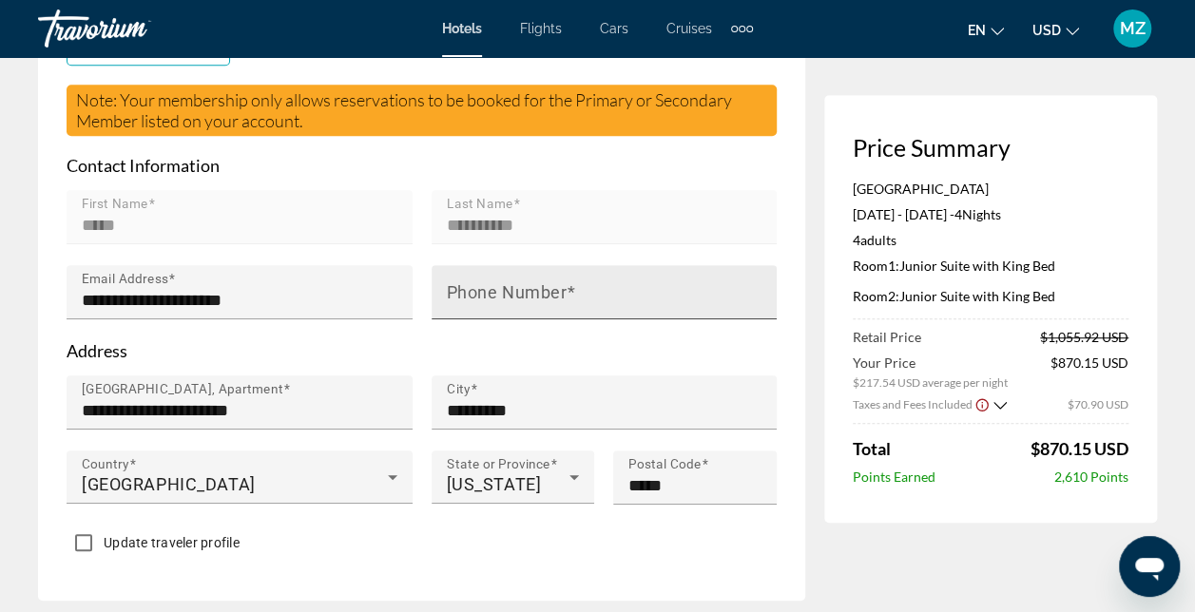
click at [493, 302] on mat-label "Phone Number" at bounding box center [507, 292] width 121 height 20
click at [493, 312] on input "Phone Number" at bounding box center [610, 300] width 327 height 23
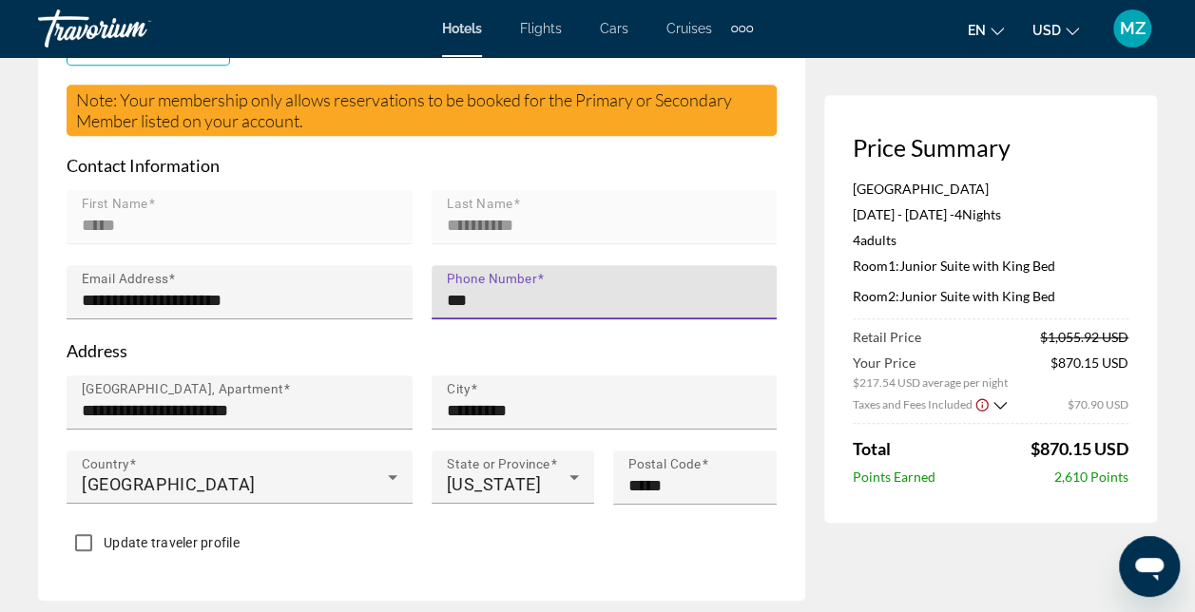
type input "**********"
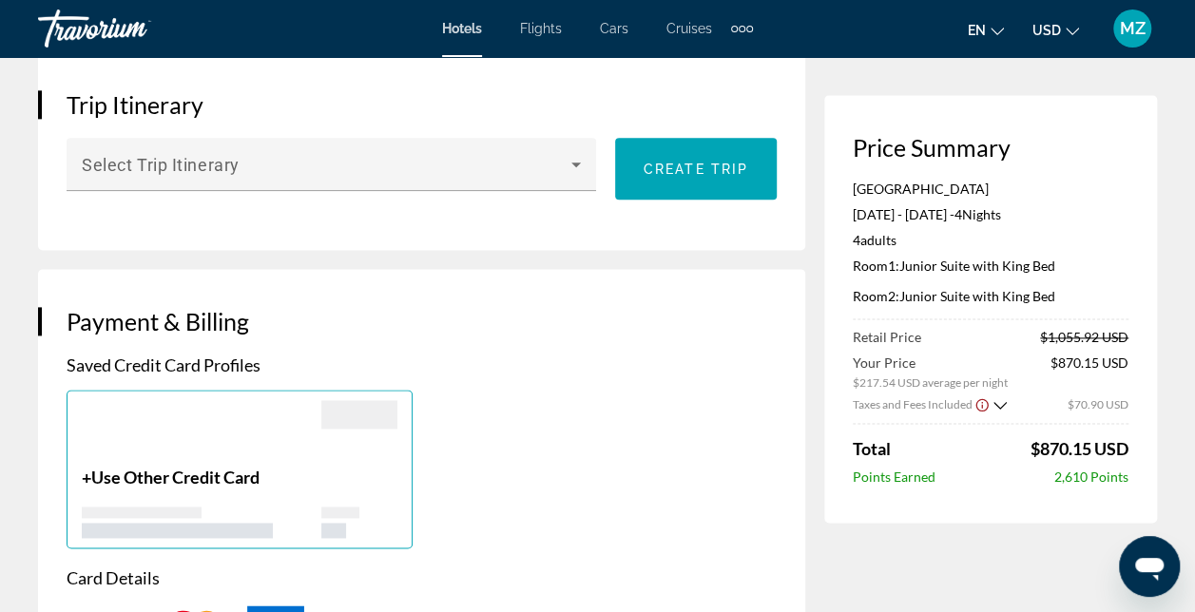
scroll to position [1141, 0]
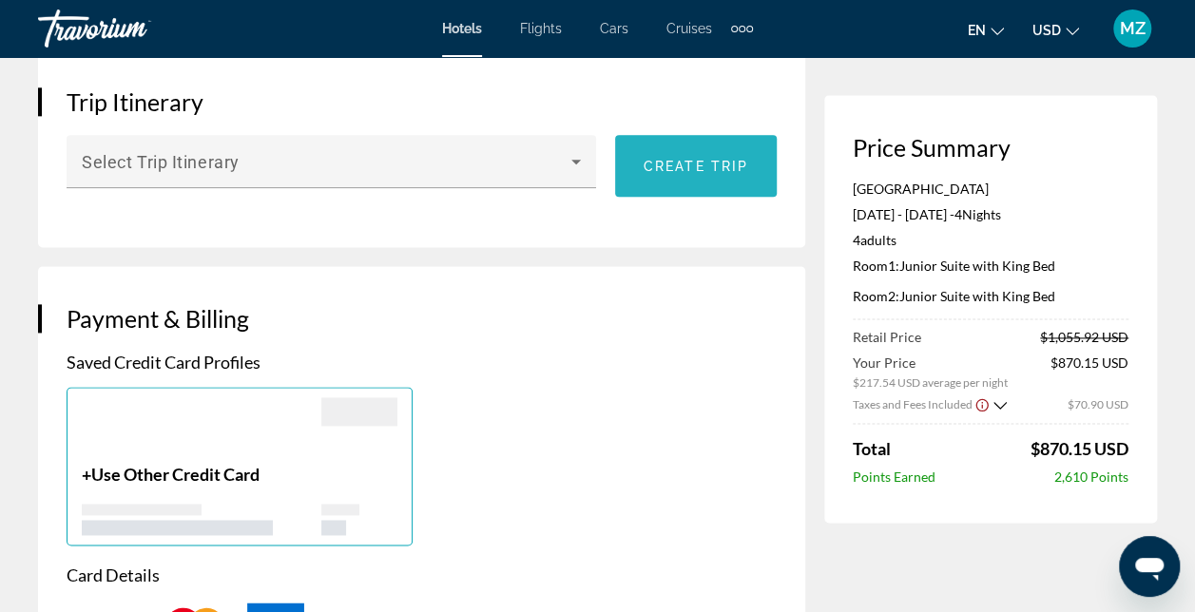
click at [730, 189] on span "Main content" at bounding box center [696, 167] width 162 height 46
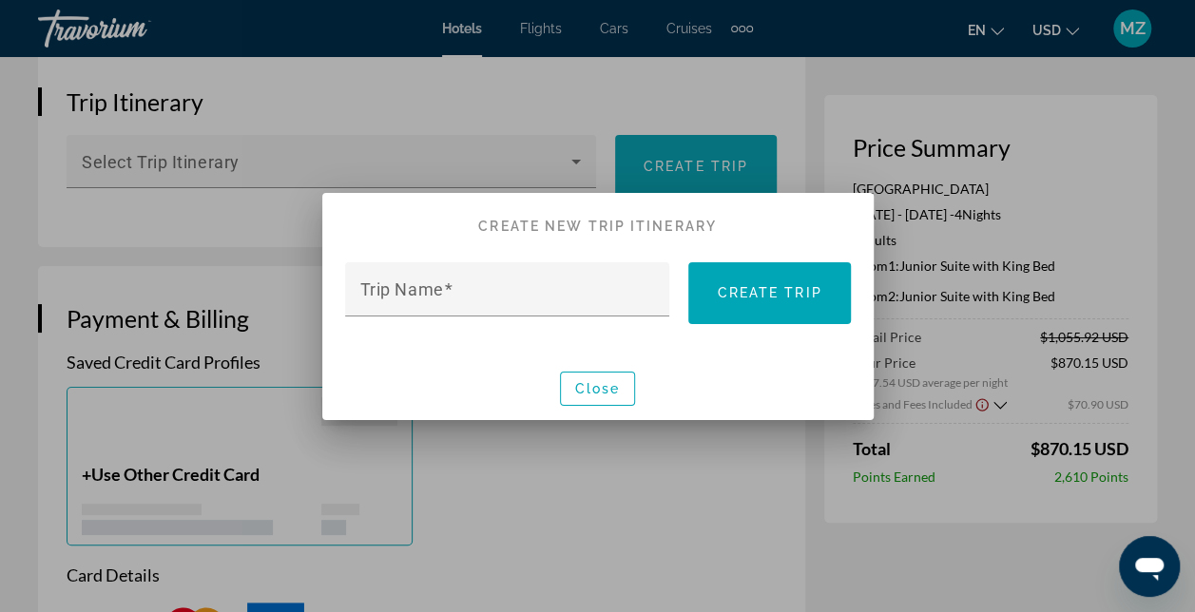
scroll to position [0, 0]
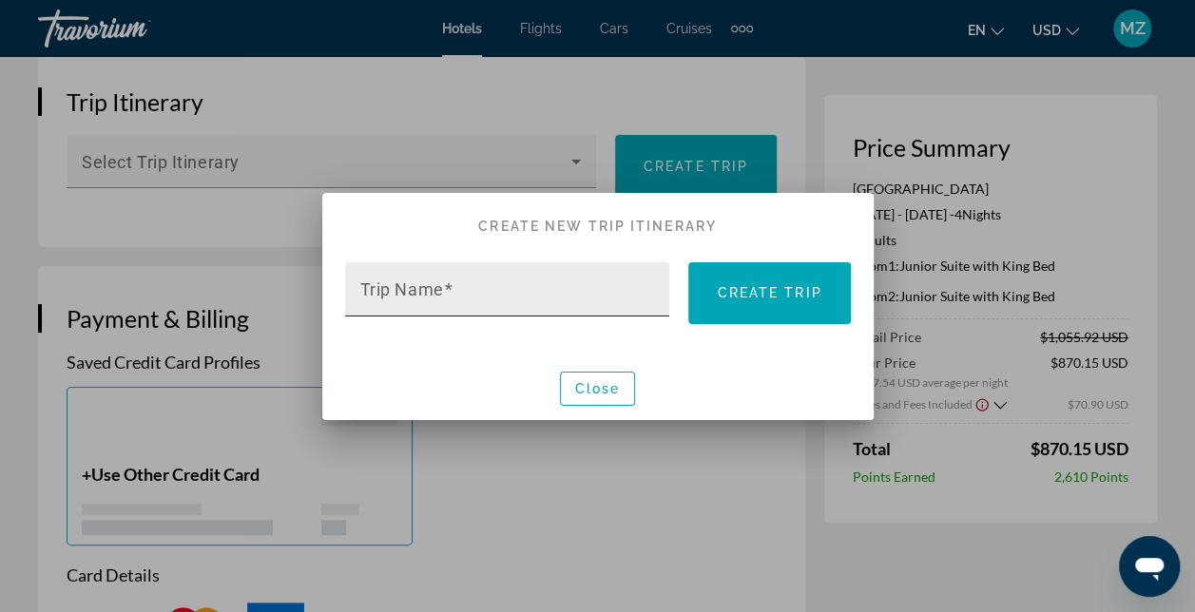
click at [546, 303] on input "Trip Name" at bounding box center [513, 297] width 306 height 23
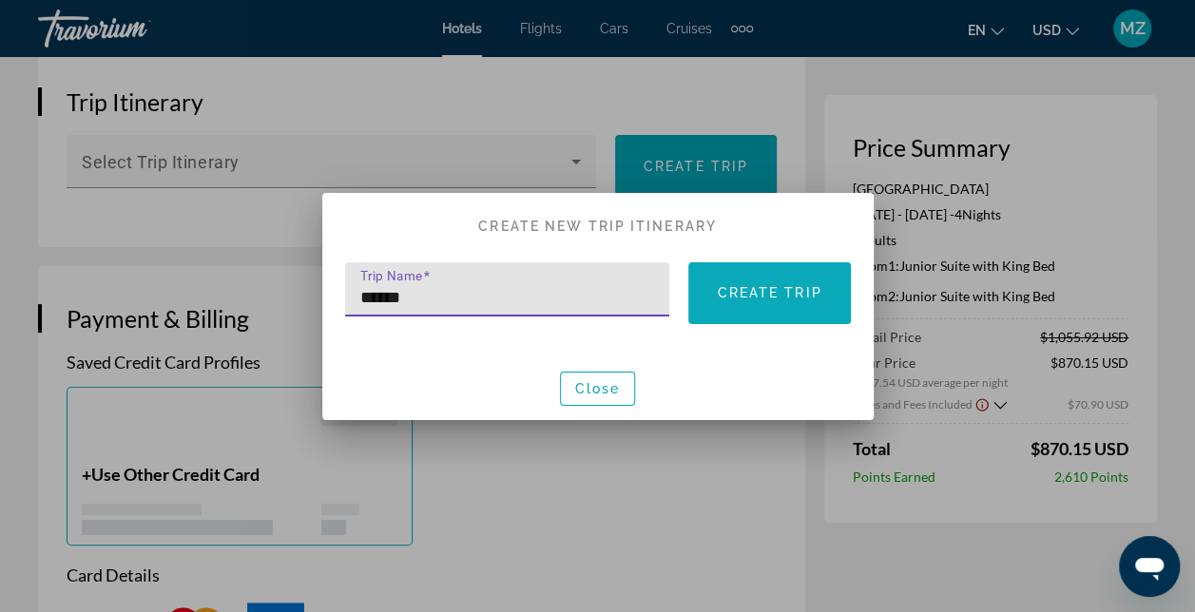
type input "******"
click at [753, 300] on span "Create trip" at bounding box center [769, 292] width 105 height 15
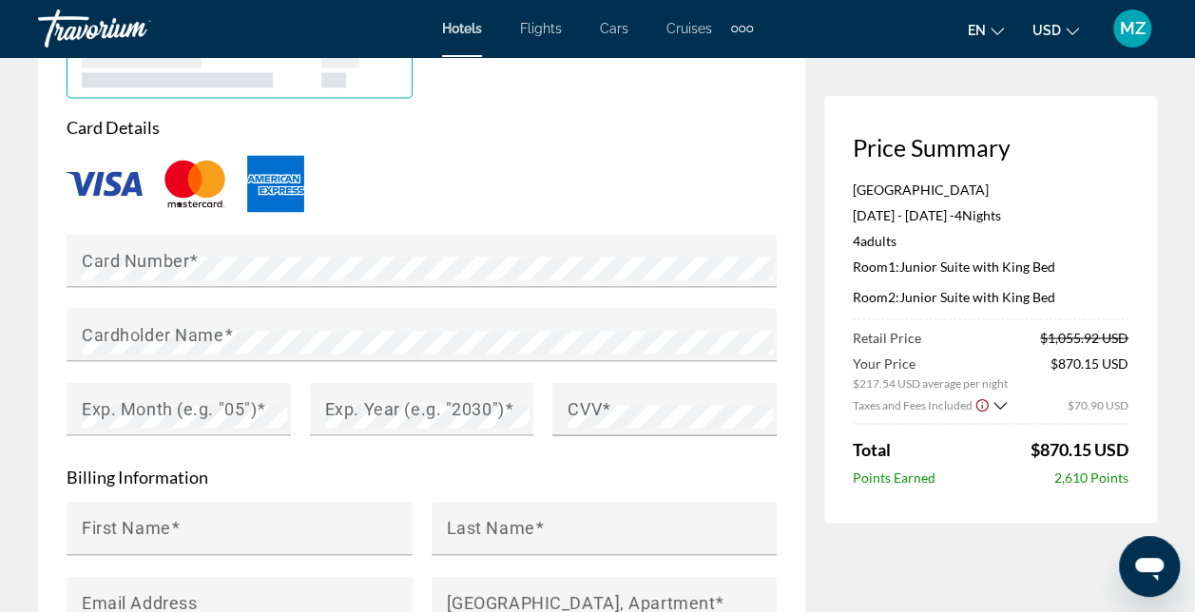
scroll to position [1617, 0]
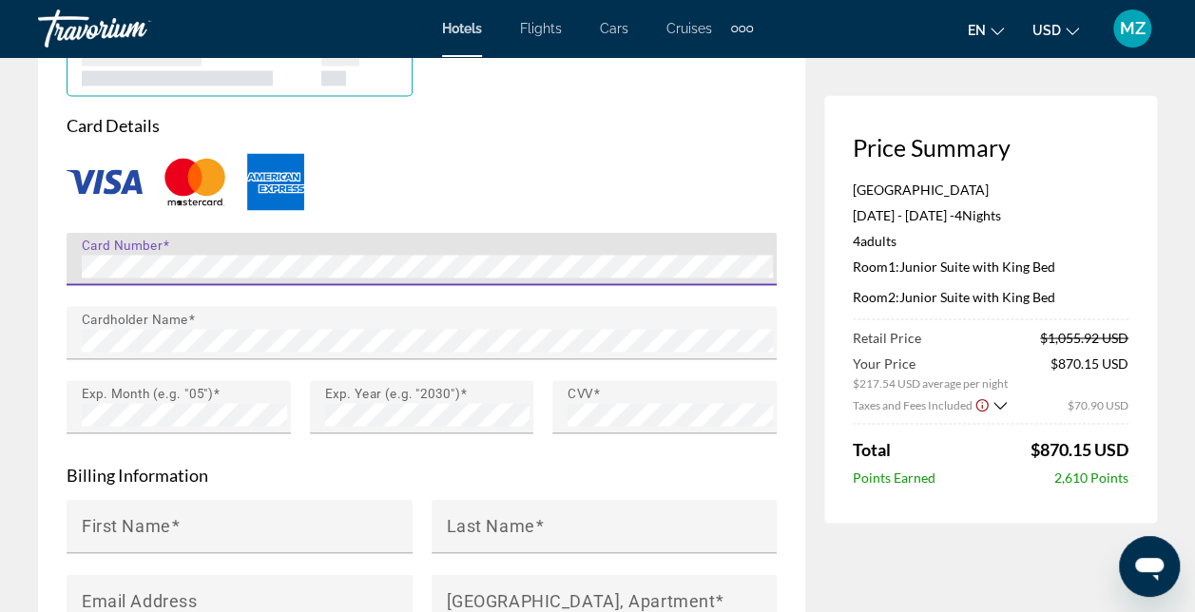
type input "**********"
type input "**"
type input "*****"
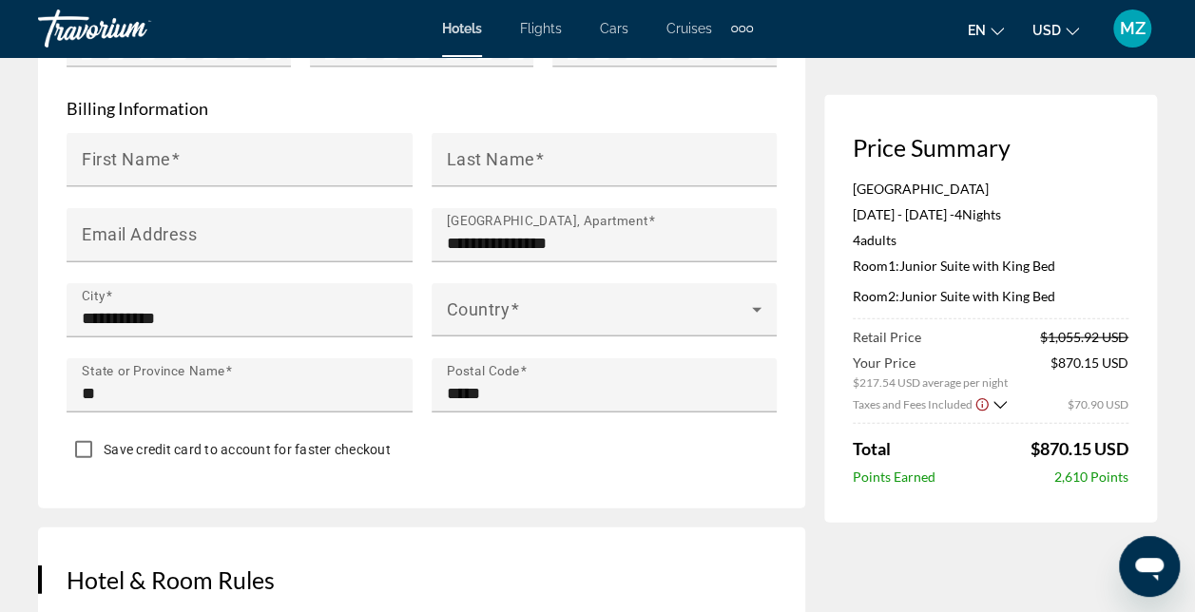
scroll to position [1997, 0]
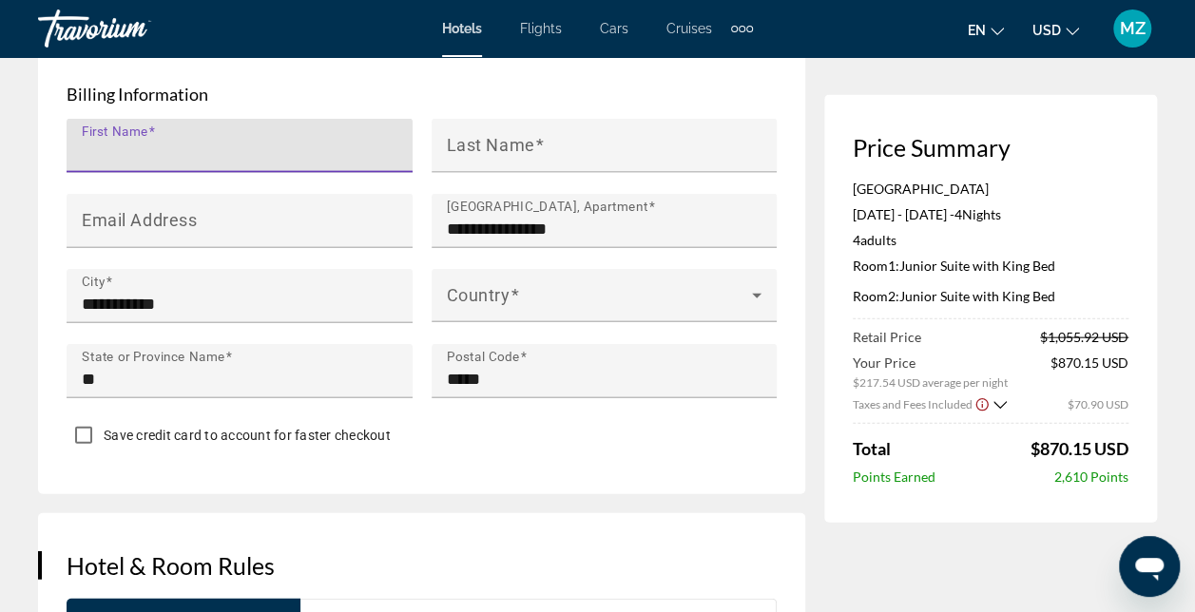
click at [181, 165] on input "First Name" at bounding box center [245, 154] width 327 height 23
type input "*****"
type input "**********"
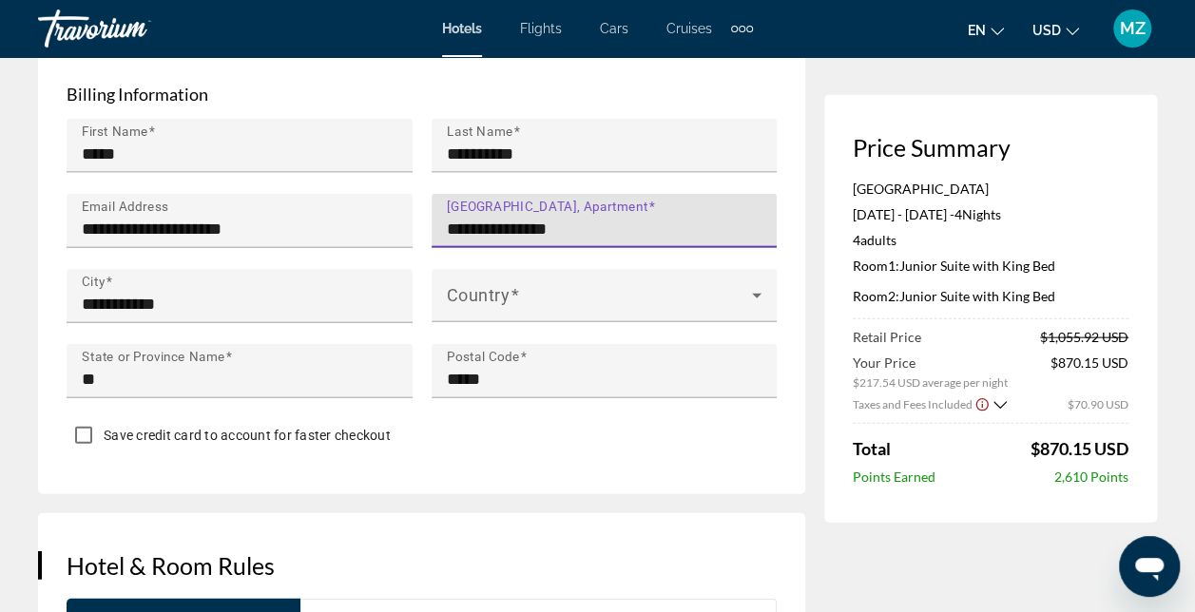
click at [612, 240] on input "**********" at bounding box center [610, 229] width 327 height 23
type input "*"
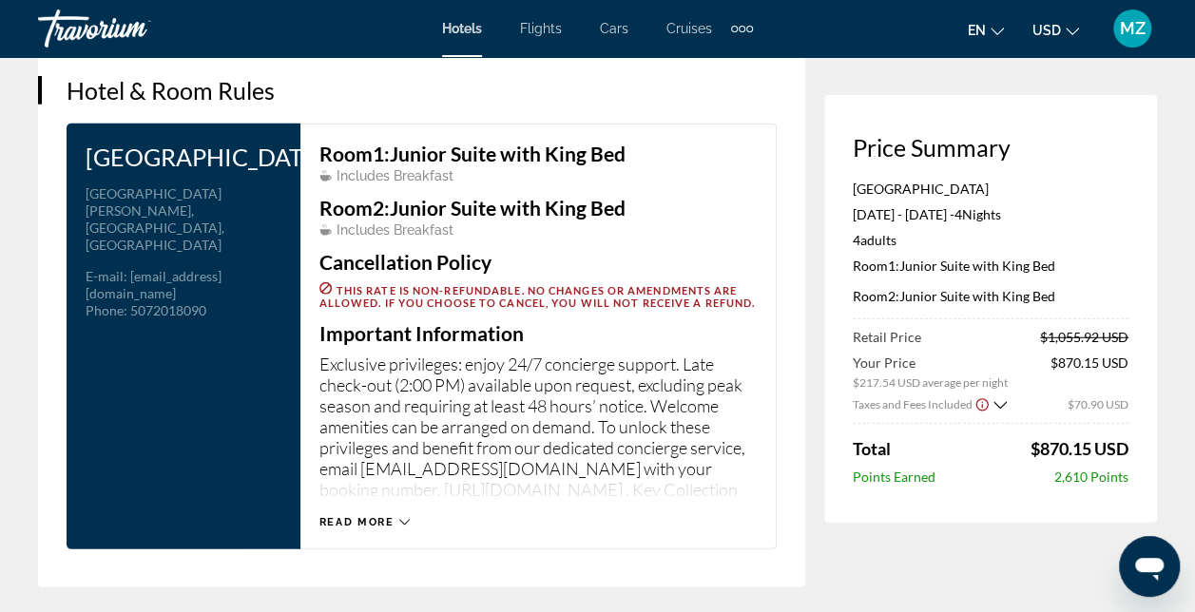
scroll to position [2568, 0]
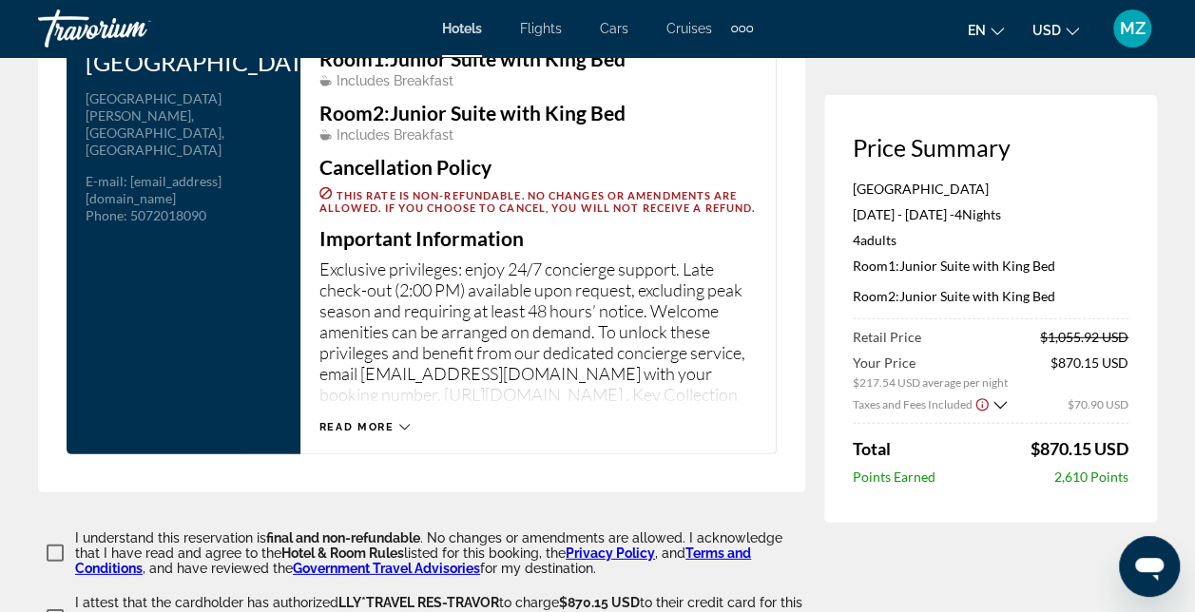
click at [403, 433] on icon "Main content" at bounding box center [404, 427] width 10 height 10
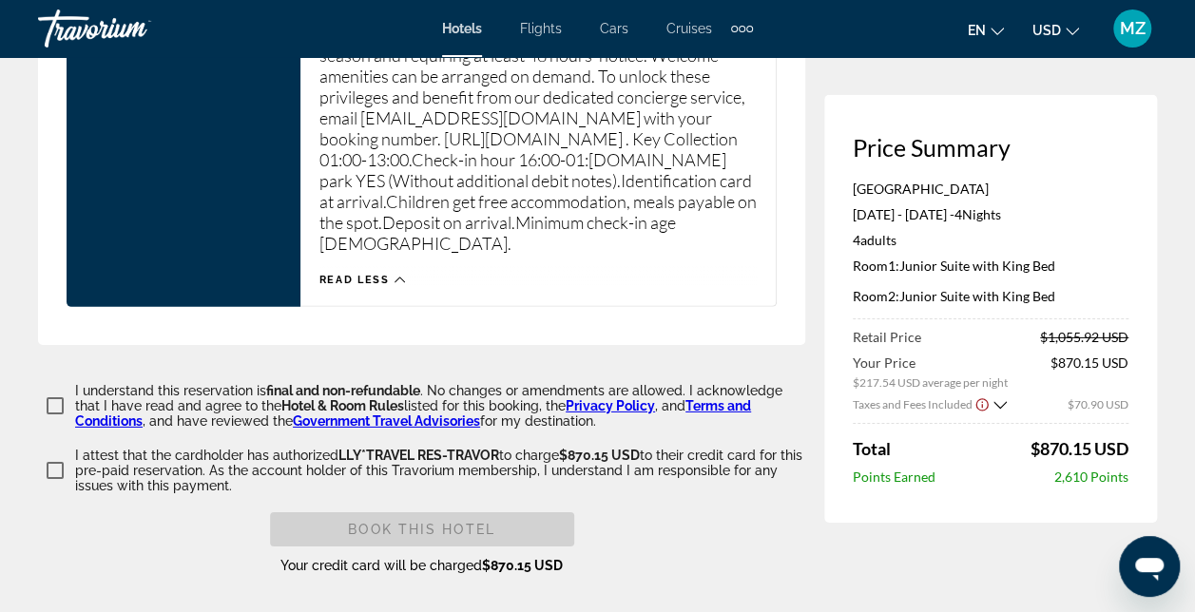
scroll to position [2853, 0]
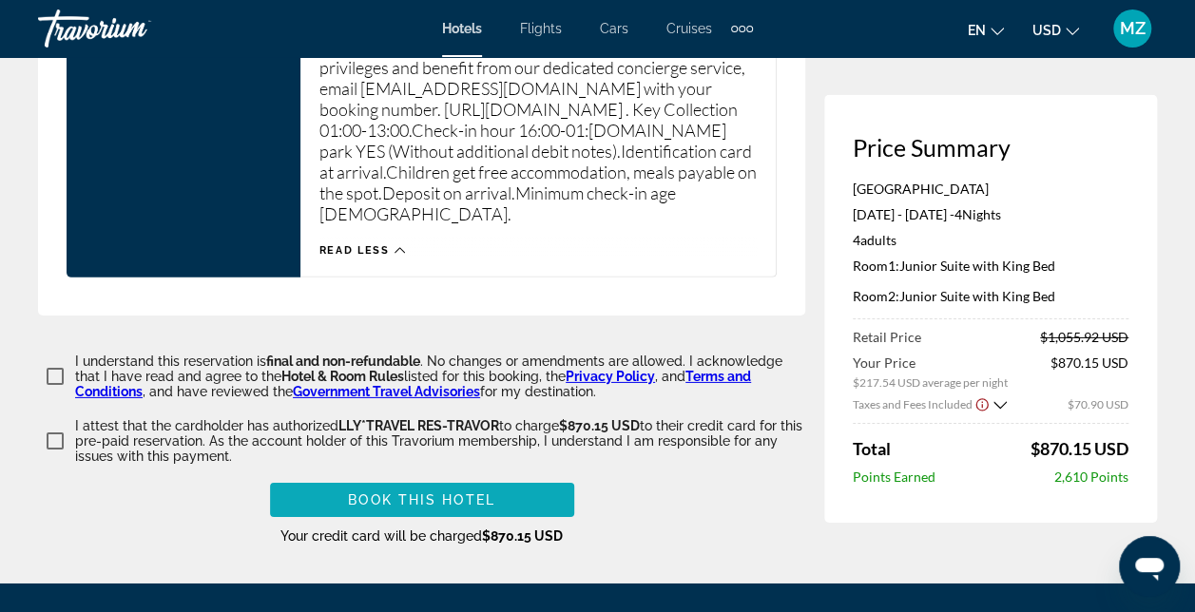
click at [447, 506] on span "Book this hotel" at bounding box center [421, 500] width 147 height 15
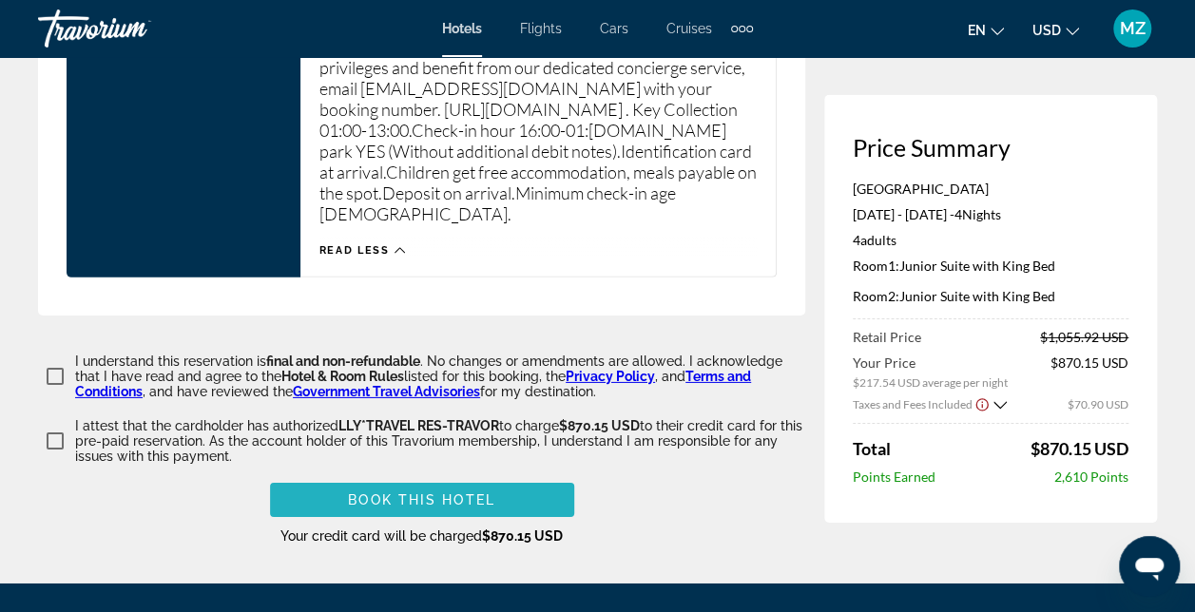
scroll to position [2007, 0]
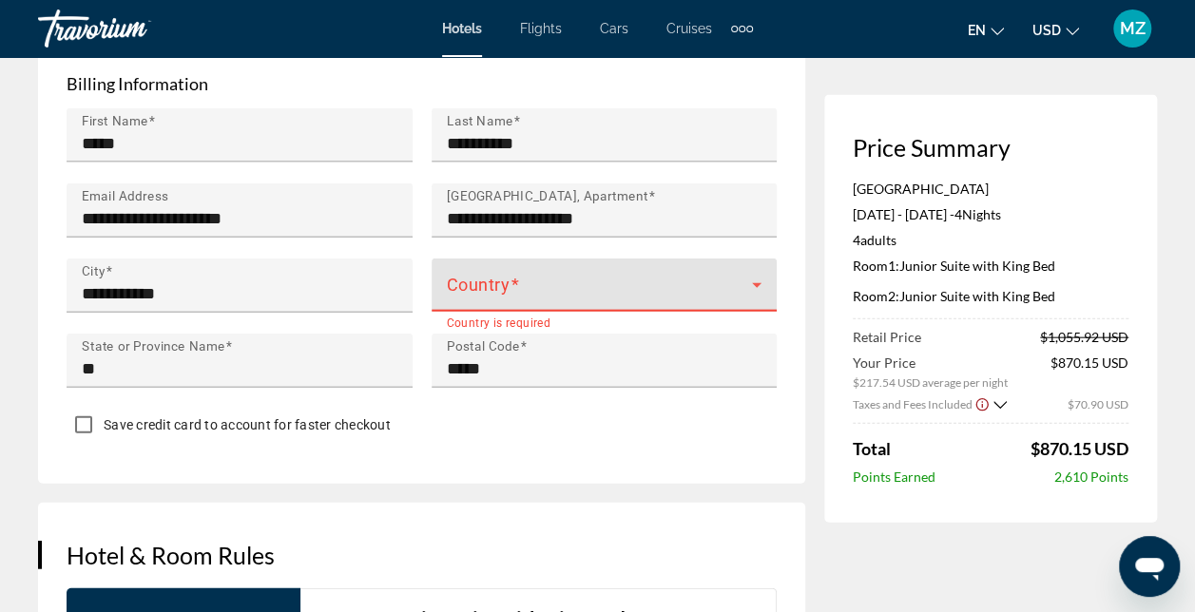
click at [756, 293] on icon "Main content" at bounding box center [757, 285] width 23 height 23
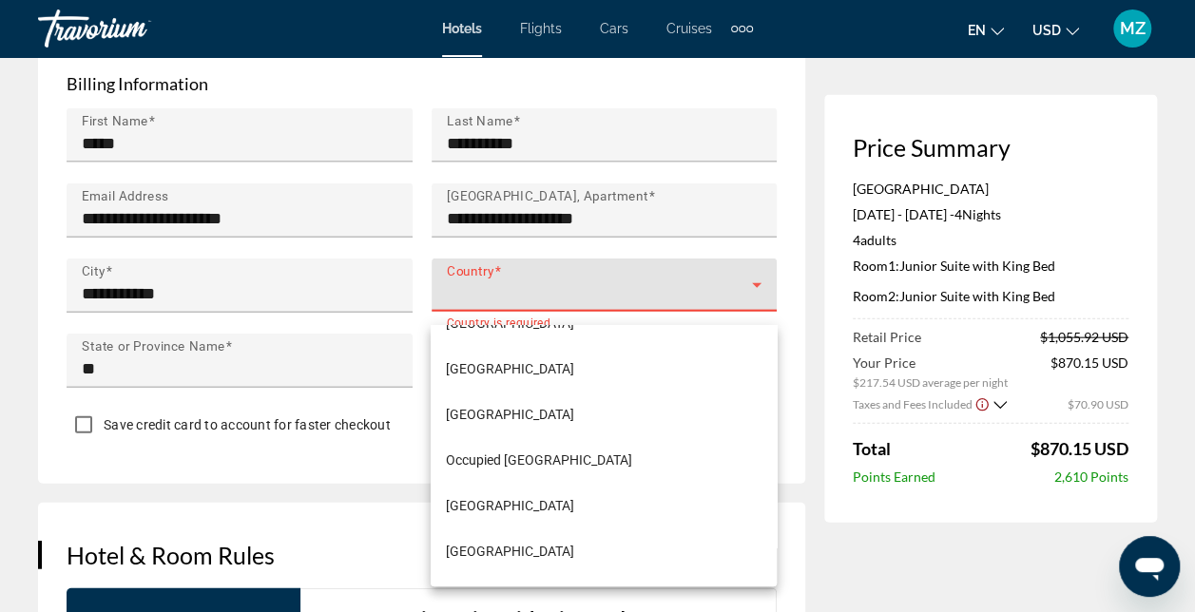
scroll to position [7860, 0]
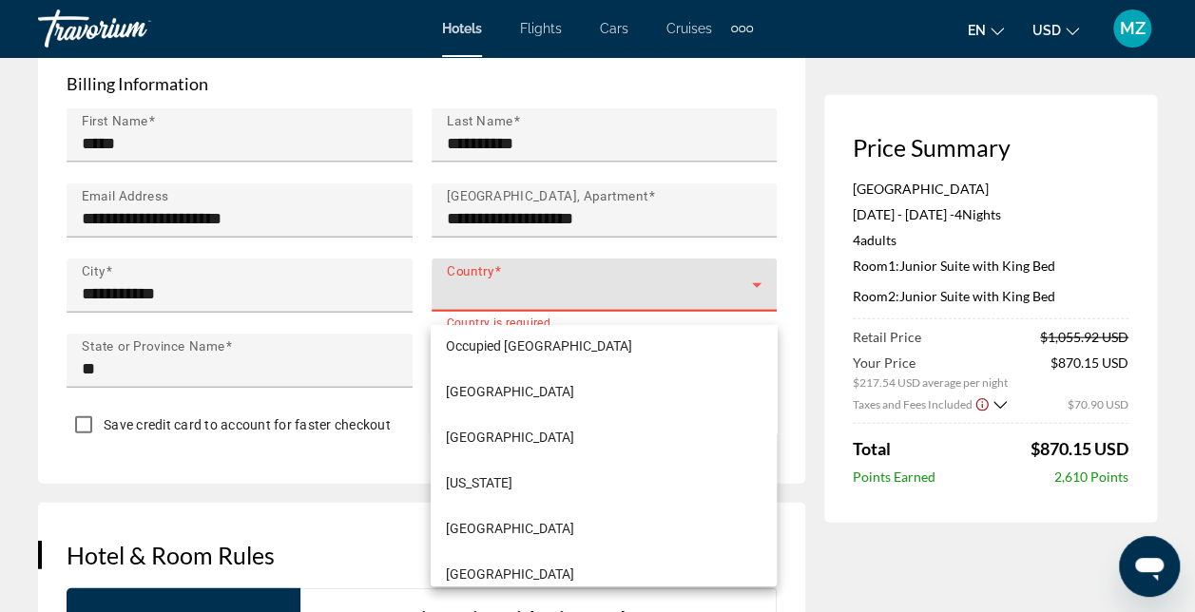
click at [778, 335] on div at bounding box center [597, 306] width 1195 height 612
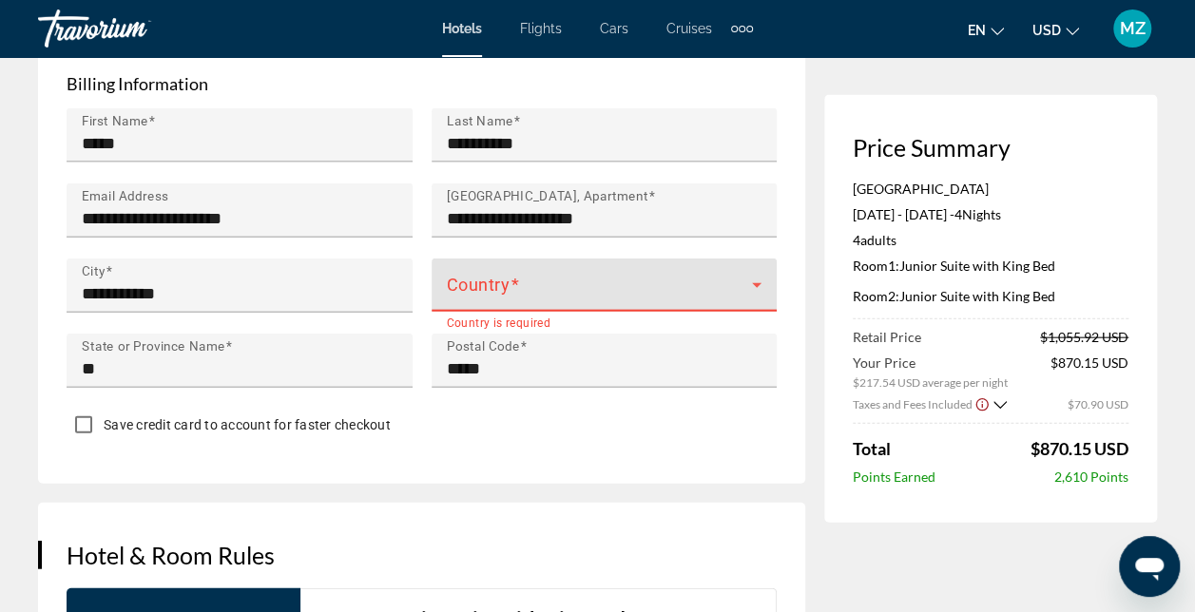
click at [755, 297] on icon "Main content" at bounding box center [757, 285] width 23 height 23
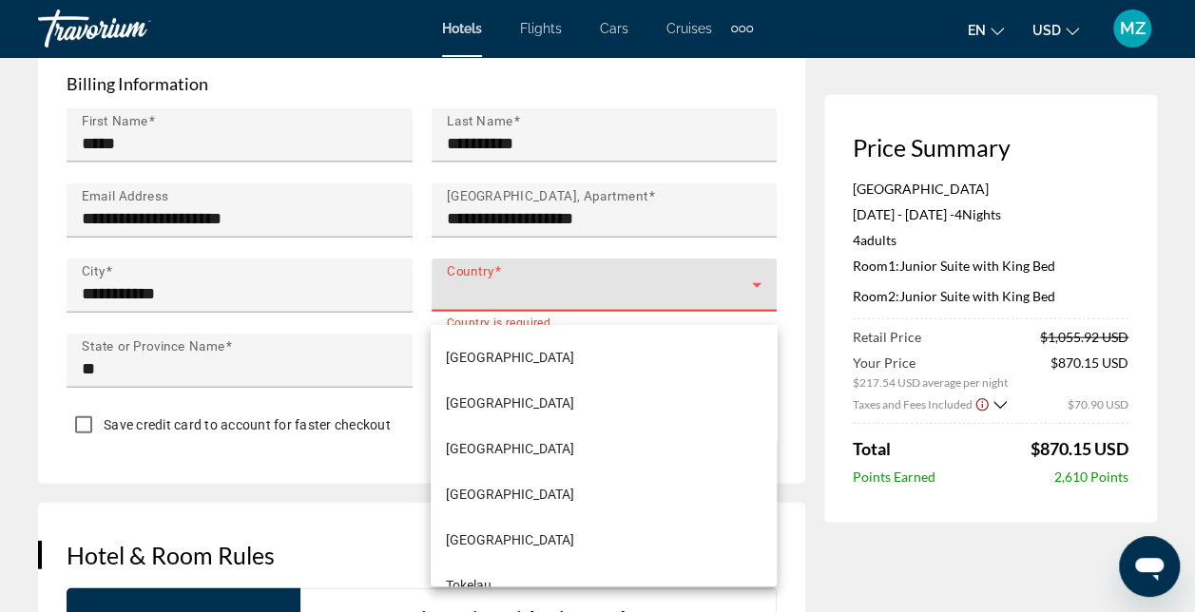
scroll to position [10382, 0]
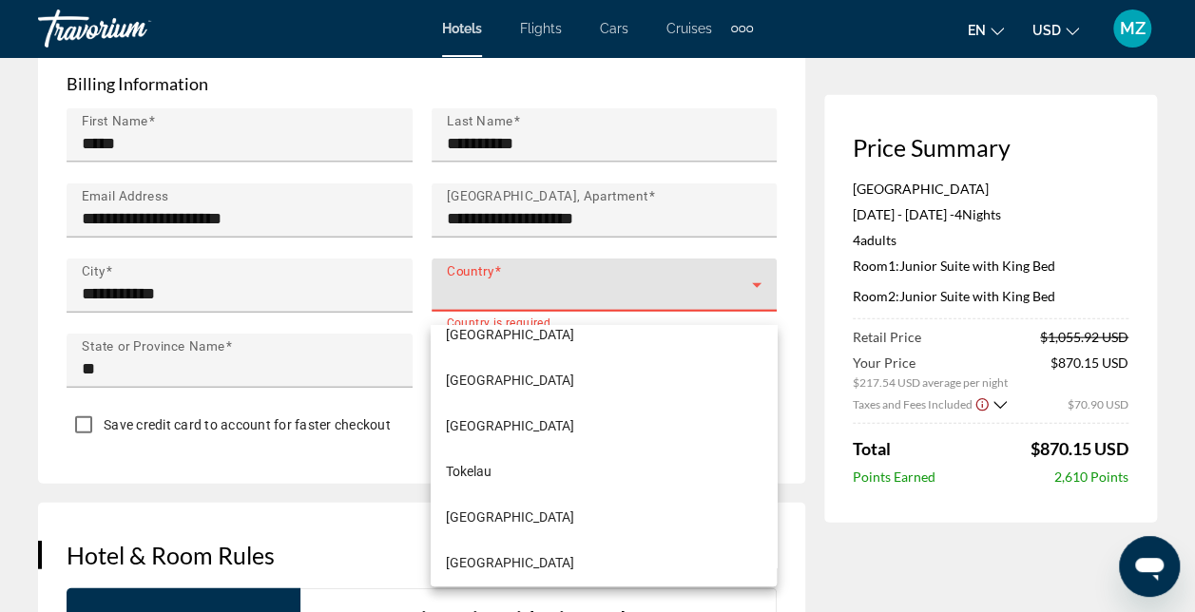
drag, startPoint x: 766, startPoint y: 571, endPoint x: 732, endPoint y: 78, distance: 493.8
click at [732, 78] on div at bounding box center [597, 306] width 1195 height 612
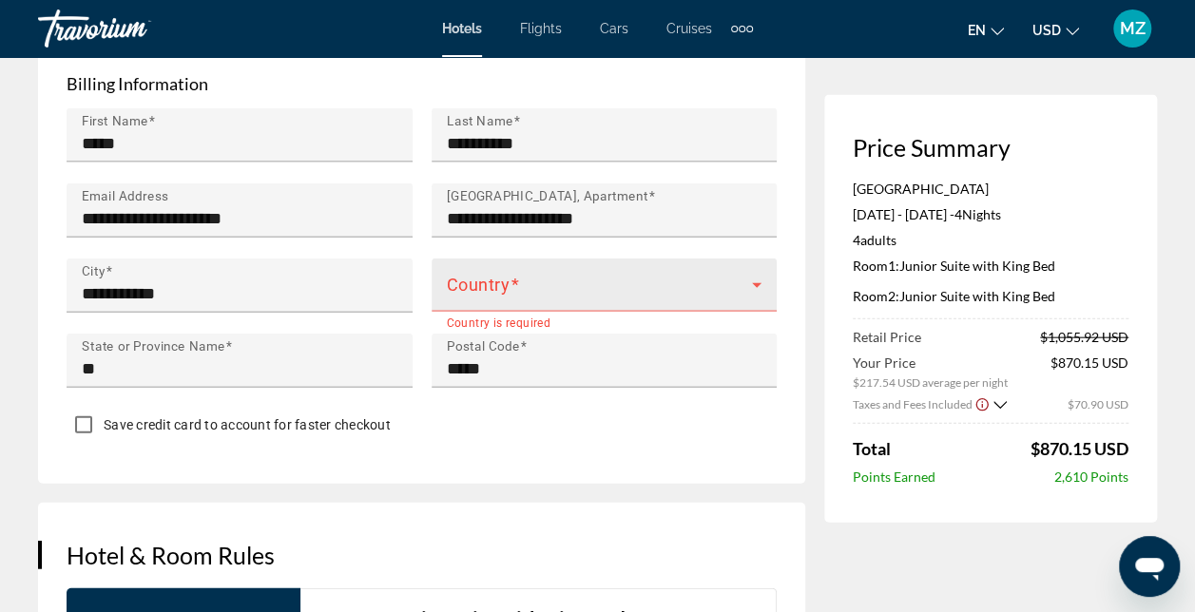
click at [746, 295] on icon "Main content" at bounding box center [757, 285] width 23 height 23
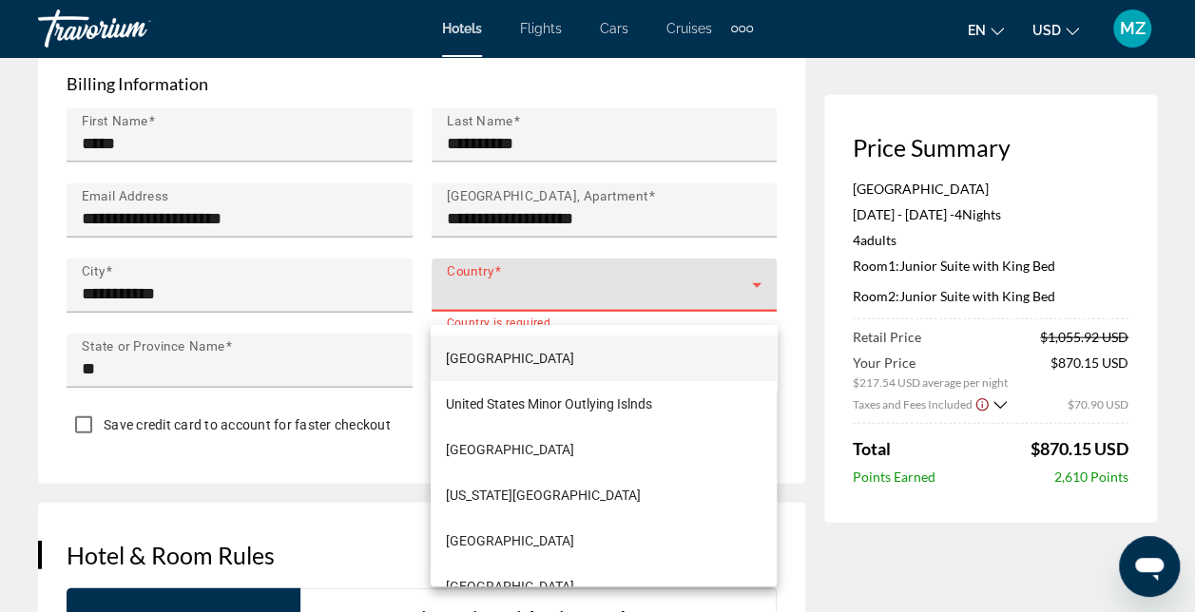
scroll to position [10948, 0]
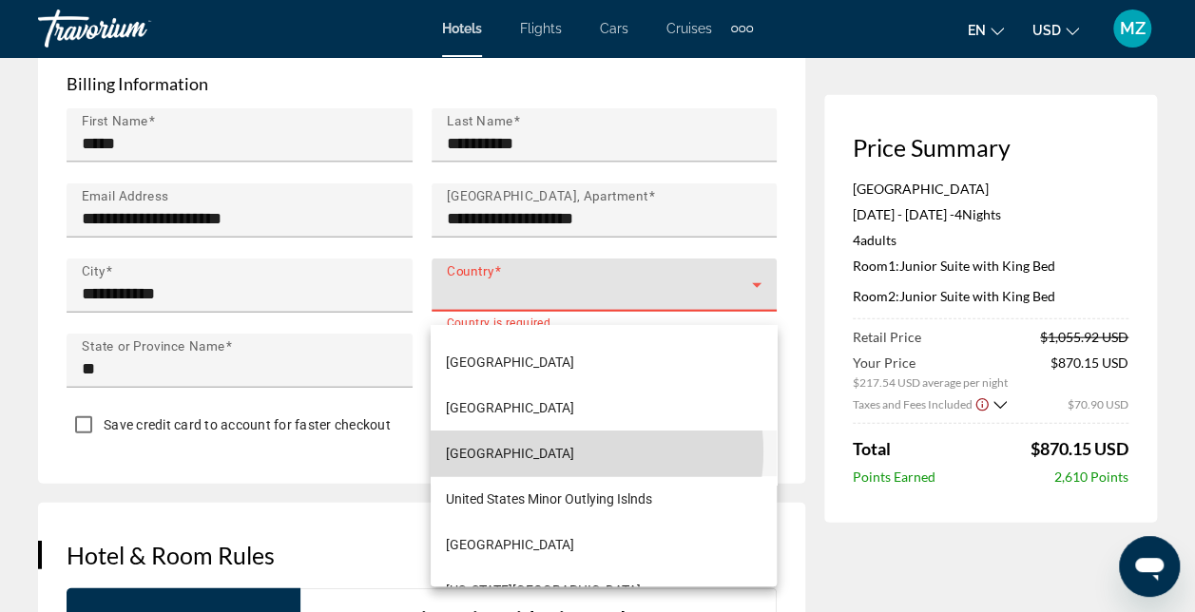
click at [563, 452] on span "[GEOGRAPHIC_DATA]" at bounding box center [510, 453] width 128 height 23
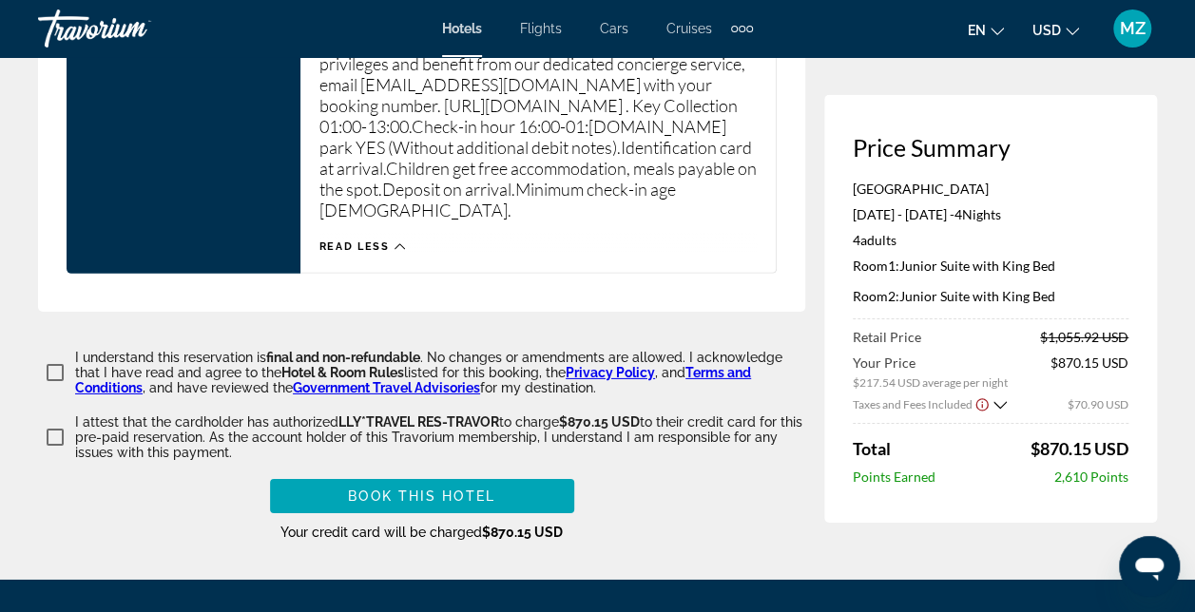
scroll to position [2863, 0]
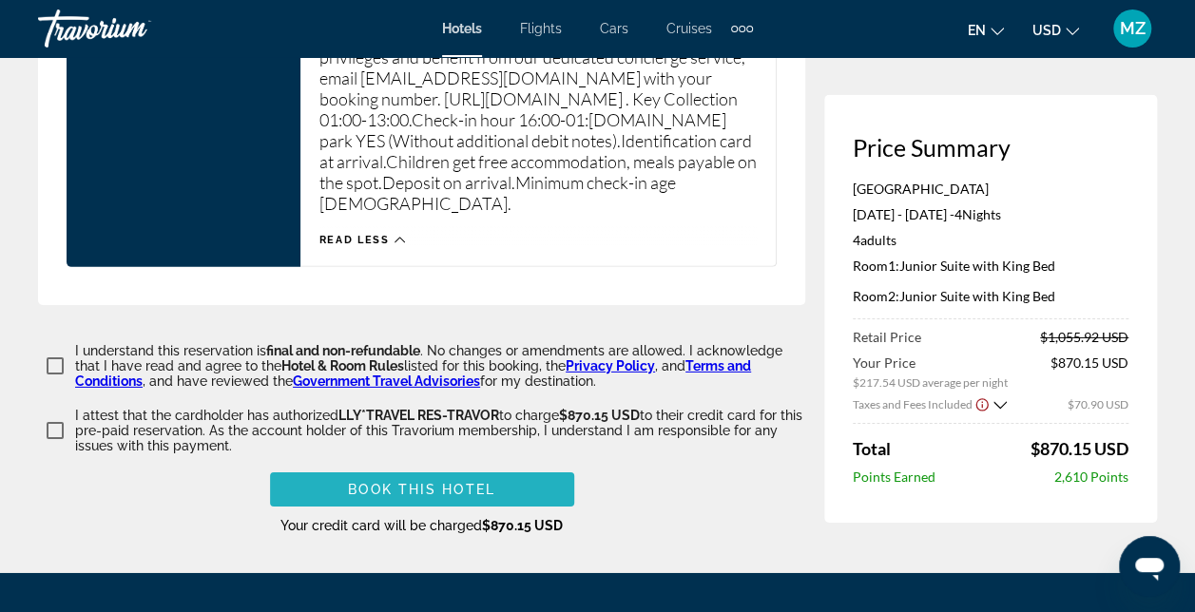
click at [466, 493] on span "Book this hotel" at bounding box center [421, 489] width 147 height 15
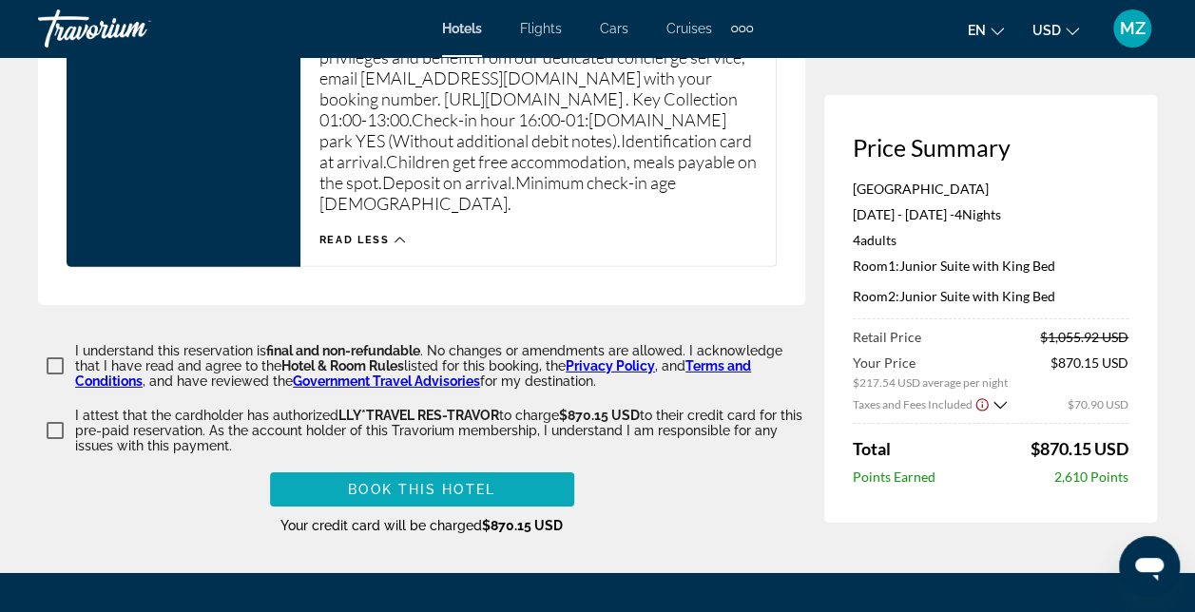
scroll to position [2082, 0]
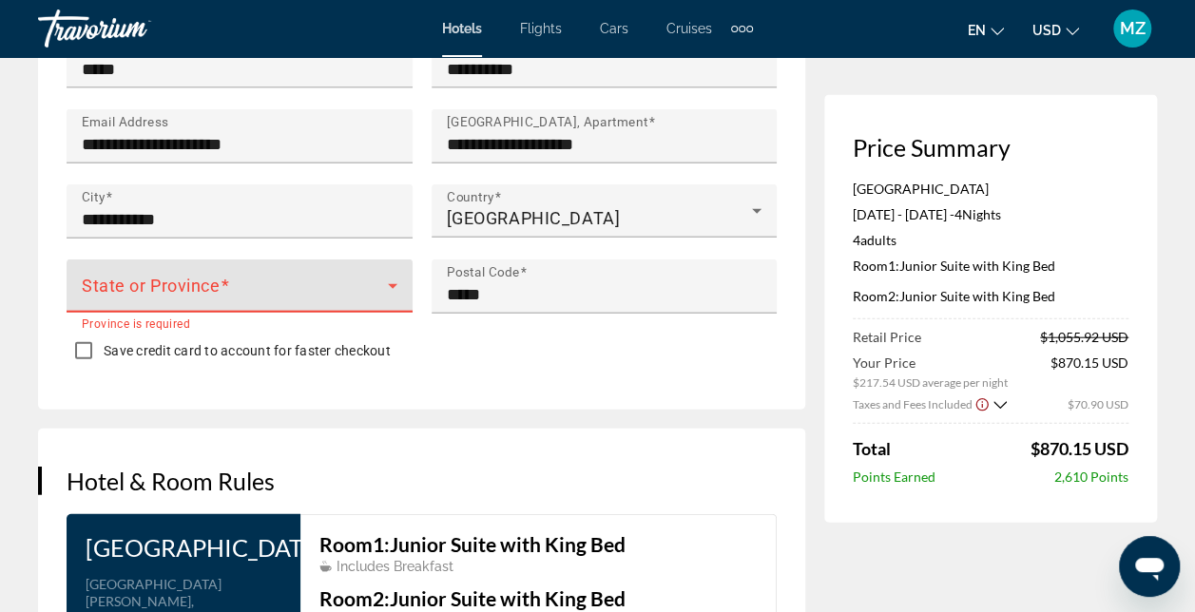
click at [399, 298] on icon "Main content" at bounding box center [392, 286] width 23 height 23
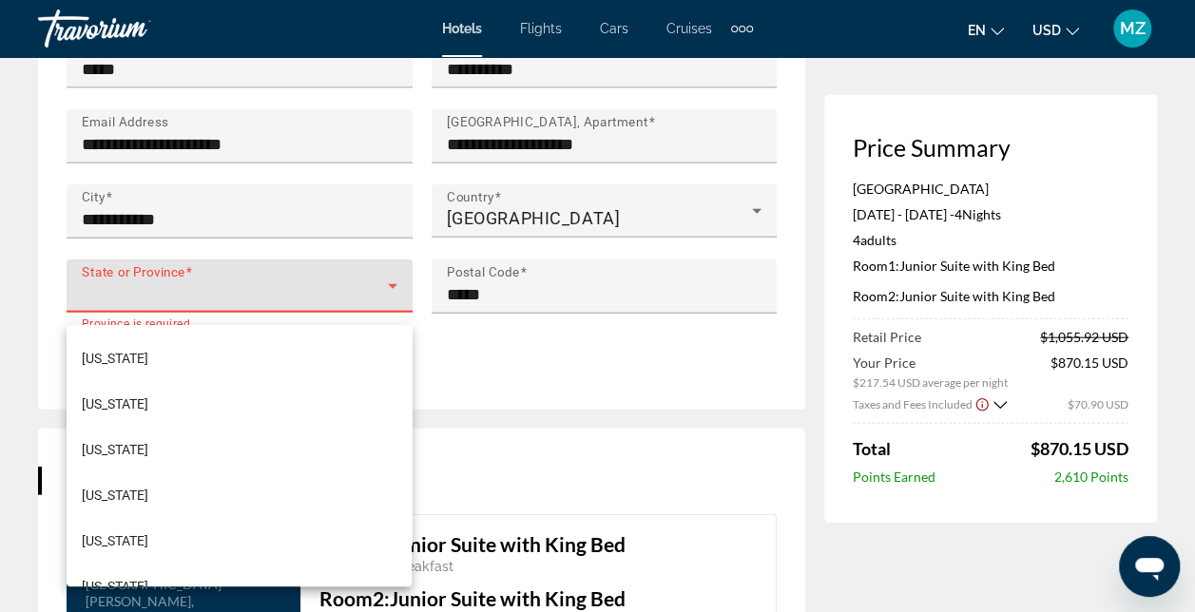
scroll to position [1394, 0]
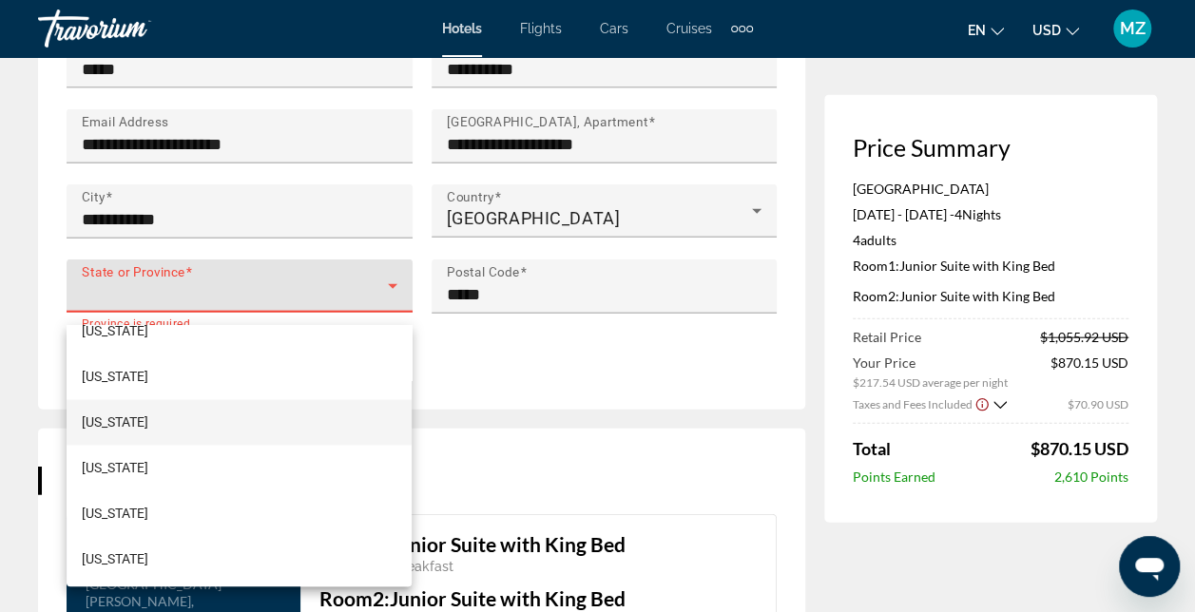
click at [129, 418] on span "[US_STATE]" at bounding box center [115, 422] width 67 height 23
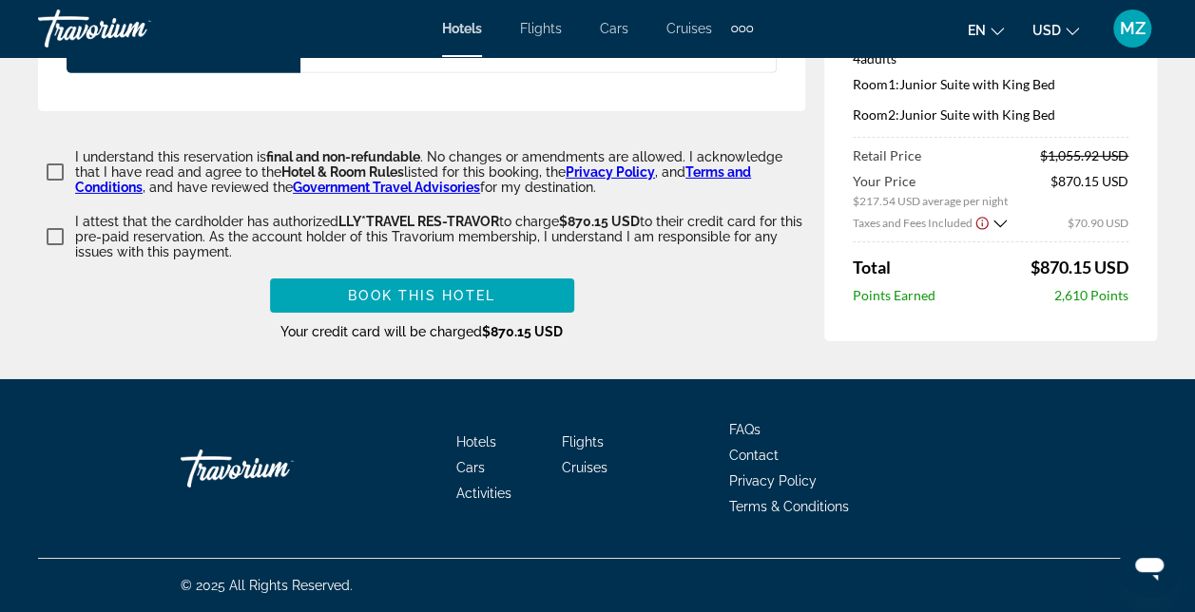
scroll to position [3060, 0]
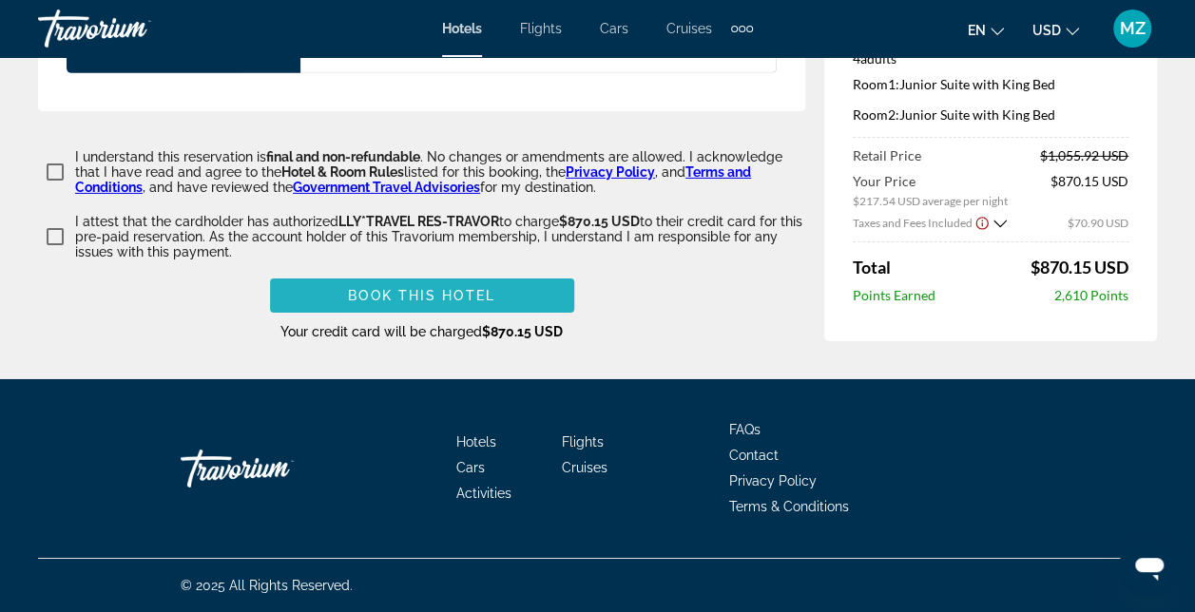
click at [449, 300] on span "Book this hotel" at bounding box center [421, 295] width 147 height 15
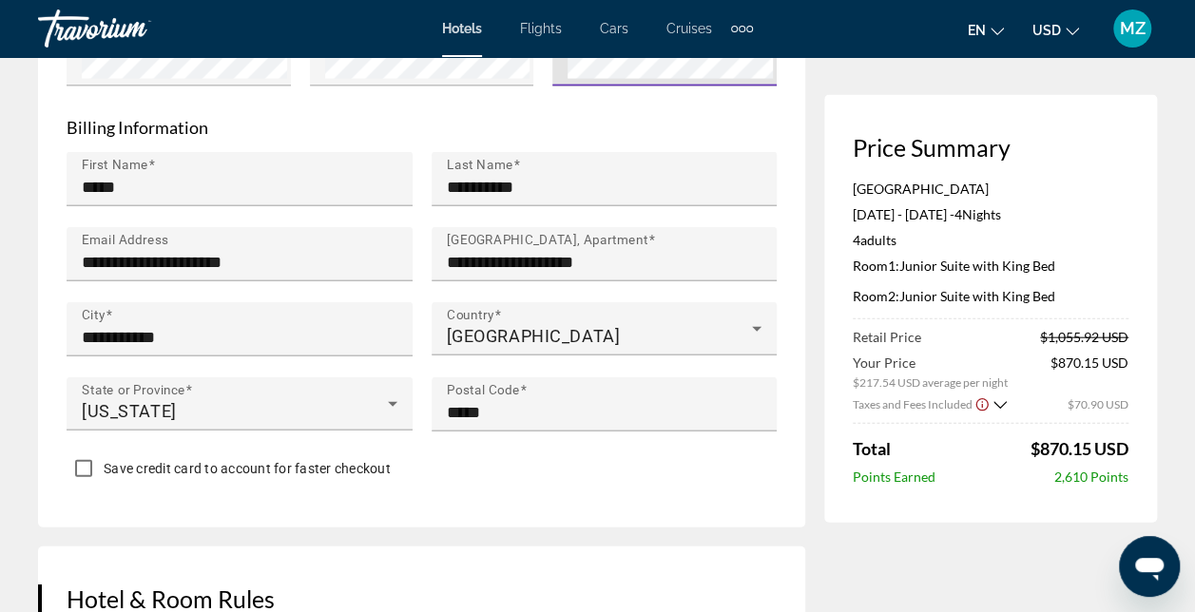
scroll to position [2092, 0]
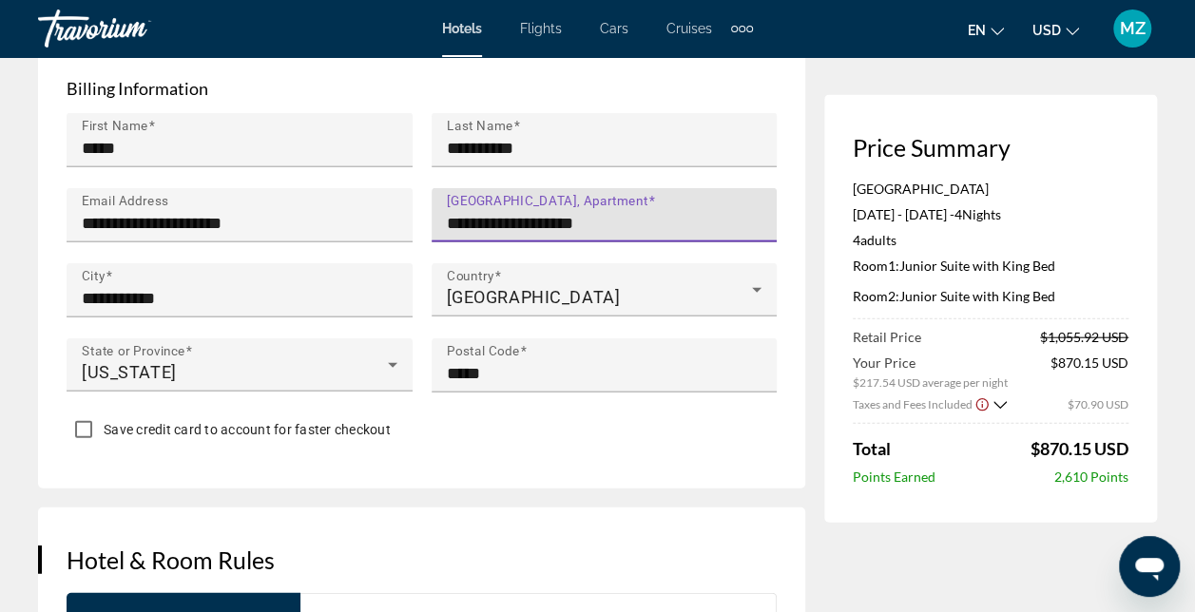
click at [643, 235] on input "**********" at bounding box center [610, 223] width 327 height 23
type input "*"
type input "**********"
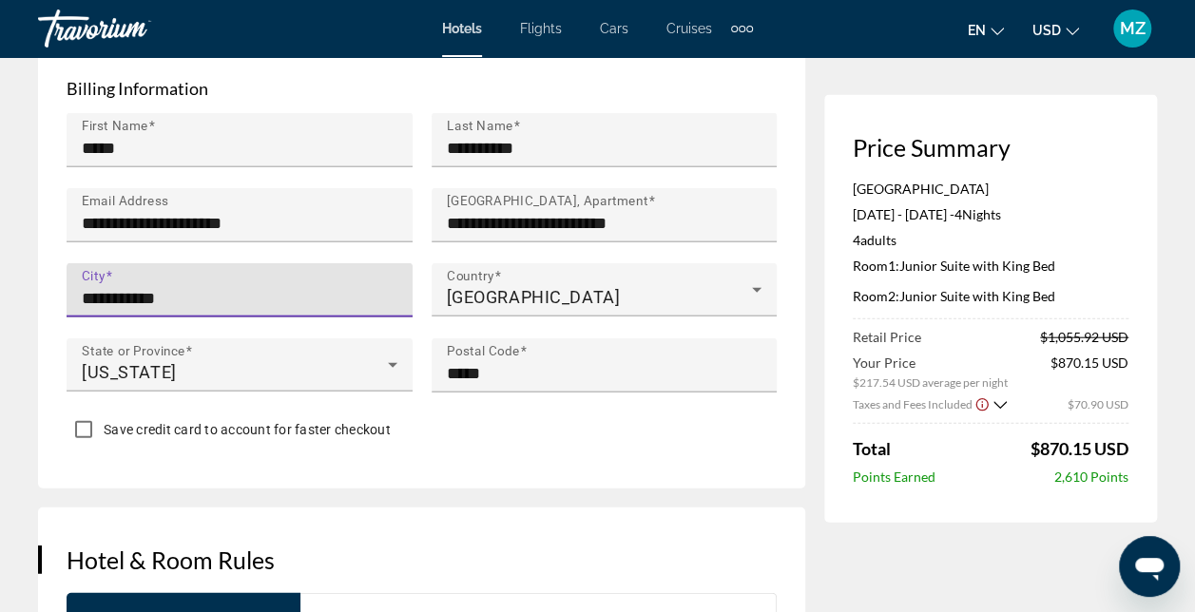
click at [198, 309] on input "**********" at bounding box center [245, 298] width 327 height 23
type input "*"
type input "*********"
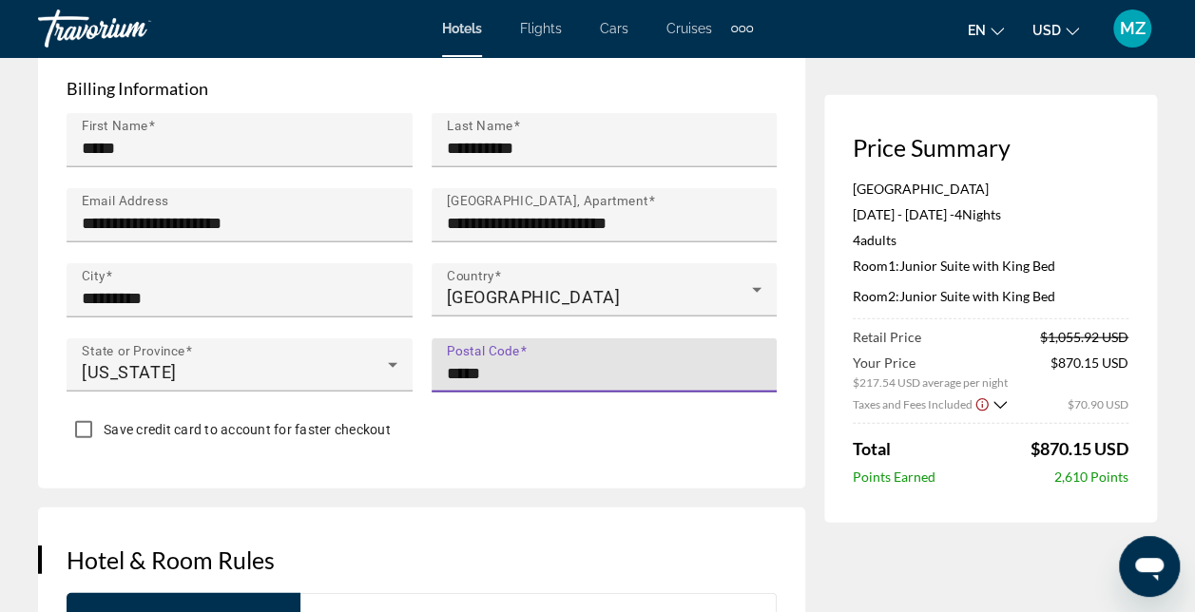
click at [475, 385] on input "*****" at bounding box center [610, 373] width 327 height 23
click at [504, 376] on input "*****" at bounding box center [610, 373] width 327 height 23
type input "*"
type input "*****"
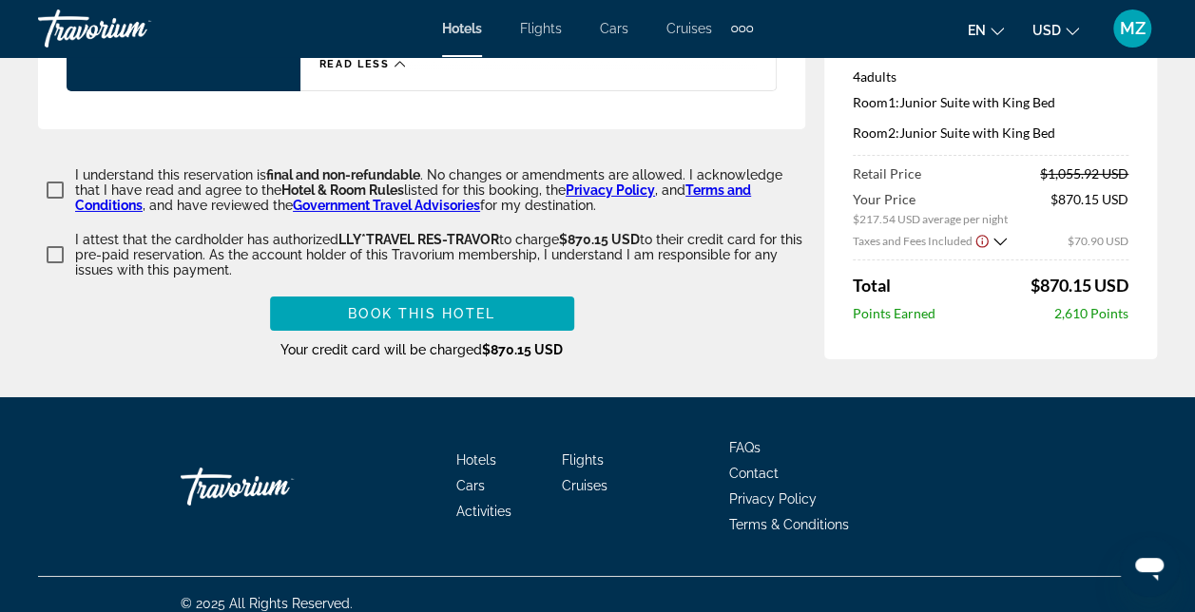
scroll to position [3149, 0]
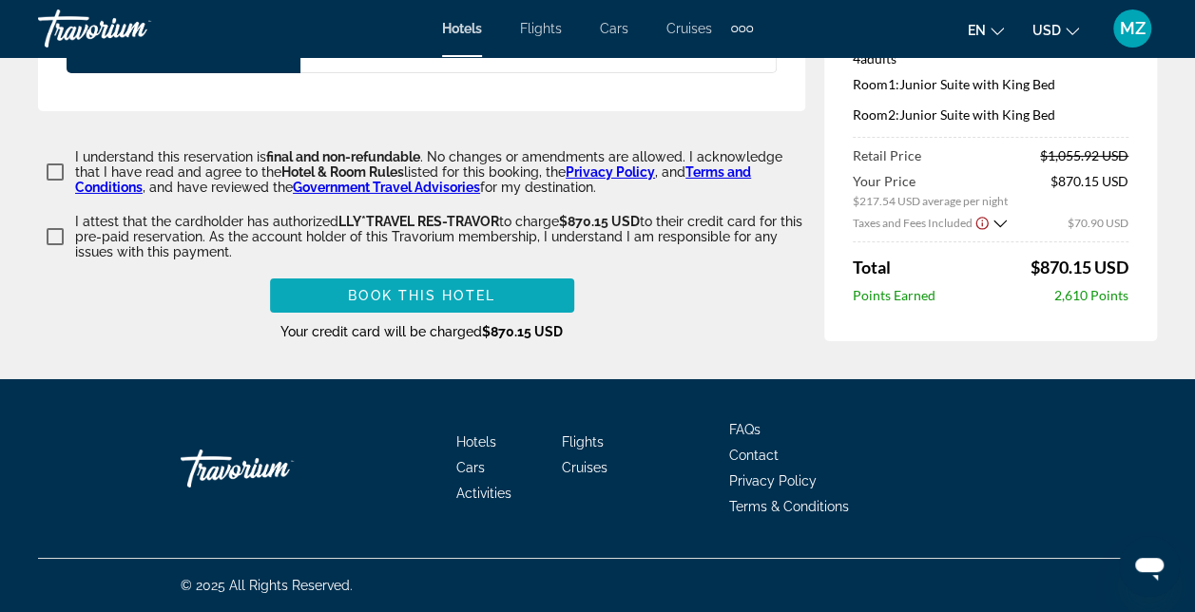
click at [417, 297] on span "Book this hotel" at bounding box center [421, 295] width 147 height 15
